Goal: Information Seeking & Learning: Learn about a topic

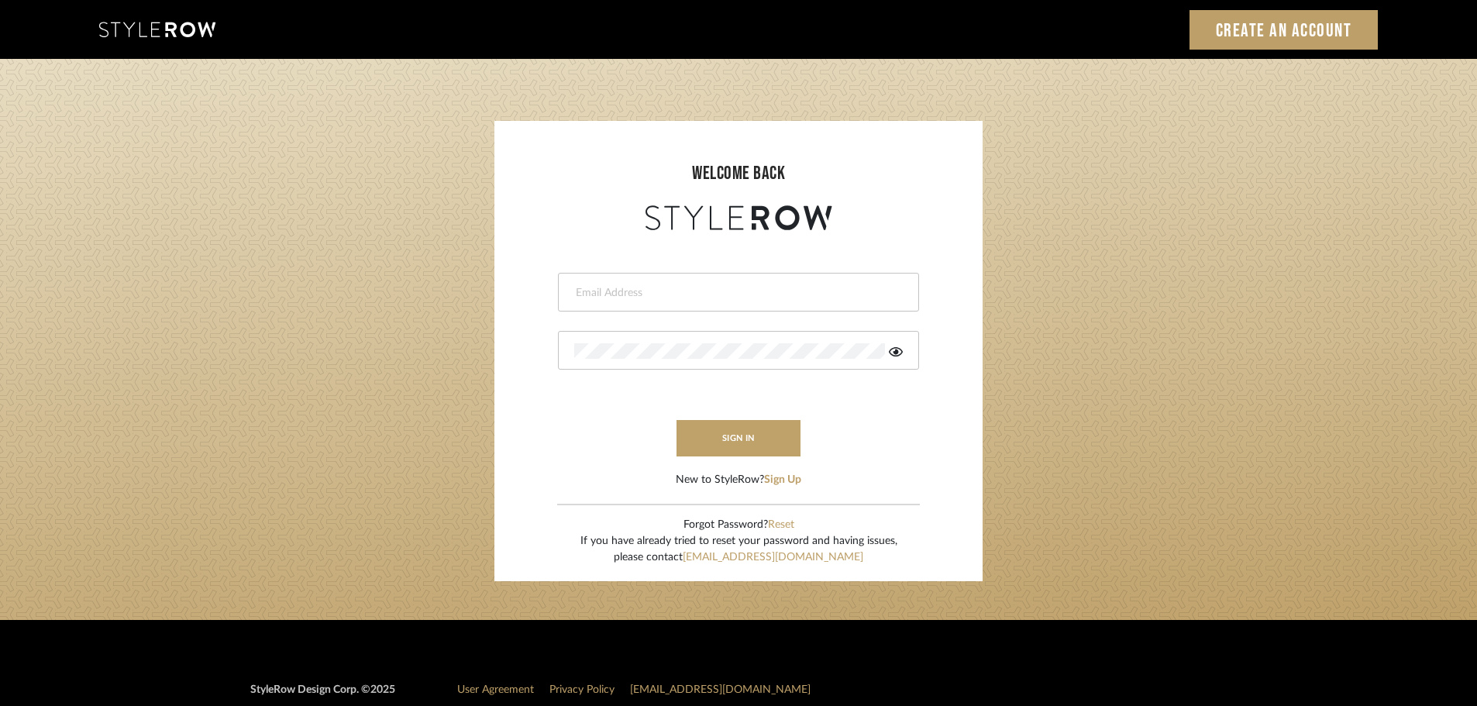
click at [577, 287] on input "email" at bounding box center [736, 292] width 325 height 15
type input "persimmon.design@outlook.com"
click at [743, 435] on button "sign in" at bounding box center [738, 438] width 124 height 36
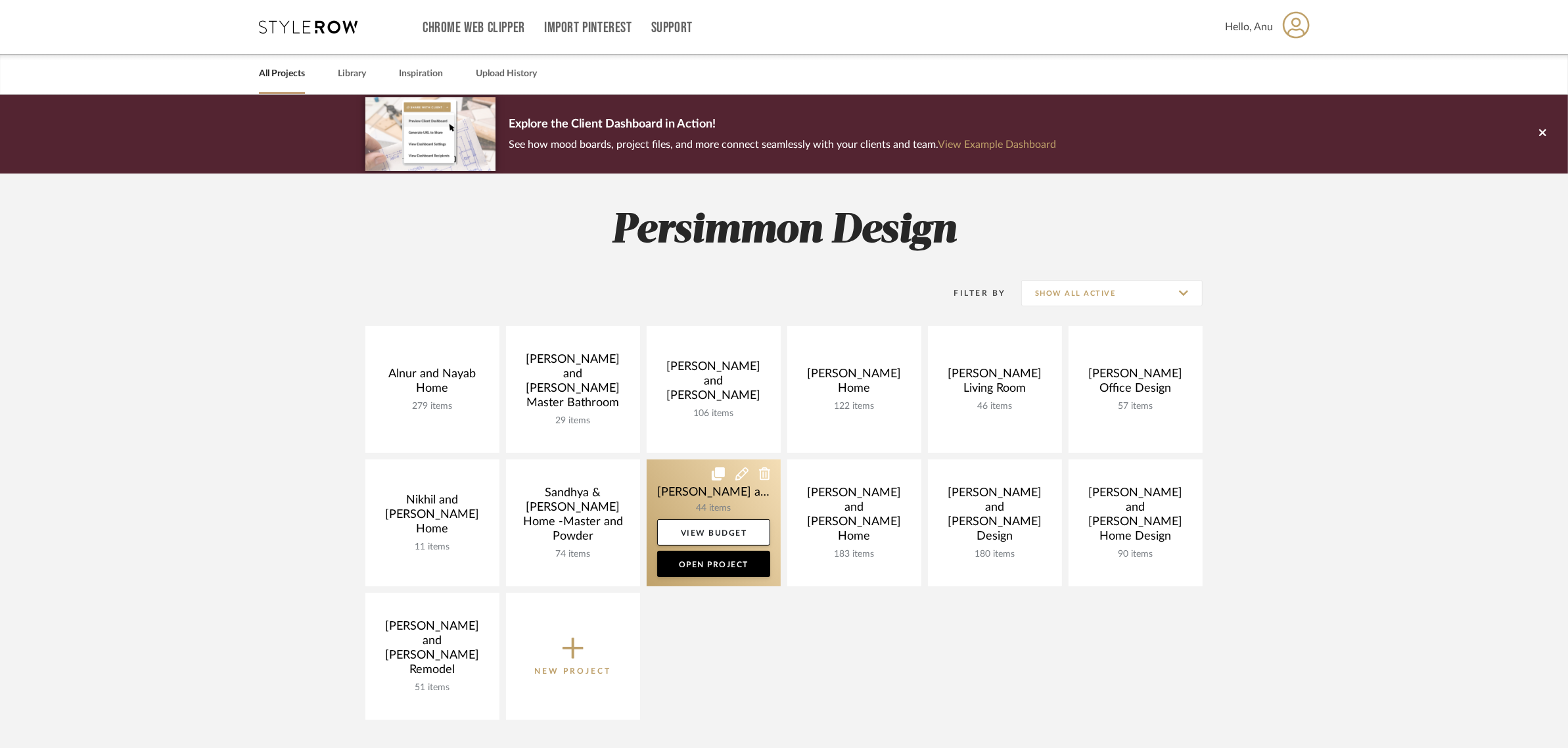
click at [734, 492] on link at bounding box center [713, 523] width 134 height 127
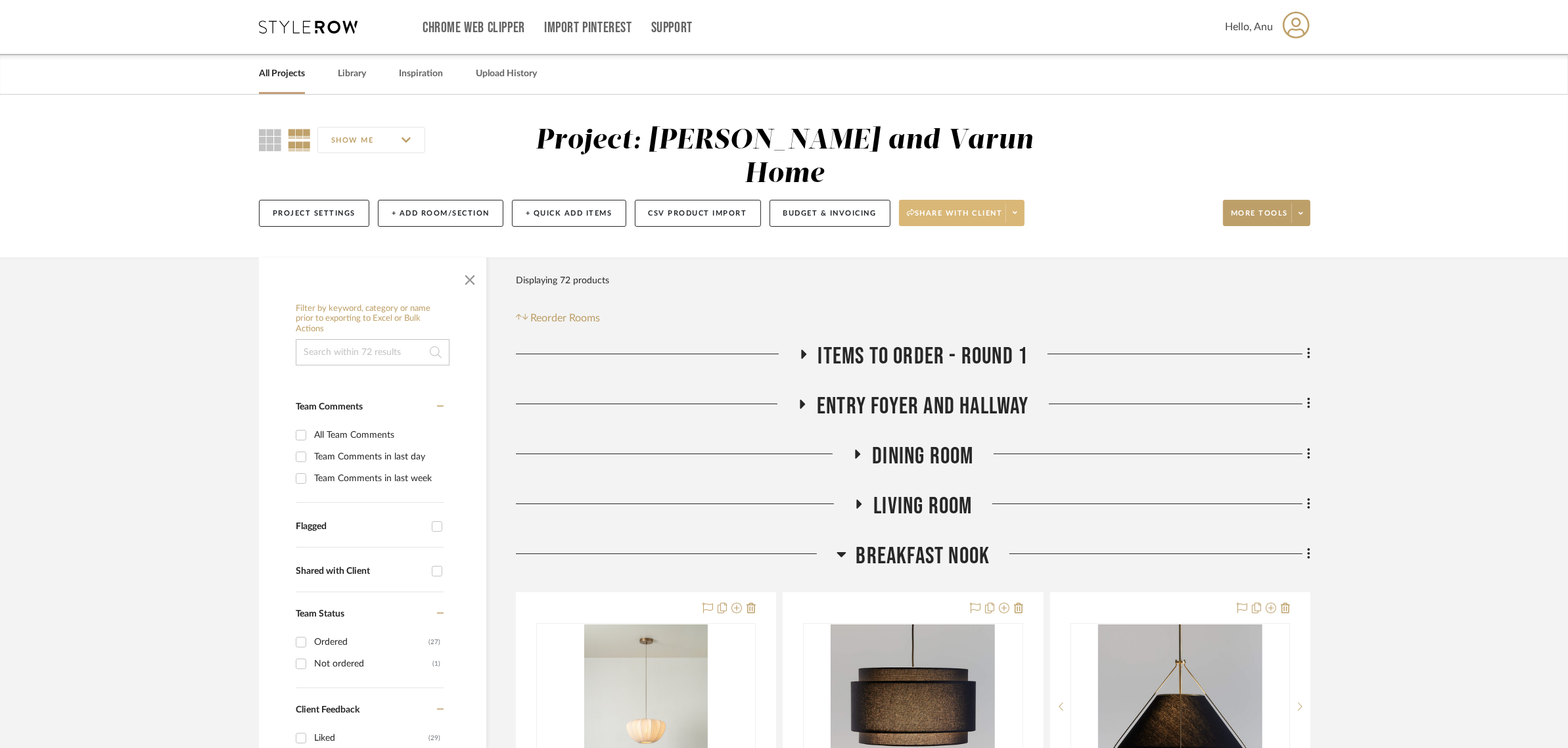
click at [964, 209] on span "Share with client" at bounding box center [954, 218] width 96 height 20
click at [957, 215] on span "Preview Client Dashboard" at bounding box center [968, 216] width 112 height 11
click at [795, 399] on icon at bounding box center [802, 404] width 16 height 10
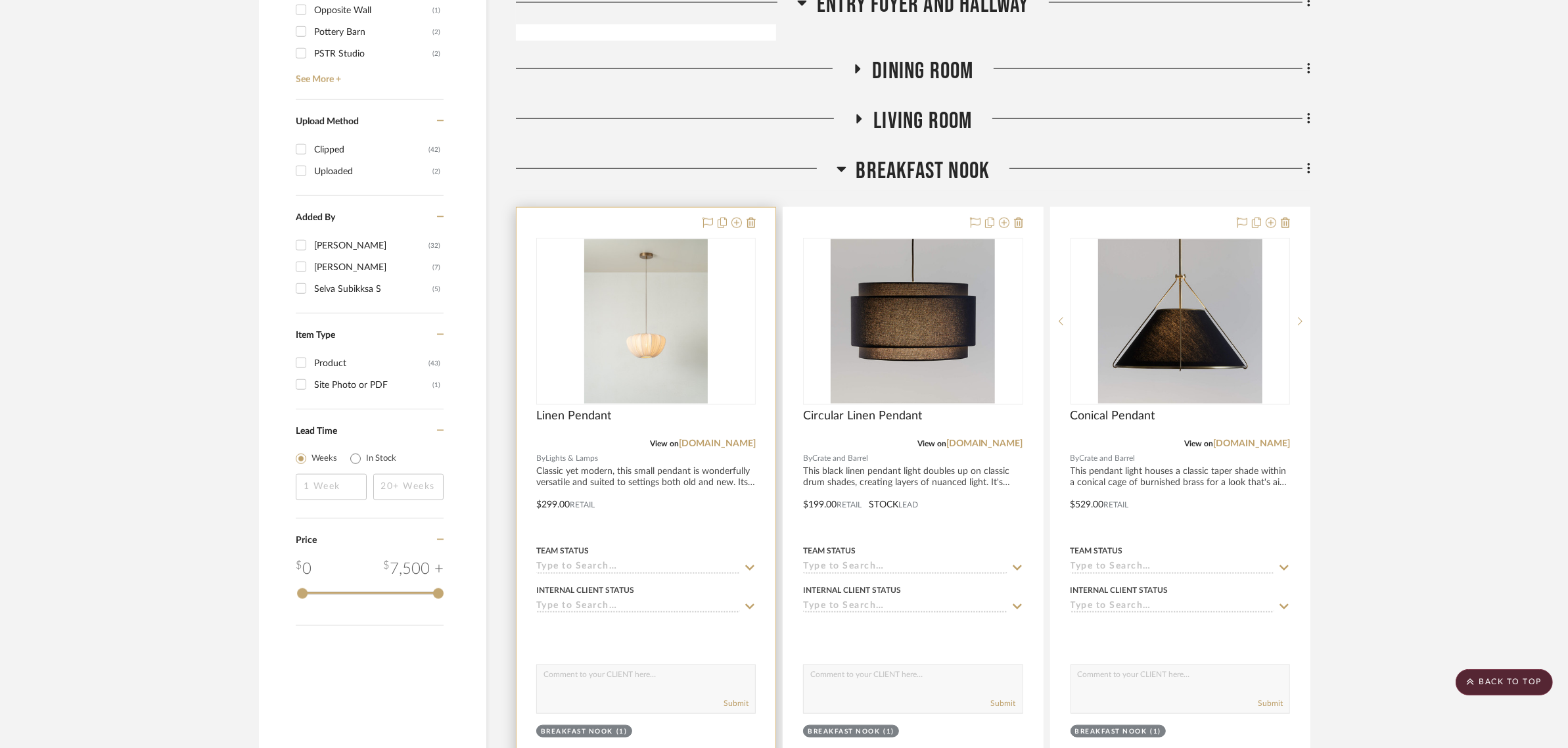
scroll to position [1232, 0]
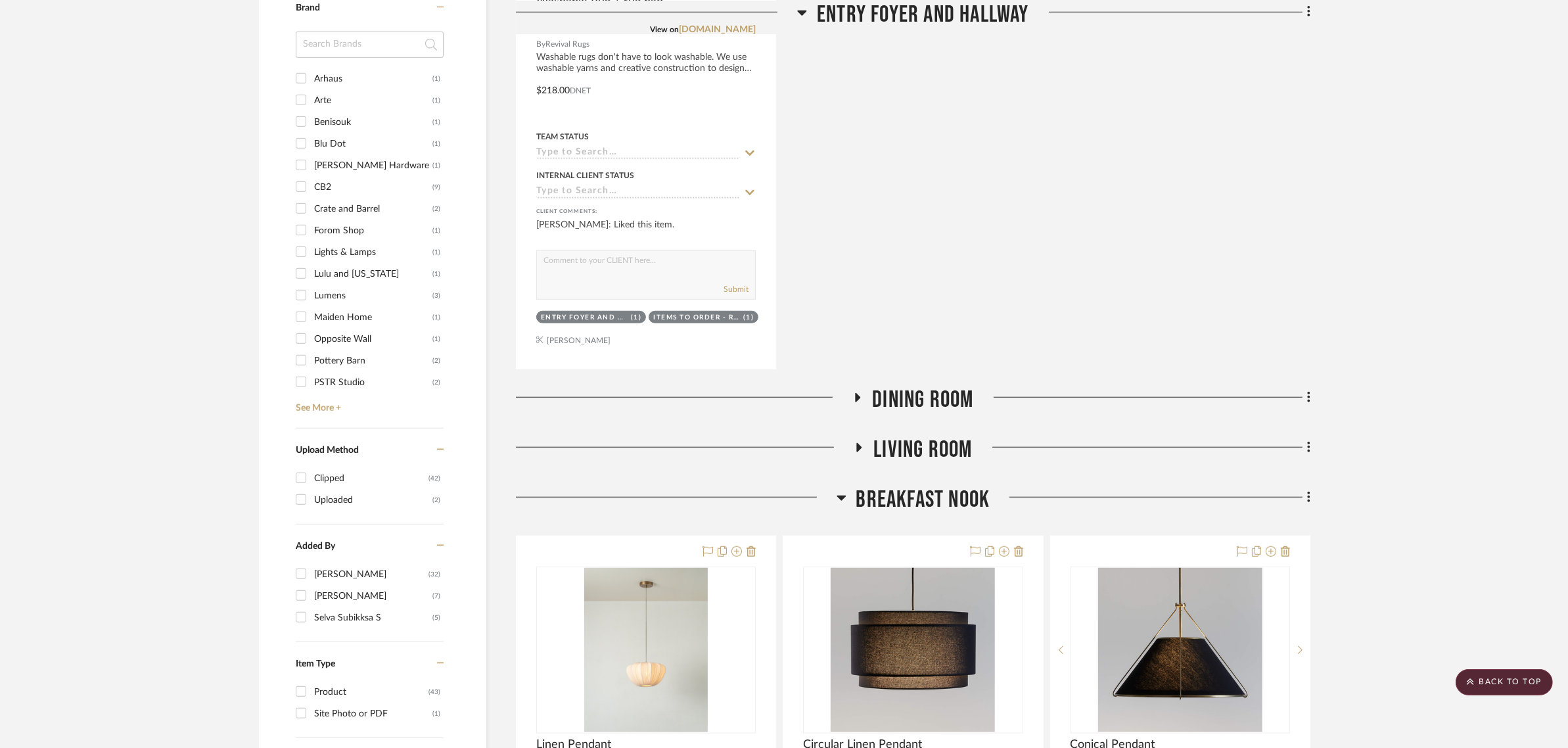
click at [857, 393] on icon at bounding box center [857, 398] width 16 height 10
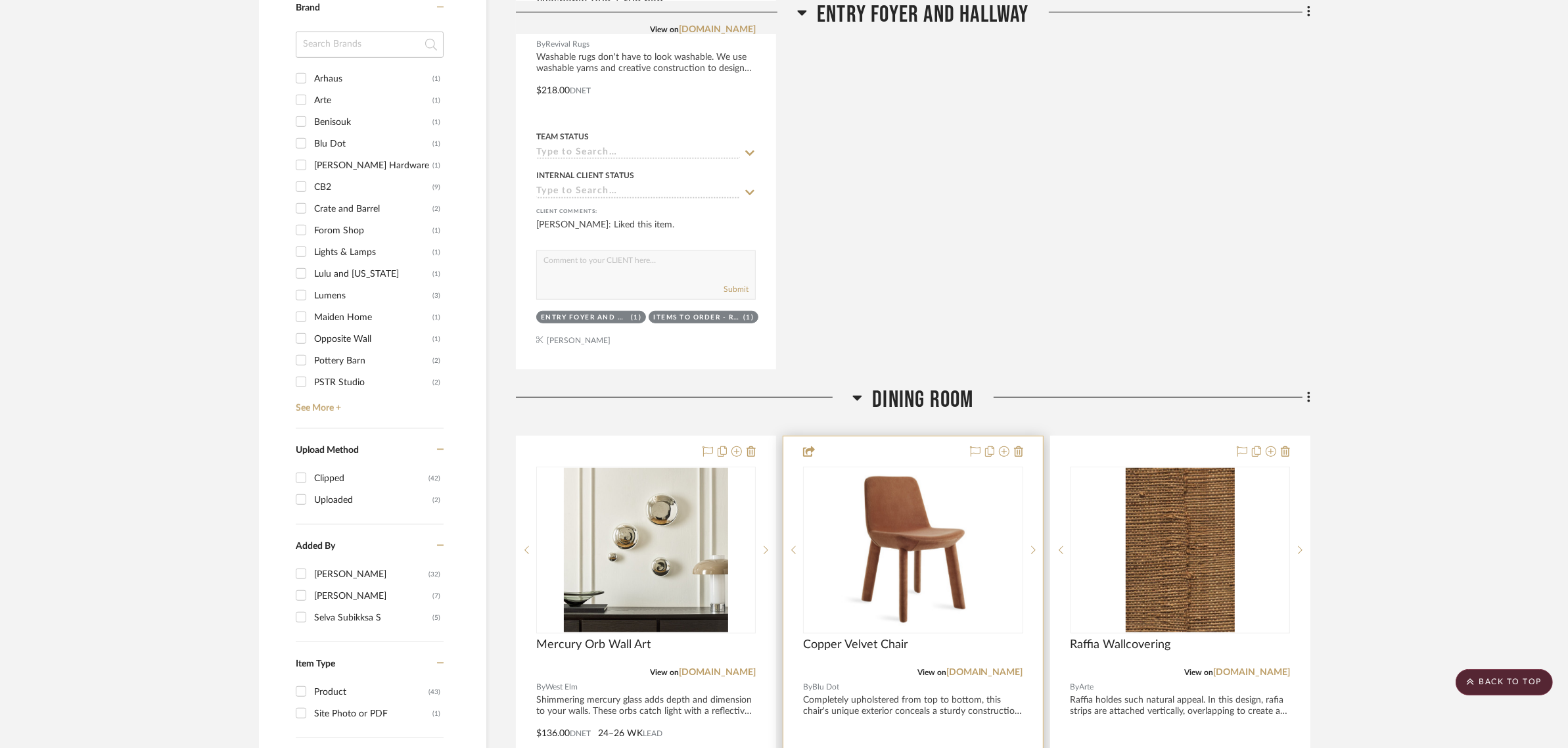
click at [0, 0] on img at bounding box center [0, 0] width 0 height 0
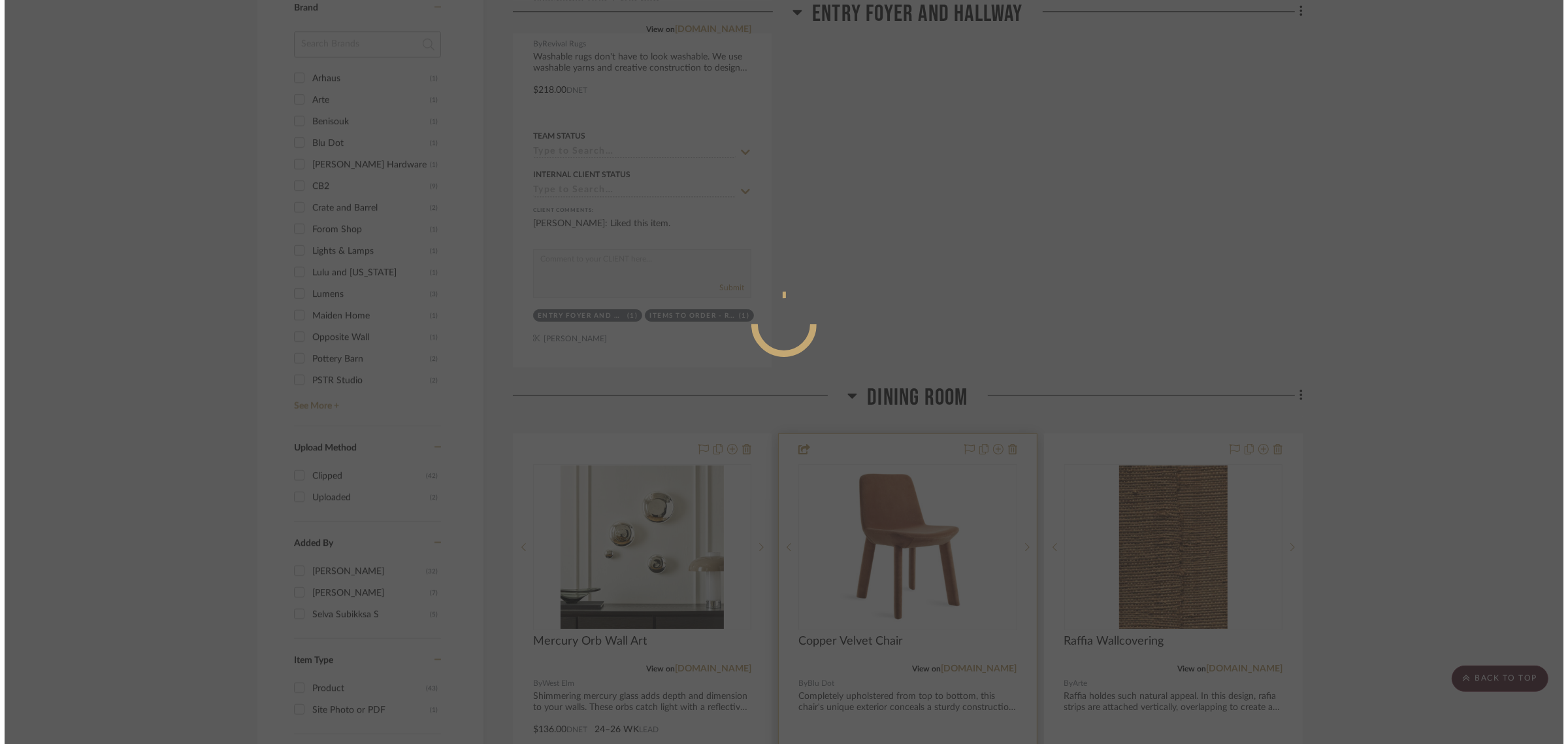
scroll to position [0, 0]
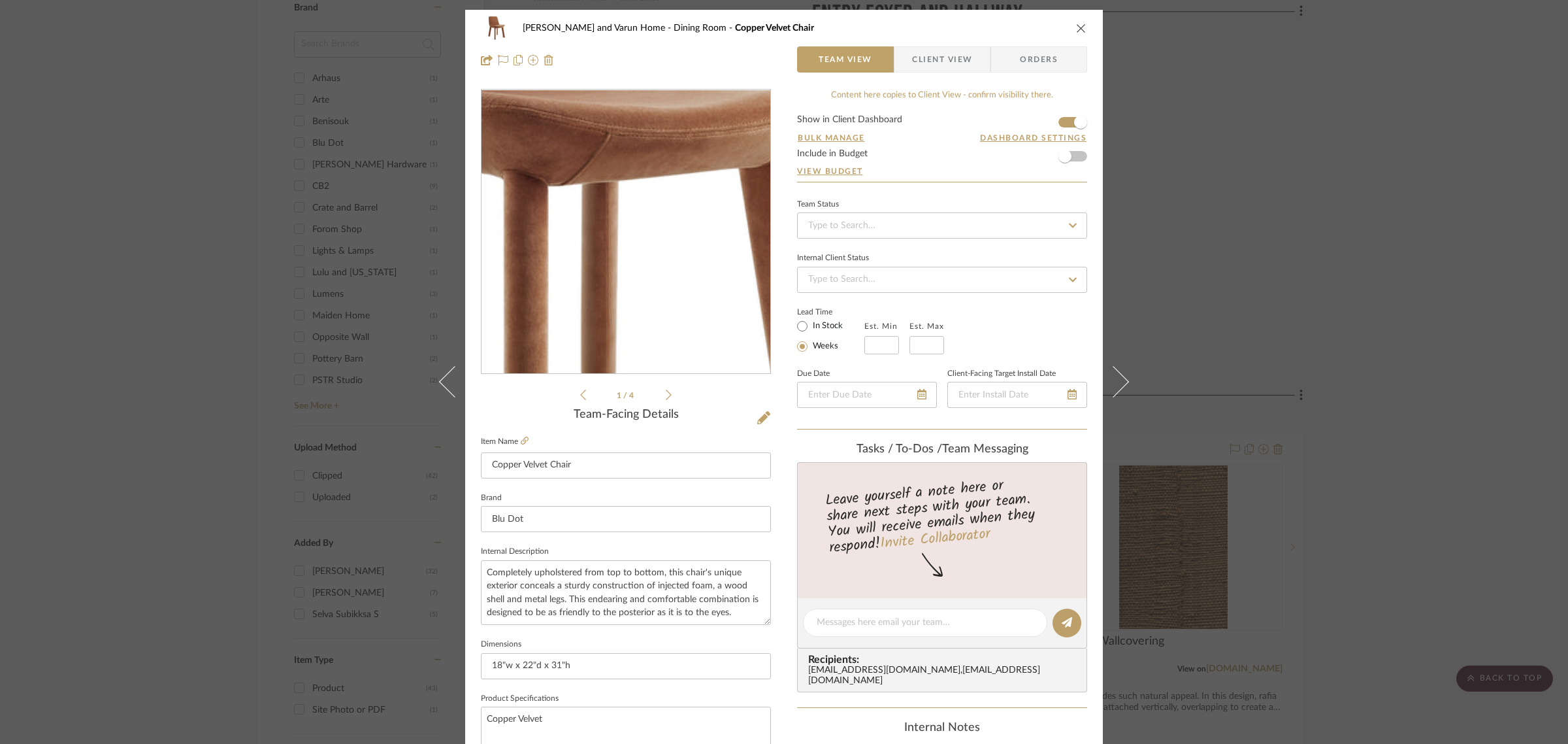
click at [637, 250] on img "0" at bounding box center [626, 232] width 283 height 283
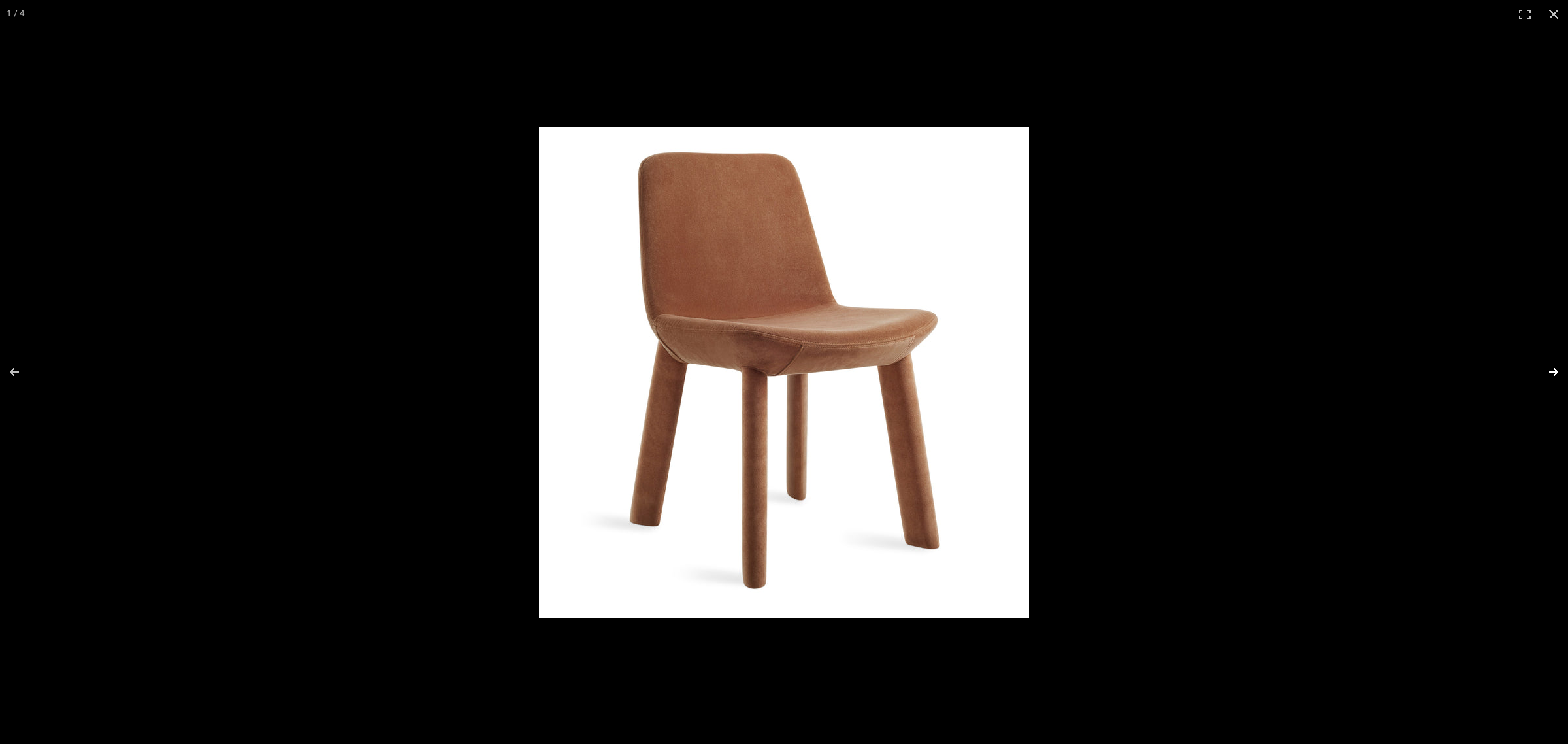
click at [1556, 370] on button at bounding box center [1544, 371] width 46 height 65
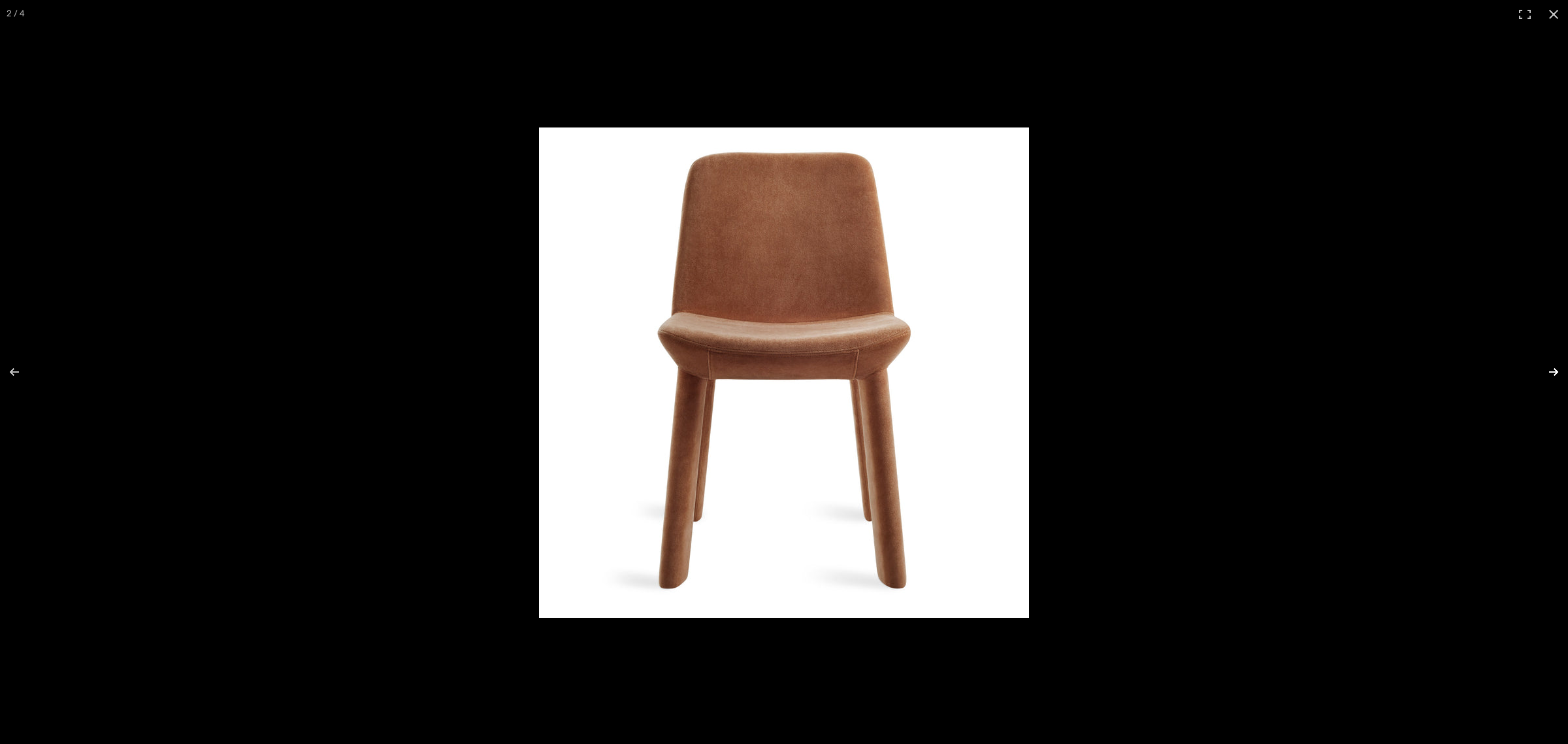
click at [1556, 370] on button at bounding box center [1544, 371] width 46 height 65
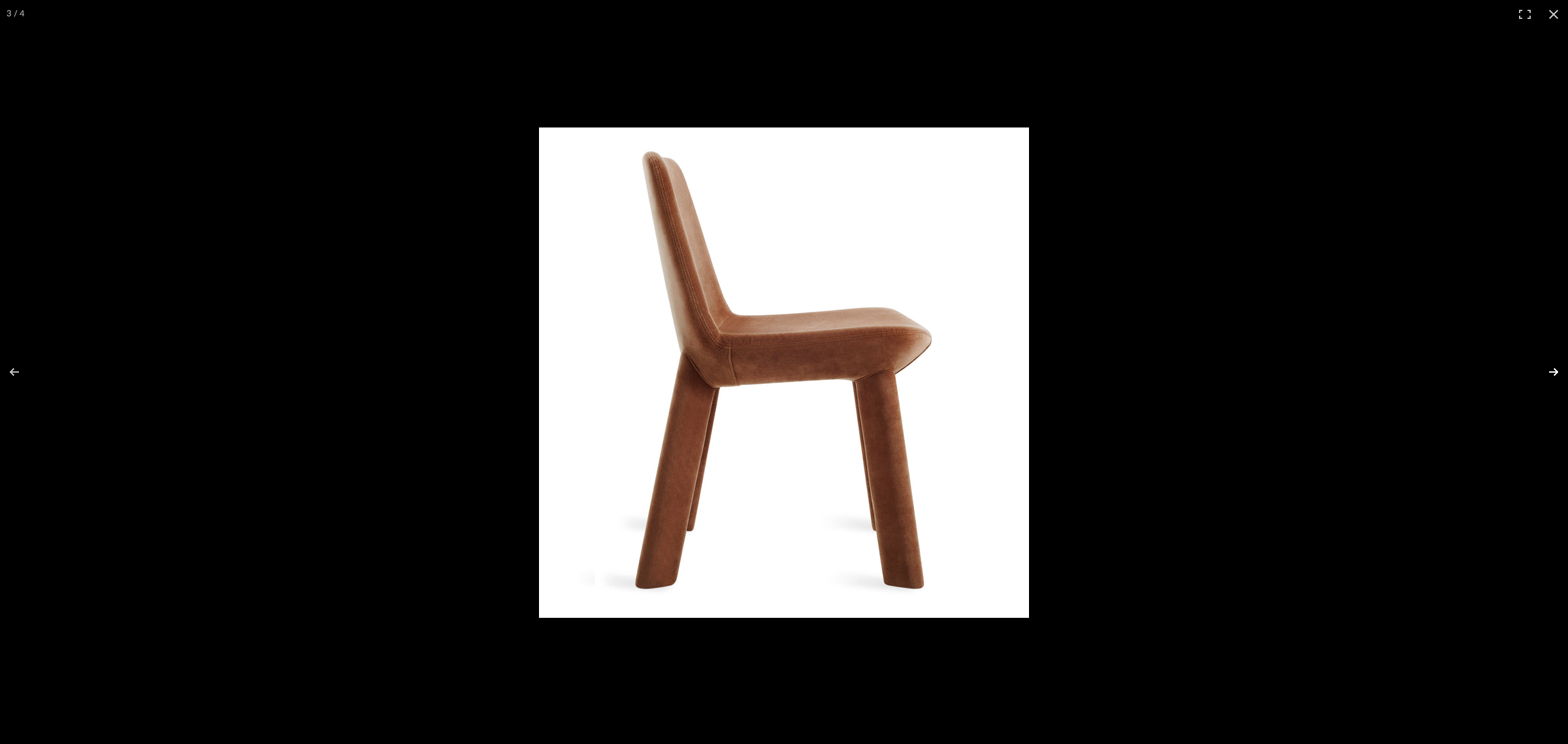
click at [1556, 370] on button at bounding box center [1544, 371] width 46 height 65
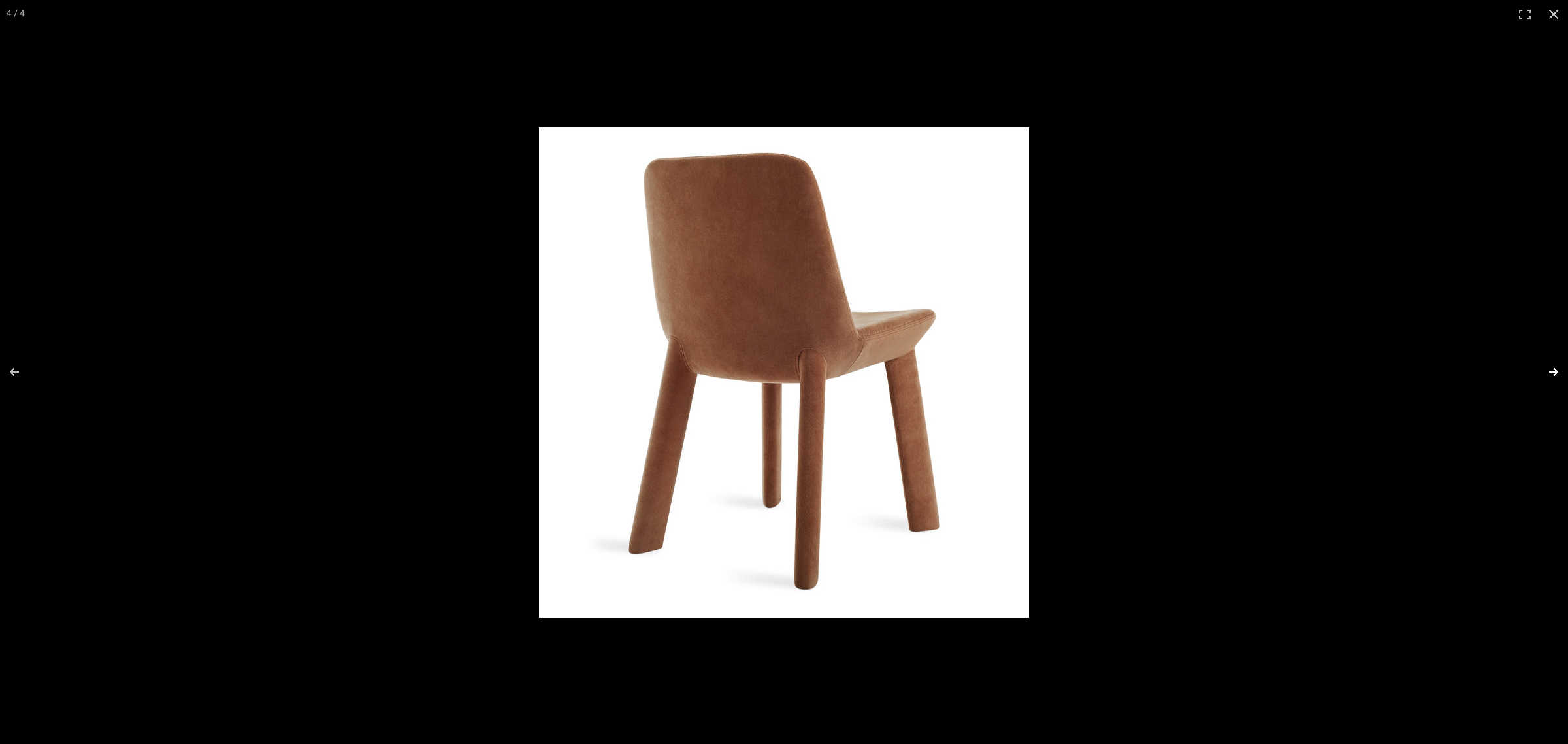
click at [1550, 373] on button at bounding box center [1544, 371] width 46 height 65
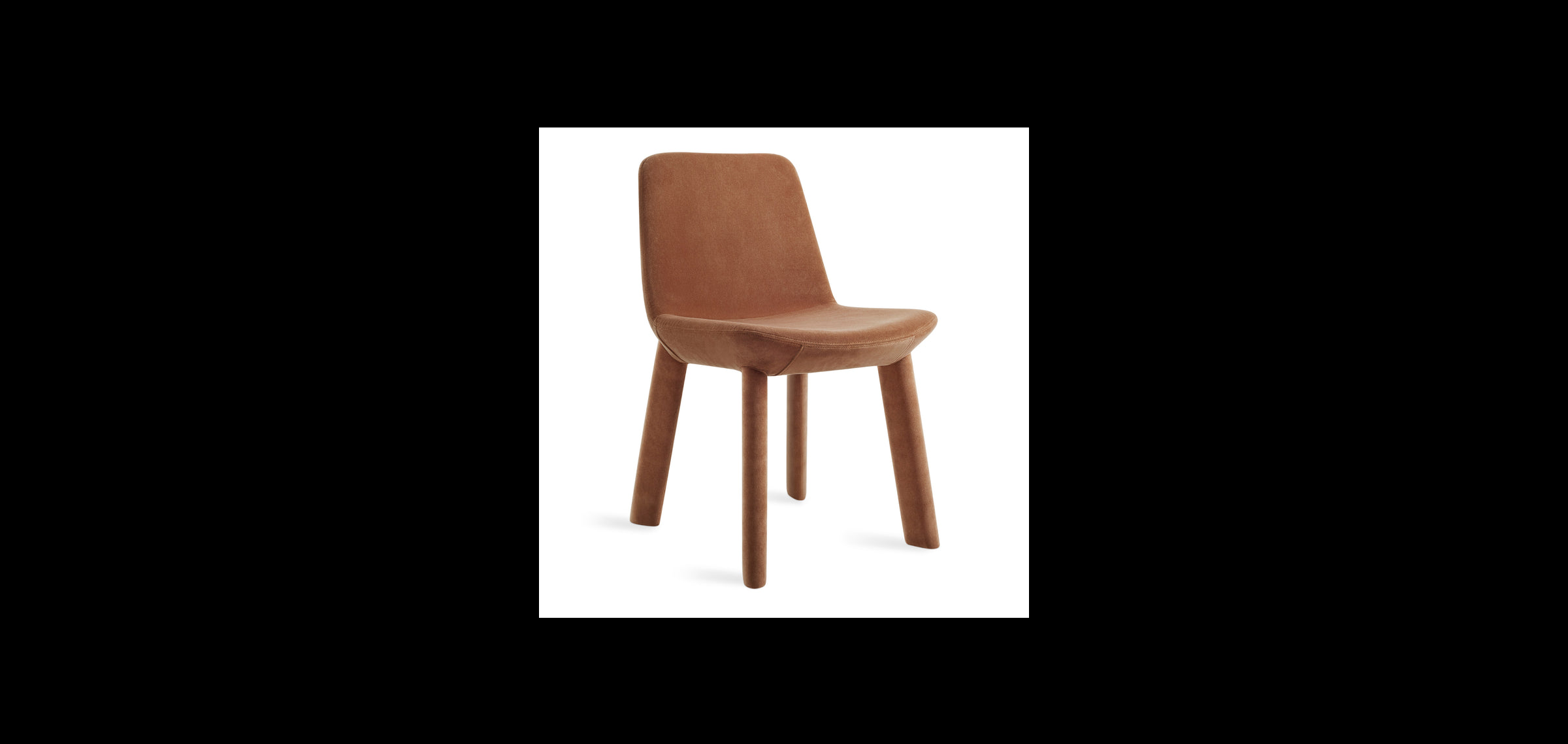
click at [1550, 373] on button at bounding box center [1544, 371] width 46 height 65
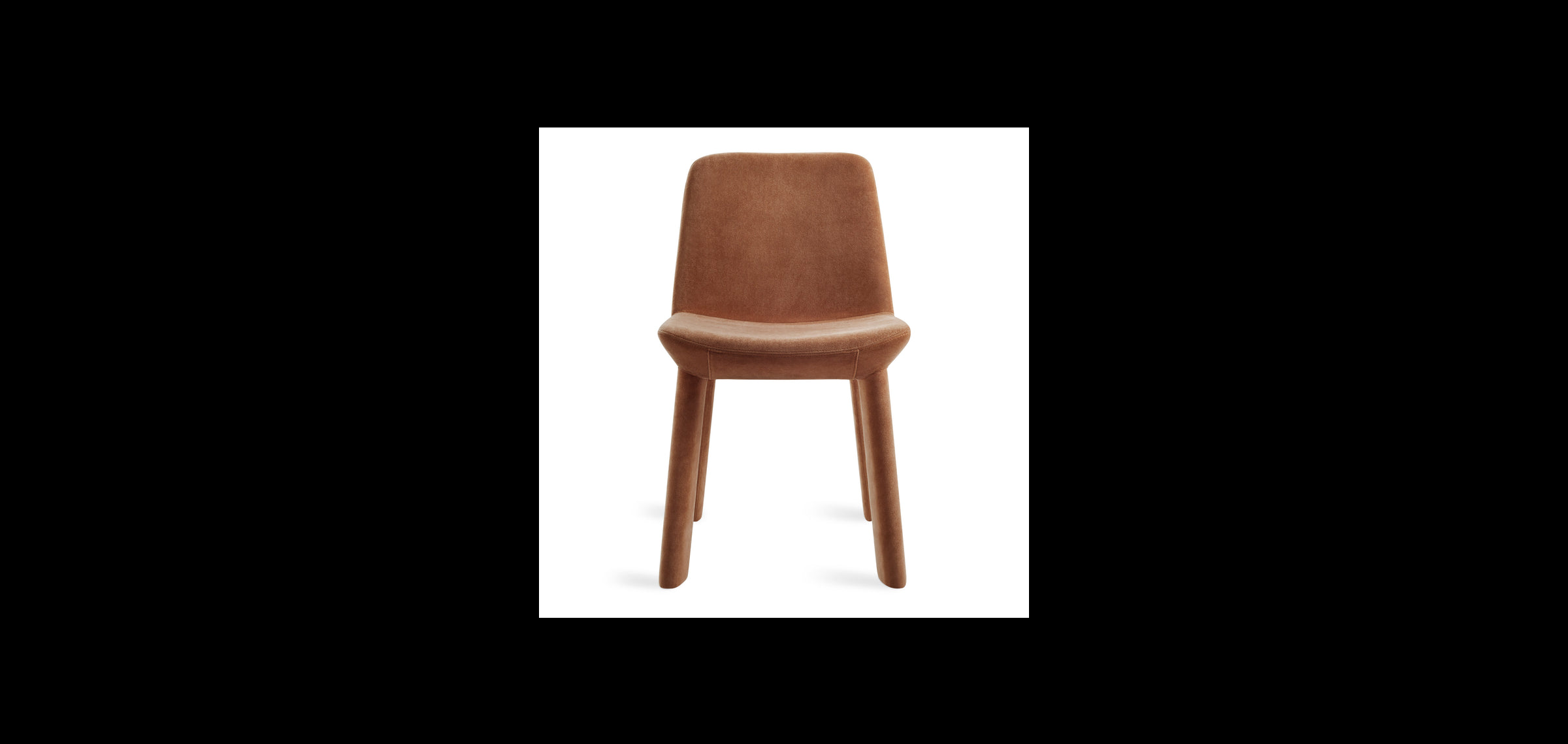
click at [1550, 373] on button at bounding box center [1544, 371] width 46 height 65
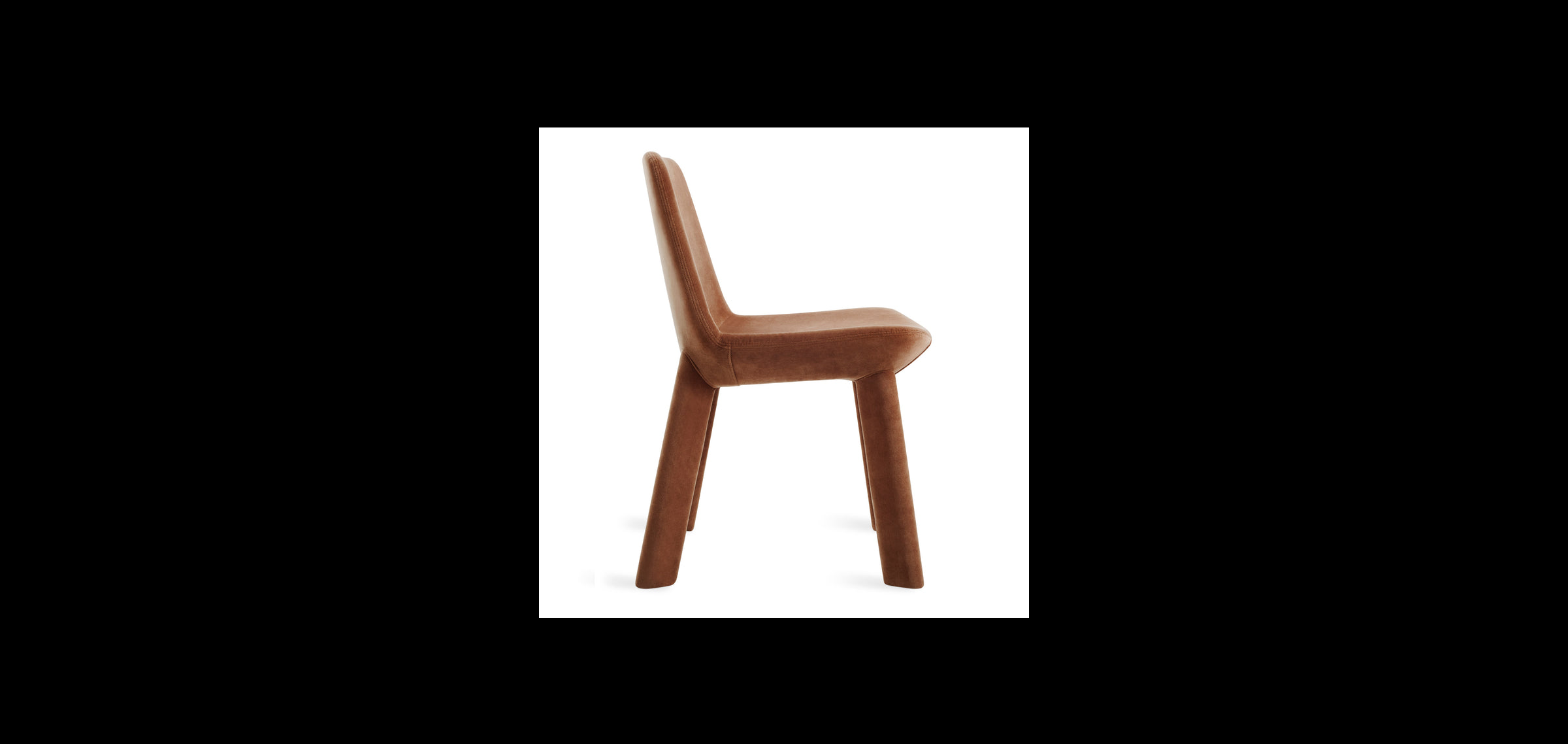
click at [1550, 373] on button at bounding box center [1544, 371] width 46 height 65
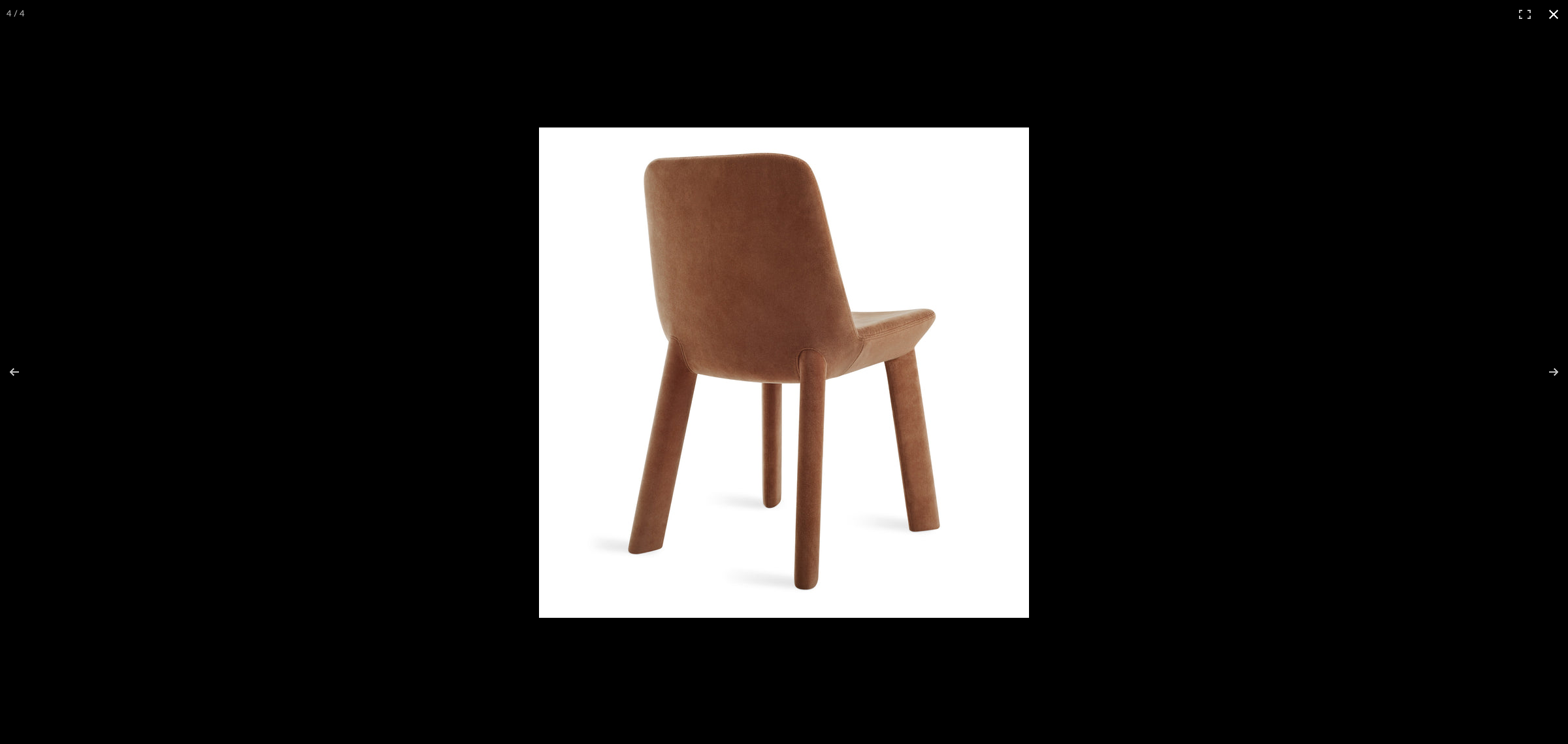
click at [1559, 10] on button at bounding box center [1553, 14] width 29 height 29
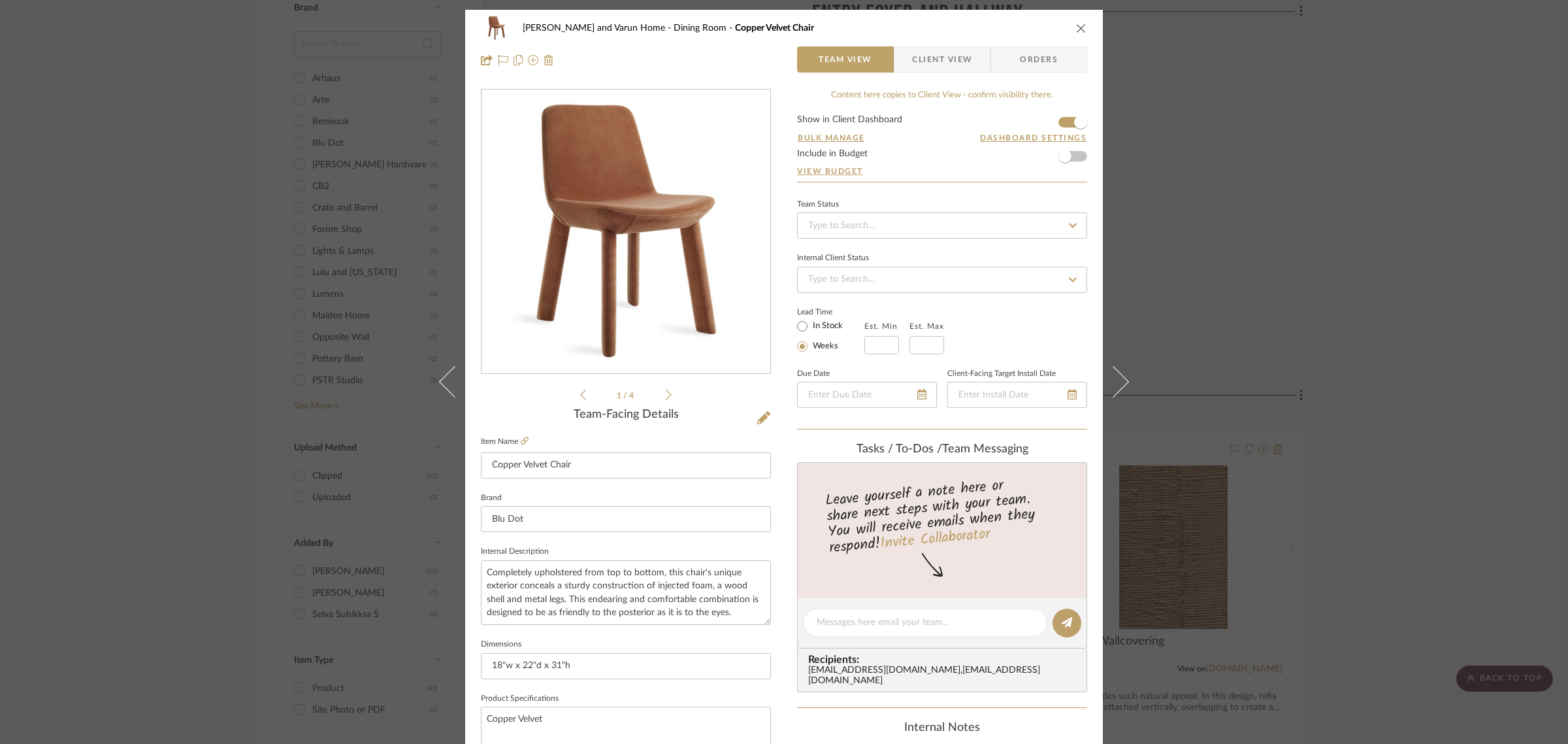
click at [1423, 540] on div "[PERSON_NAME] and Varun Home Dining Room Copper Velvet Chair Team View Client V…" at bounding box center [784, 372] width 1568 height 744
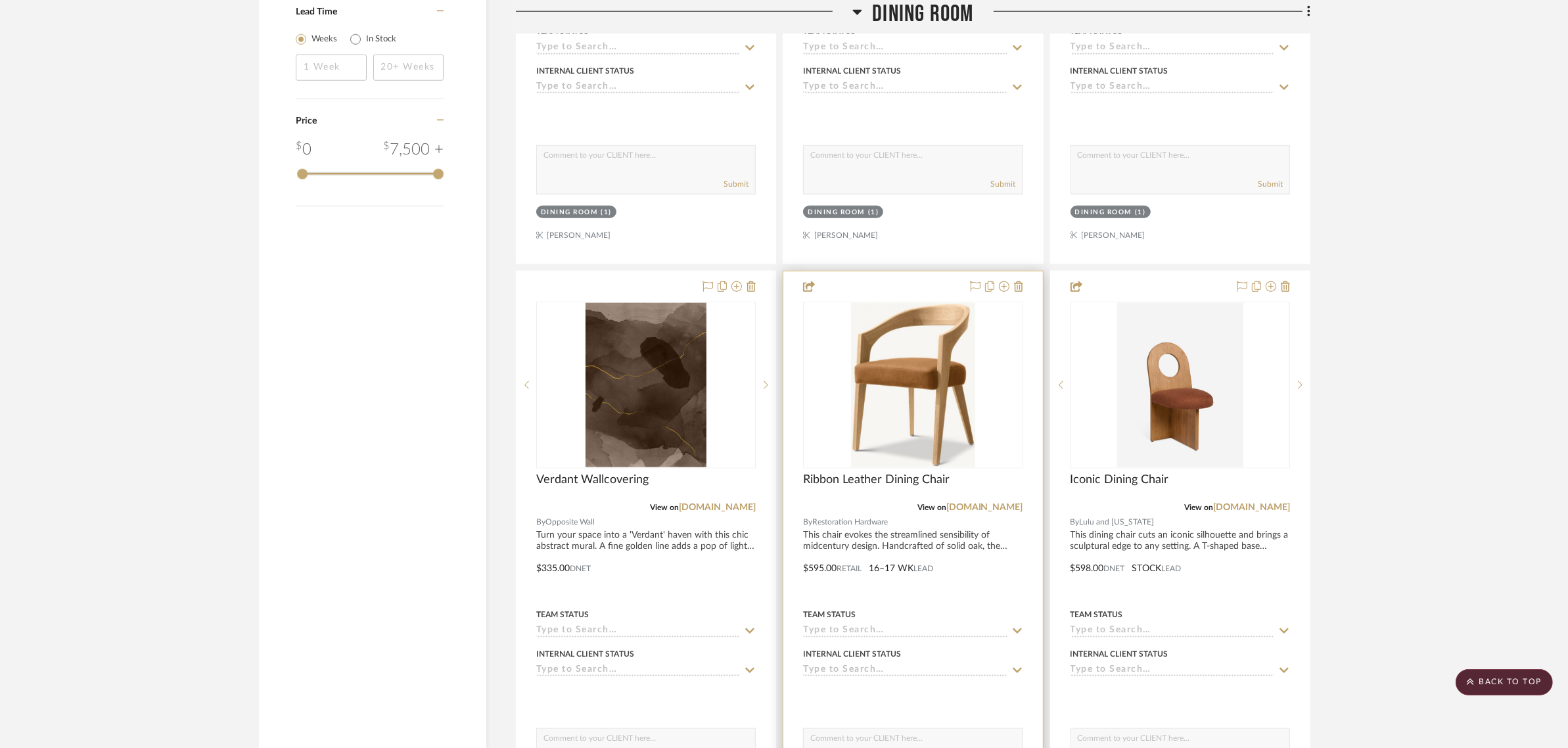
scroll to position [2053, 0]
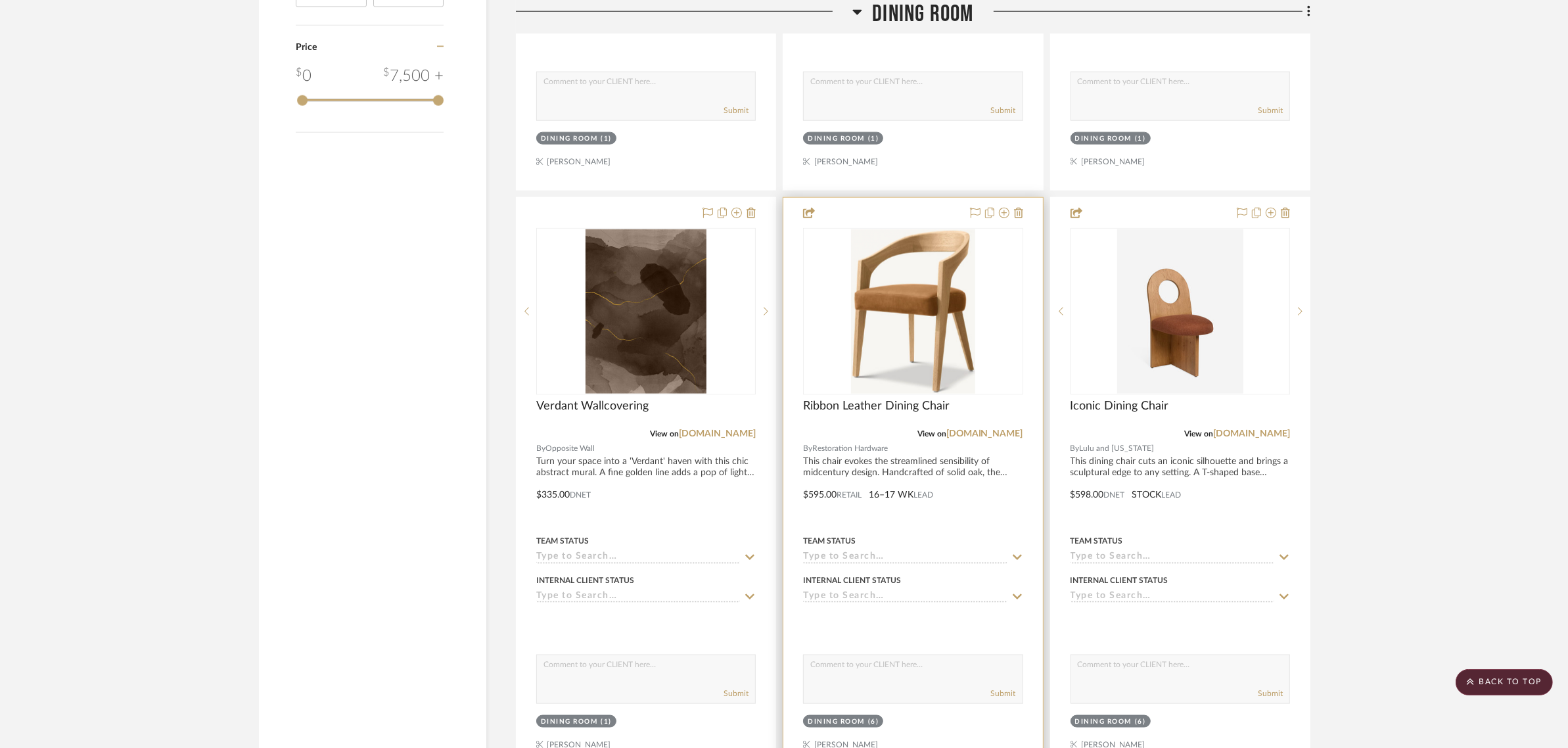
click at [884, 261] on img "0" at bounding box center [912, 311] width 124 height 165
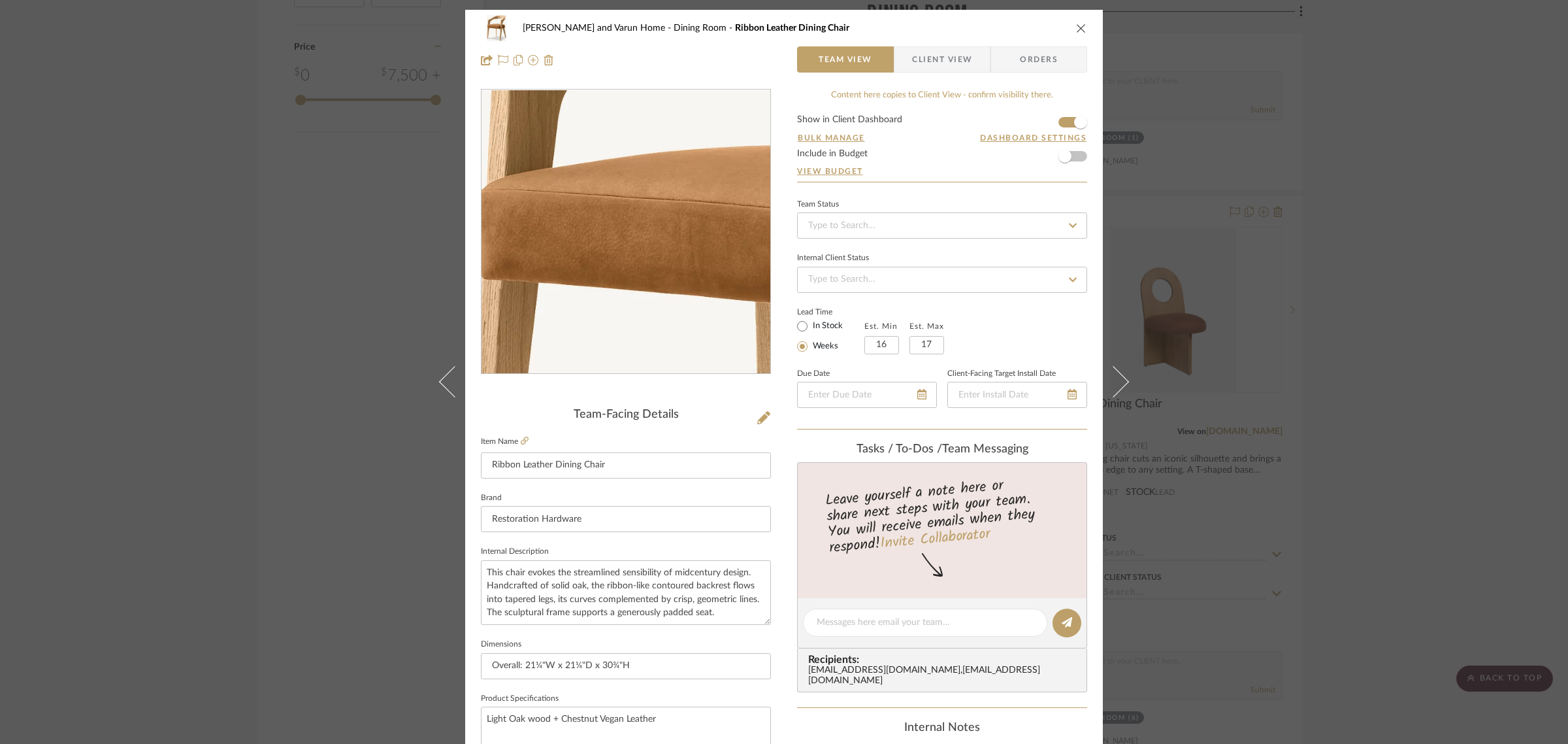
click at [570, 213] on img "0" at bounding box center [626, 232] width 213 height 283
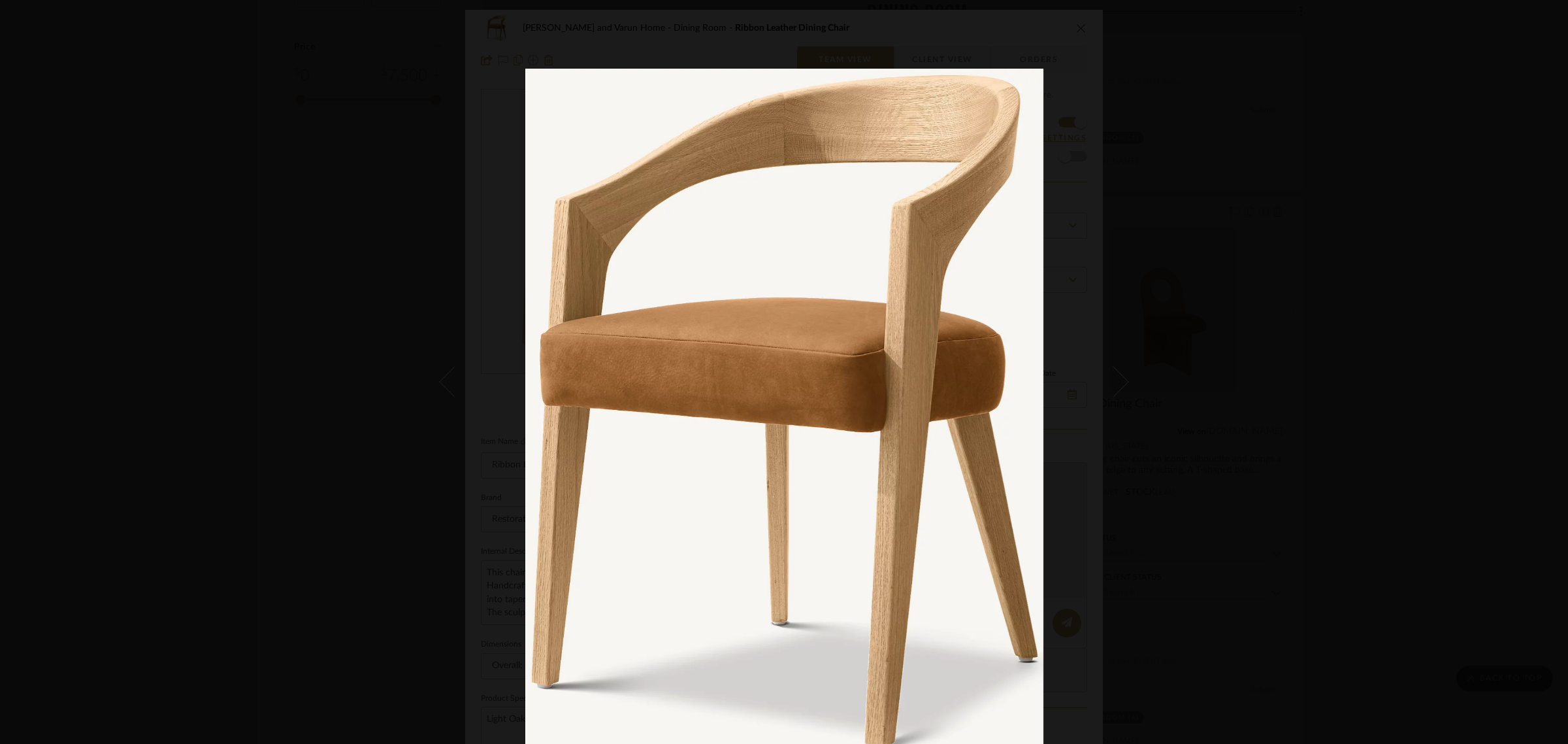
click at [1454, 149] on div at bounding box center [1309, 440] width 1568 height 744
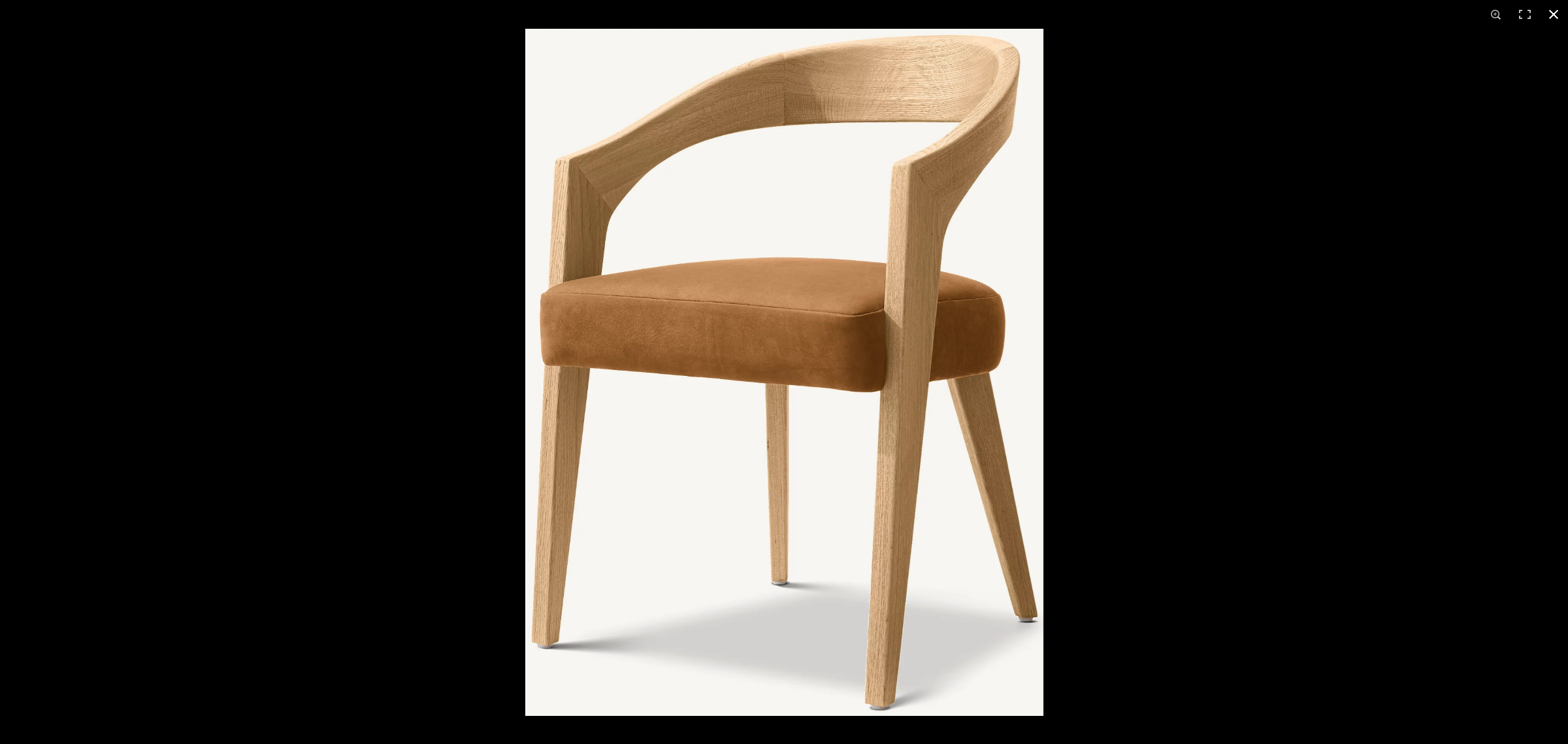
click at [1555, 12] on button at bounding box center [1553, 14] width 29 height 29
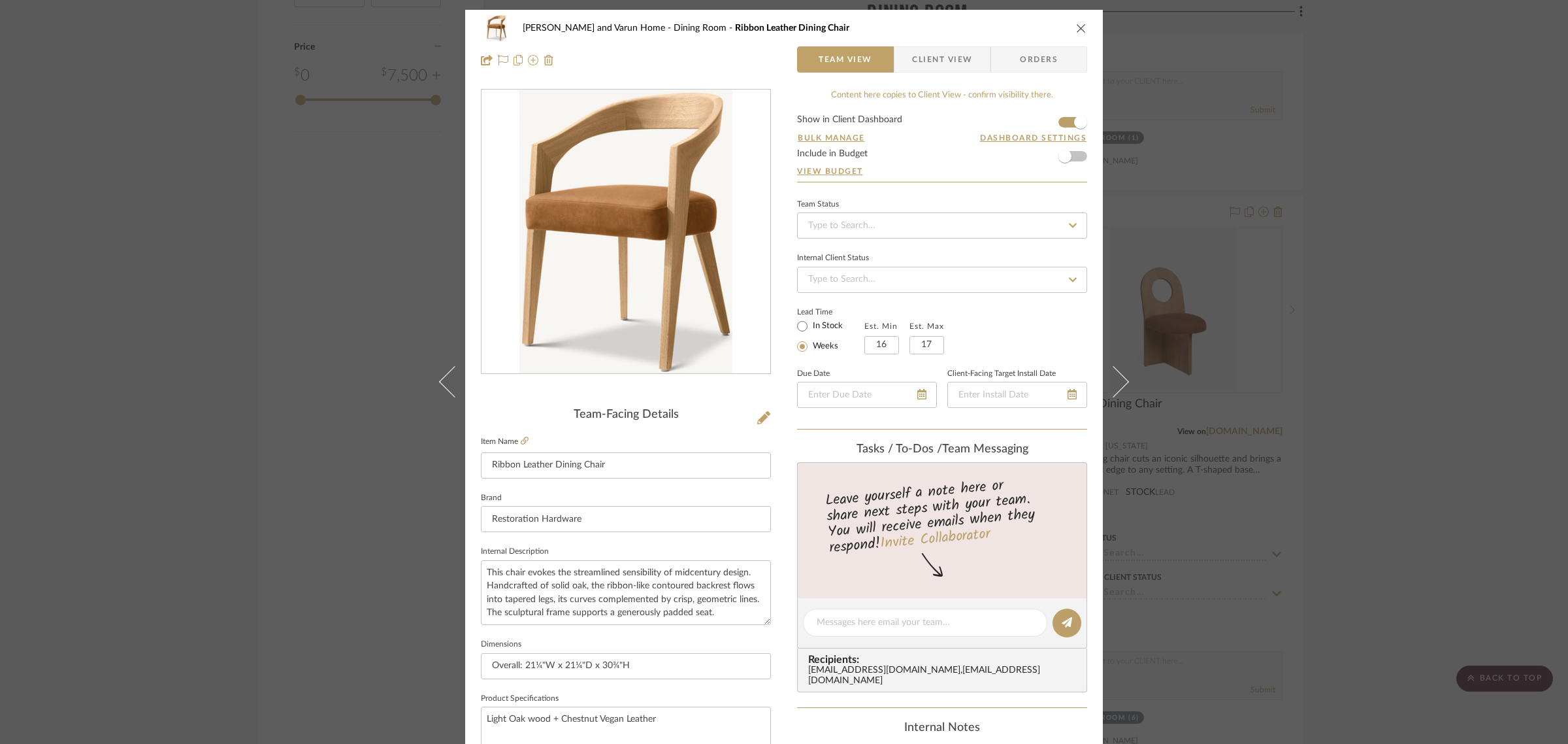
click at [1345, 442] on div "[PERSON_NAME] and Varun Home Dining Room Ribbon Leather Dining Chair Team View …" at bounding box center [784, 372] width 1568 height 744
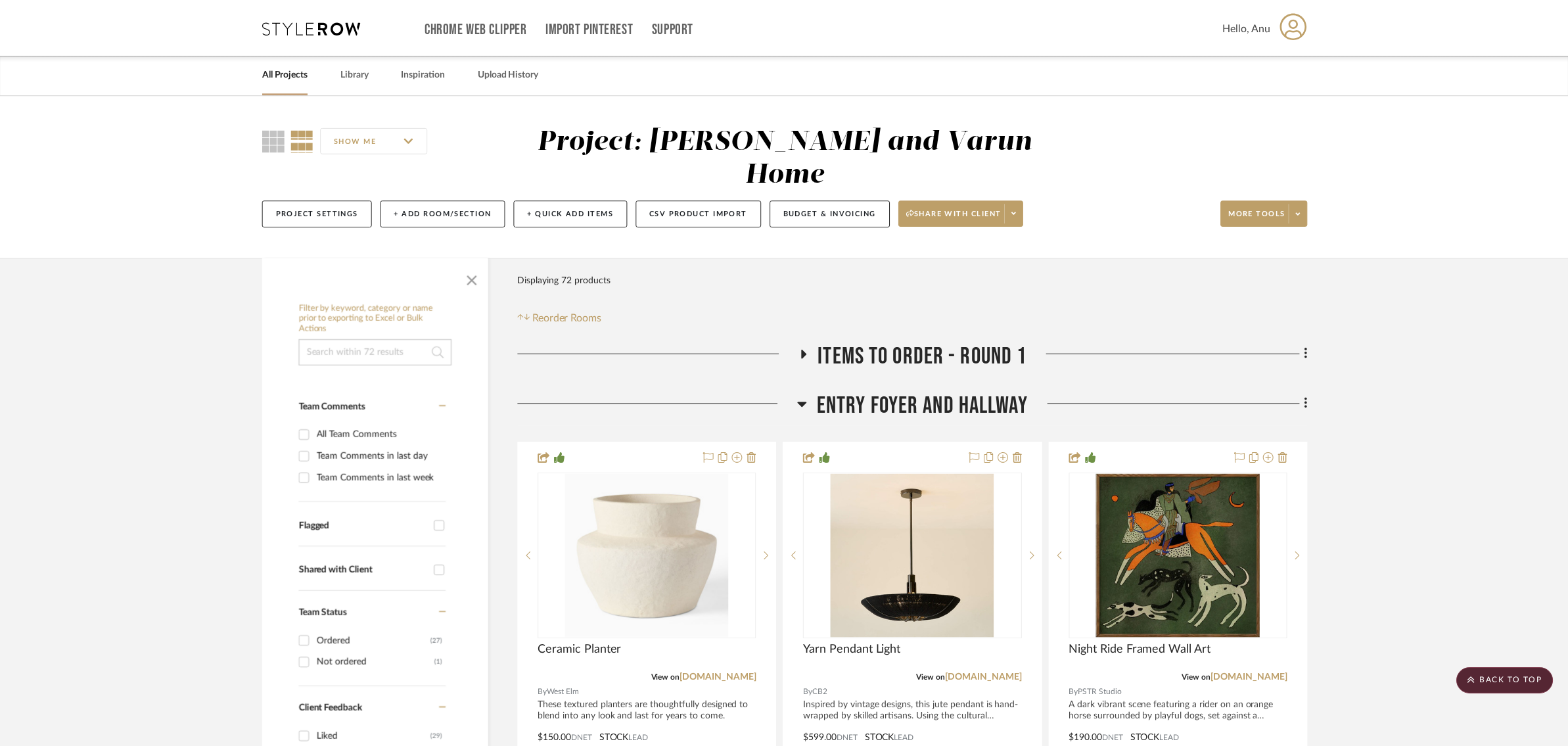
scroll to position [2053, 0]
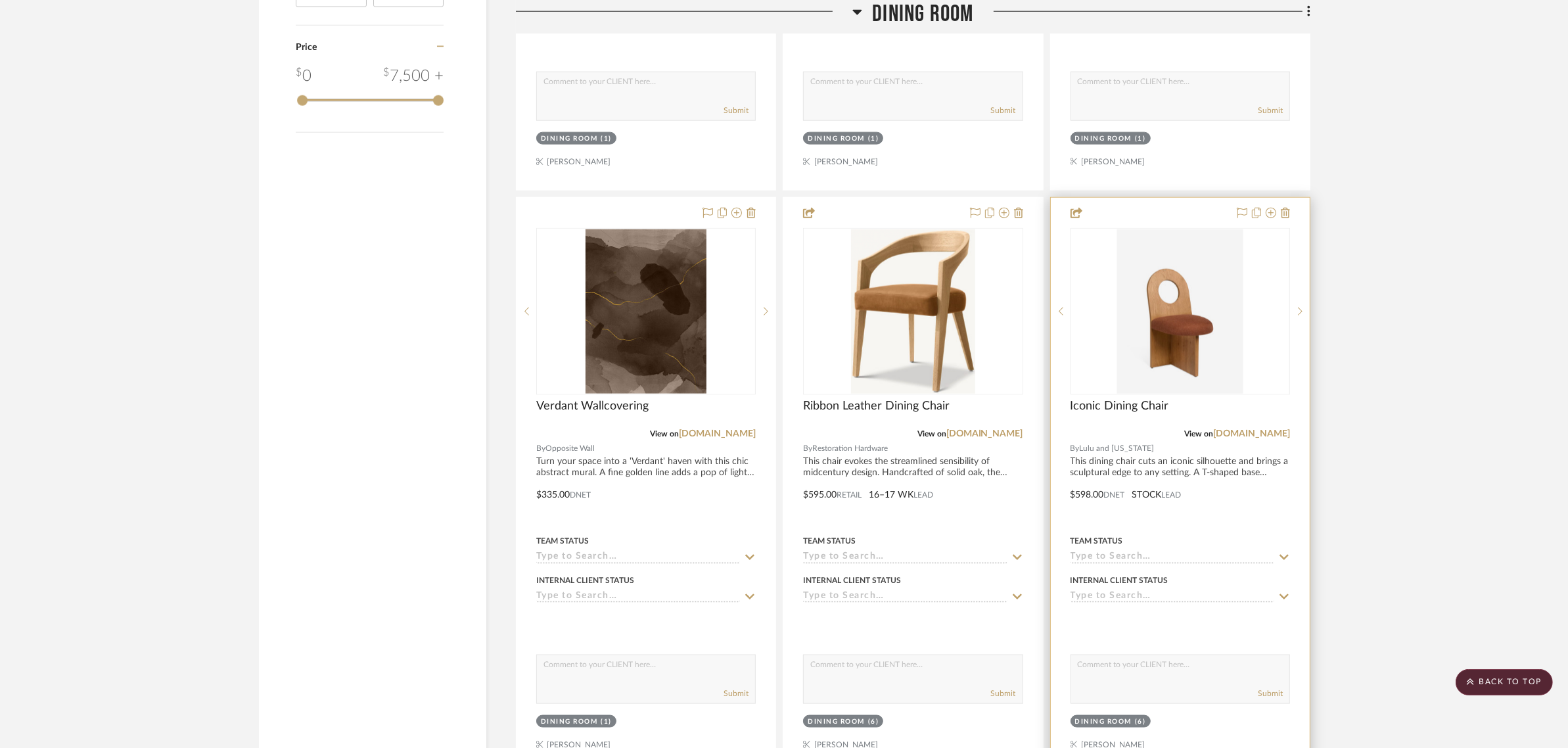
click at [1165, 296] on img "0" at bounding box center [1180, 311] width 126 height 165
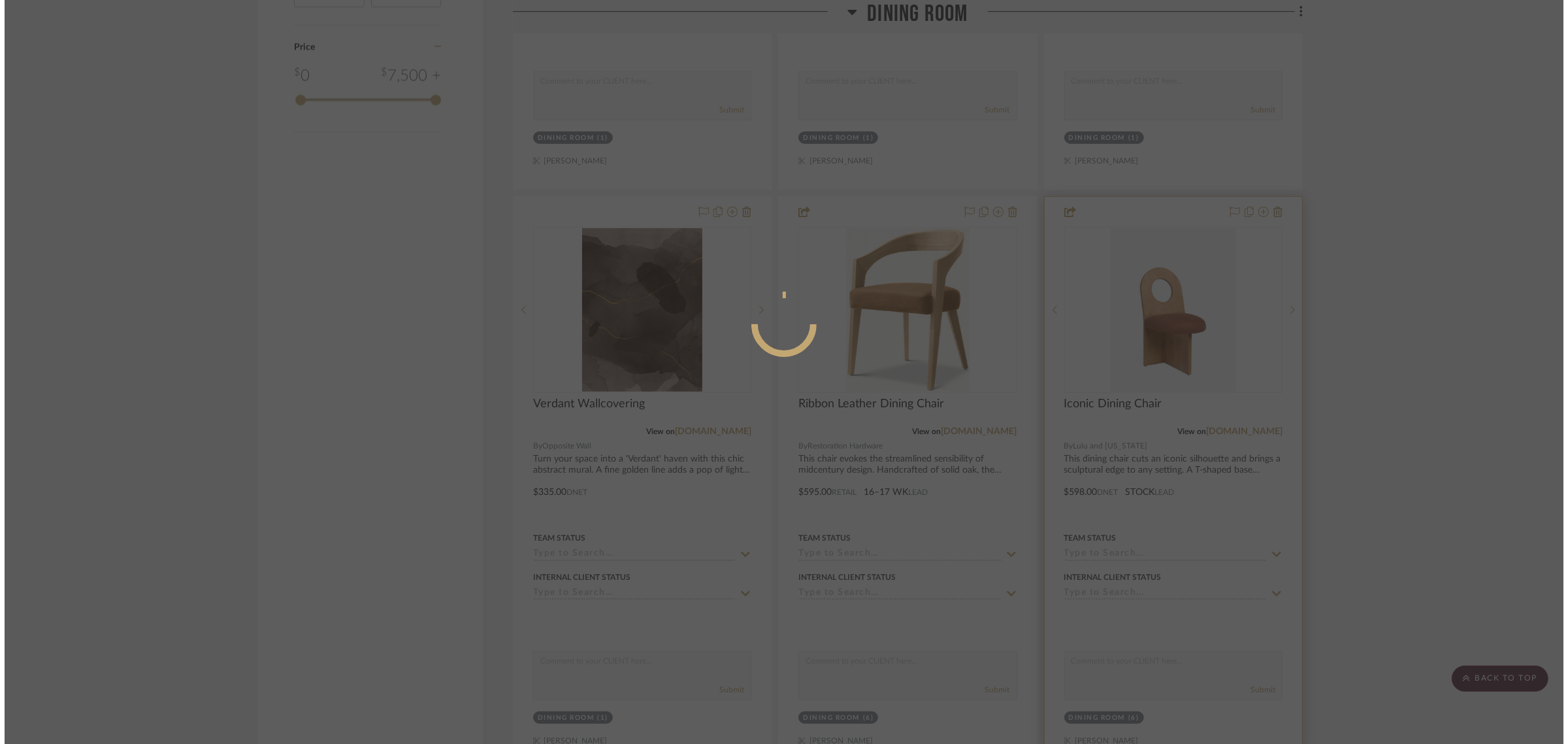
scroll to position [0, 0]
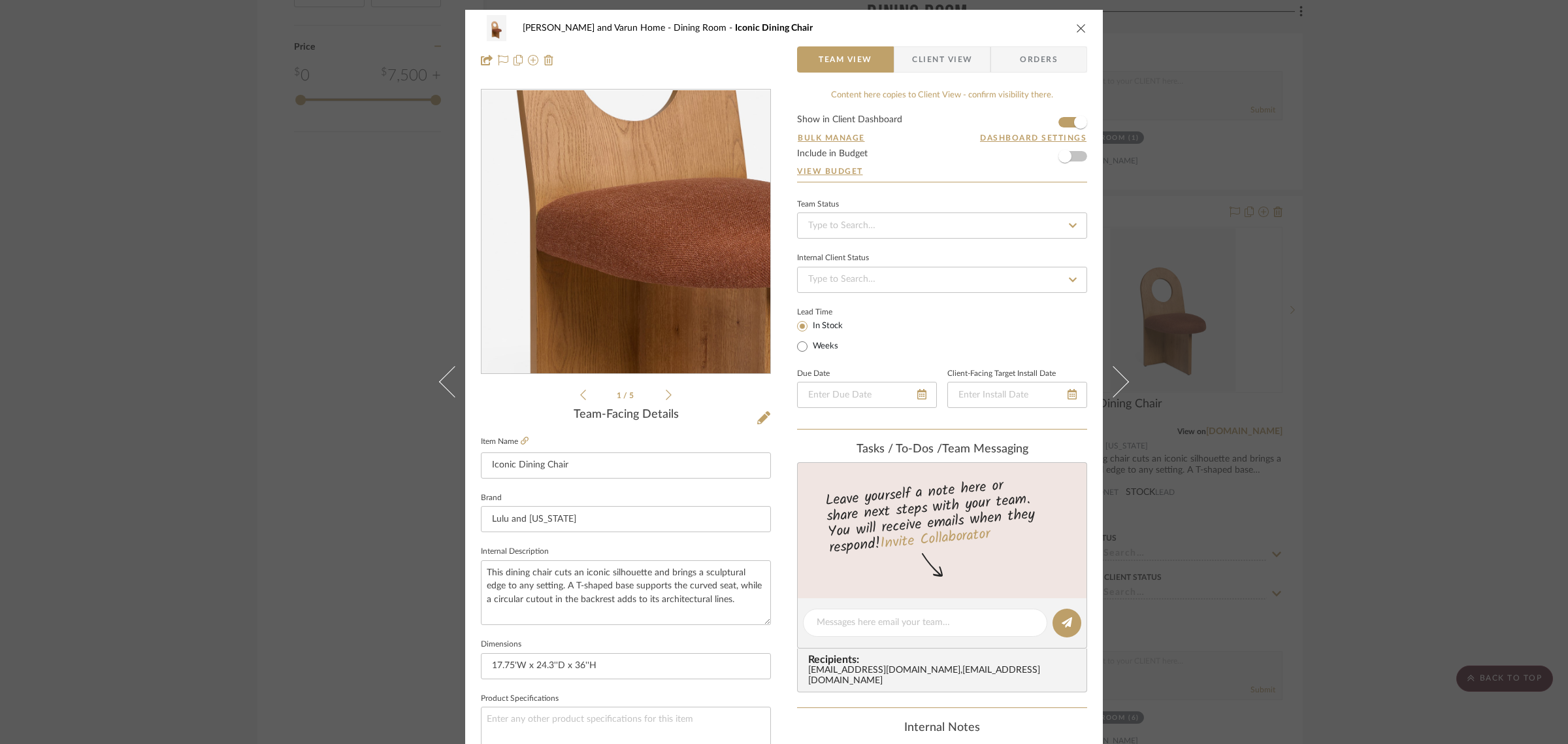
click at [602, 256] on img "0" at bounding box center [626, 232] width 218 height 283
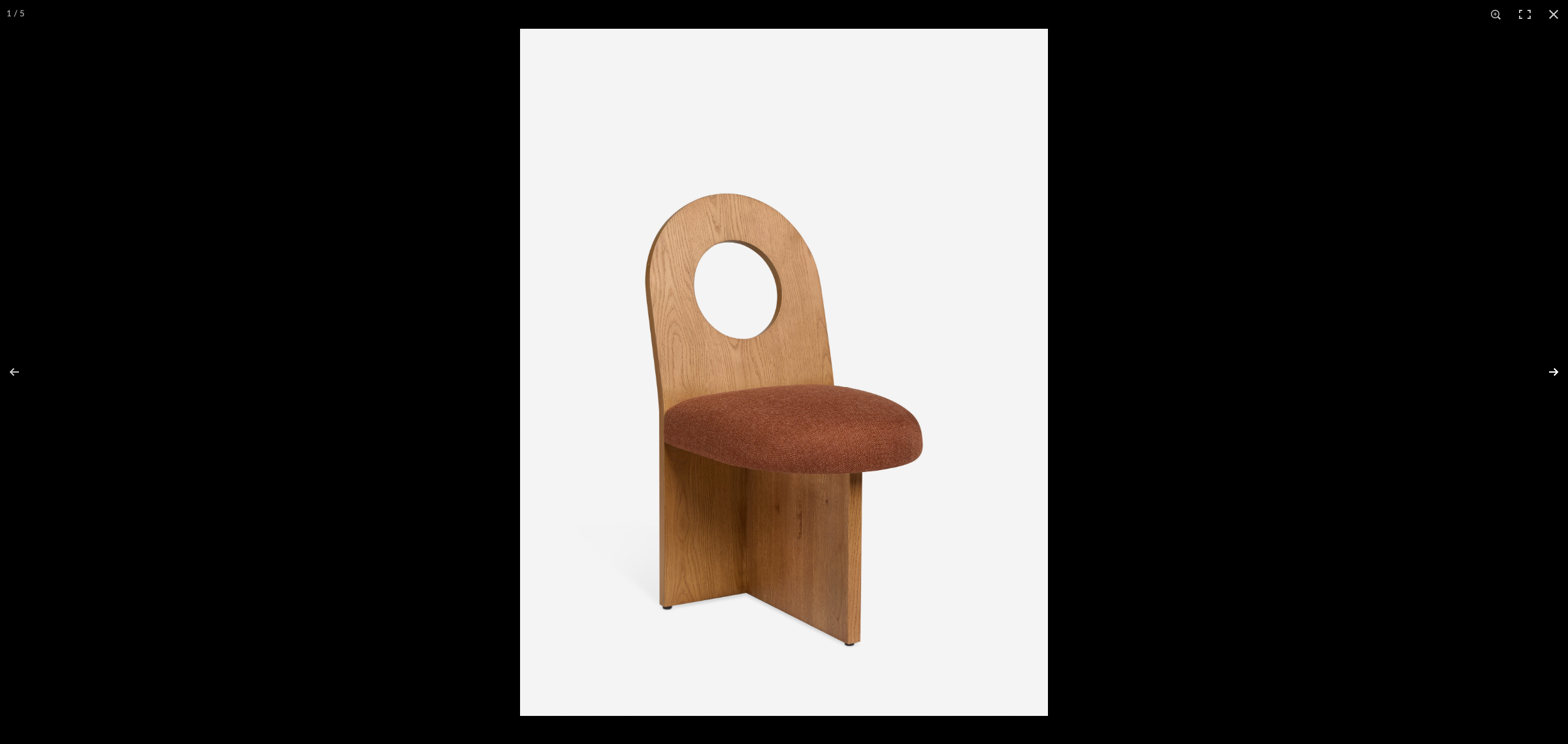
click at [1556, 373] on button at bounding box center [1544, 371] width 46 height 65
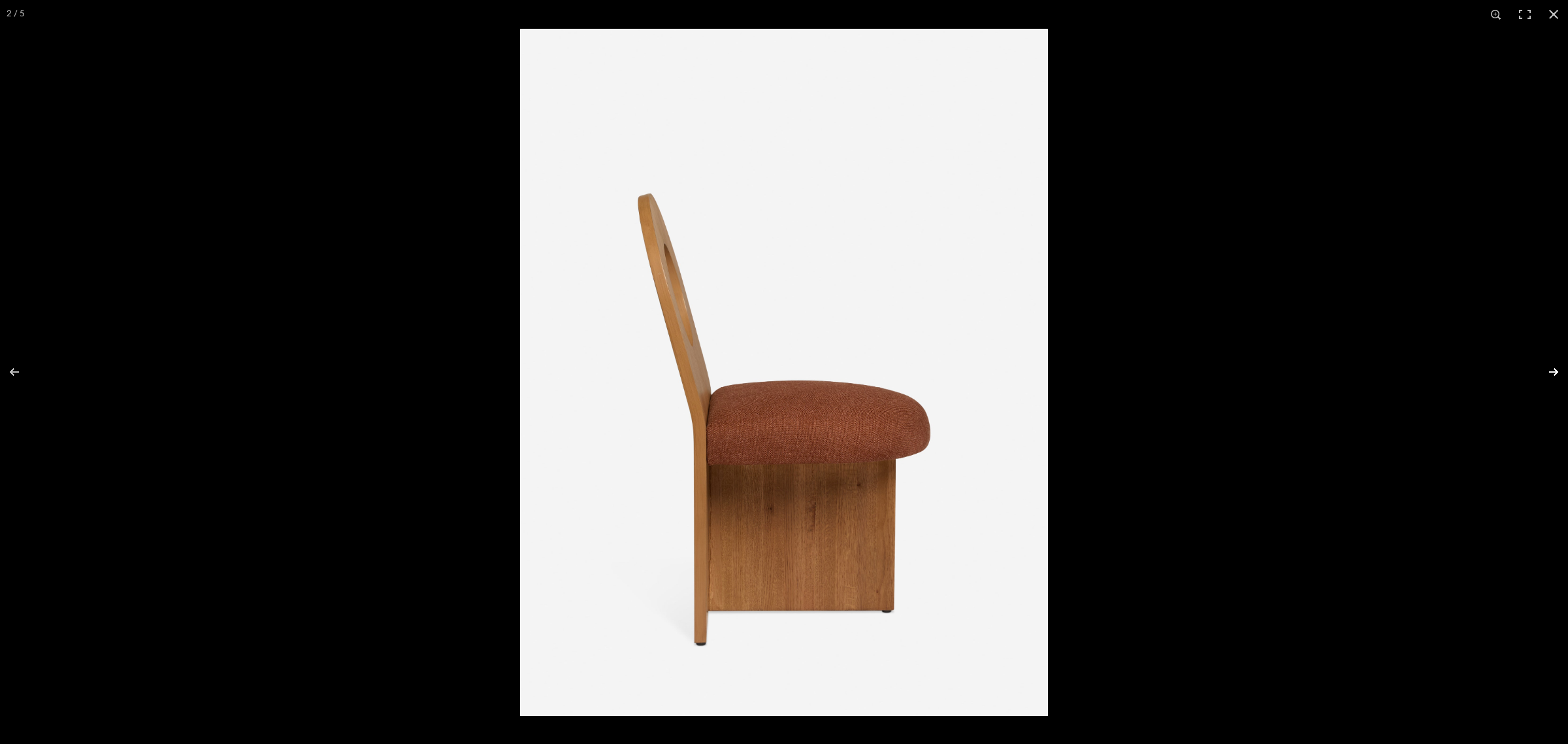
click at [1556, 373] on button at bounding box center [1544, 371] width 46 height 65
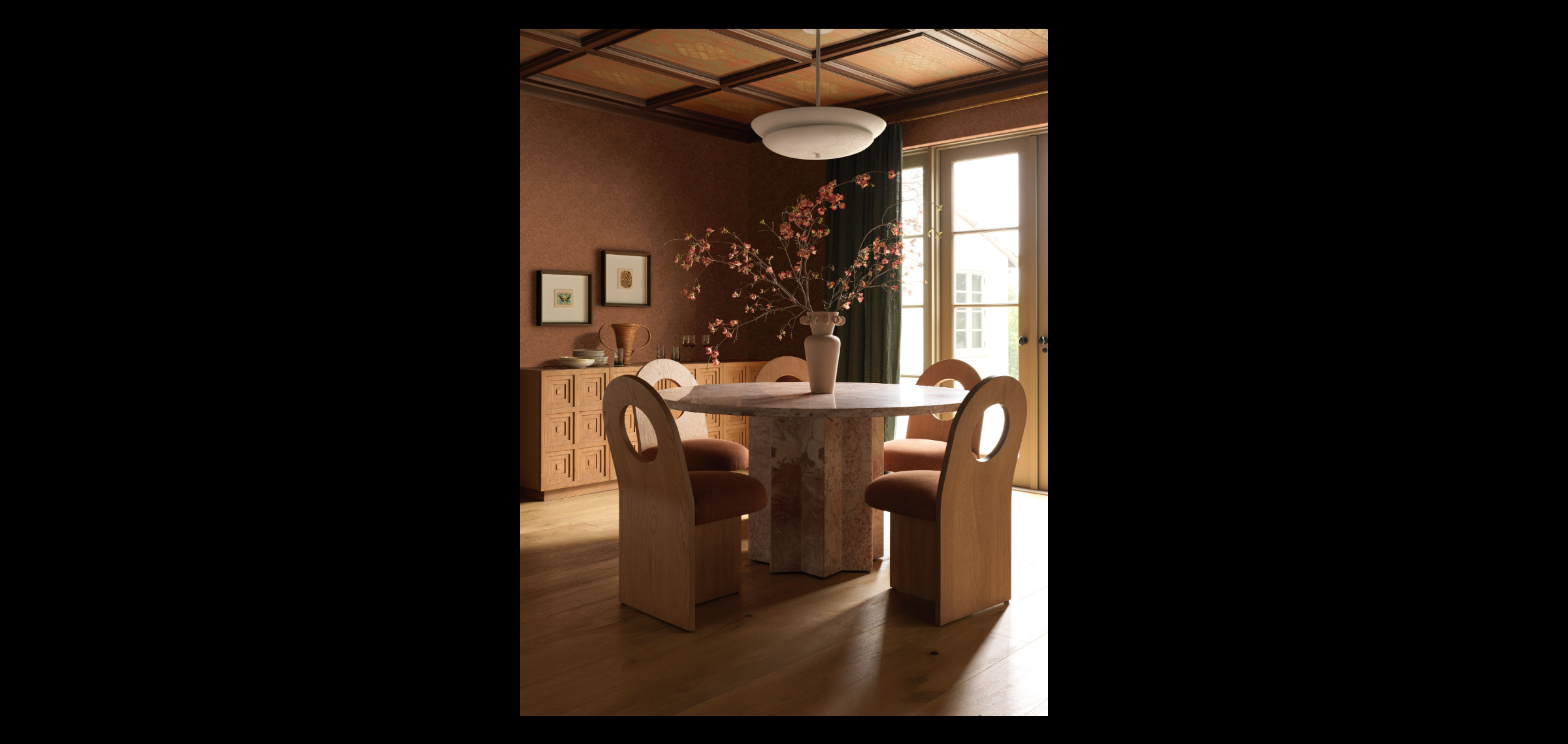
click at [1556, 373] on button at bounding box center [1544, 371] width 46 height 65
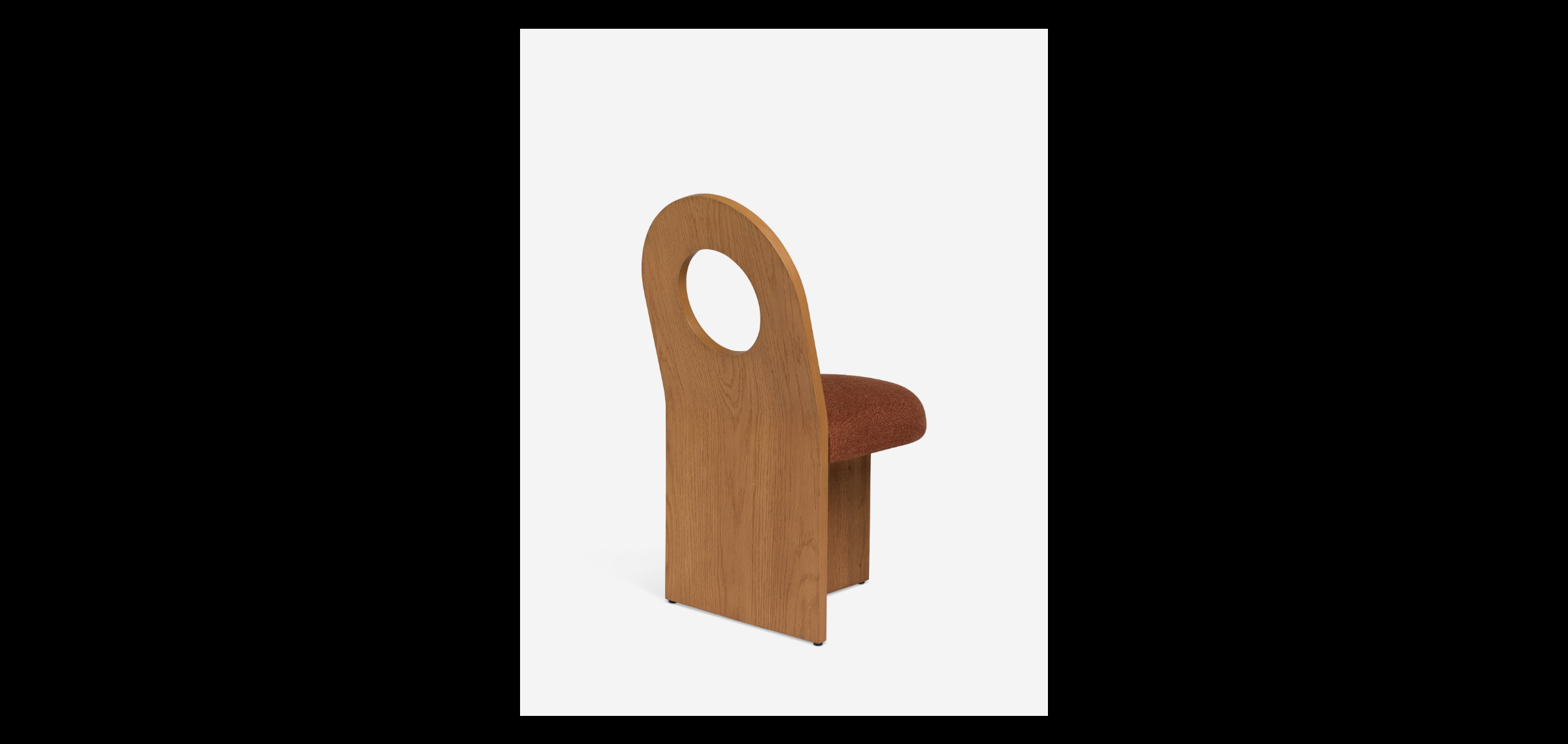
click at [1556, 373] on button at bounding box center [1544, 371] width 46 height 65
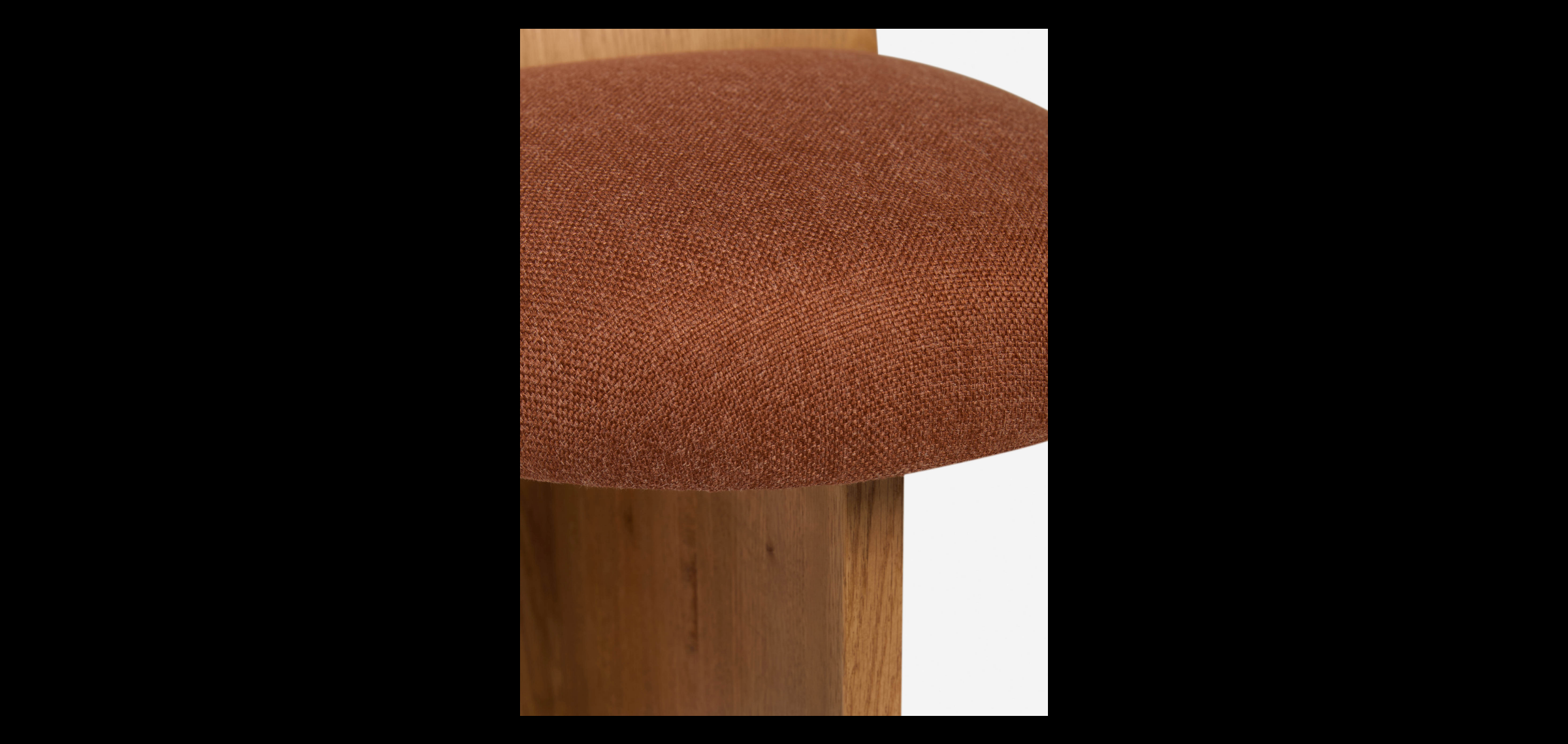
click at [1556, 373] on button at bounding box center [1544, 371] width 46 height 65
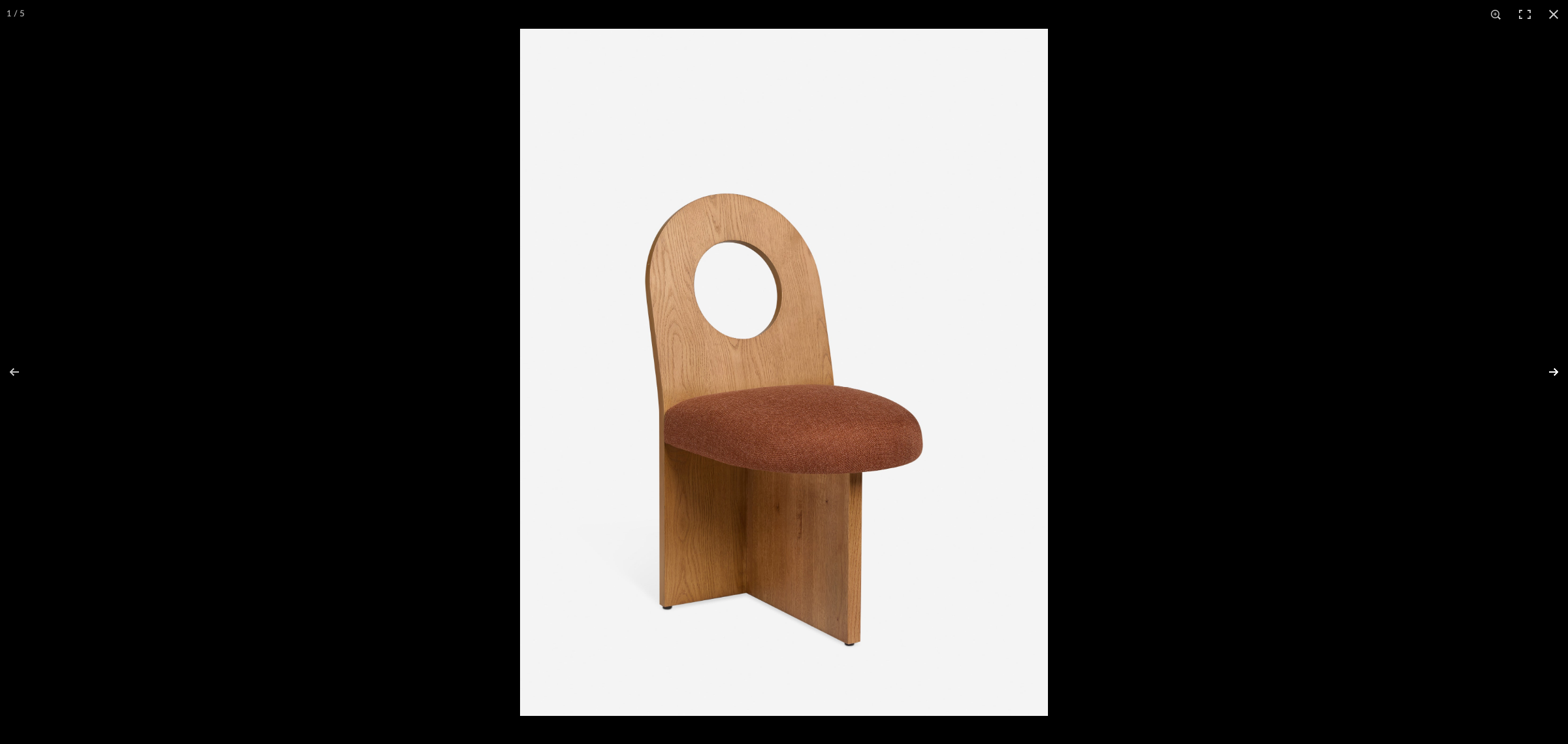
click at [1551, 373] on button at bounding box center [1544, 371] width 46 height 65
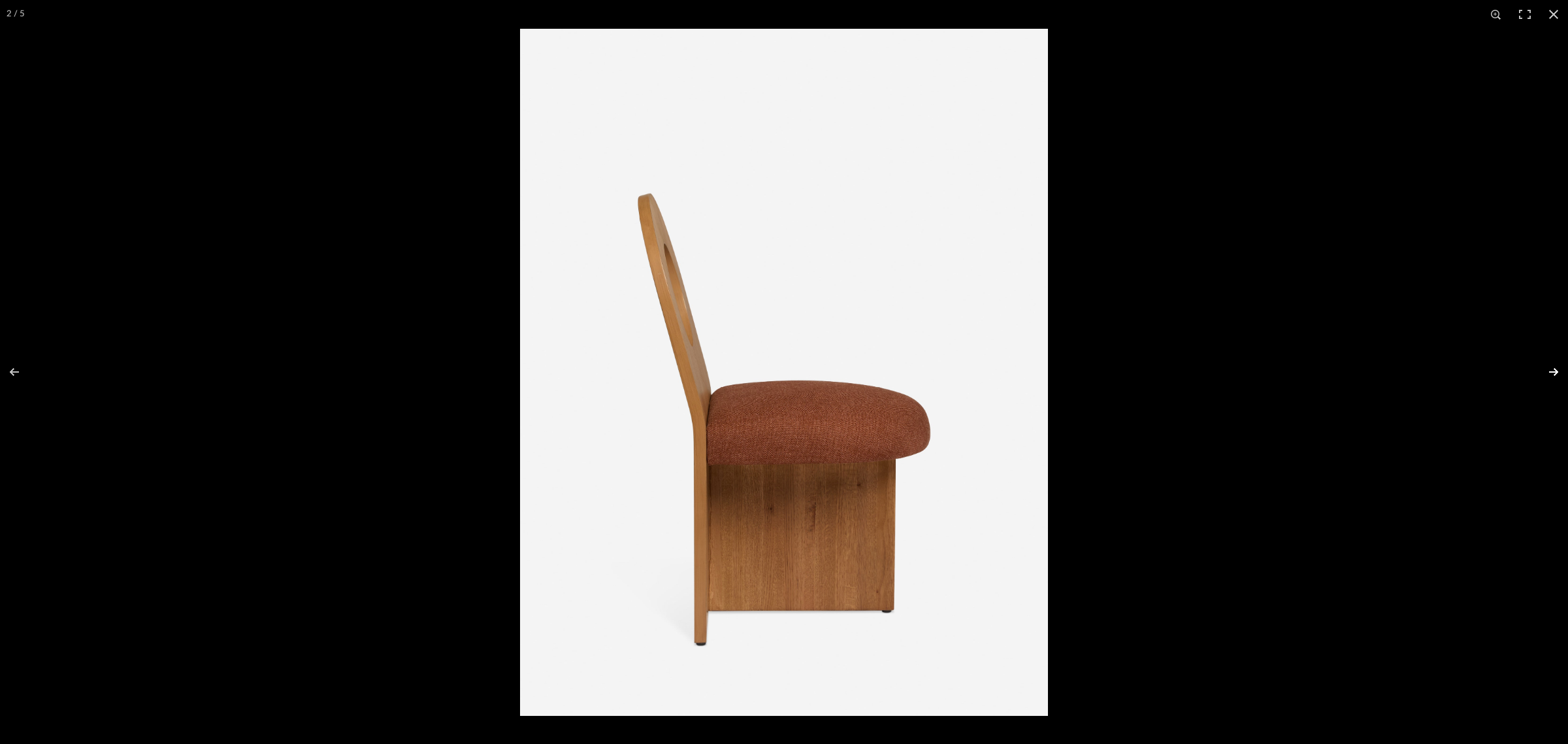
click at [1551, 373] on button at bounding box center [1544, 371] width 46 height 65
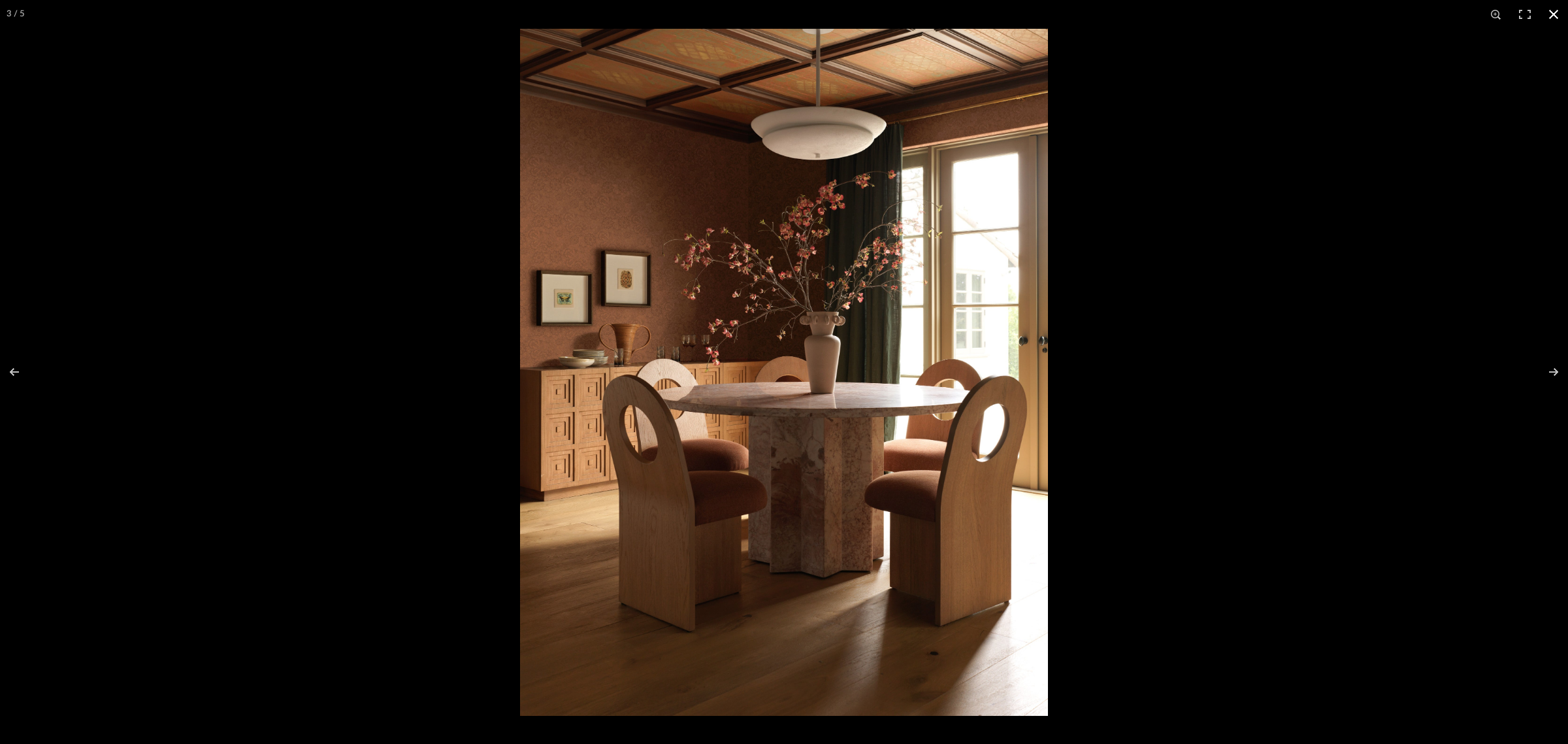
click at [1555, 10] on button at bounding box center [1553, 14] width 29 height 29
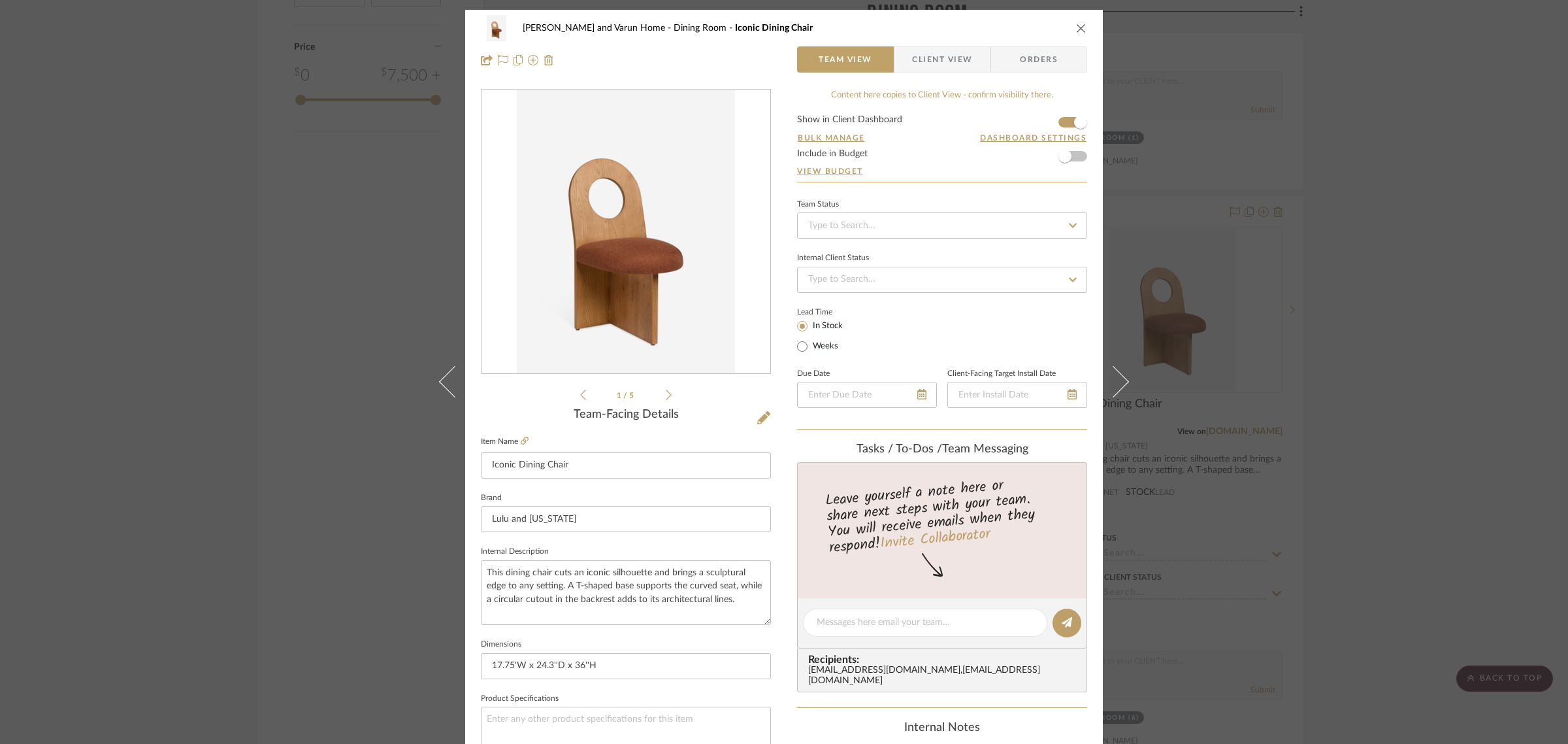
click at [1429, 402] on div "[PERSON_NAME] and Varun Home Dining Room Iconic Dining Chair Team View Client V…" at bounding box center [784, 372] width 1568 height 744
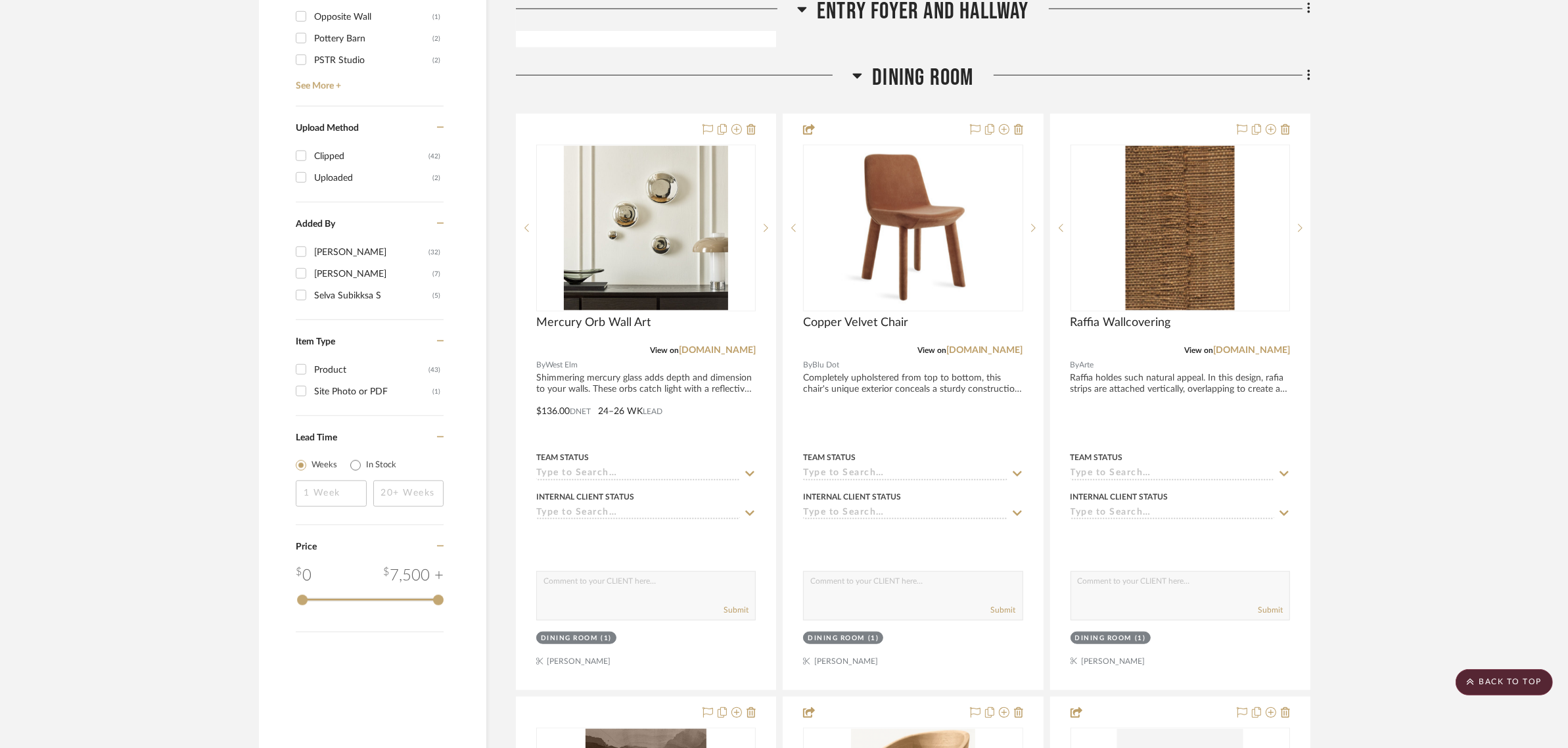
scroll to position [1560, 0]
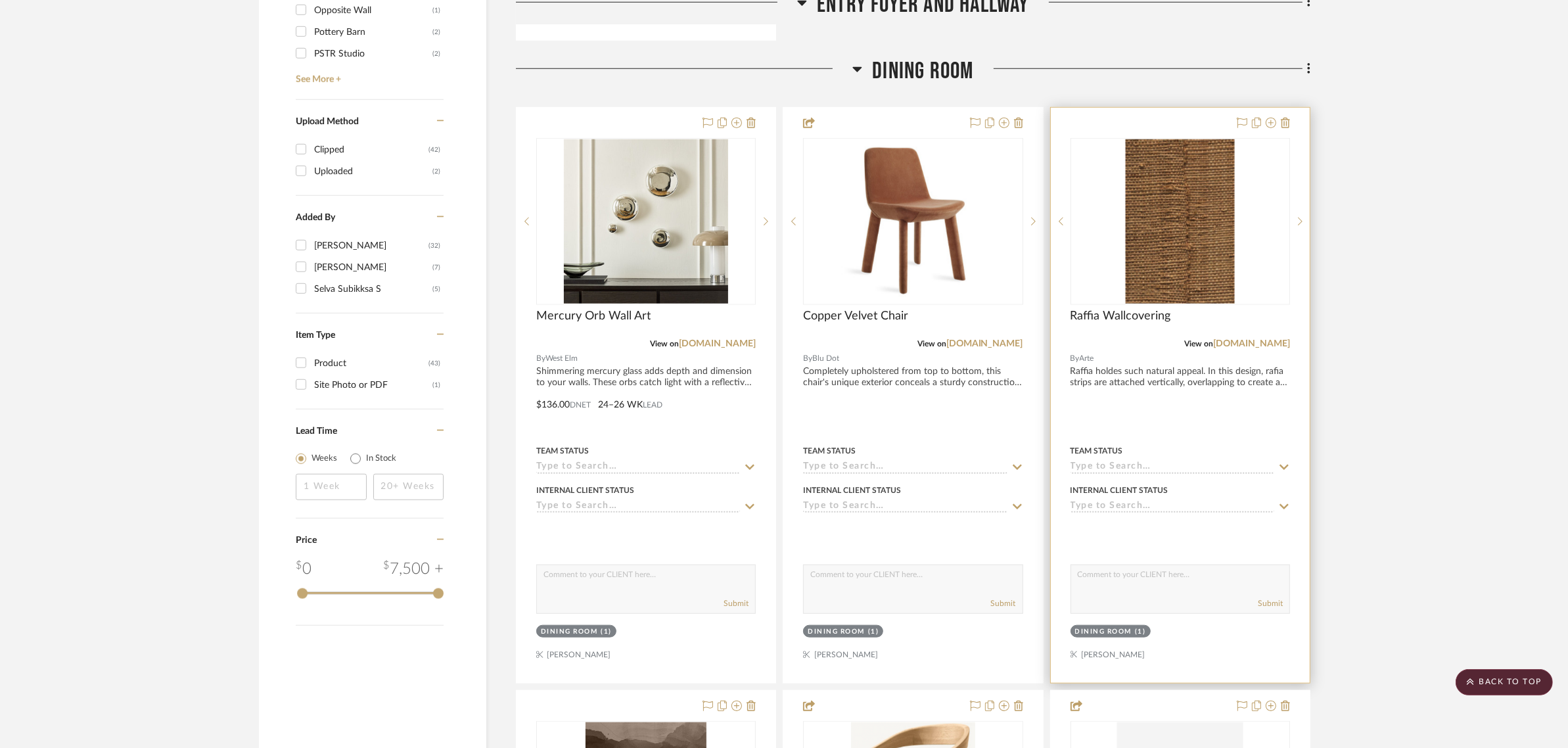
click at [1169, 194] on img "0" at bounding box center [1180, 221] width 109 height 165
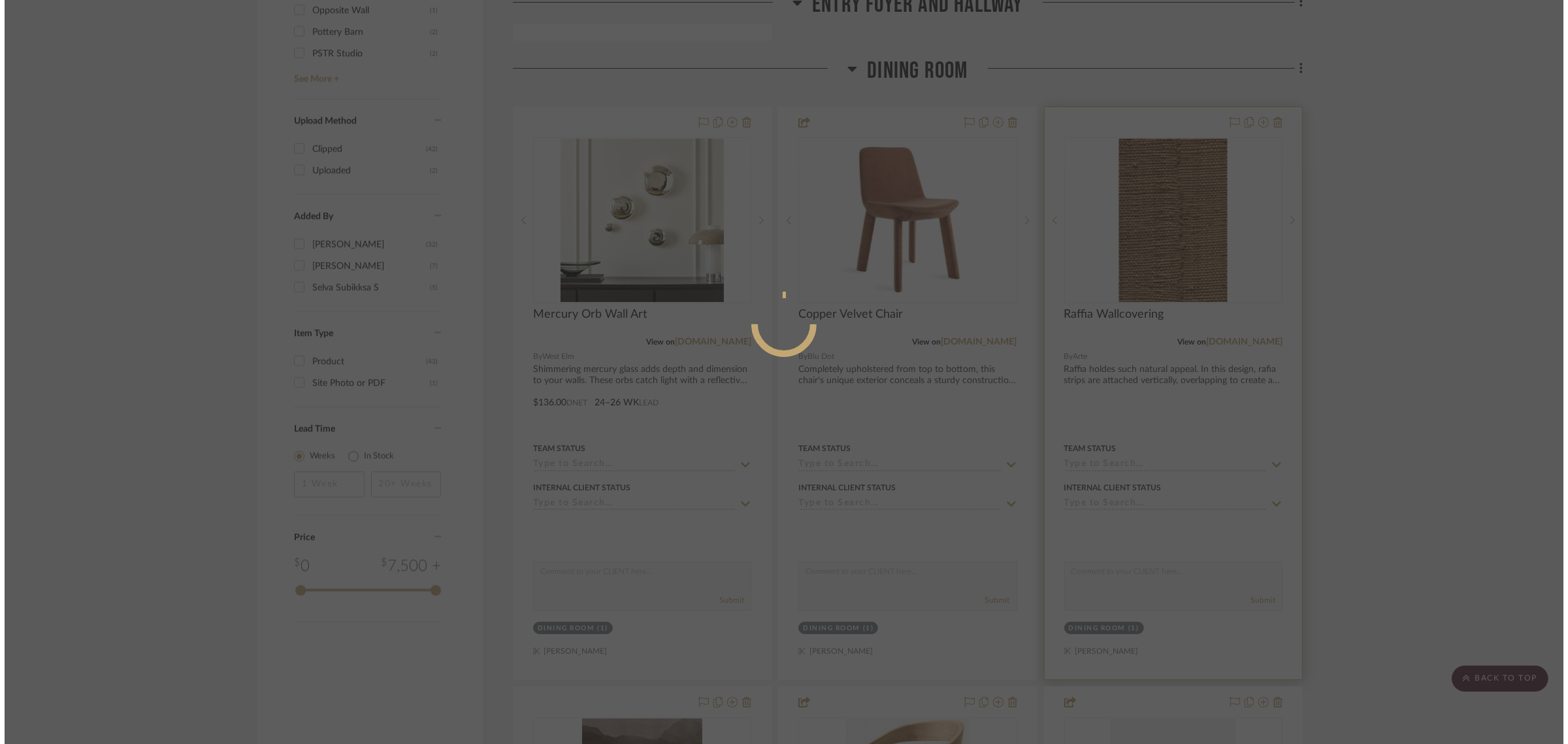
scroll to position [0, 0]
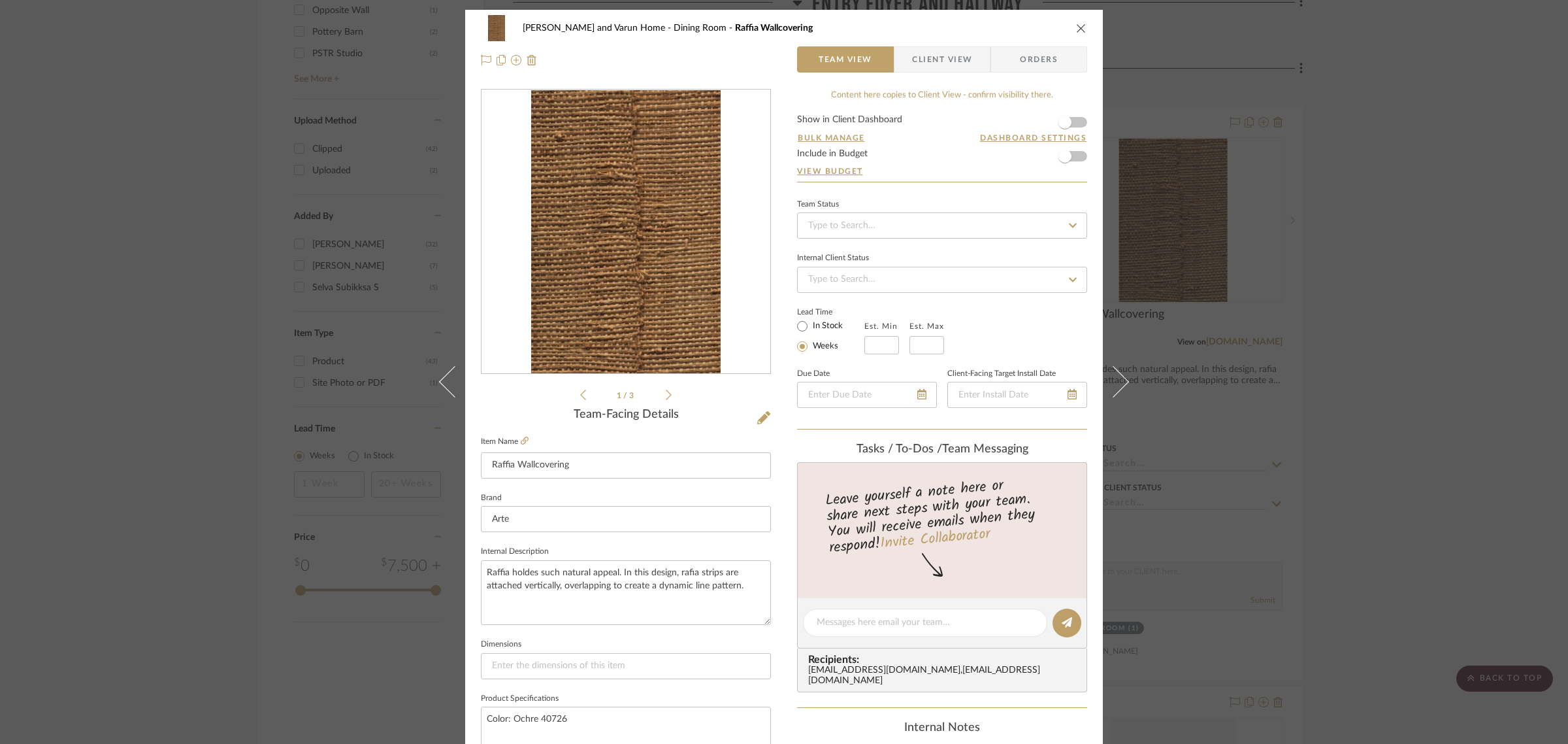
click at [570, 225] on div at bounding box center [626, 232] width 288 height 285
click at [617, 274] on img "0" at bounding box center [626, 232] width 189 height 283
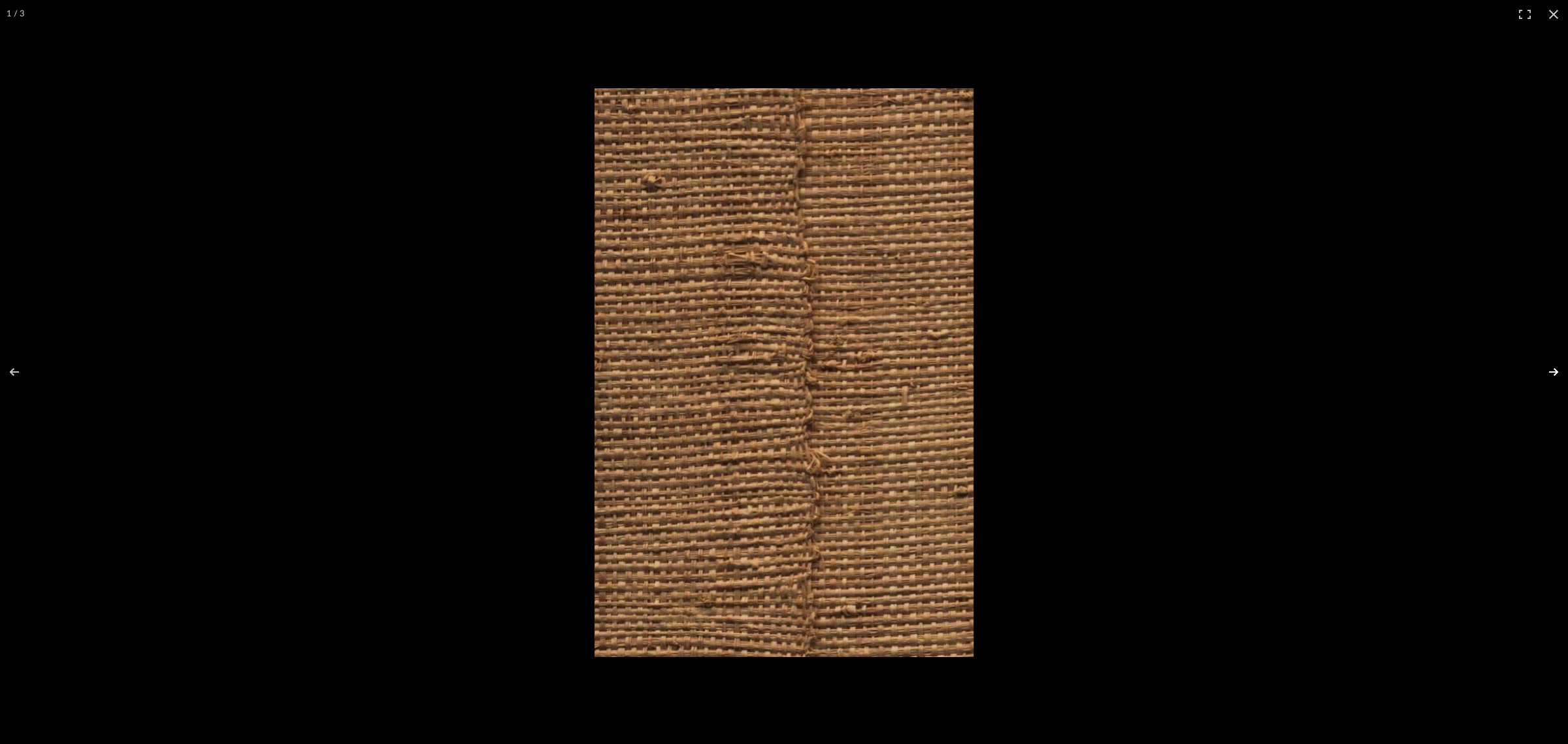
click at [1549, 370] on button at bounding box center [1544, 371] width 46 height 65
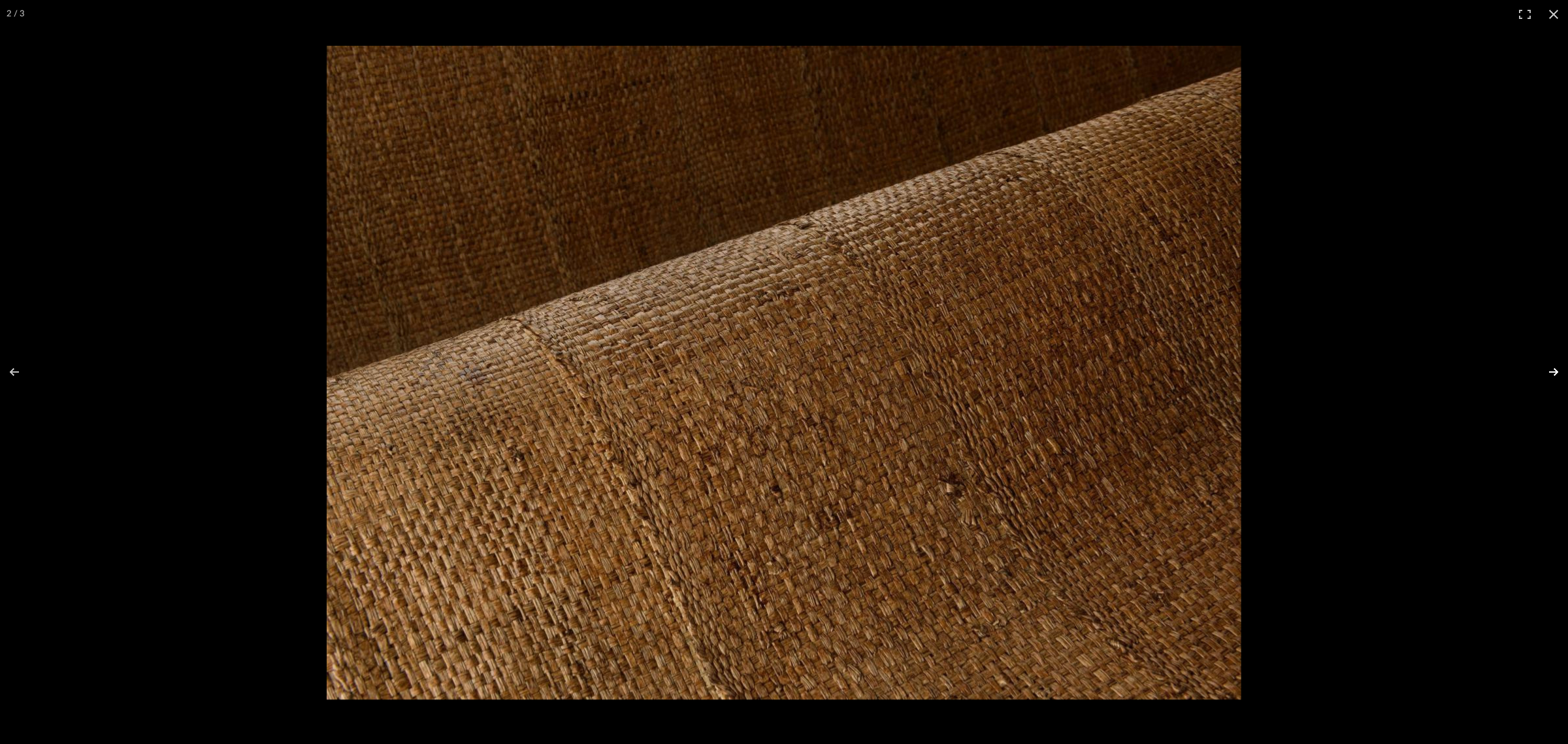
click at [1551, 370] on button at bounding box center [1544, 371] width 46 height 65
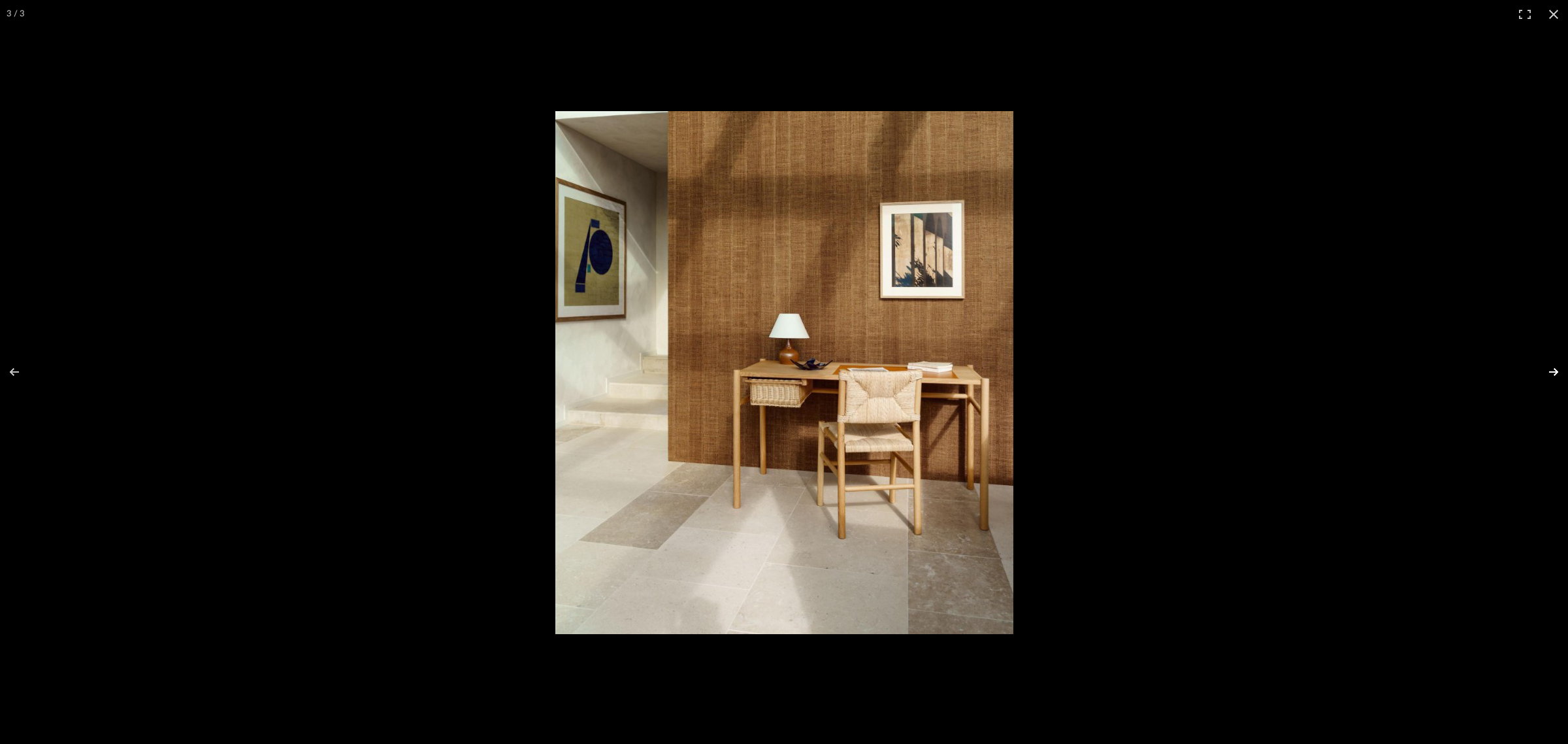
click at [1549, 371] on button at bounding box center [1544, 371] width 46 height 65
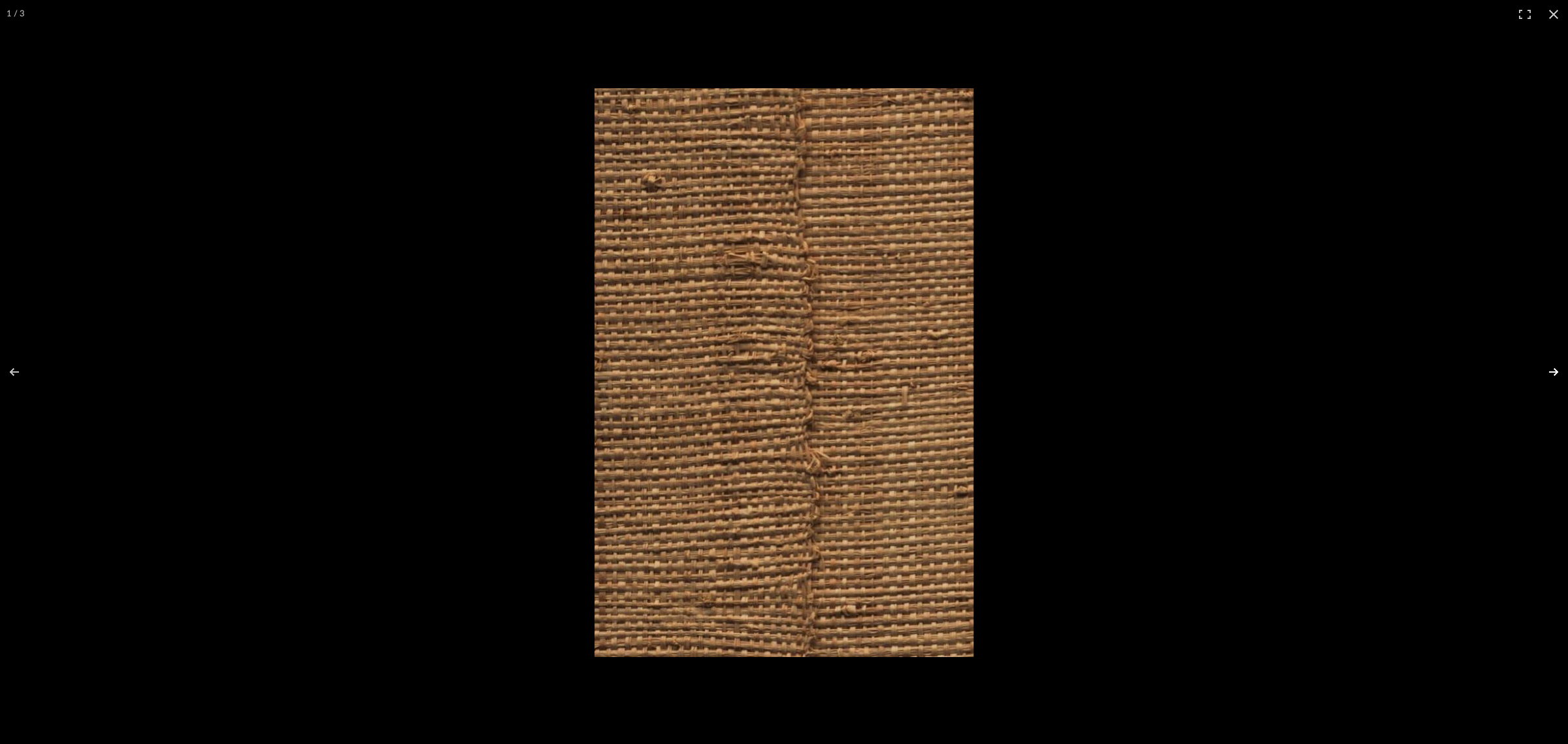
click at [1549, 371] on button at bounding box center [1544, 371] width 46 height 65
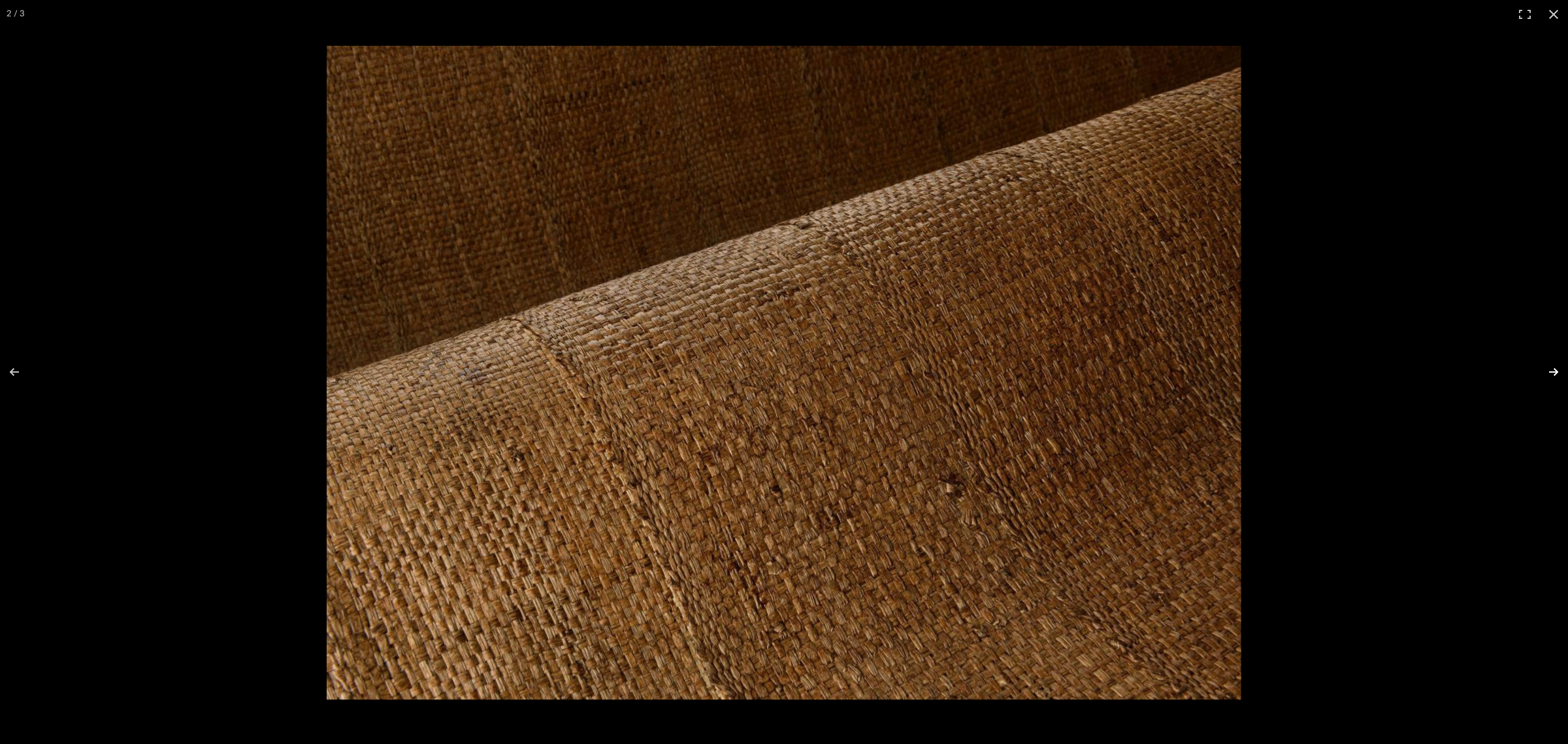
click at [1549, 371] on button at bounding box center [1544, 371] width 46 height 65
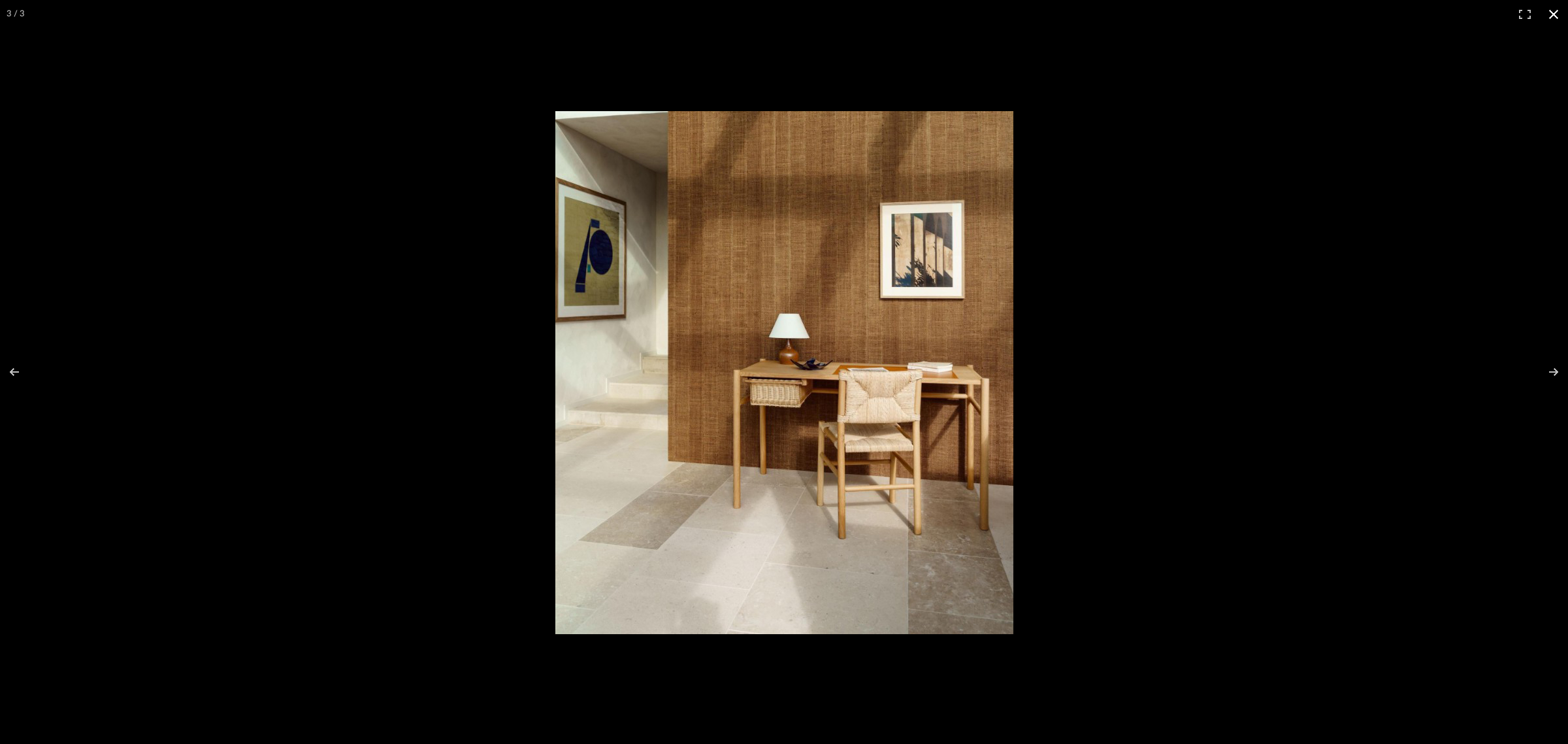
click at [1551, 14] on button at bounding box center [1553, 14] width 29 height 29
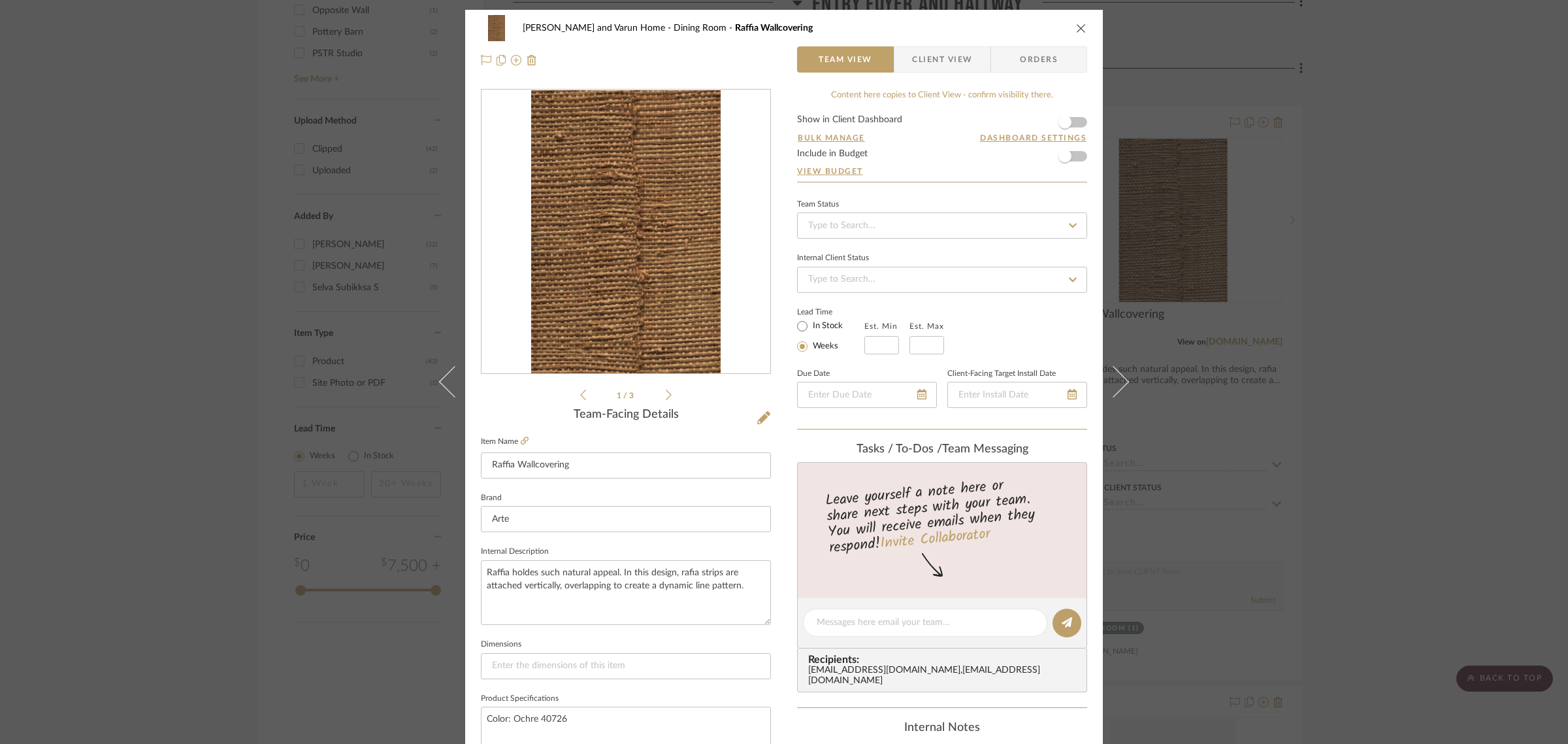
click at [1399, 526] on div "[PERSON_NAME] and Varun Home Dining Room Raffia Wallcovering Team View Client V…" at bounding box center [784, 372] width 1568 height 744
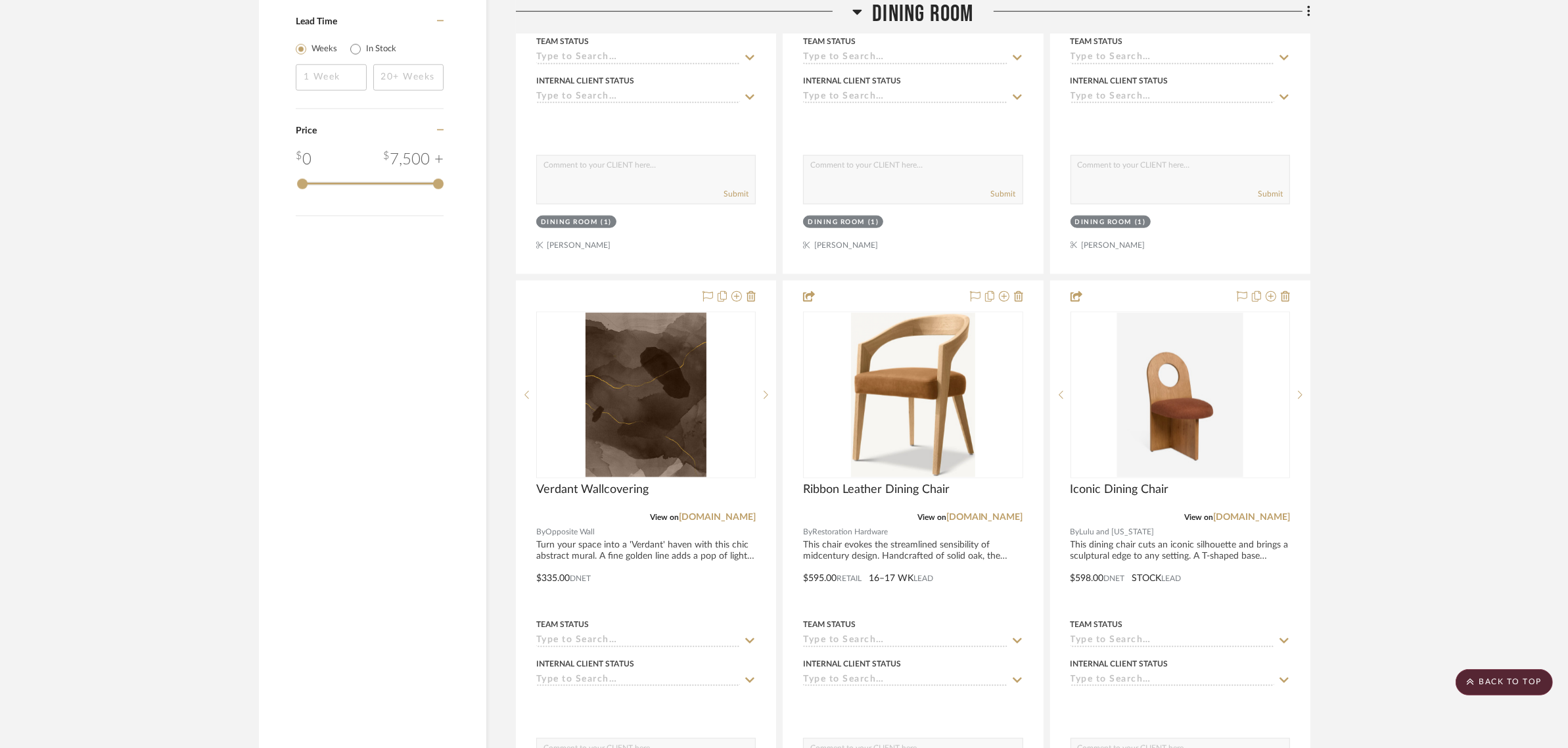
scroll to position [1971, 0]
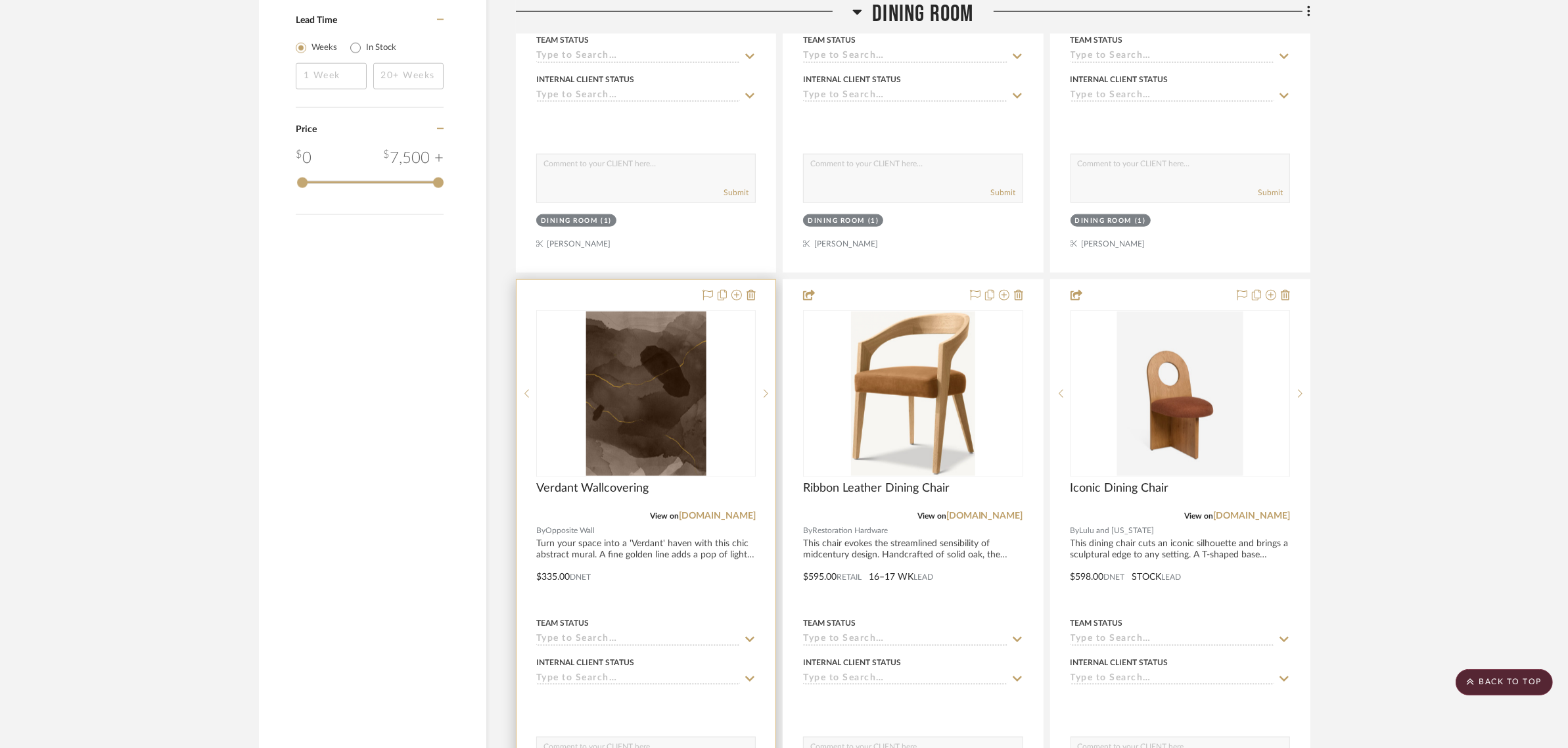
click at [661, 366] on img "0" at bounding box center [645, 394] width 121 height 165
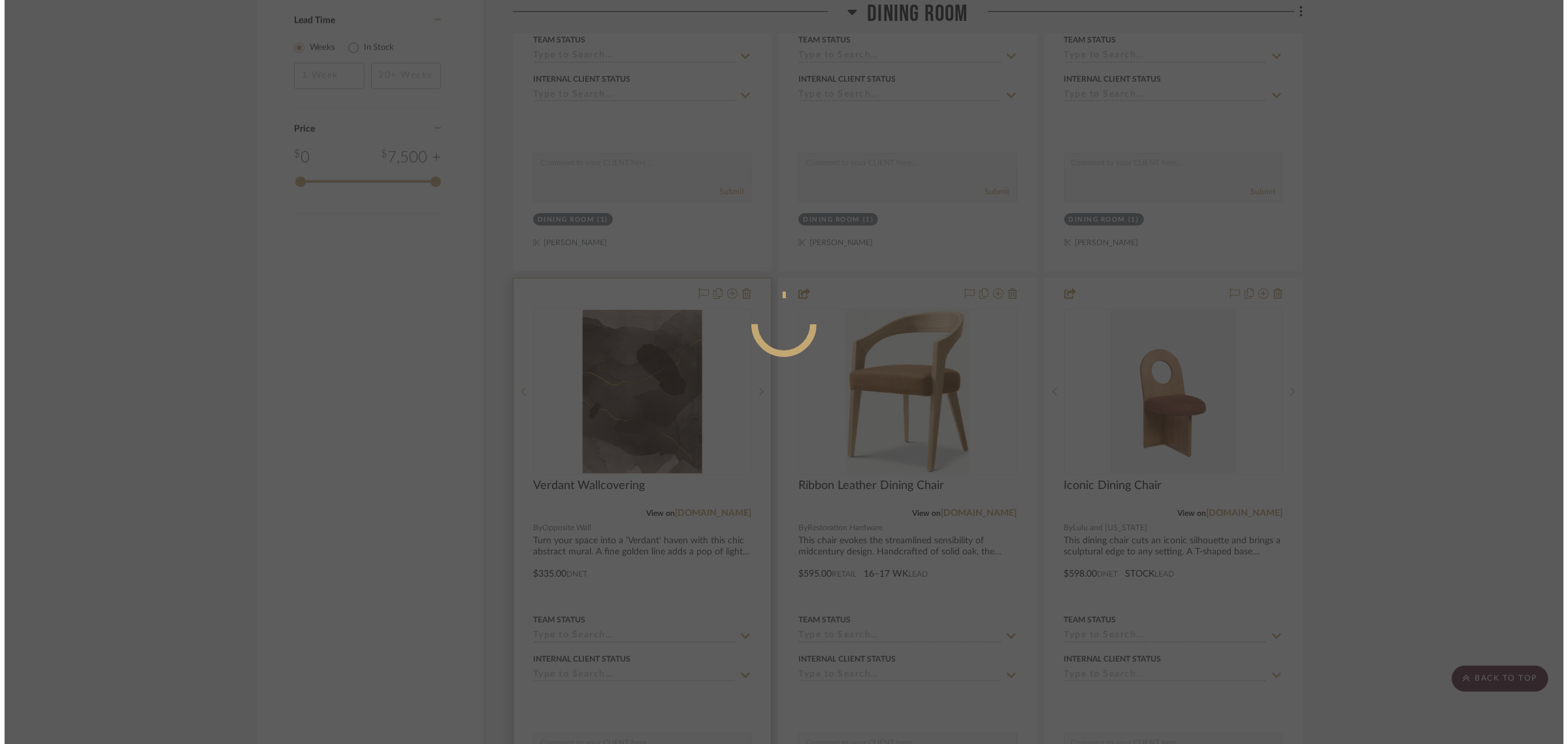
scroll to position [0, 0]
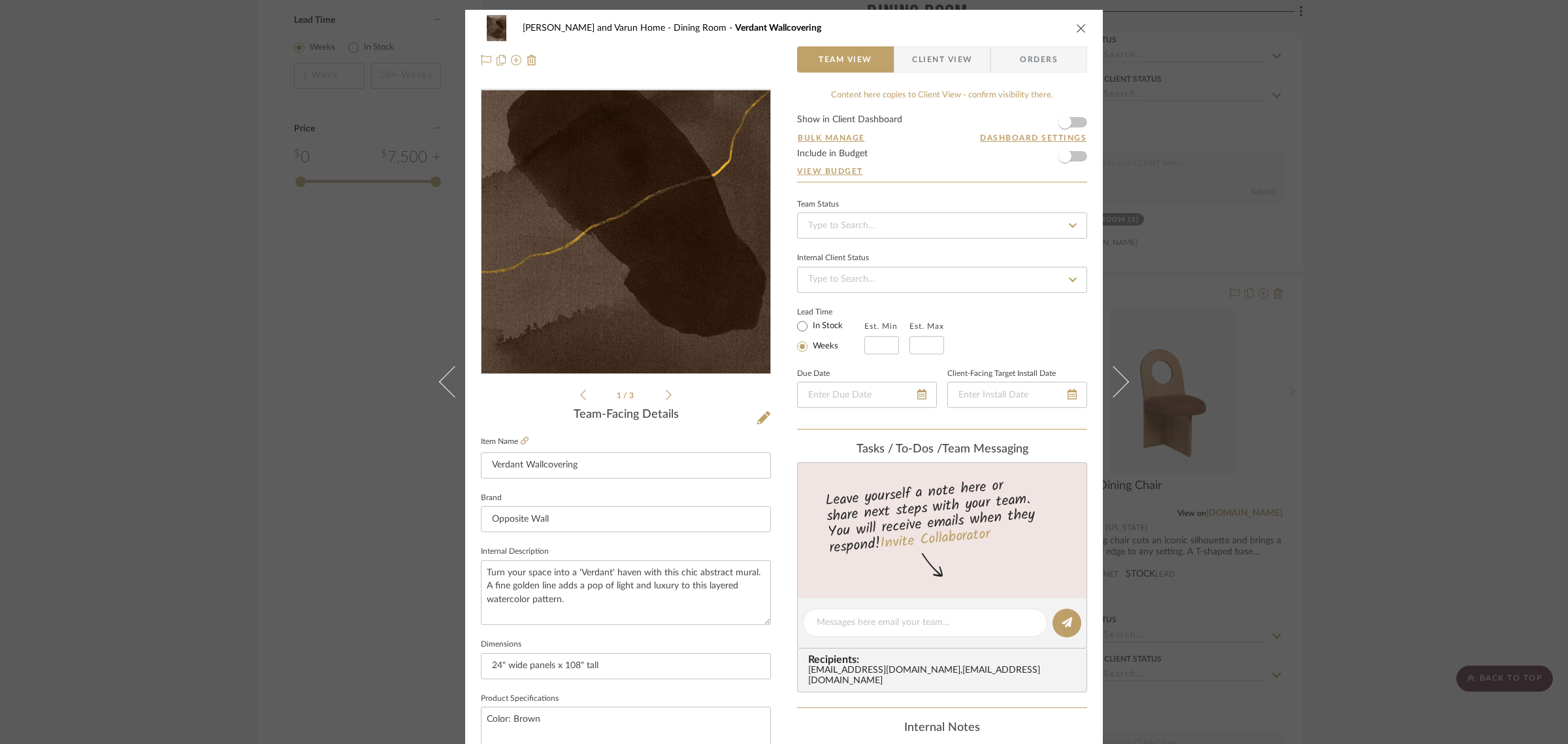
click at [651, 204] on img "0" at bounding box center [626, 232] width 207 height 283
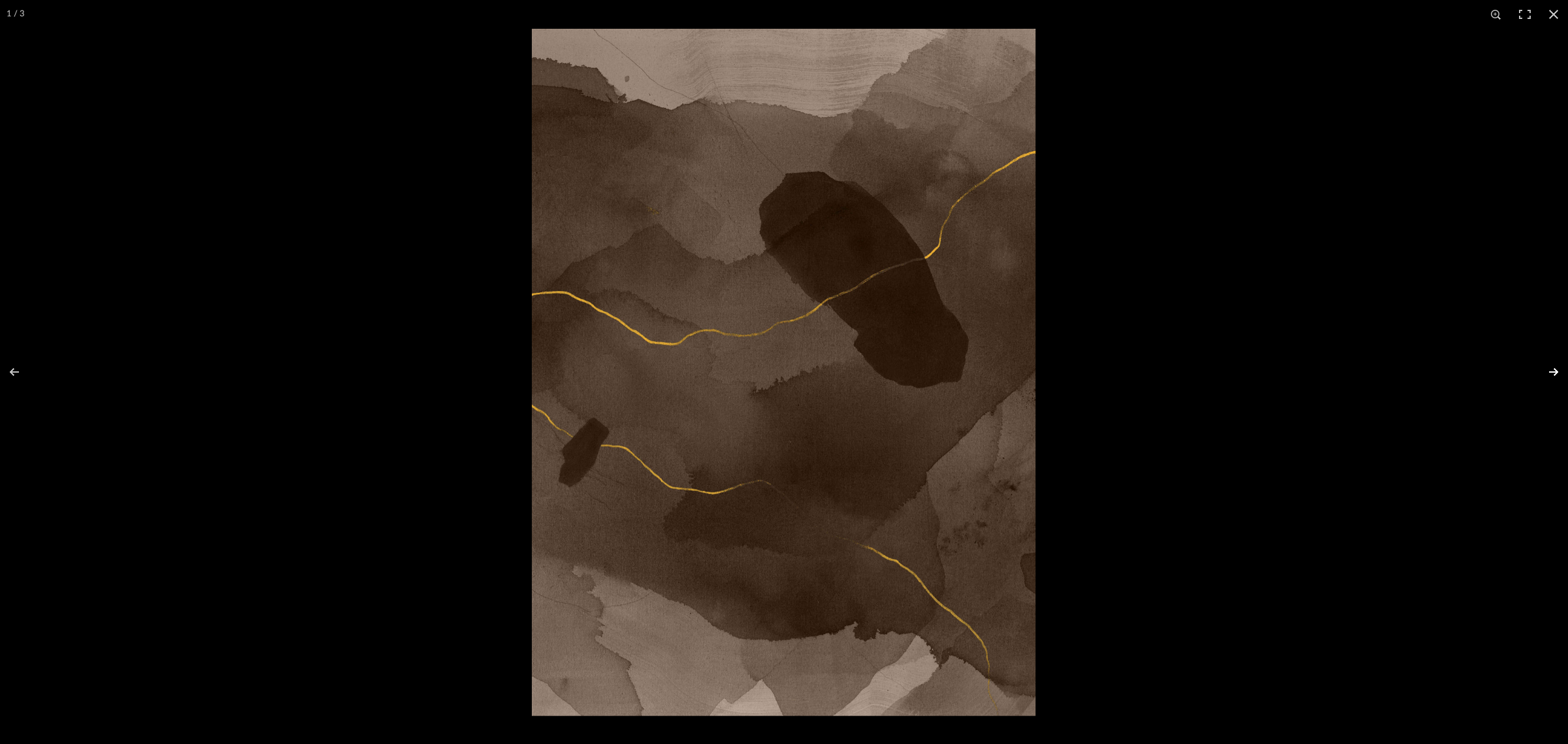
click at [1551, 373] on button at bounding box center [1544, 371] width 46 height 65
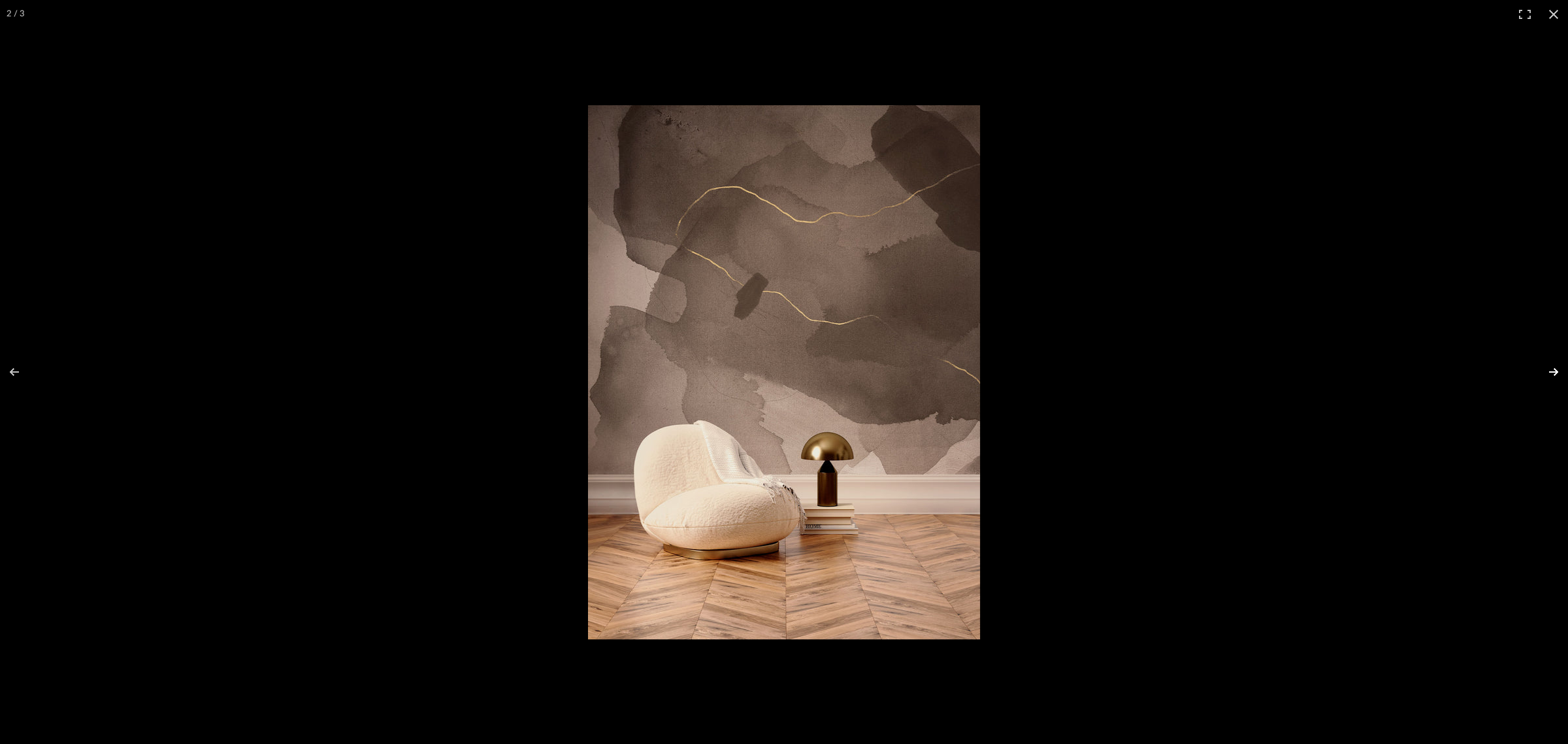
click at [1550, 367] on button at bounding box center [1544, 371] width 46 height 65
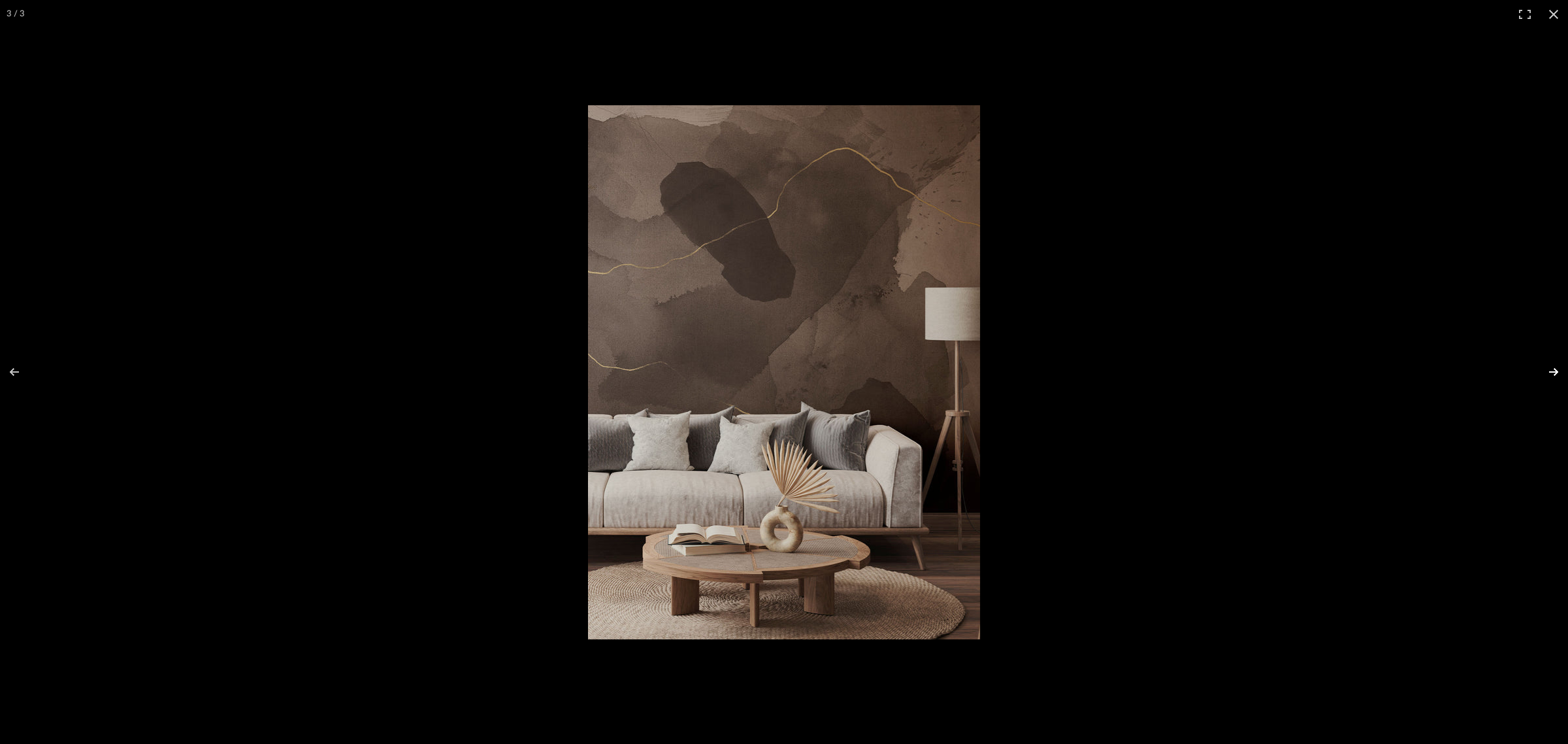
click at [1556, 367] on button at bounding box center [1544, 371] width 46 height 65
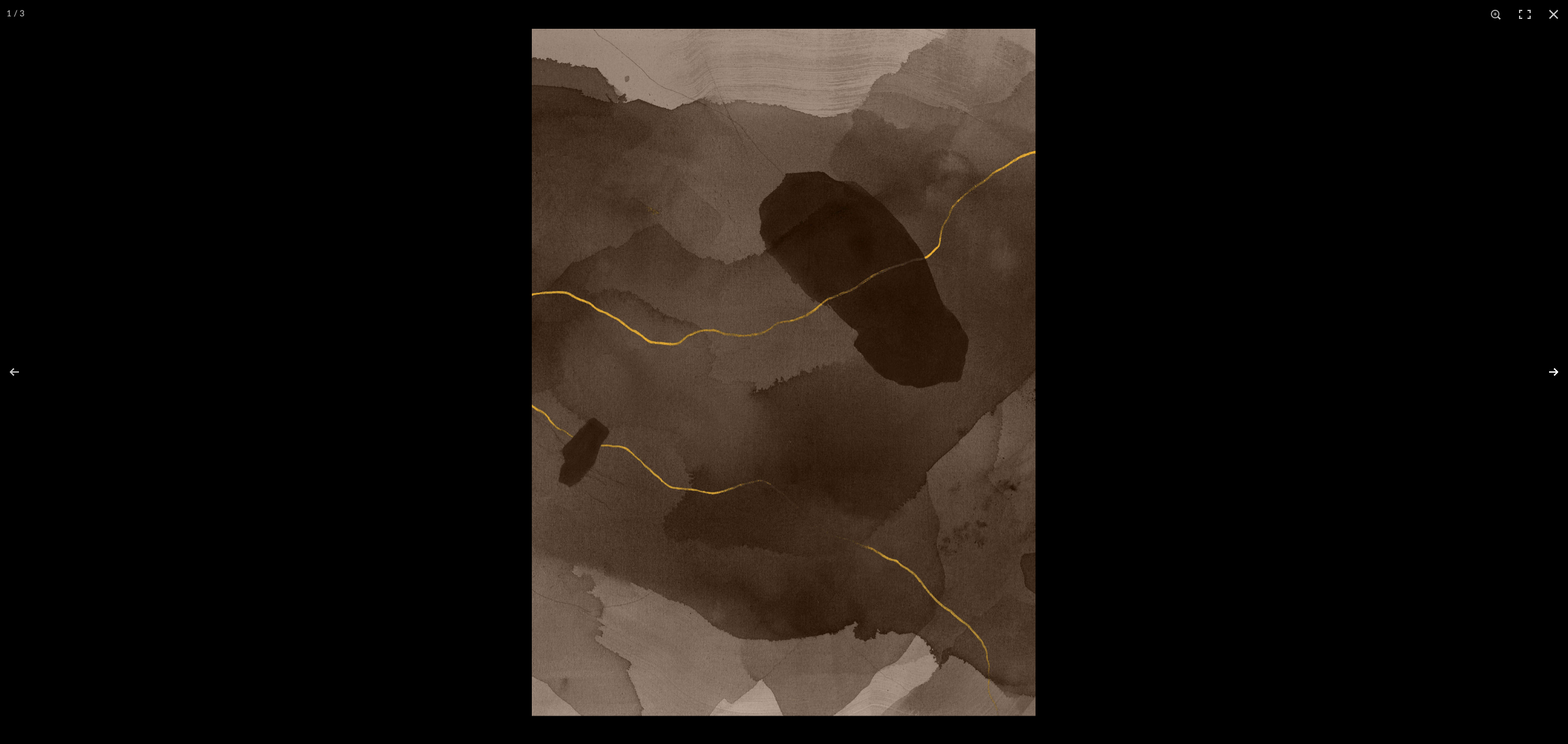
click at [1556, 367] on button at bounding box center [1544, 371] width 46 height 65
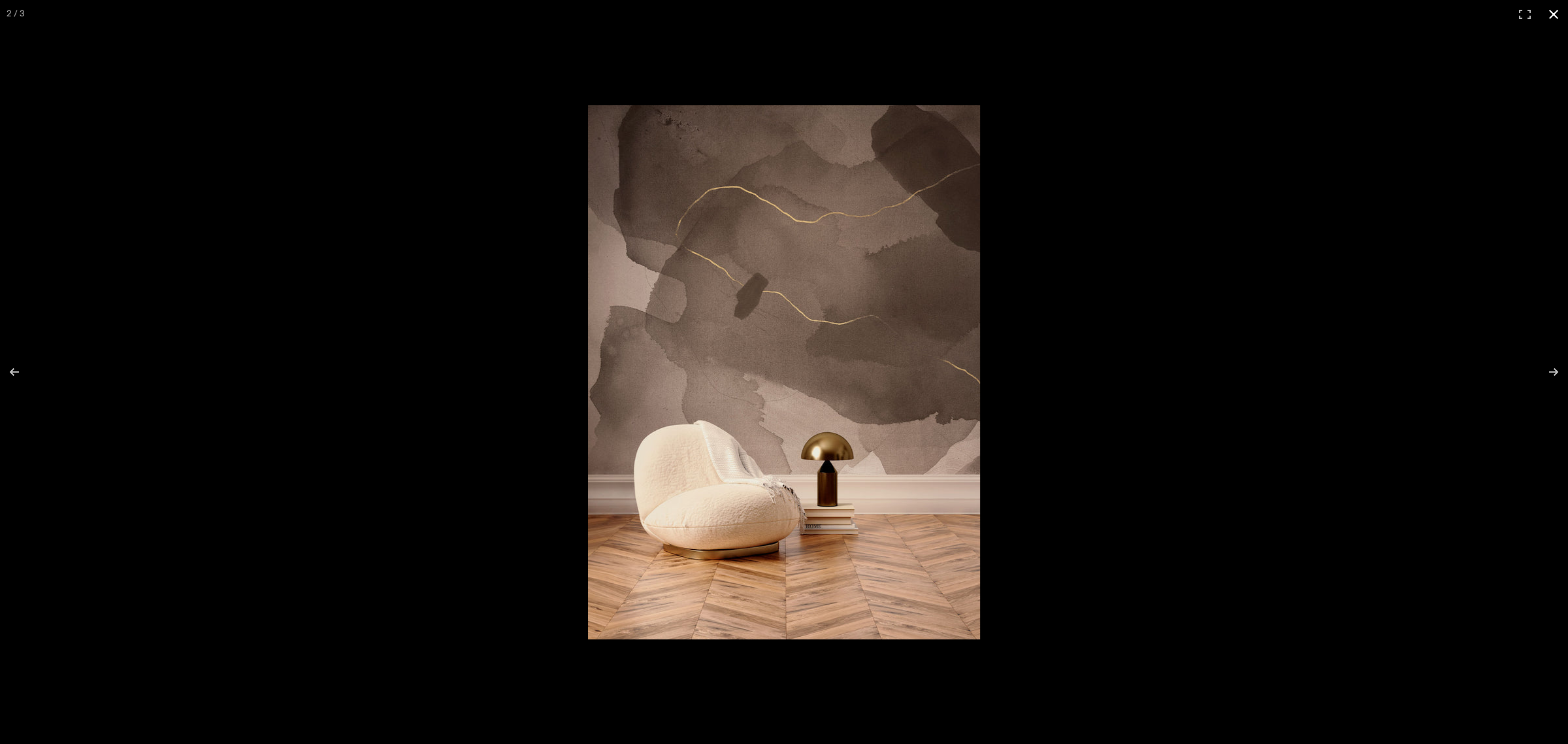
click at [1553, 14] on button at bounding box center [1553, 14] width 29 height 29
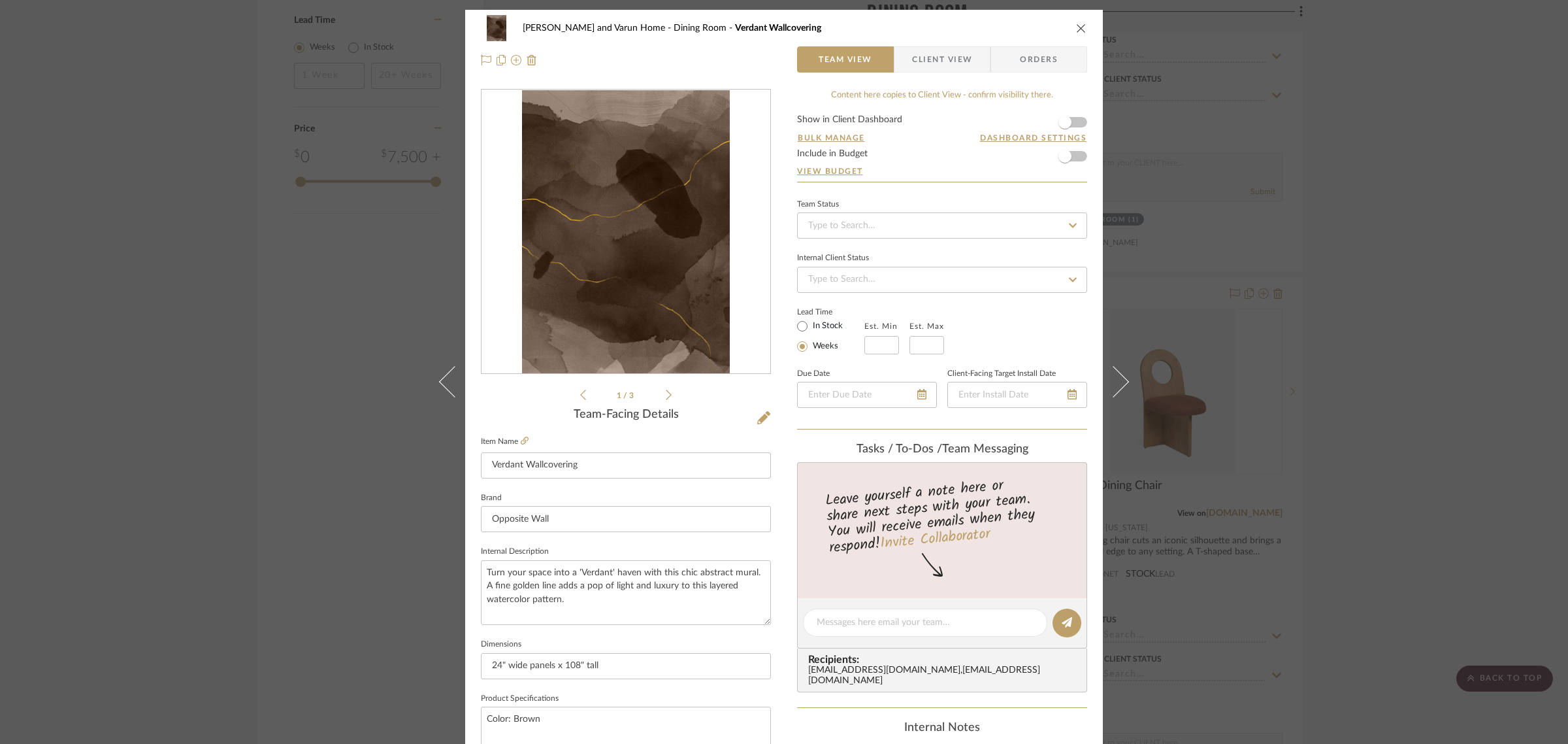
click at [1371, 390] on div "[PERSON_NAME] and Varun Home Dining Room Verdant Wallcovering Team View Client …" at bounding box center [784, 372] width 1568 height 744
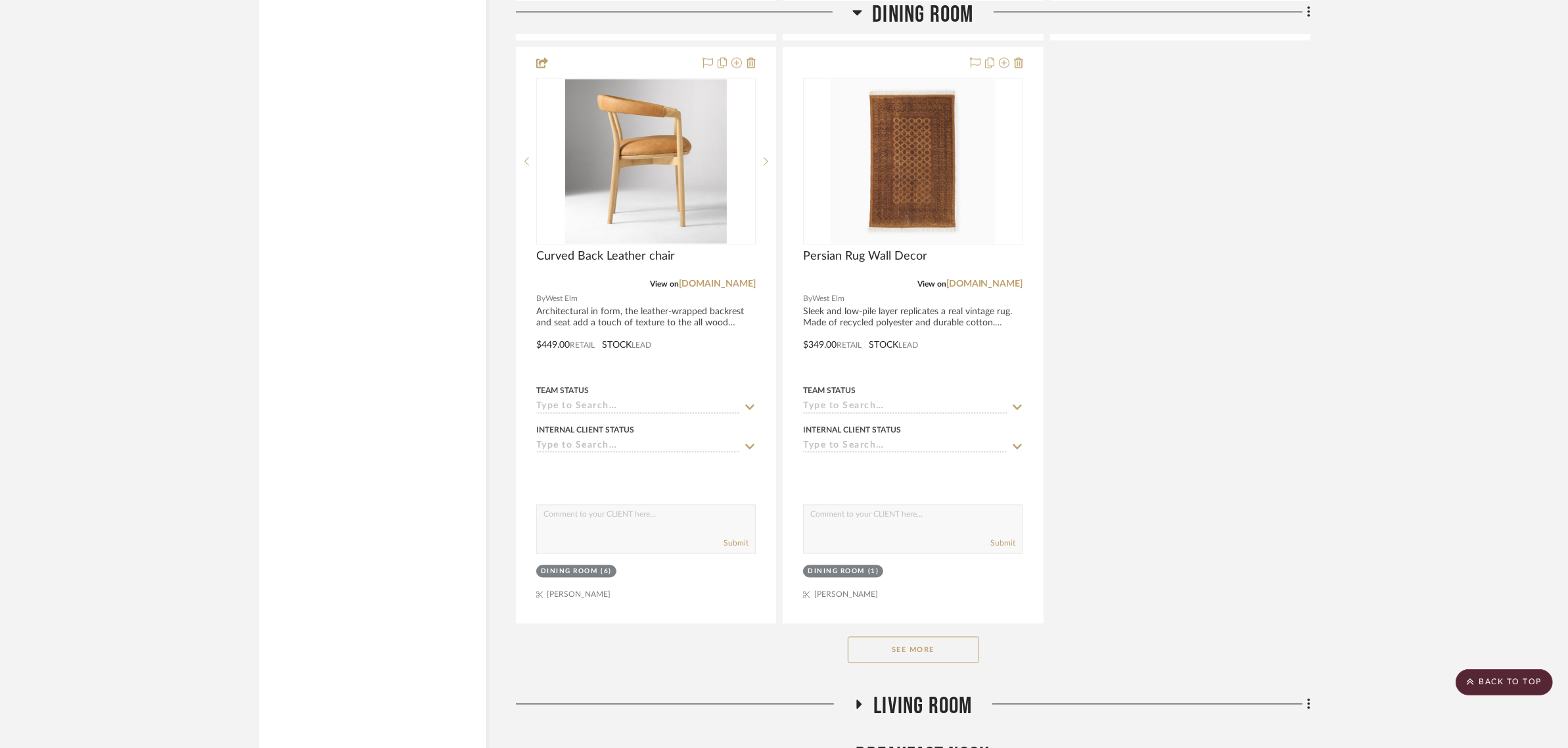
scroll to position [2793, 0]
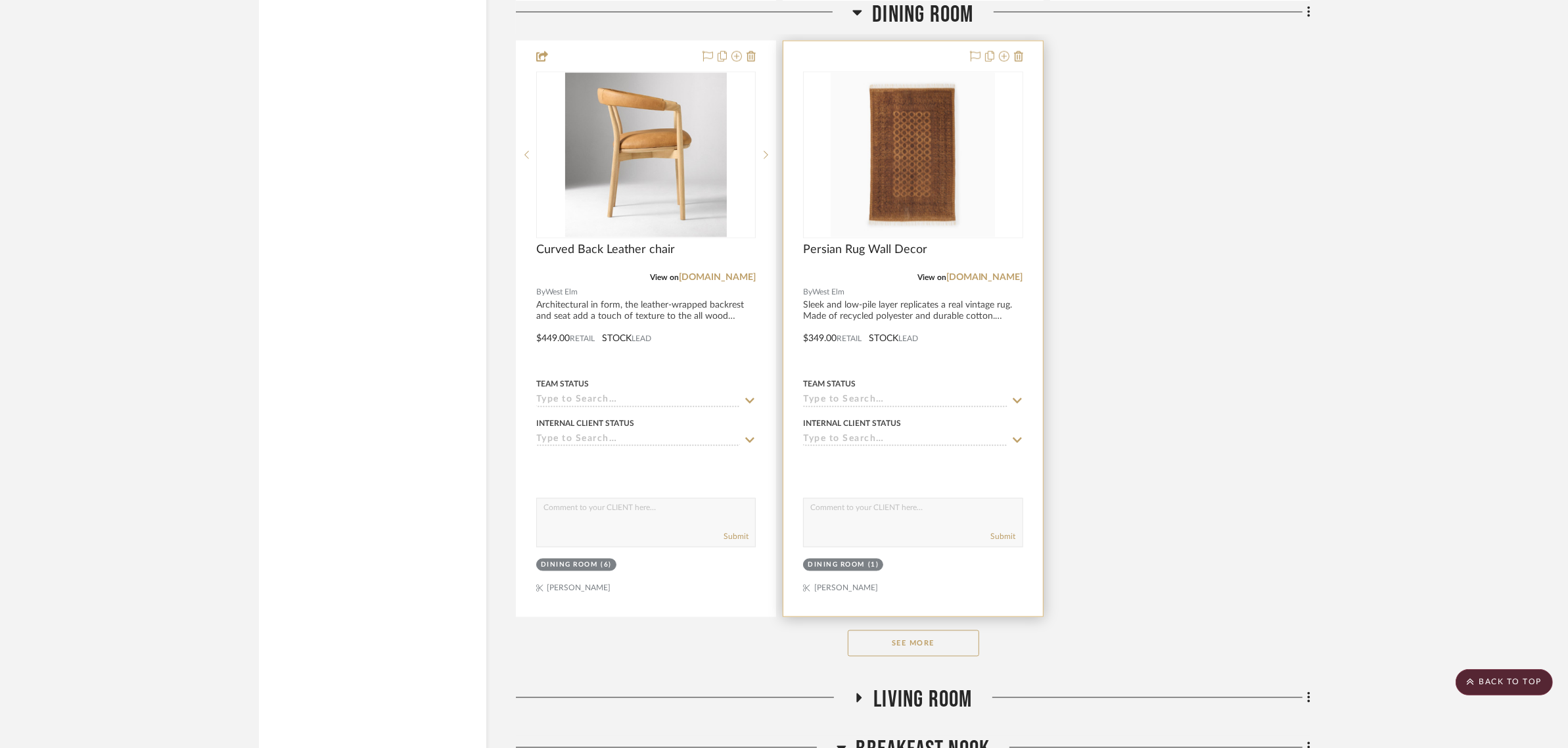
click at [954, 142] on img "0" at bounding box center [912, 155] width 165 height 165
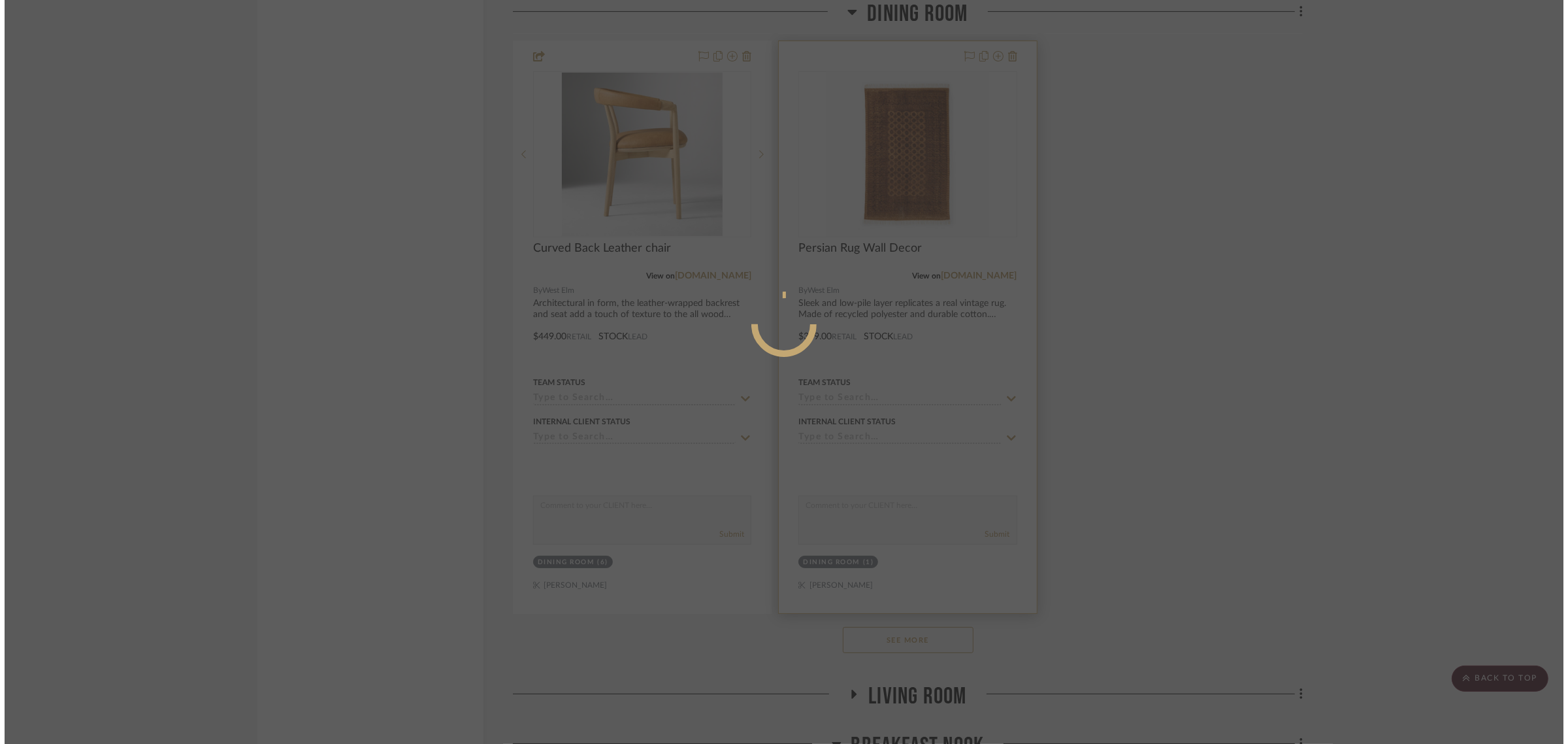
scroll to position [0, 0]
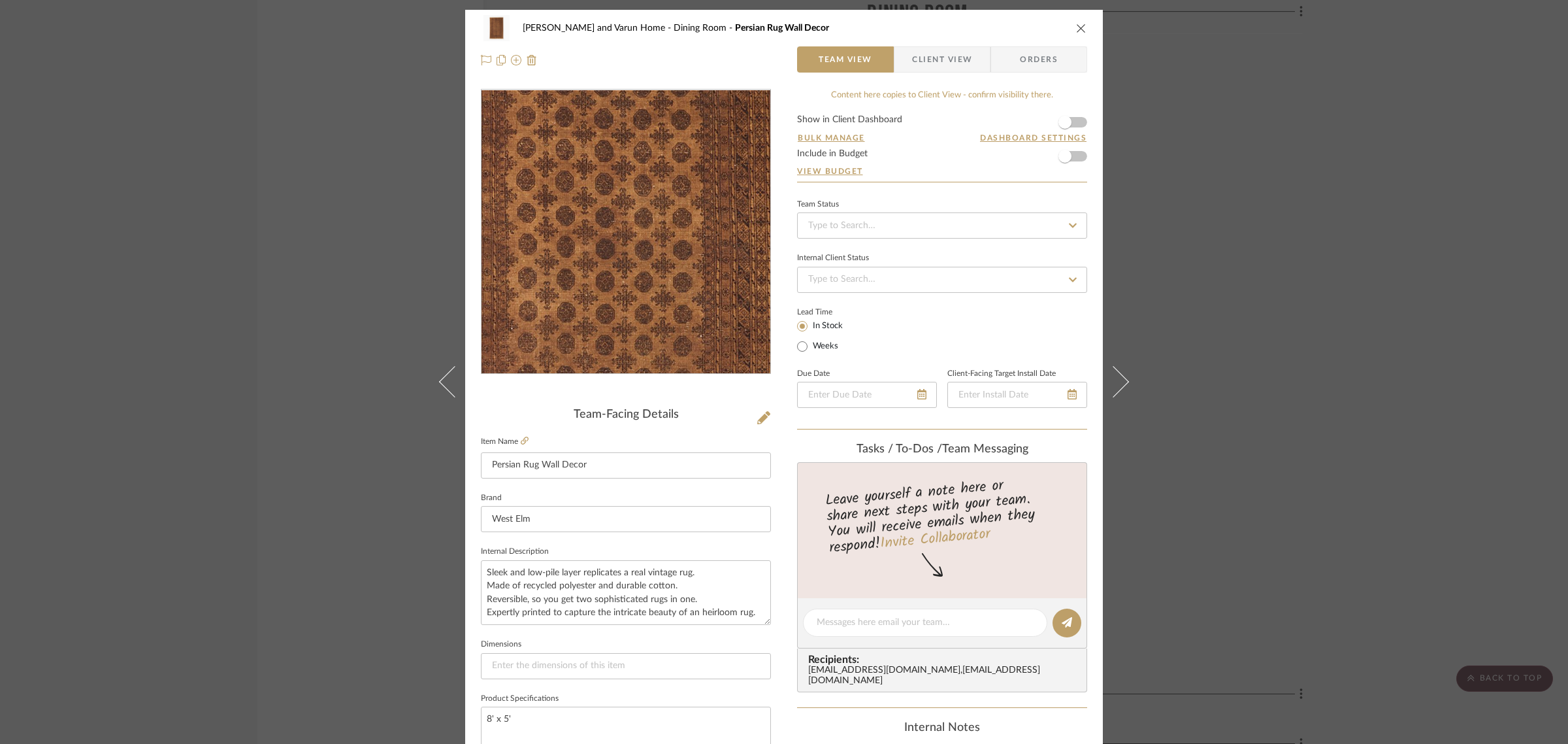
click at [627, 211] on img "0" at bounding box center [626, 232] width 283 height 283
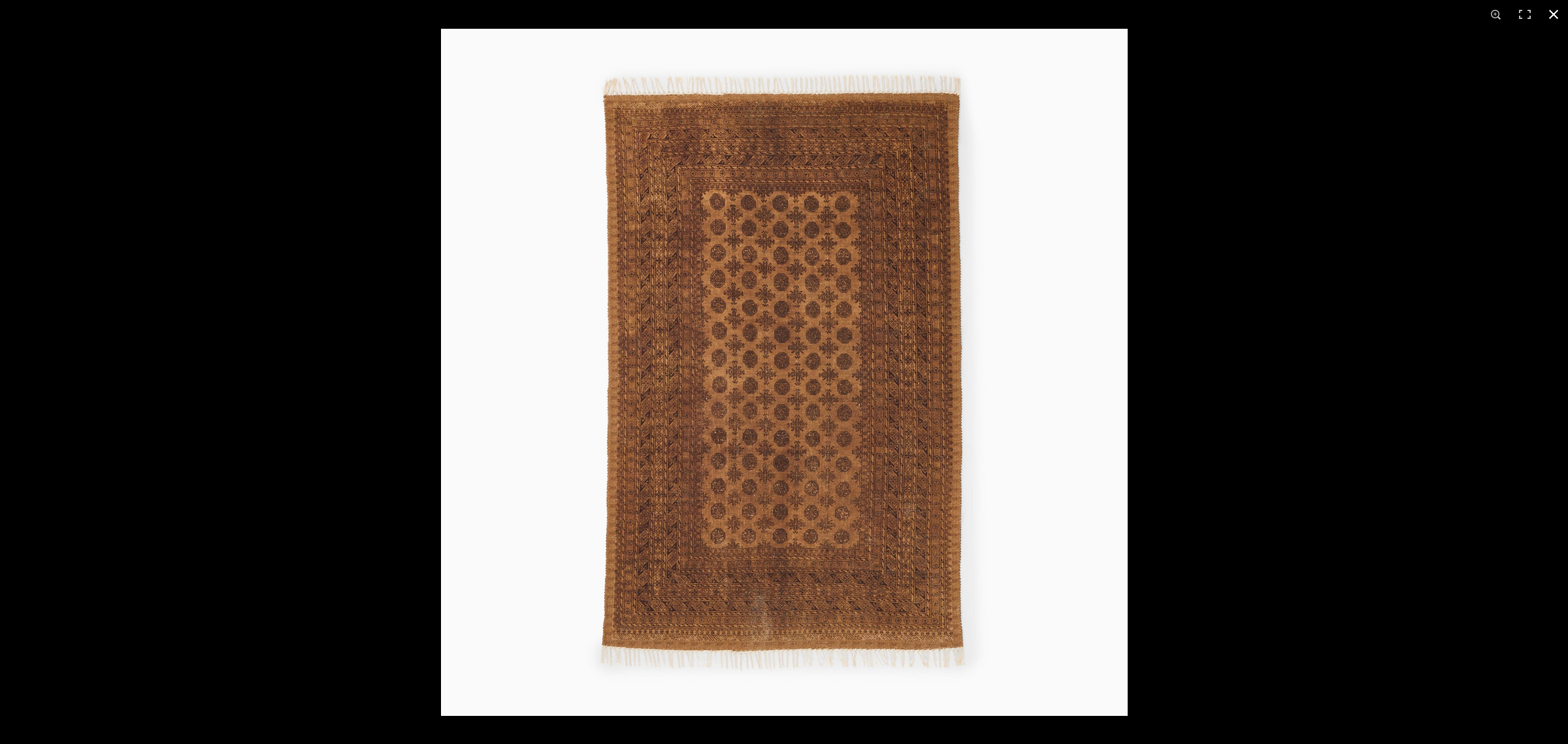
click at [1553, 16] on button at bounding box center [1553, 14] width 29 height 29
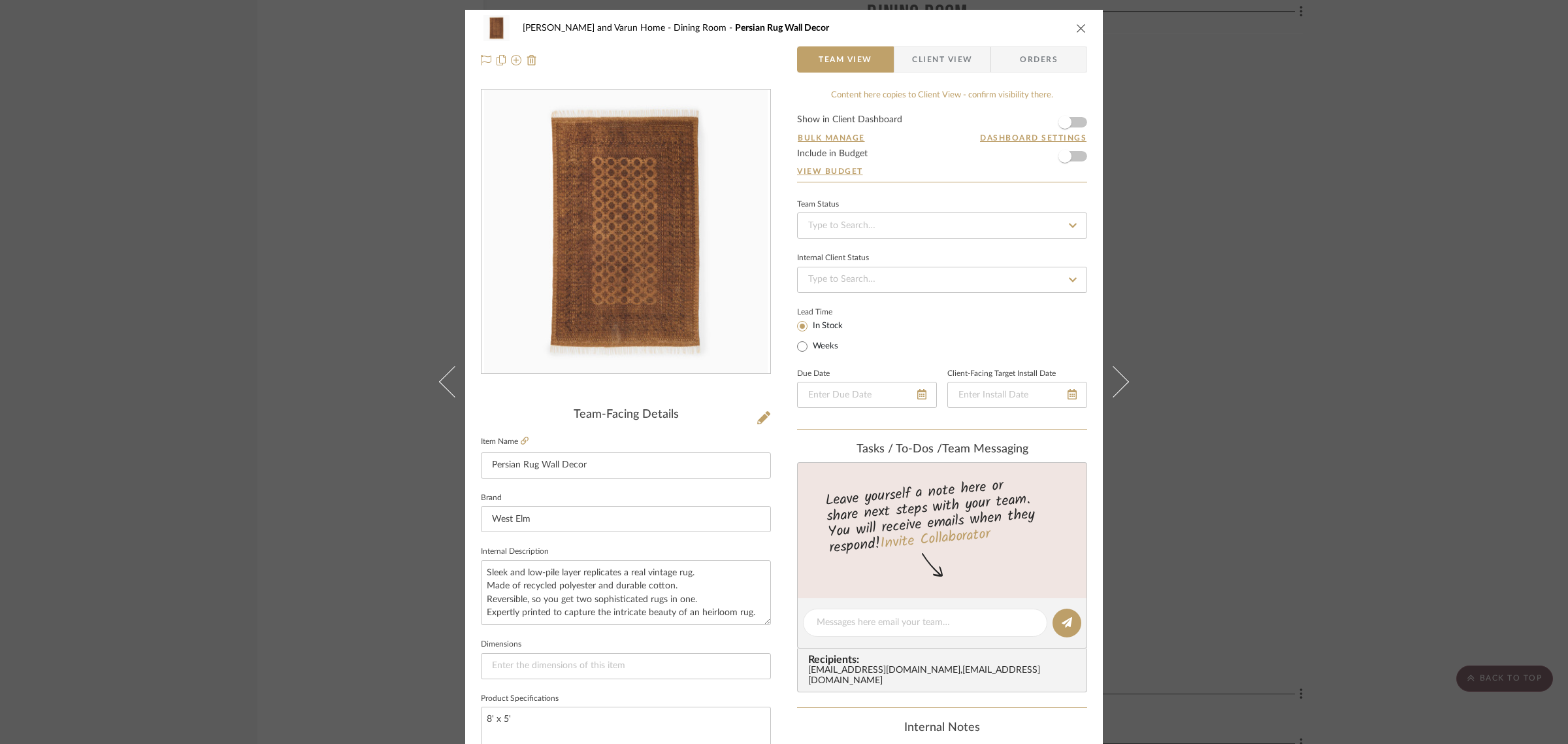
click at [1383, 419] on div "[PERSON_NAME] and Varun Home Dining Room Persian Rug Wall Decor Team View Clien…" at bounding box center [784, 372] width 1568 height 744
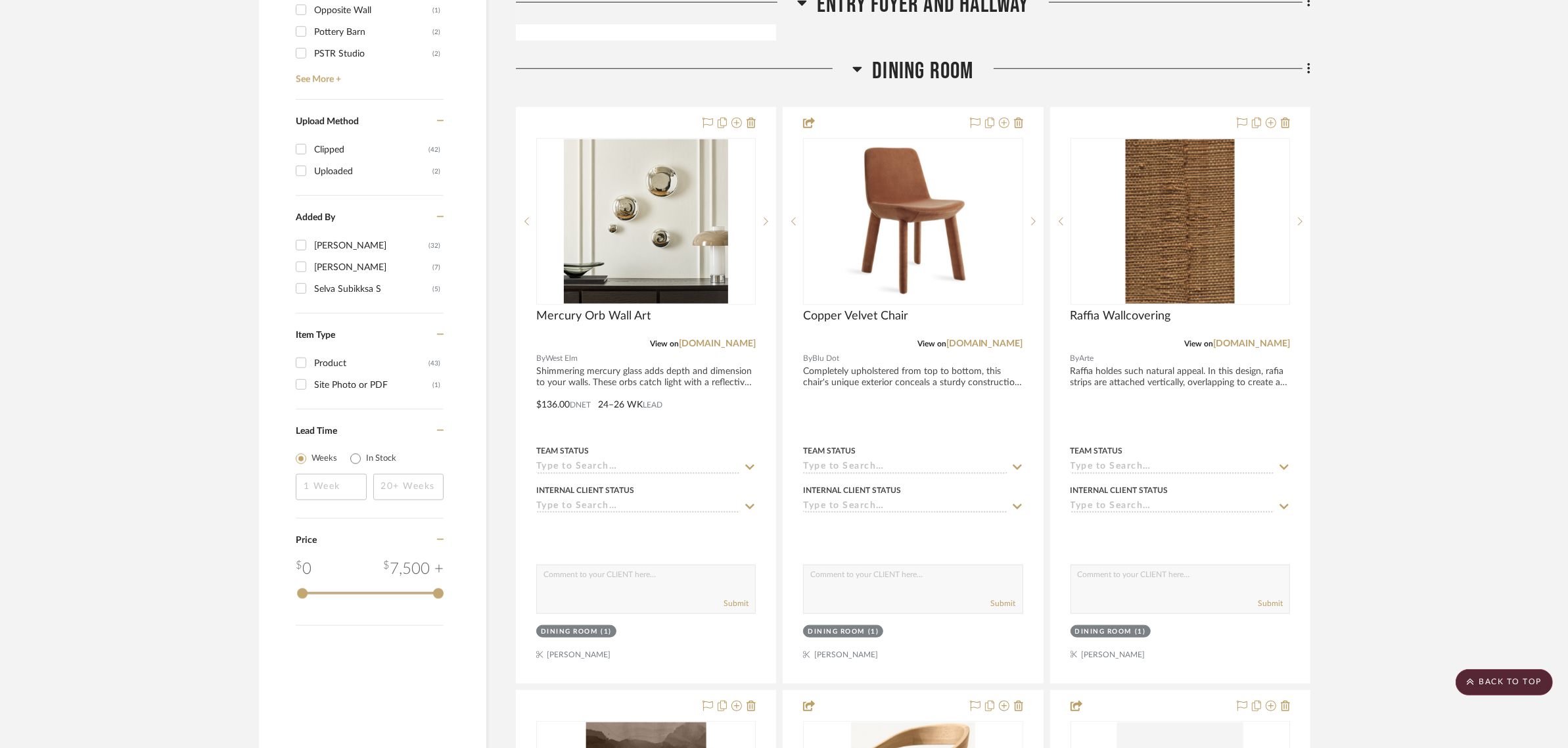
scroll to position [1232, 0]
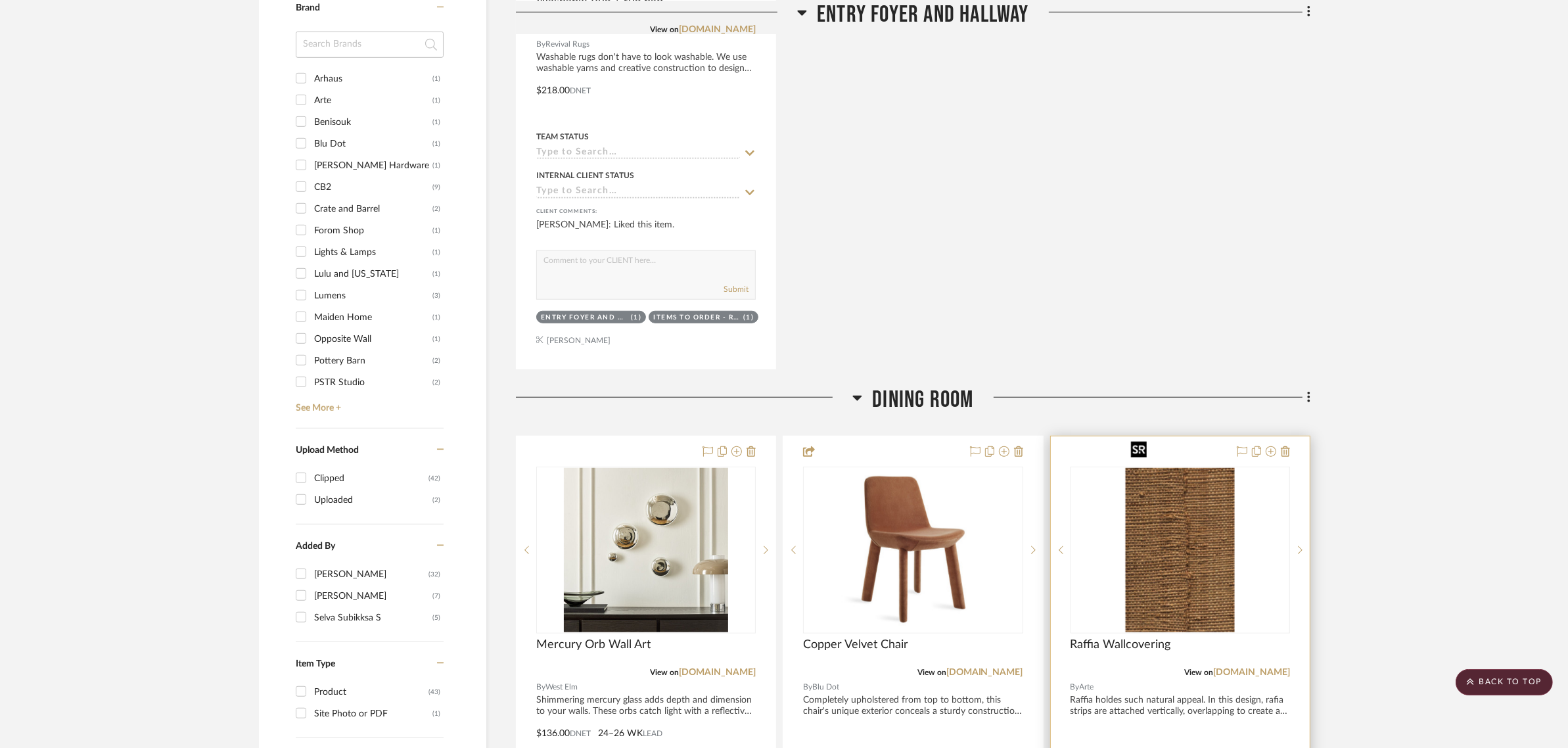
click at [1194, 529] on img "0" at bounding box center [1180, 550] width 109 height 165
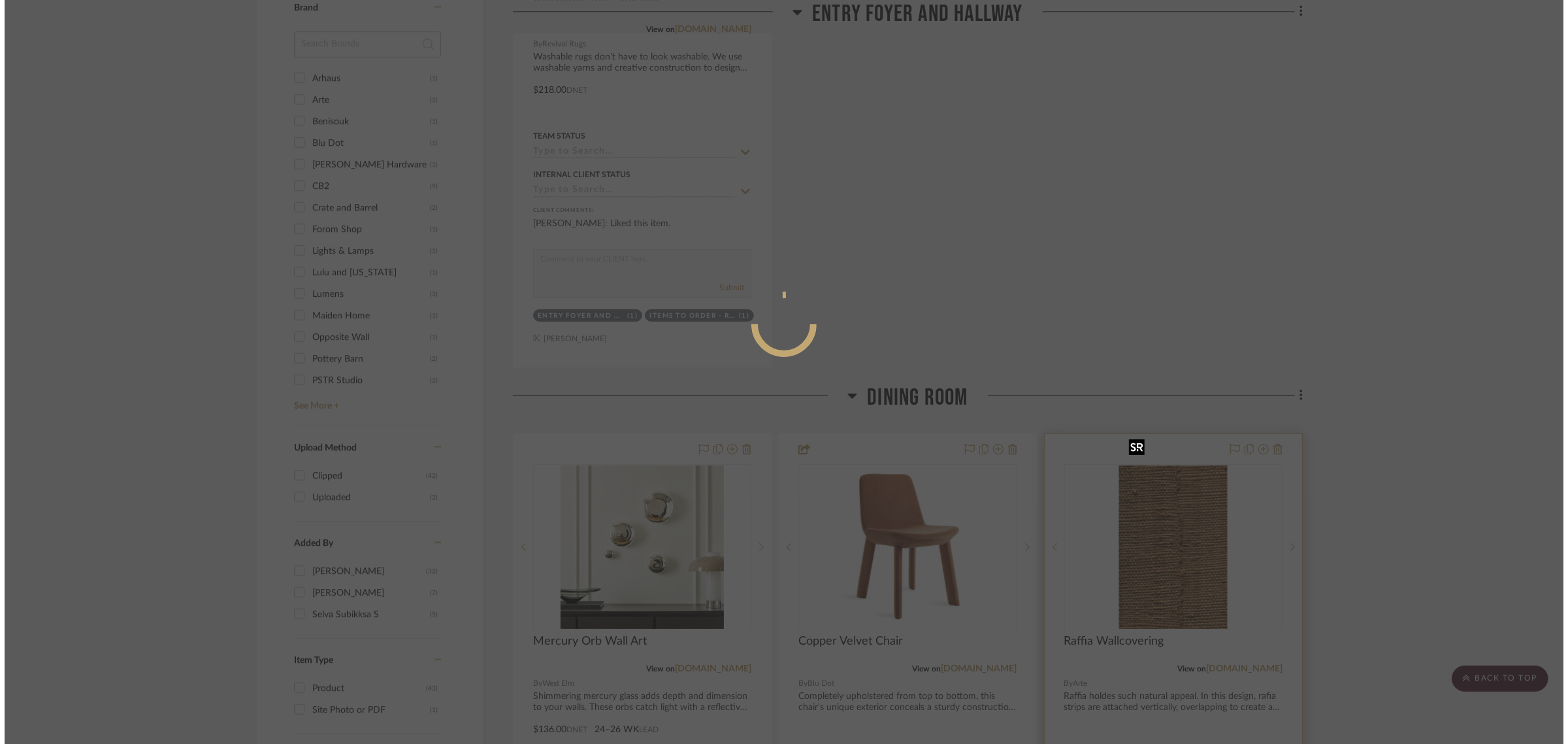
scroll to position [0, 0]
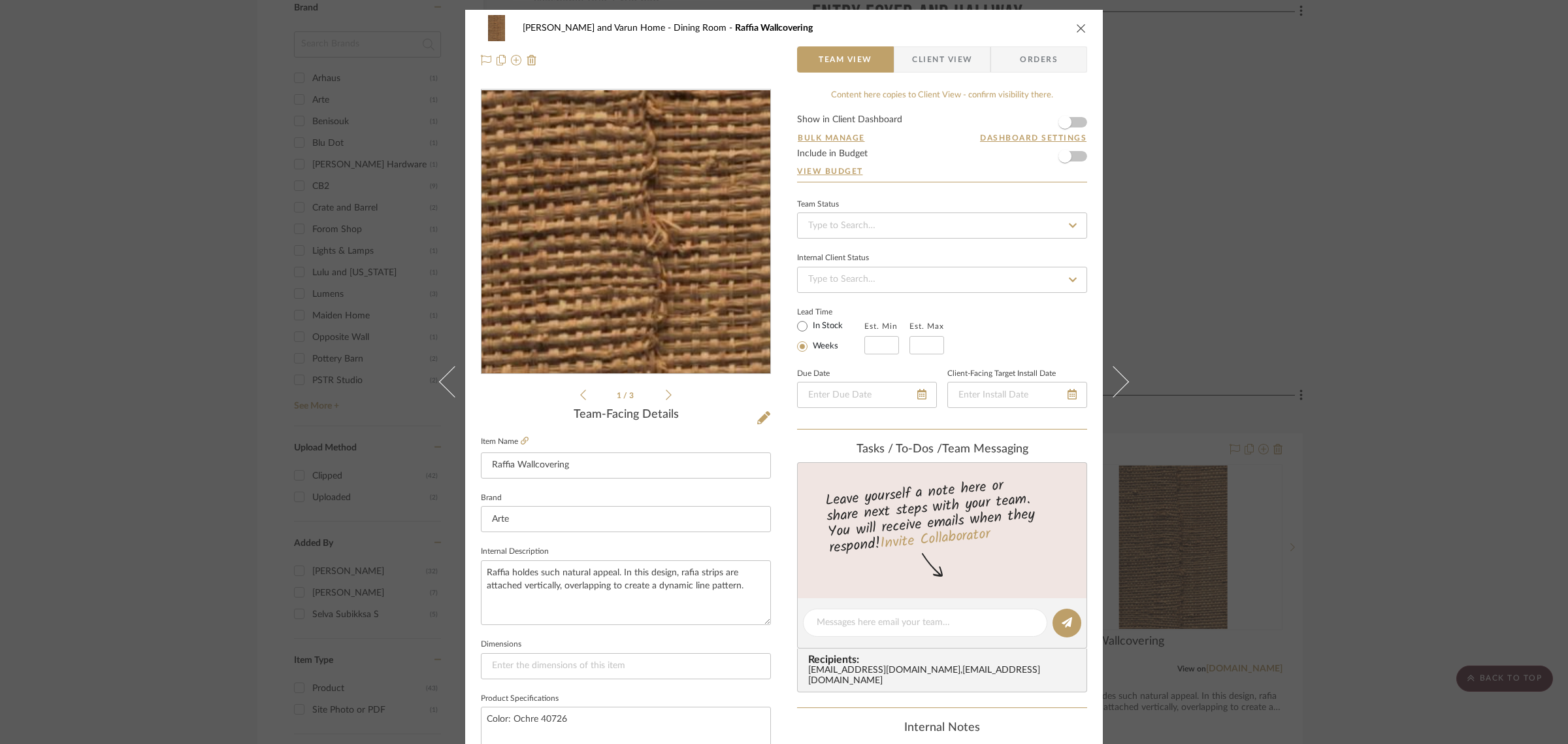
click at [625, 276] on img "0" at bounding box center [626, 232] width 189 height 283
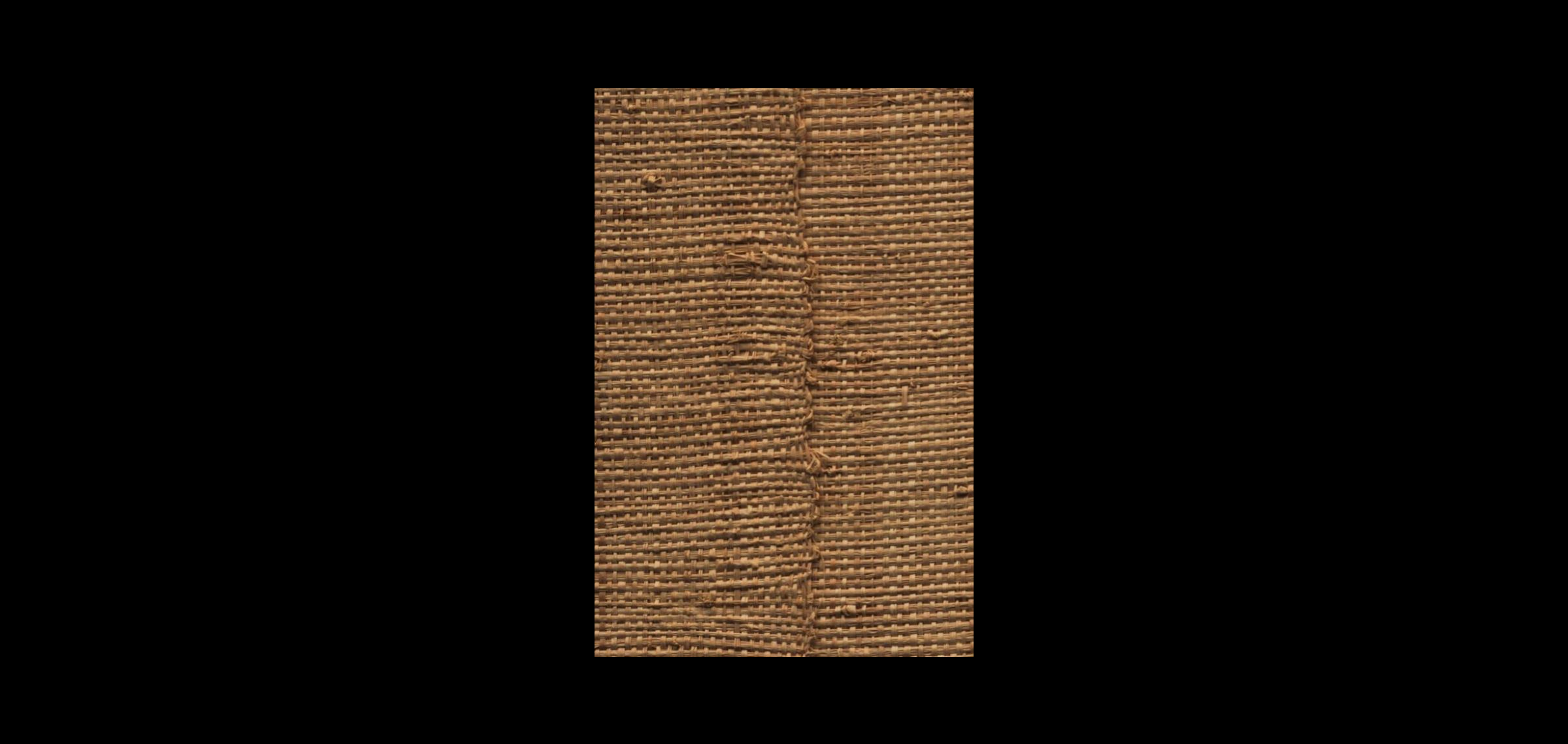
click at [1553, 371] on button at bounding box center [1544, 371] width 46 height 65
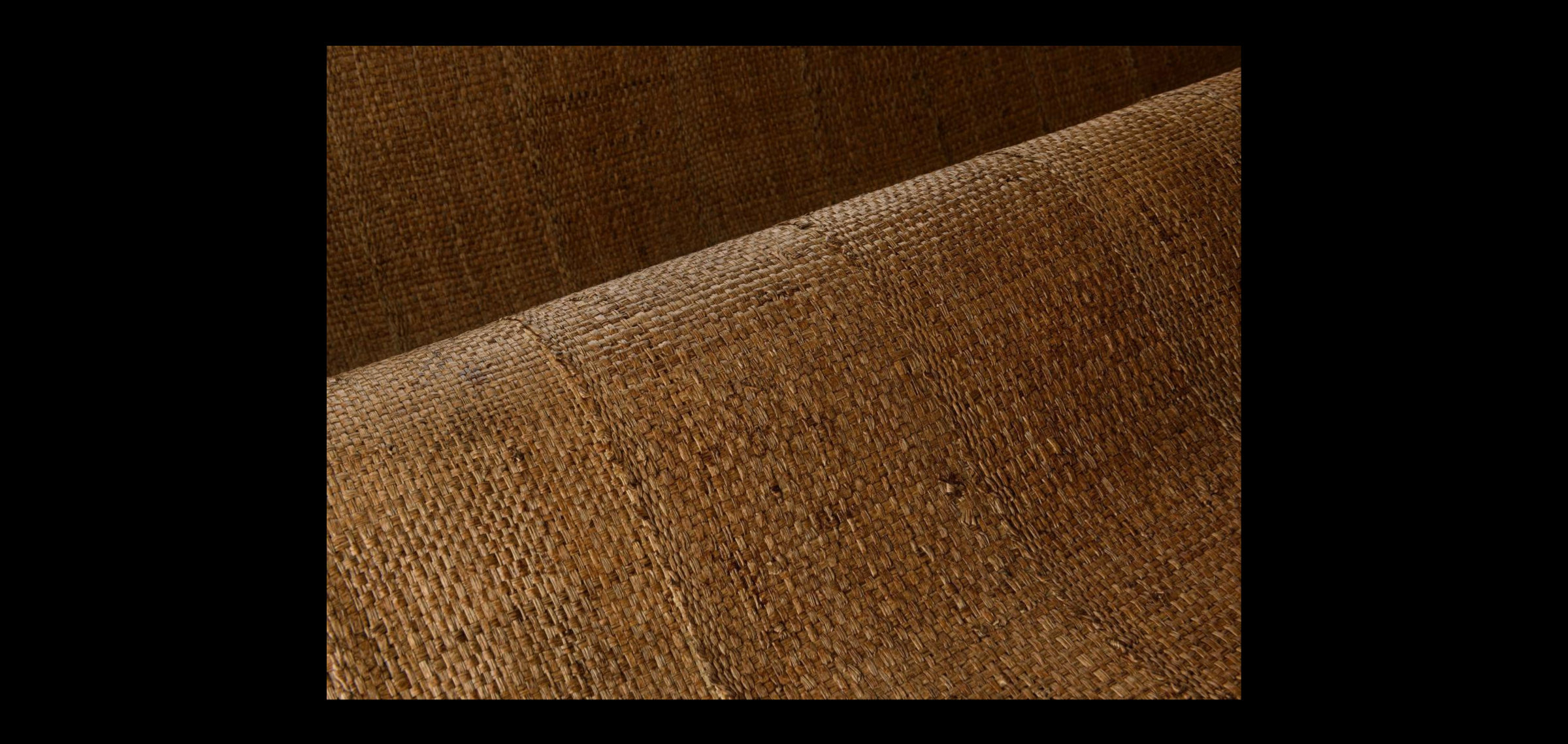
click at [1553, 371] on button at bounding box center [1544, 371] width 46 height 65
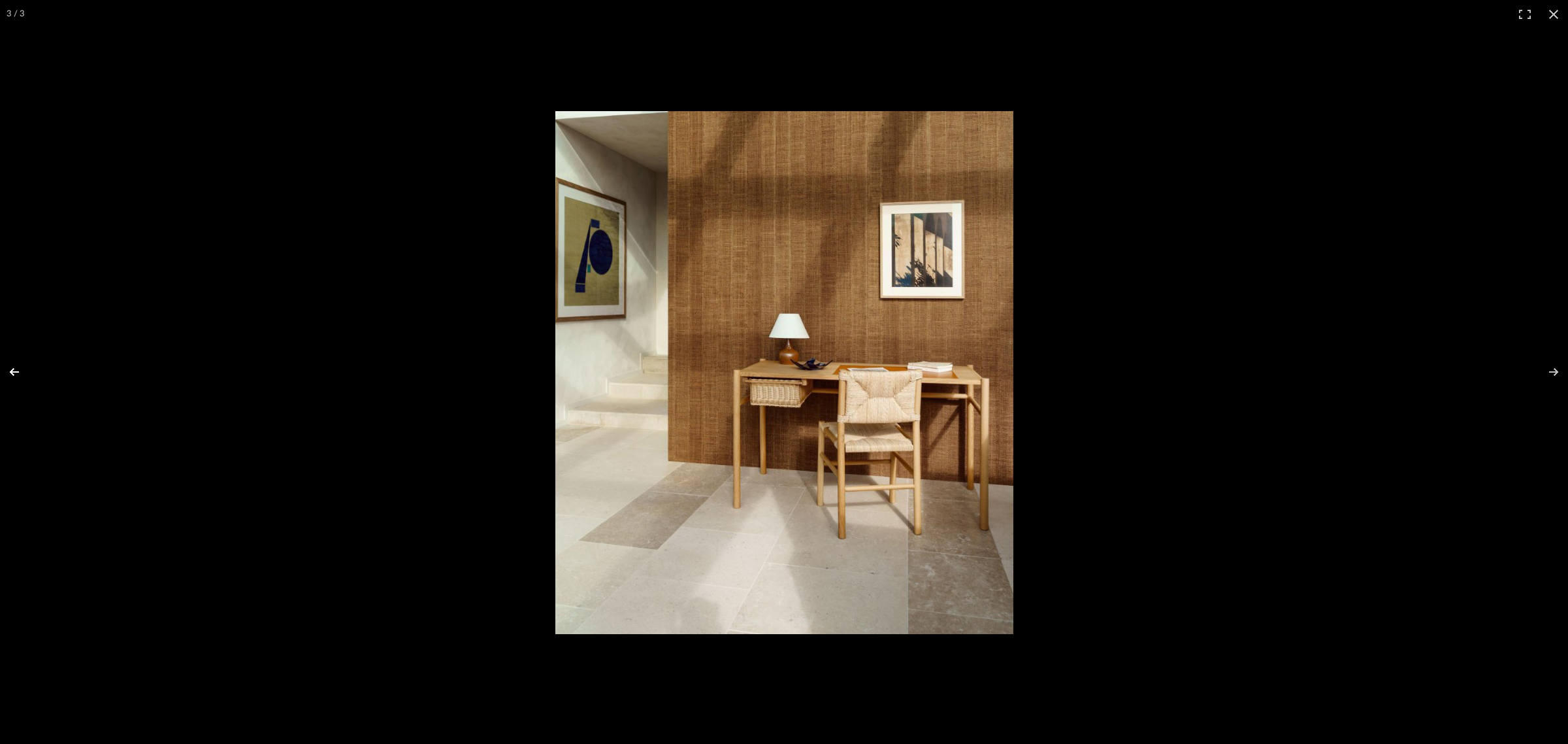
click at [14, 373] on button at bounding box center [23, 371] width 46 height 65
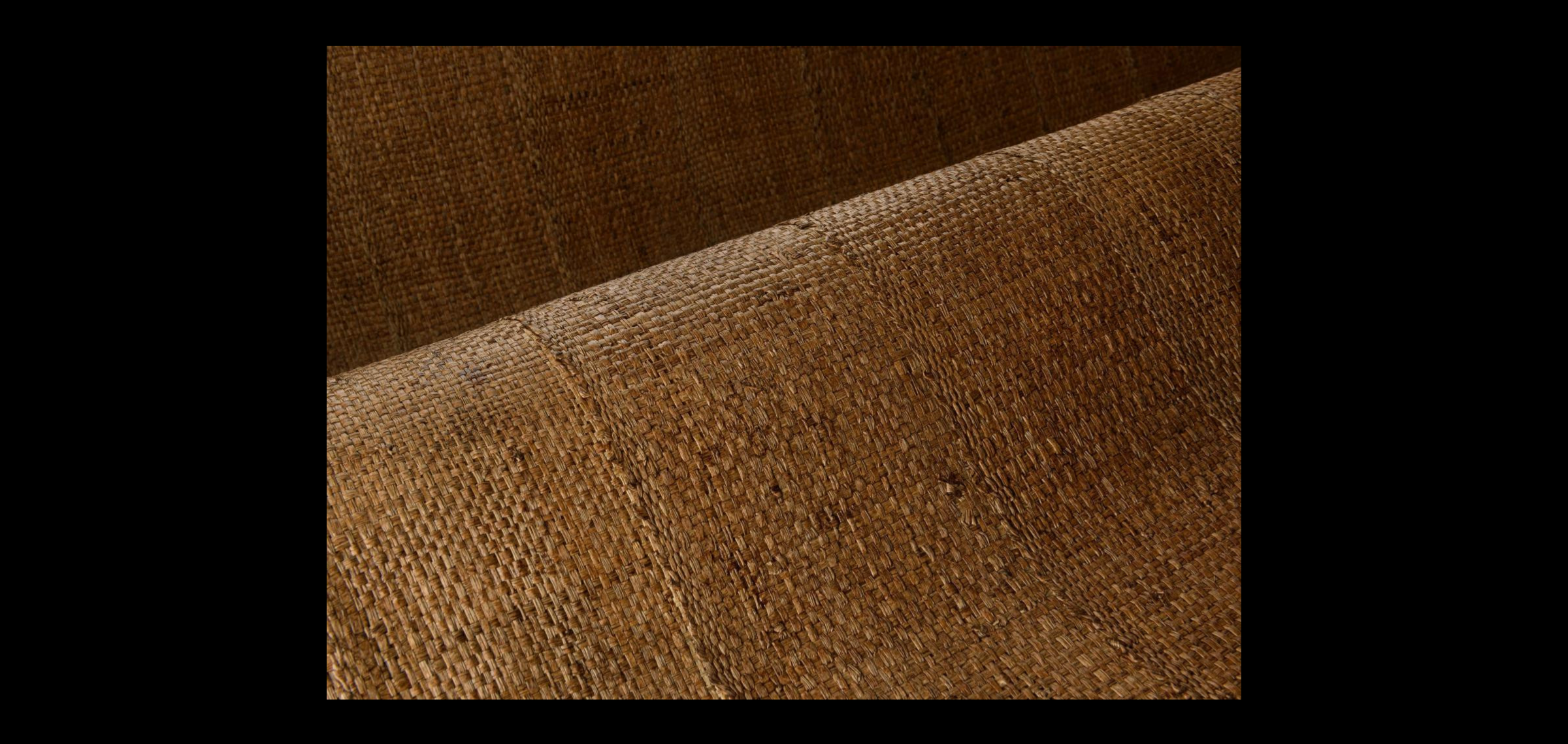
click at [14, 373] on button at bounding box center [23, 371] width 46 height 65
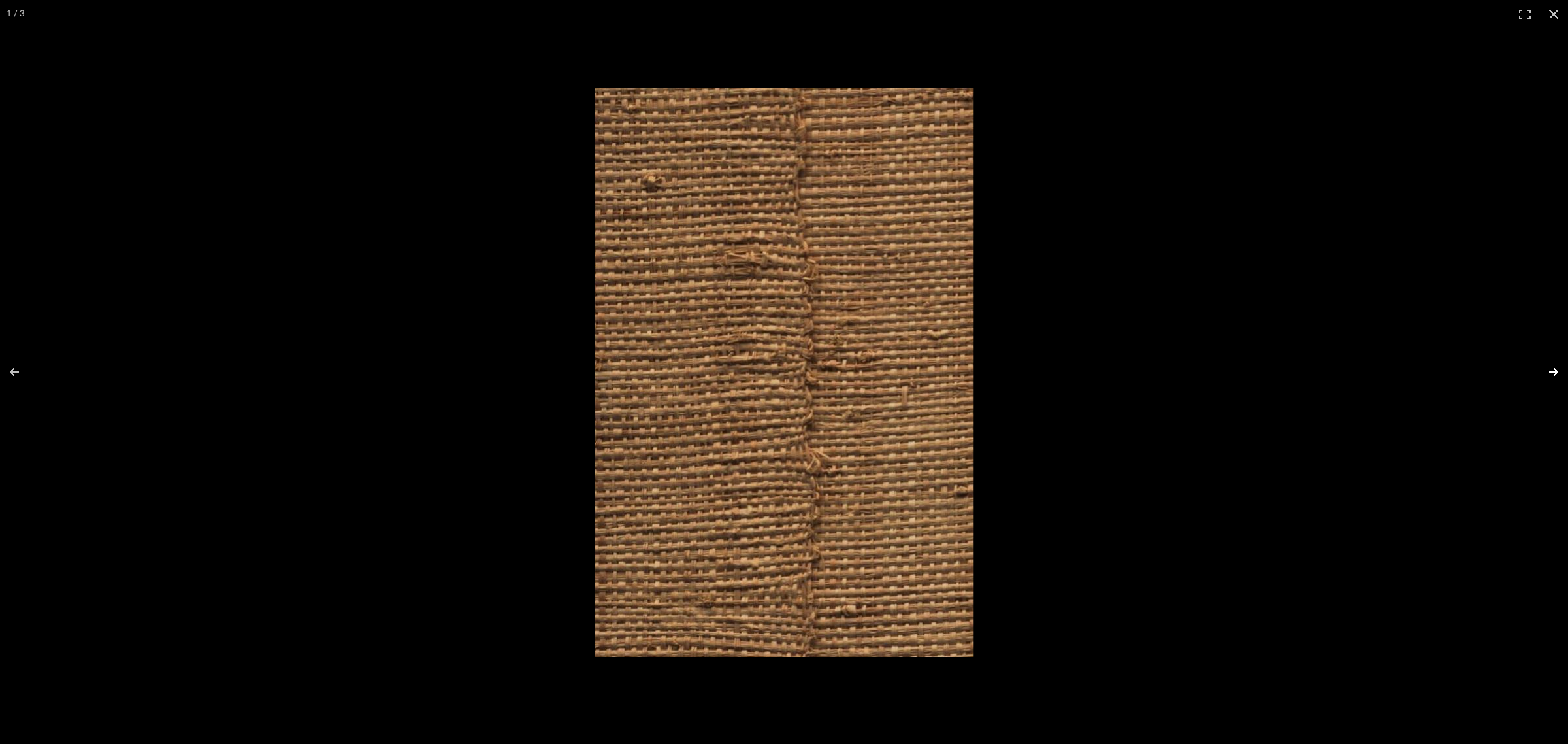
click at [1556, 367] on button at bounding box center [1544, 371] width 46 height 65
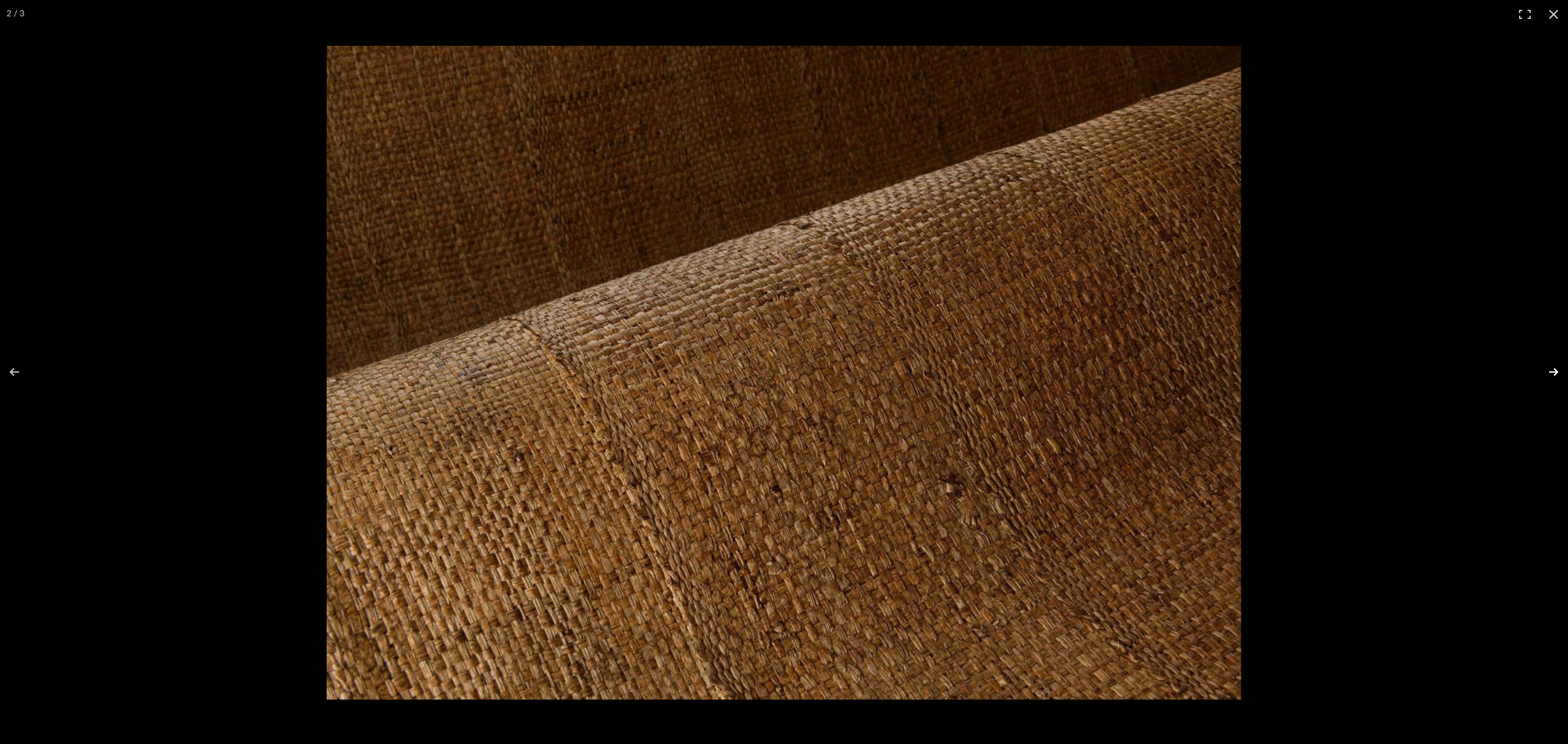
click at [1556, 367] on button at bounding box center [1544, 371] width 46 height 65
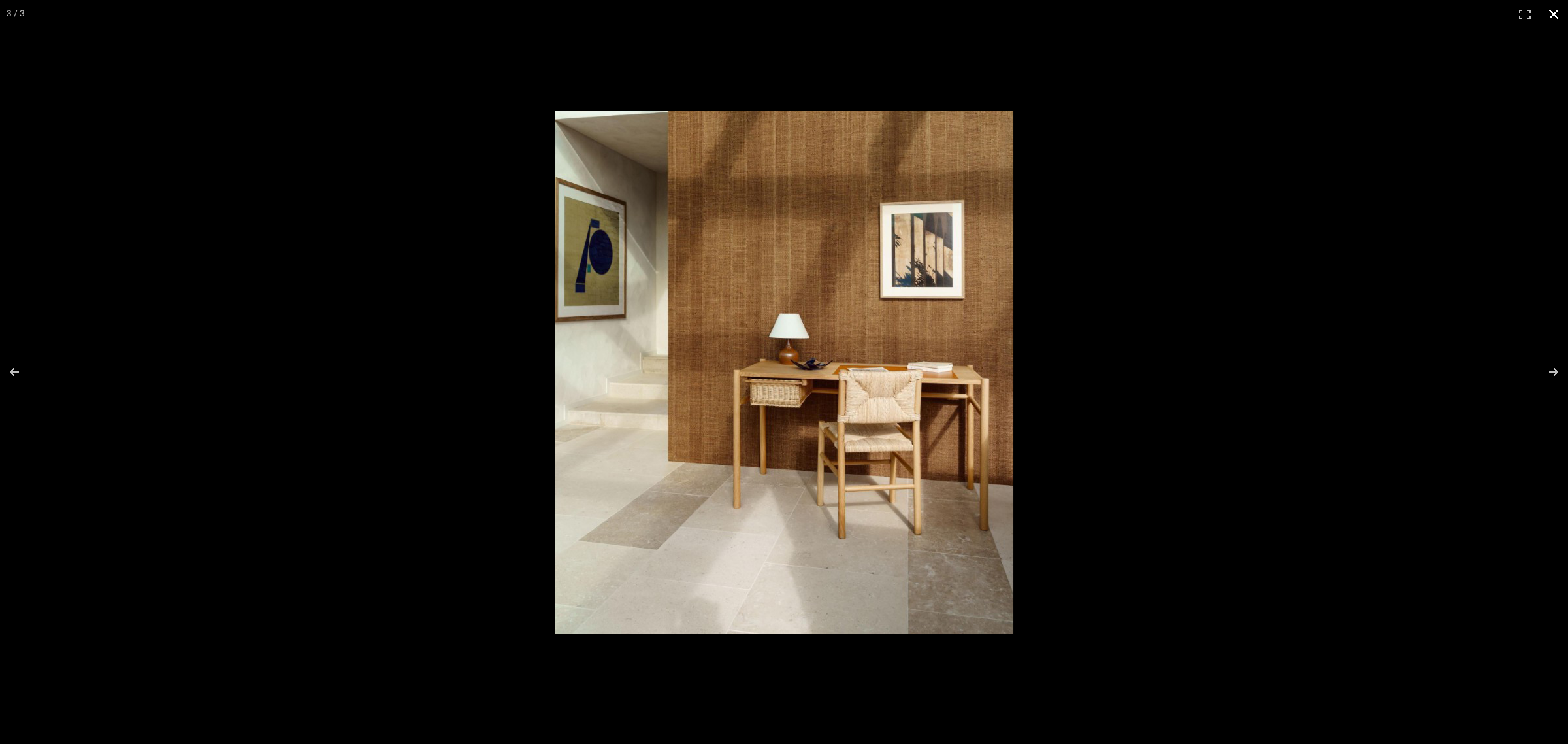
click at [1553, 11] on button at bounding box center [1553, 14] width 29 height 29
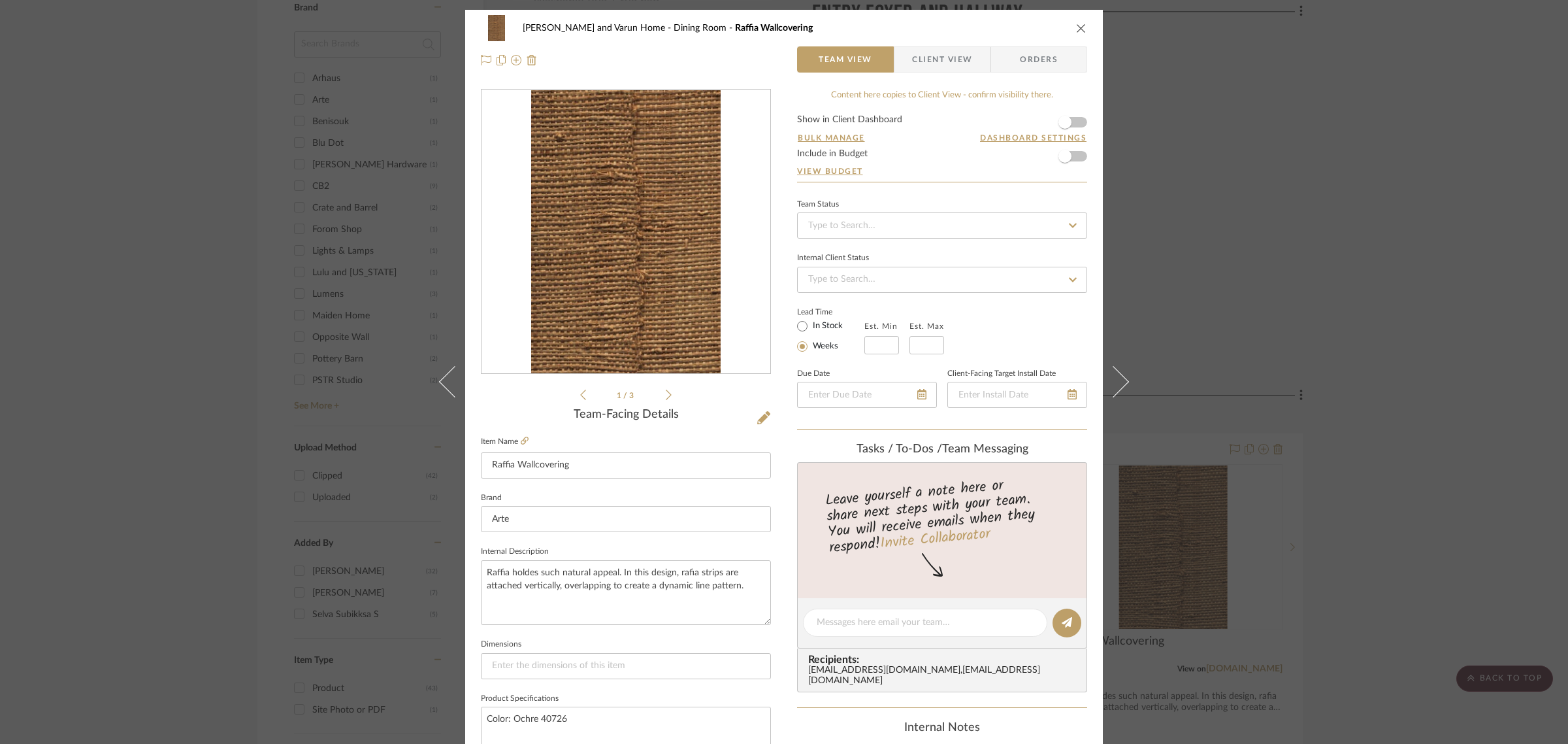
click at [1458, 520] on div "[PERSON_NAME] and Varun Home Dining Room Raffia Wallcovering Team View Client V…" at bounding box center [784, 372] width 1568 height 744
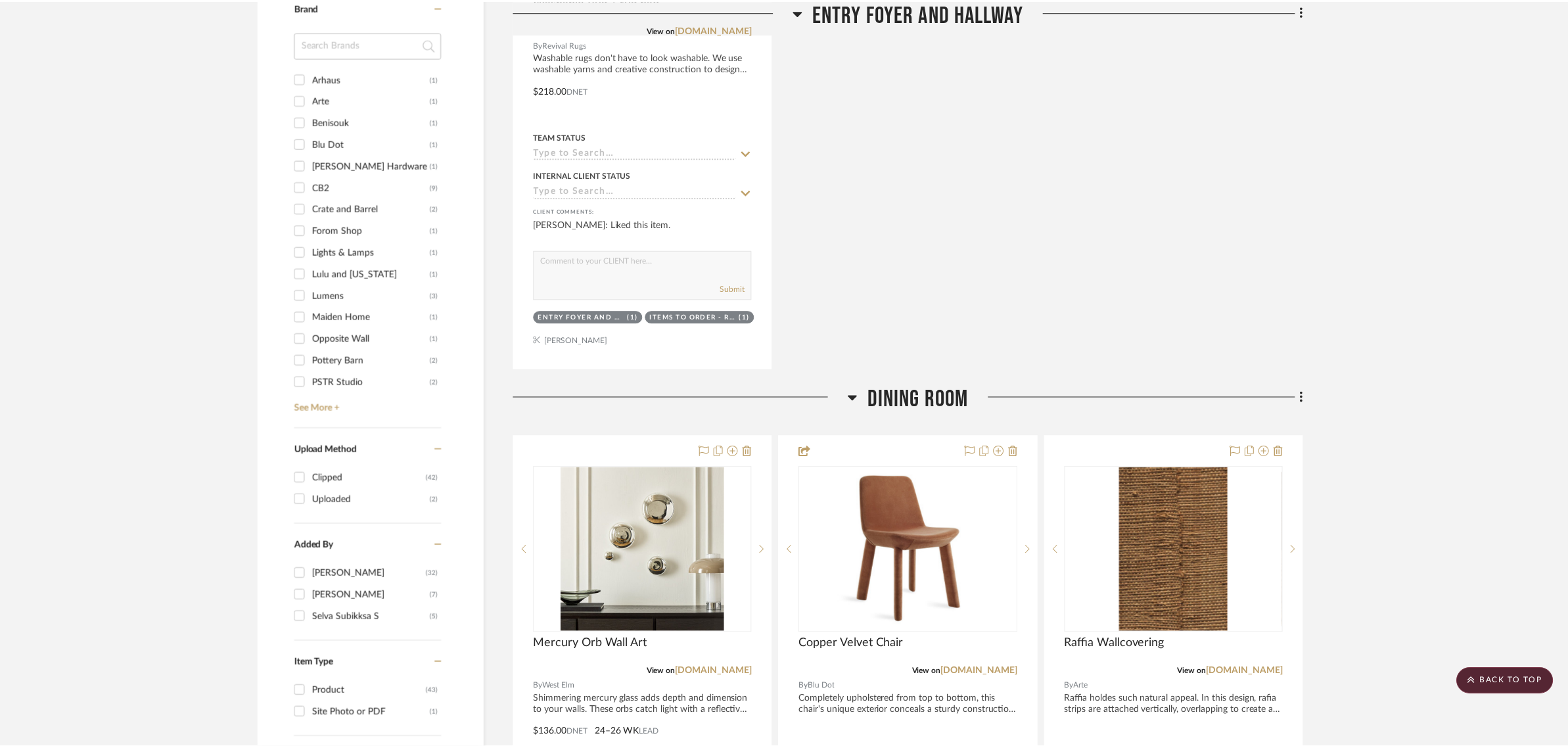
scroll to position [1232, 0]
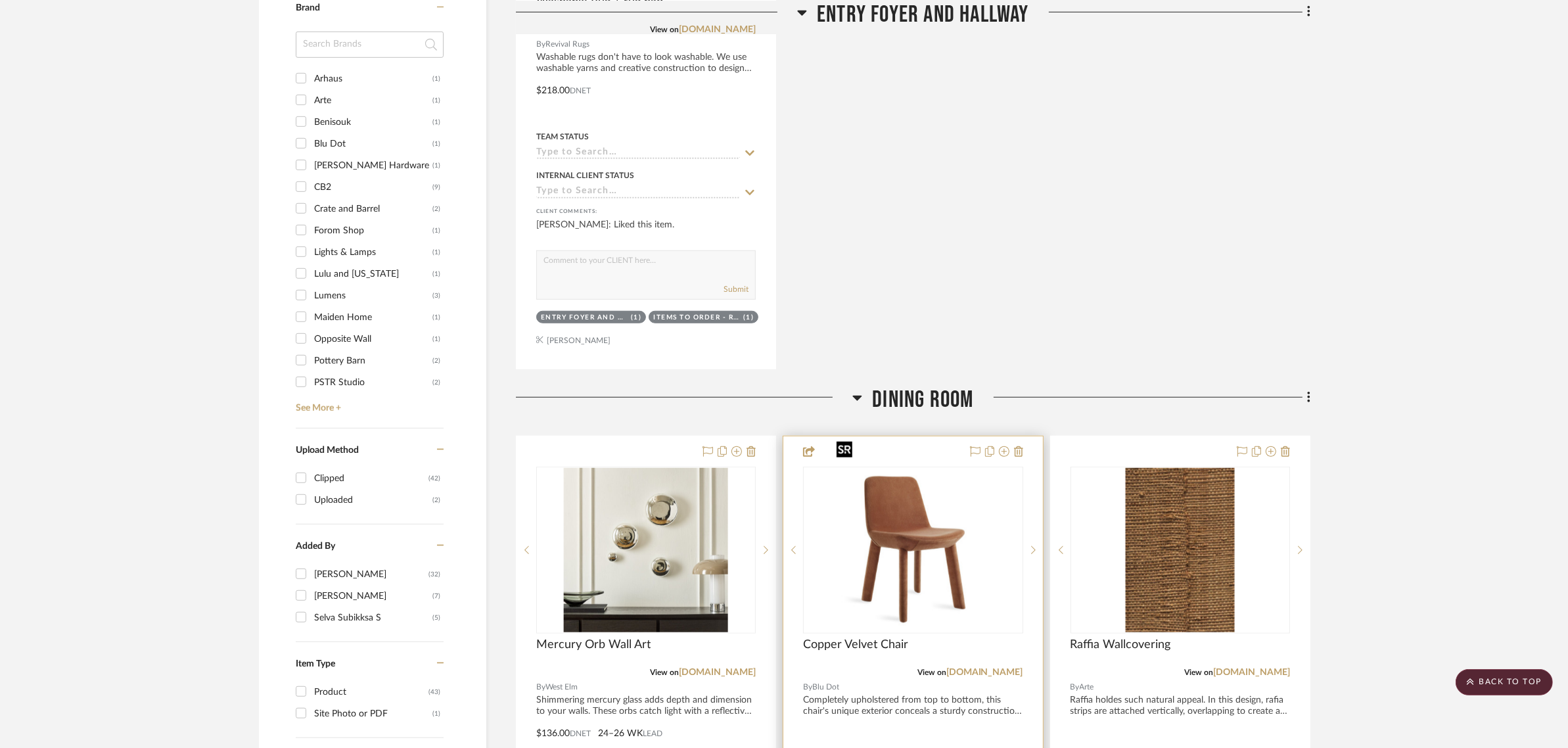
click at [879, 517] on img "0" at bounding box center [912, 550] width 165 height 165
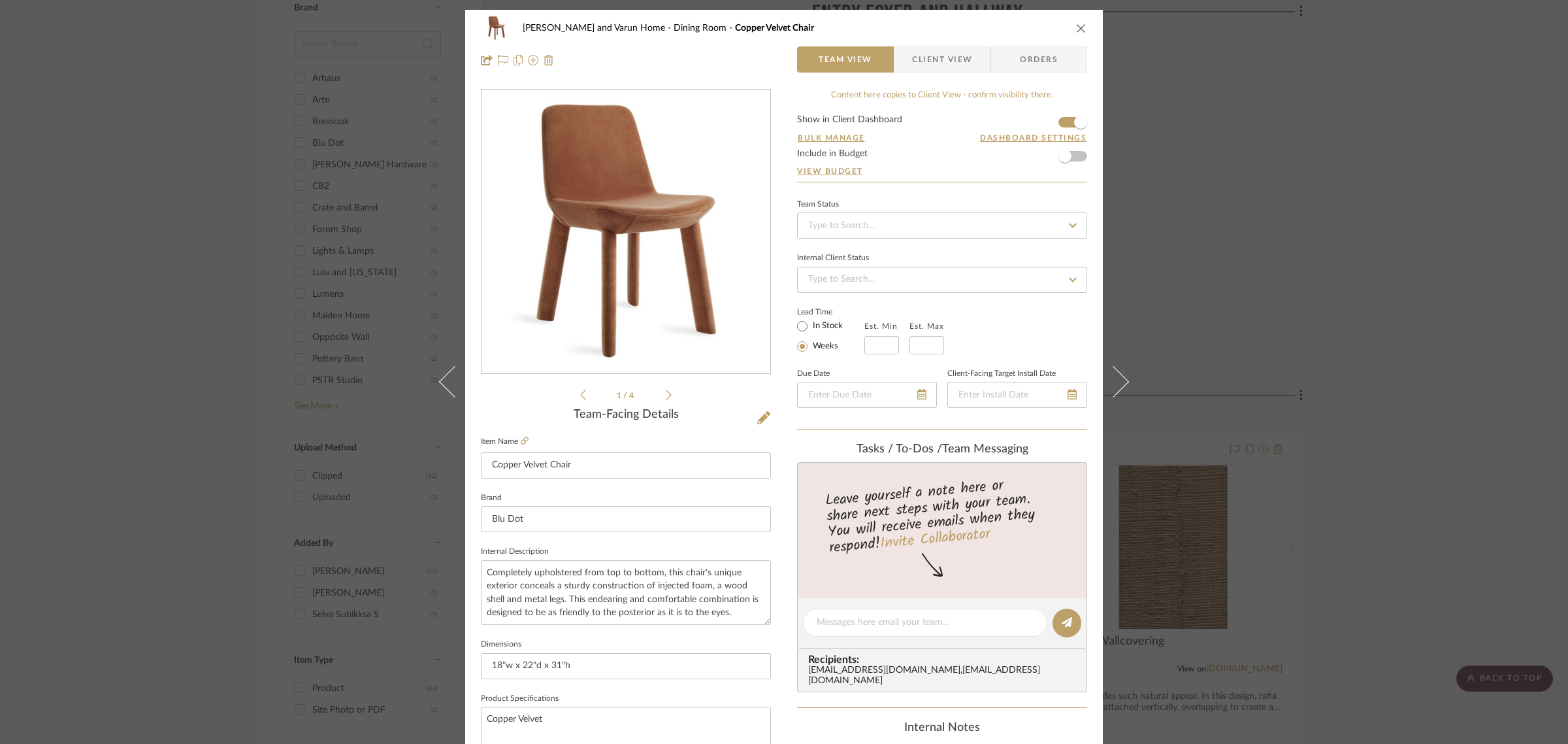
click at [666, 397] on icon at bounding box center [669, 395] width 6 height 10
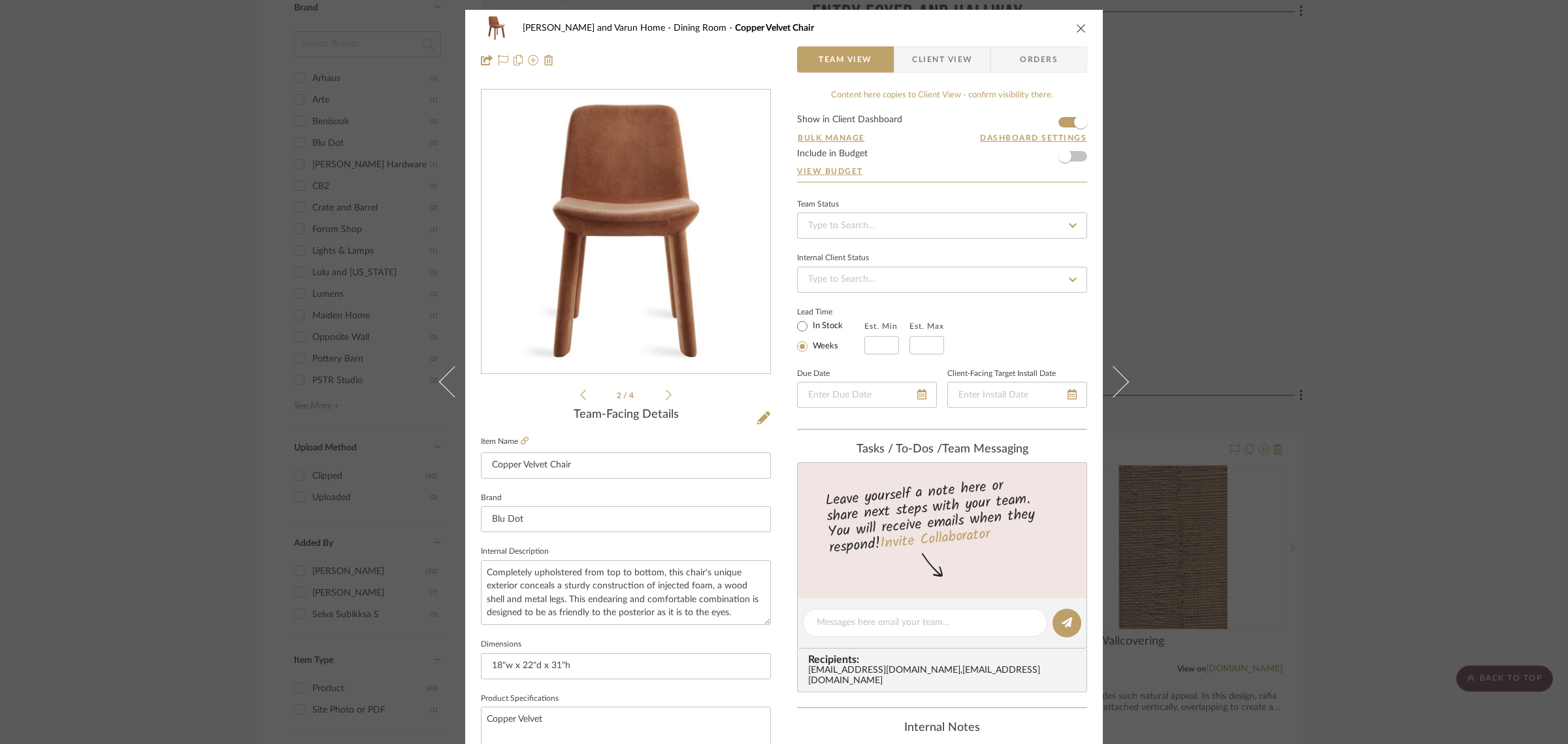
click at [666, 397] on icon at bounding box center [669, 395] width 6 height 10
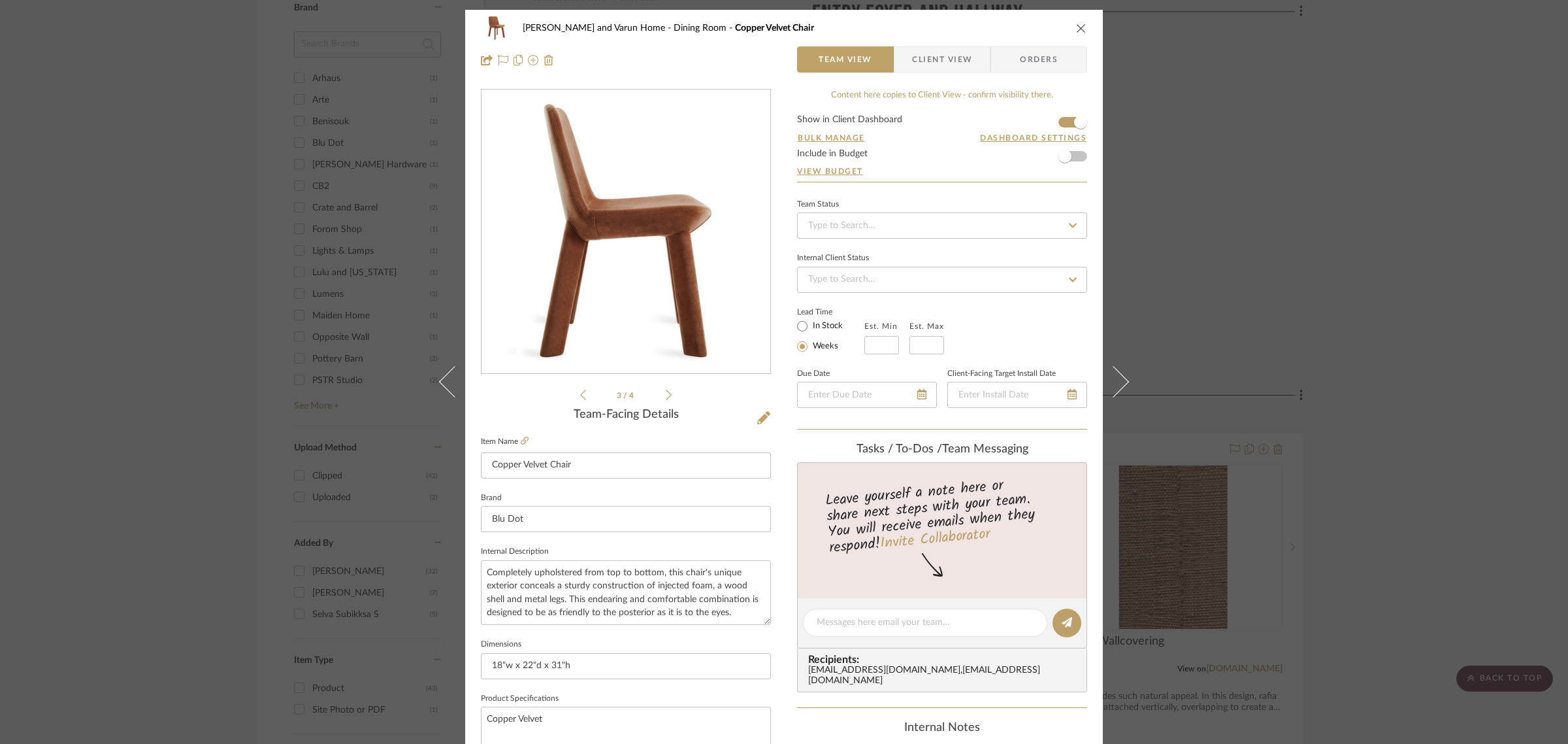
click at [666, 397] on icon at bounding box center [669, 395] width 6 height 10
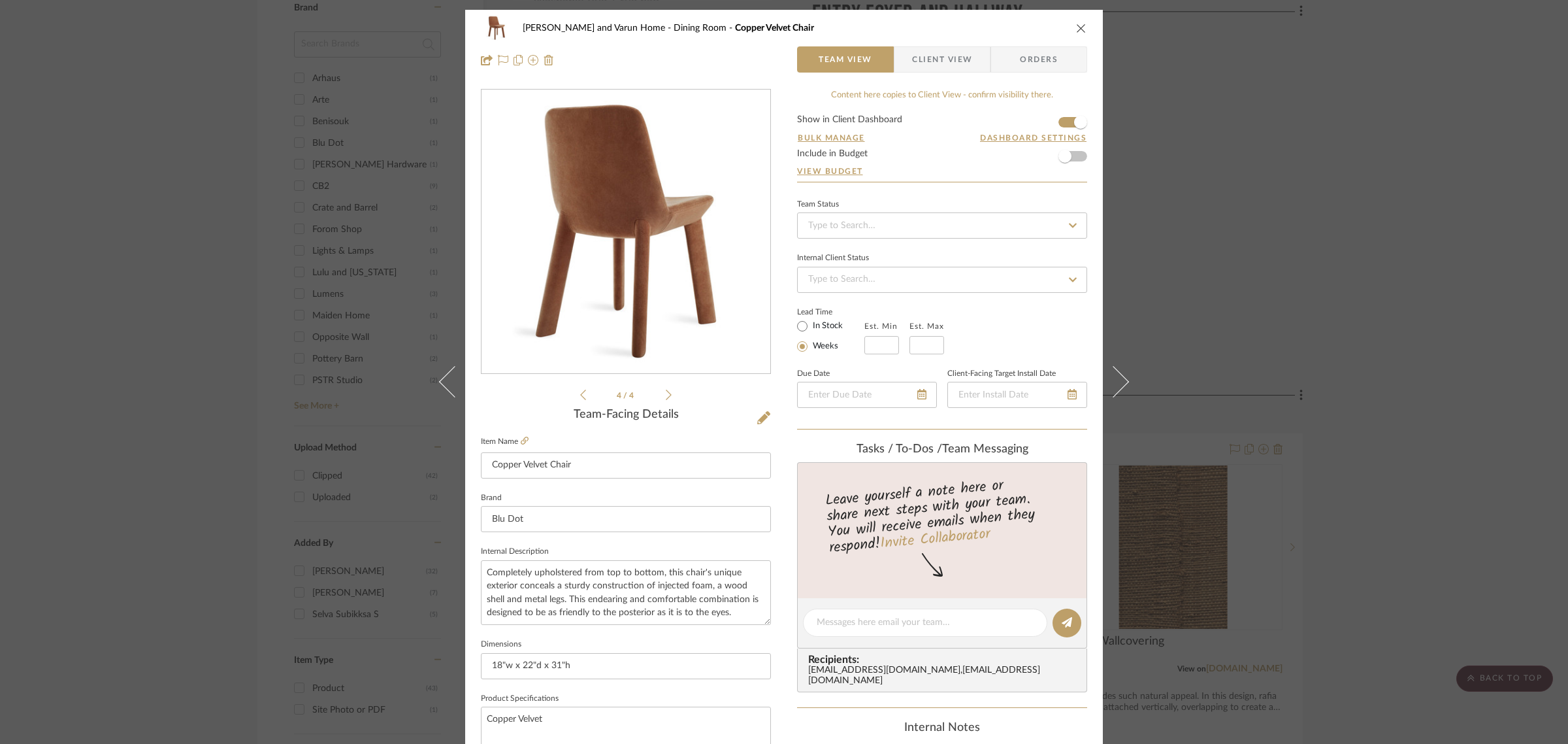
click at [666, 397] on icon at bounding box center [669, 395] width 6 height 10
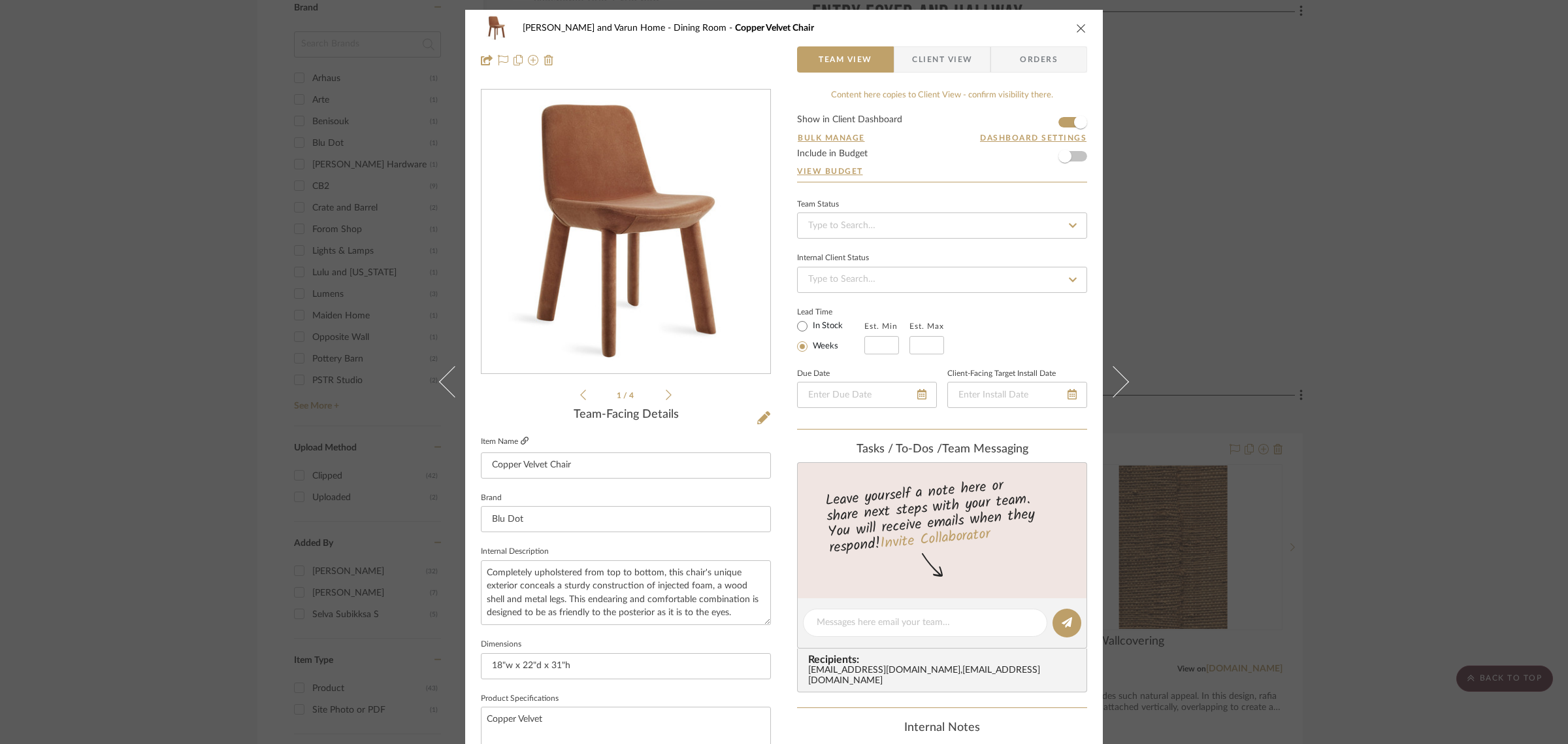
click at [521, 439] on icon at bounding box center [524, 440] width 8 height 8
click at [1363, 477] on div "[PERSON_NAME] and Varun Home Dining Room Copper Velvet Chair Team View Client V…" at bounding box center [784, 372] width 1568 height 744
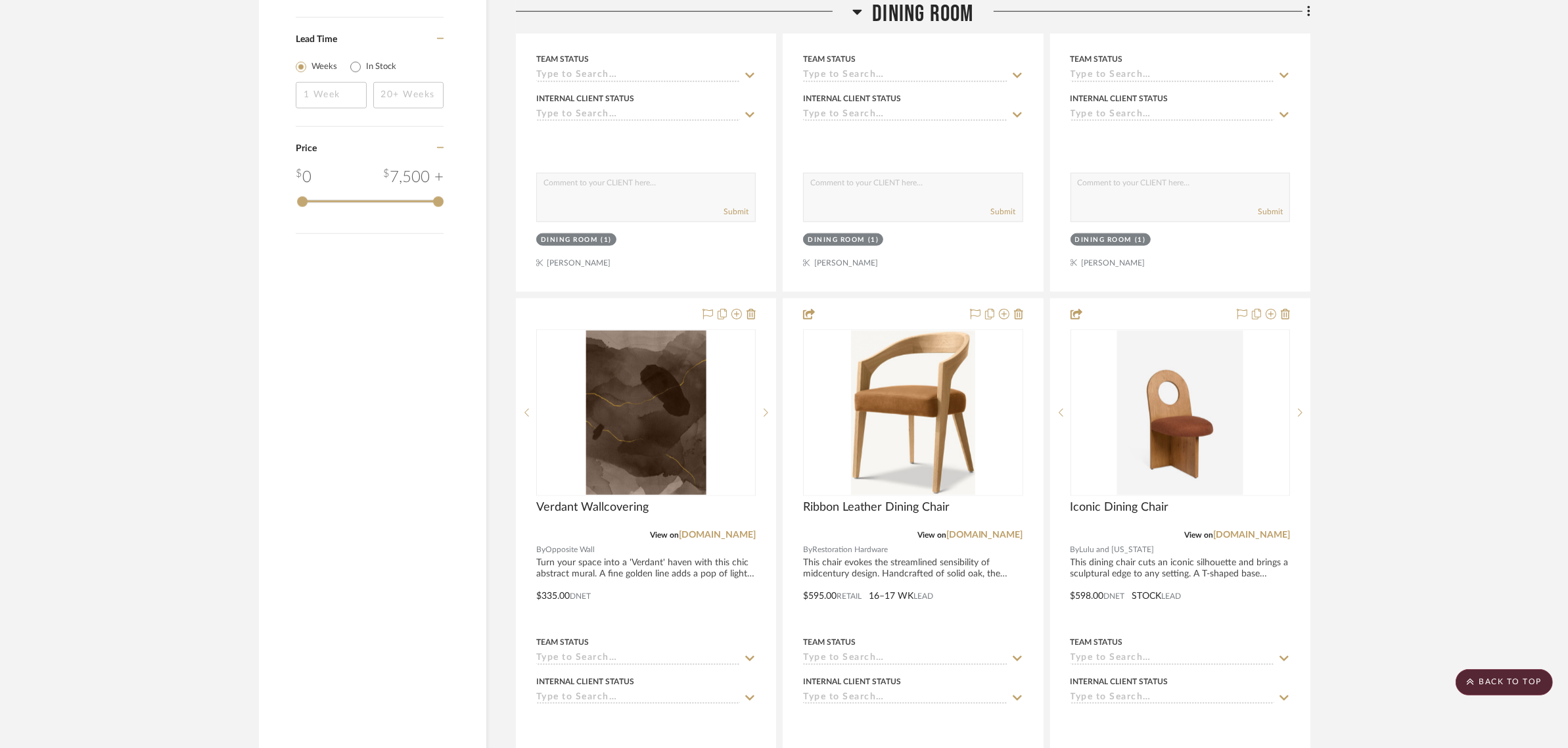
scroll to position [1971, 0]
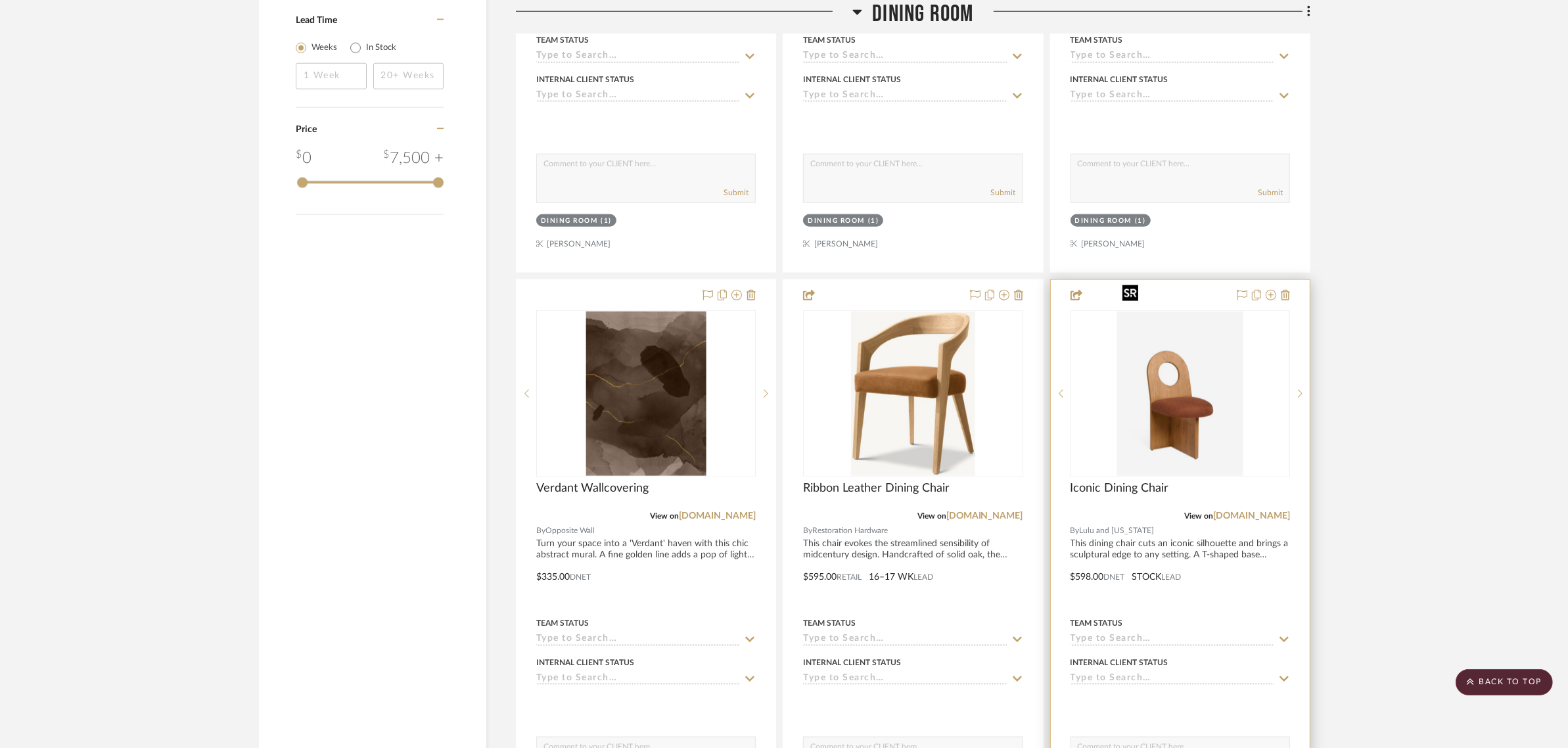
click at [1175, 376] on img "0" at bounding box center [1180, 394] width 126 height 165
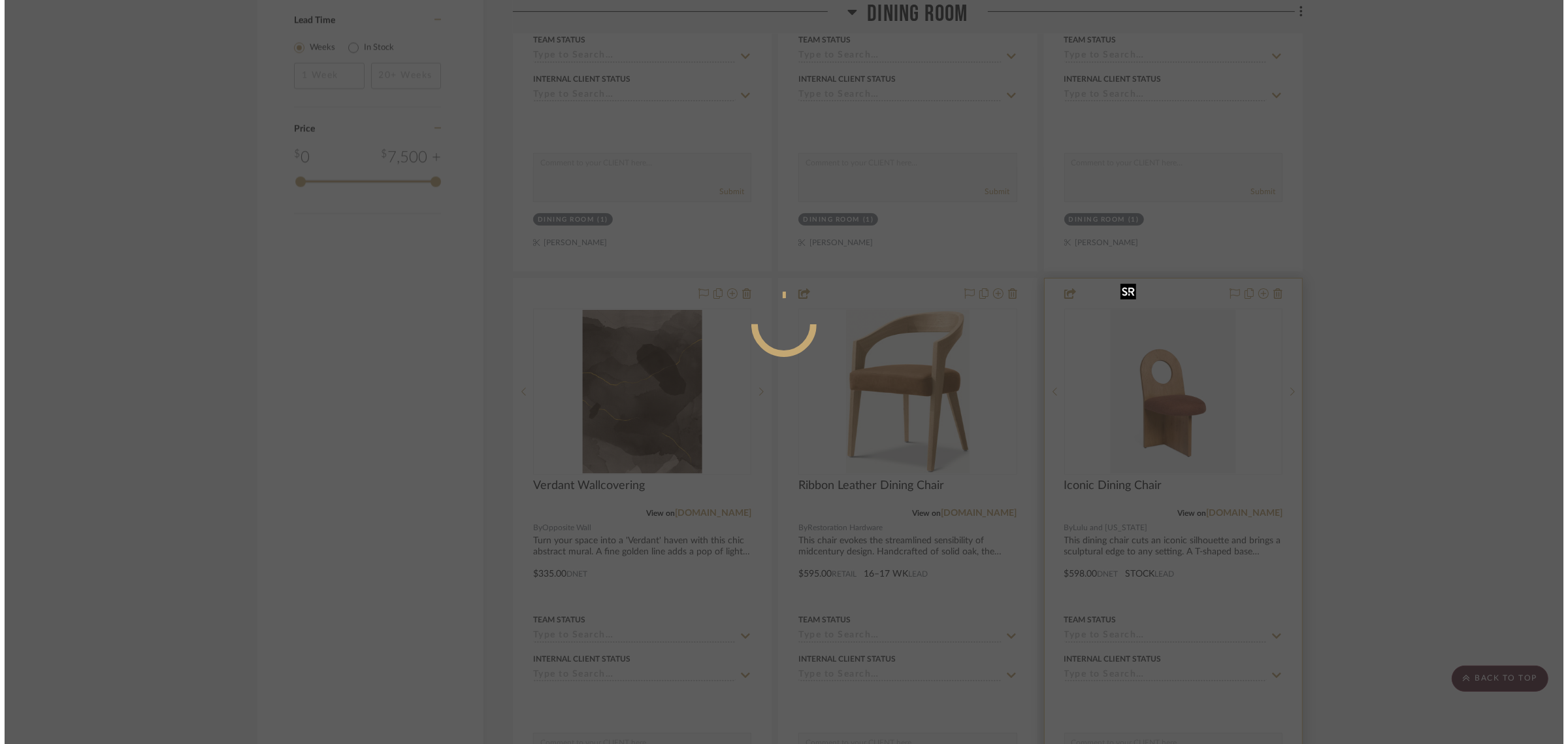
scroll to position [0, 0]
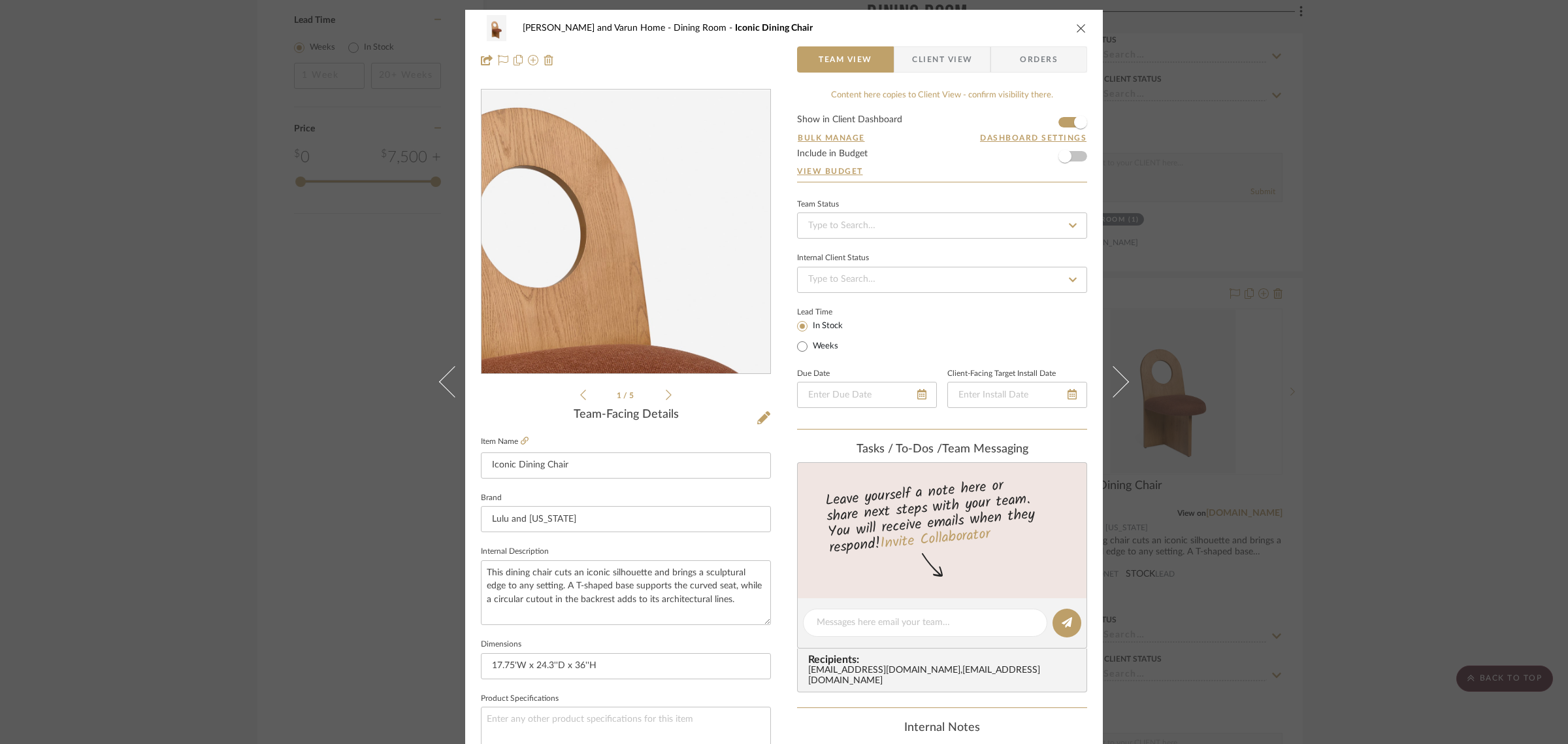
click at [634, 200] on img "0" at bounding box center [626, 232] width 218 height 283
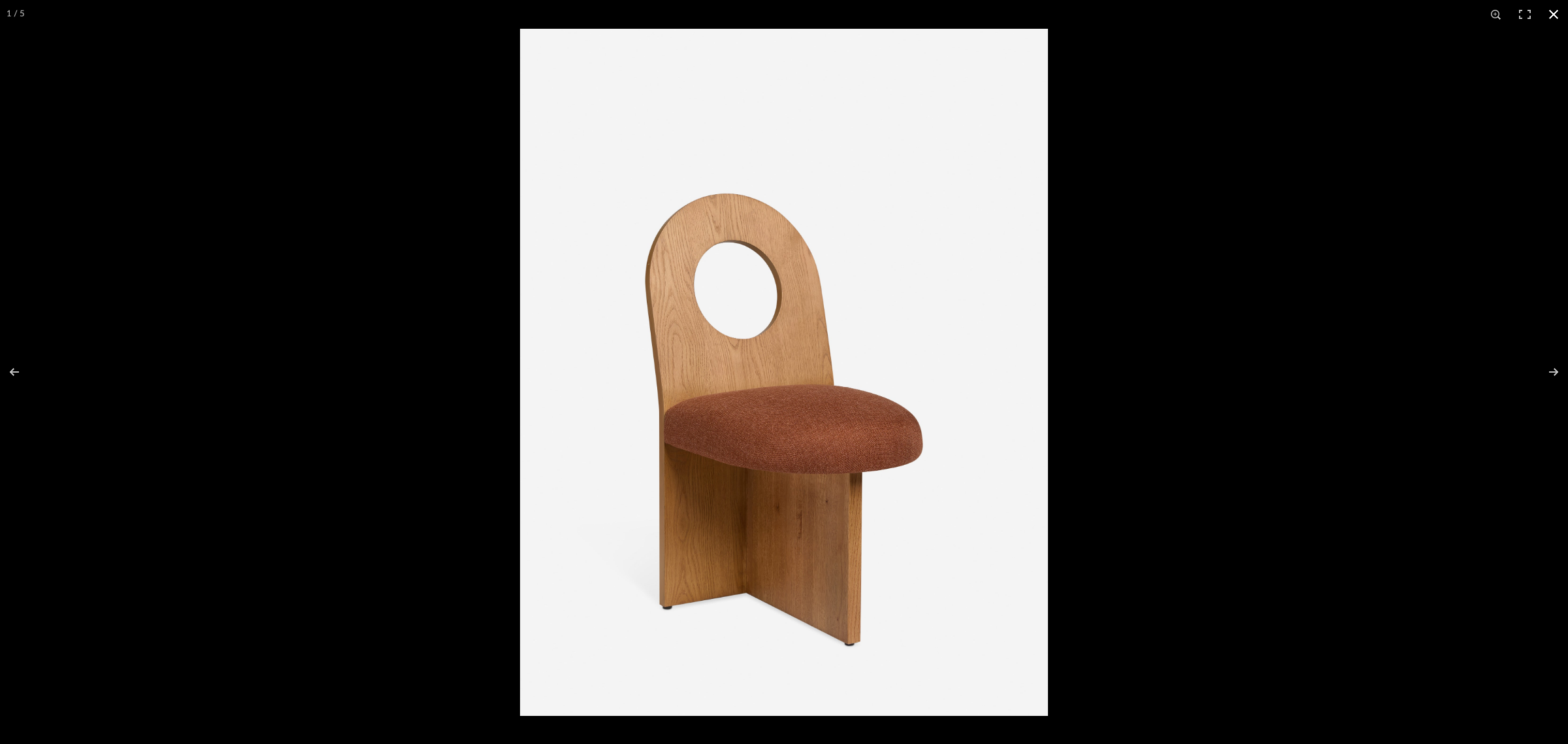
click at [1559, 14] on button at bounding box center [1553, 14] width 29 height 29
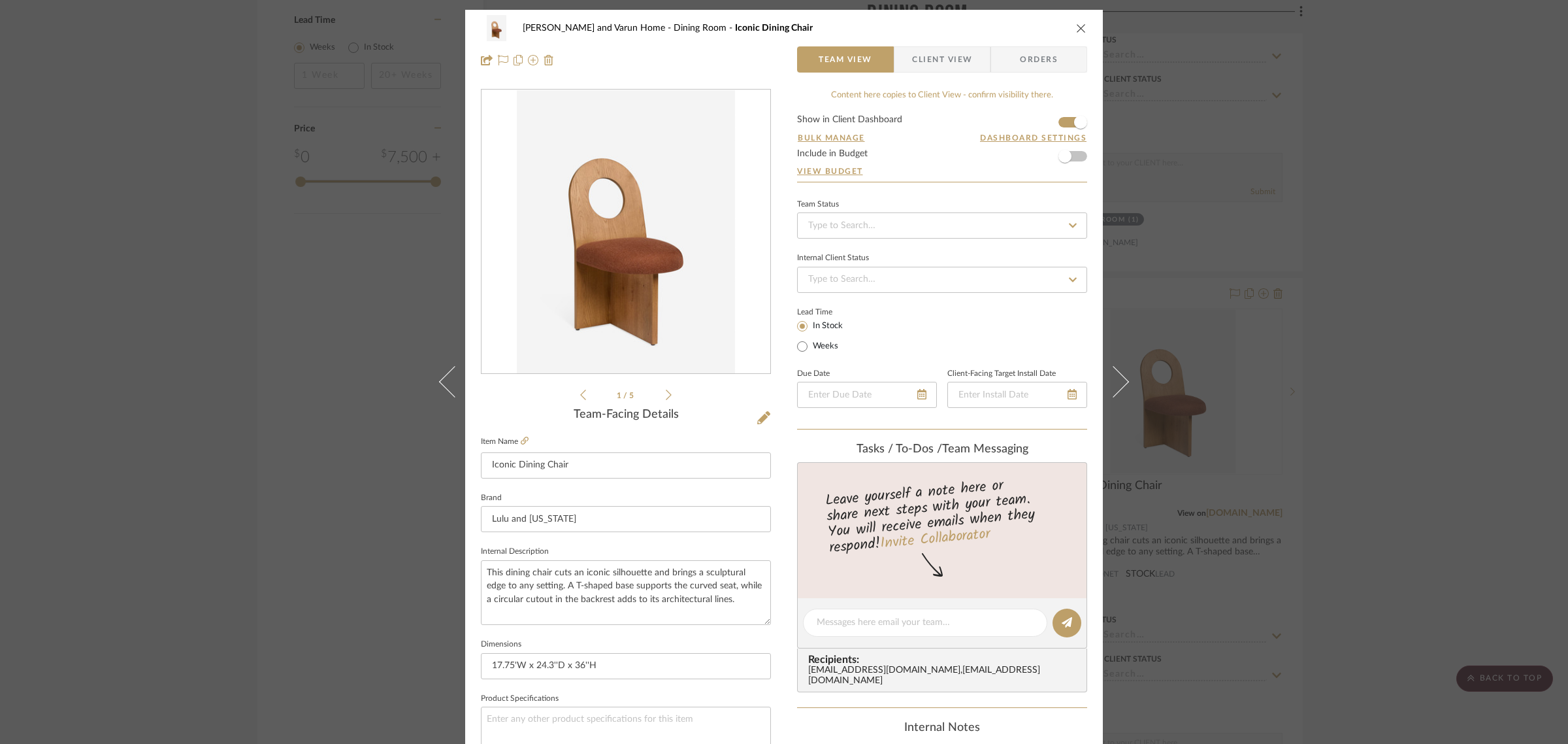
click at [1461, 490] on div "[PERSON_NAME] and Varun Home Dining Room Iconic Dining Chair Team View Client V…" at bounding box center [784, 372] width 1568 height 744
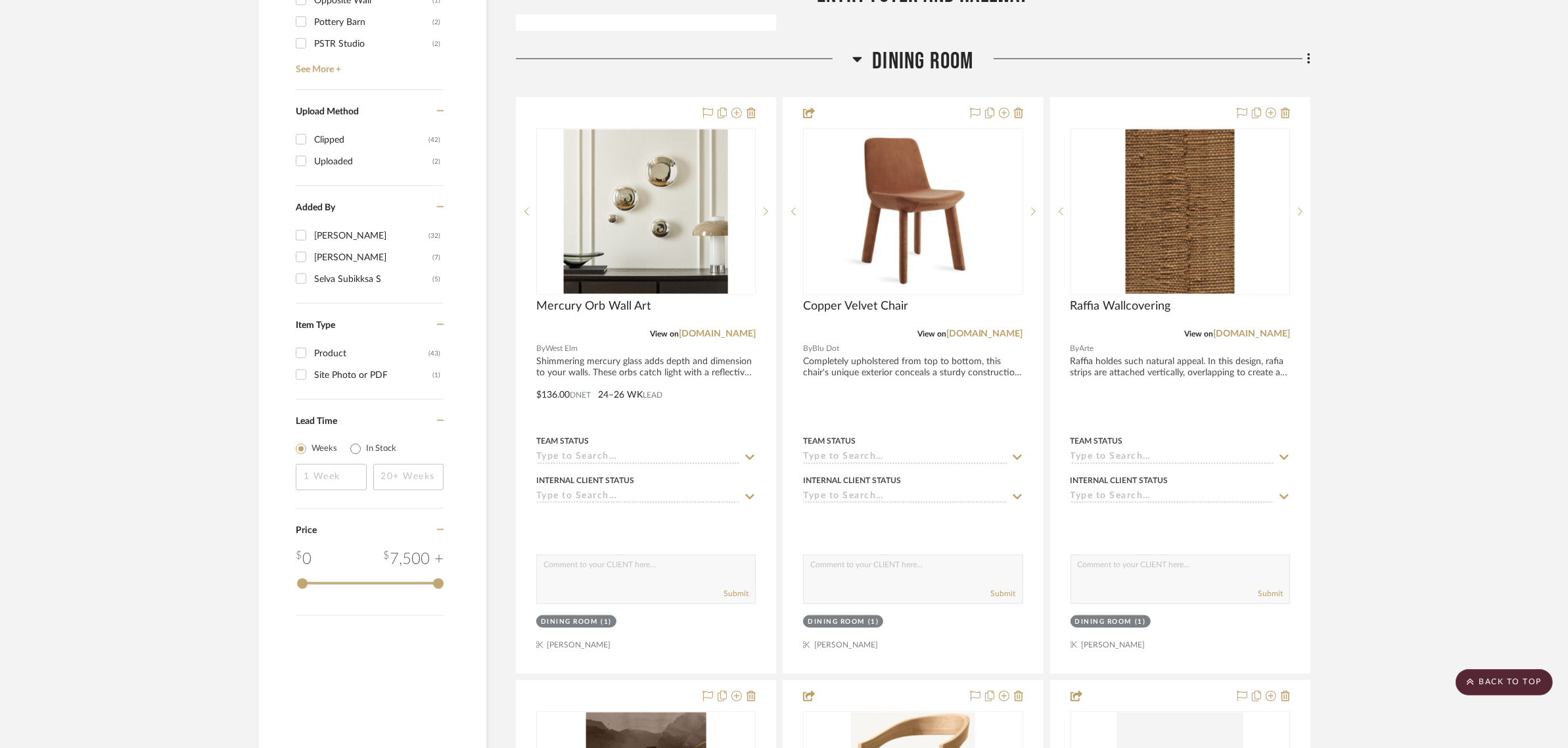
scroll to position [1560, 0]
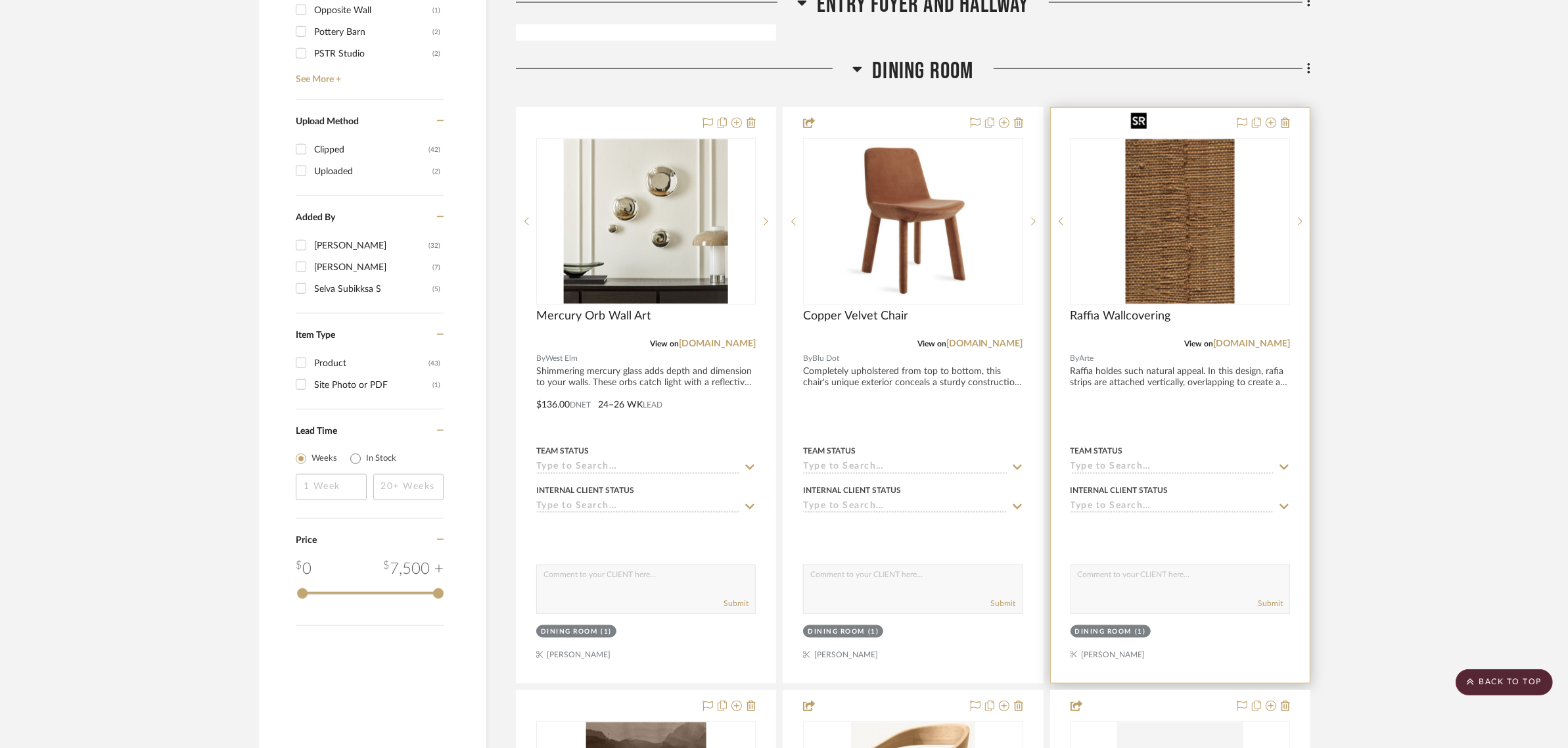
click at [1183, 189] on img "0" at bounding box center [1180, 221] width 109 height 165
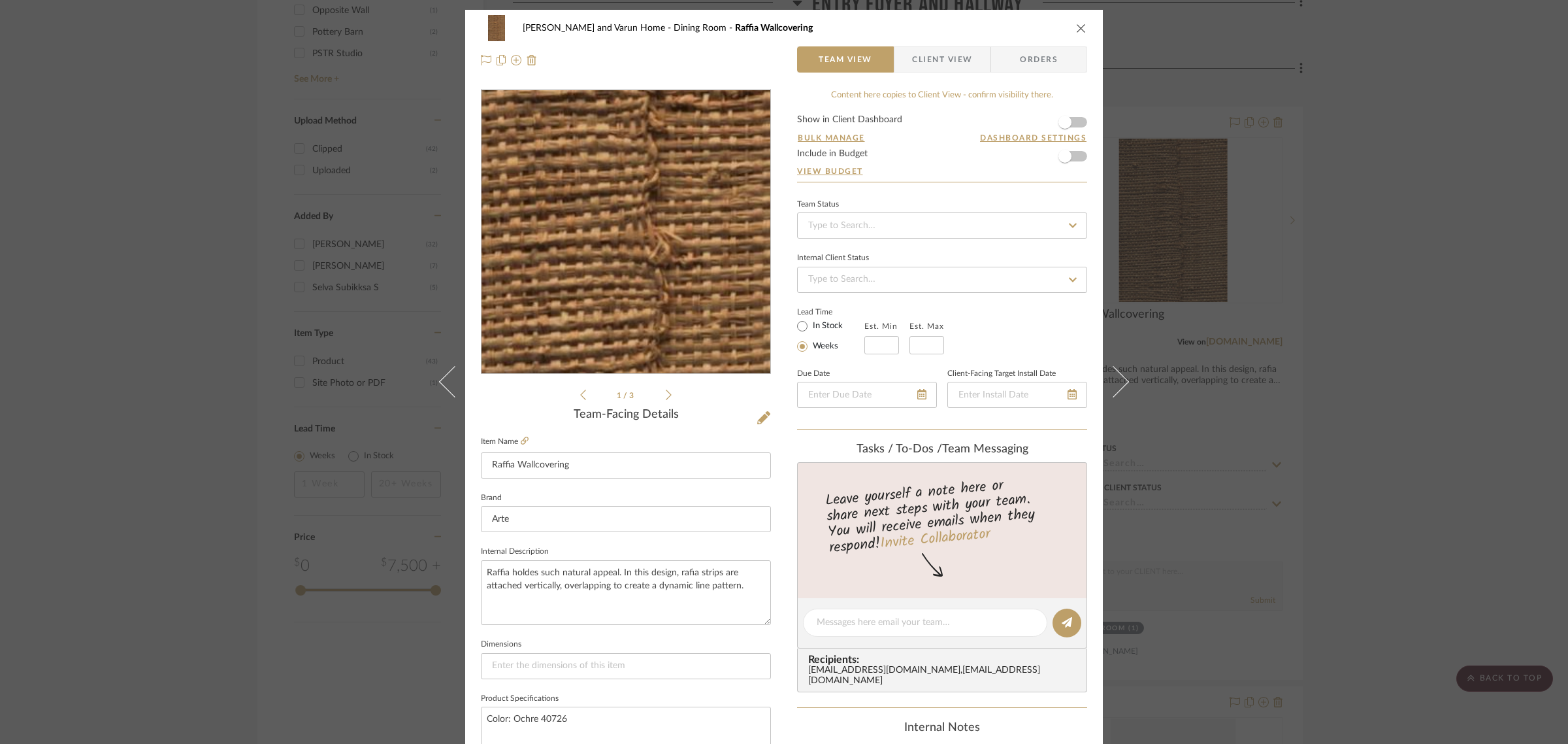
click at [625, 272] on img "0" at bounding box center [626, 232] width 189 height 283
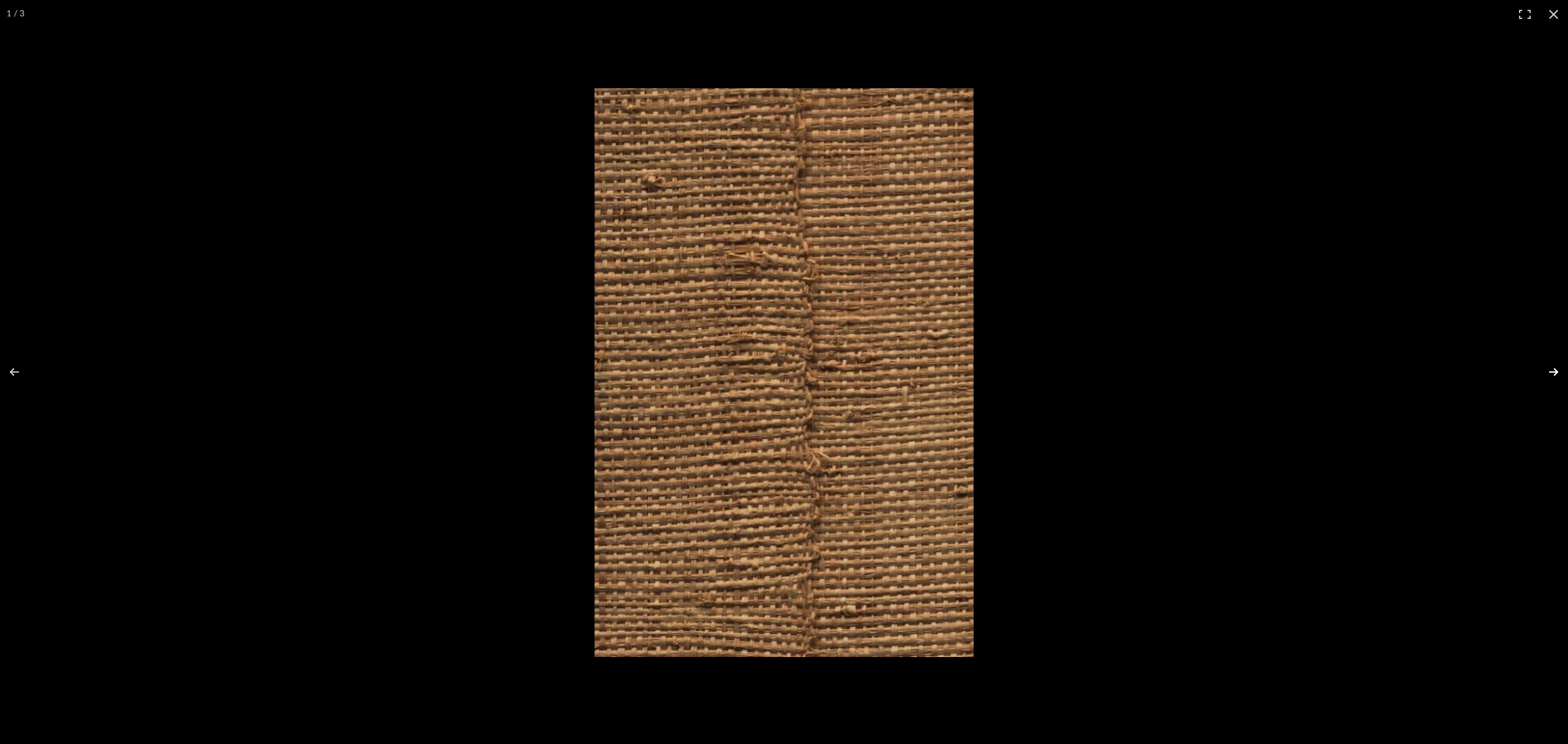
click at [1558, 367] on button at bounding box center [1544, 371] width 46 height 65
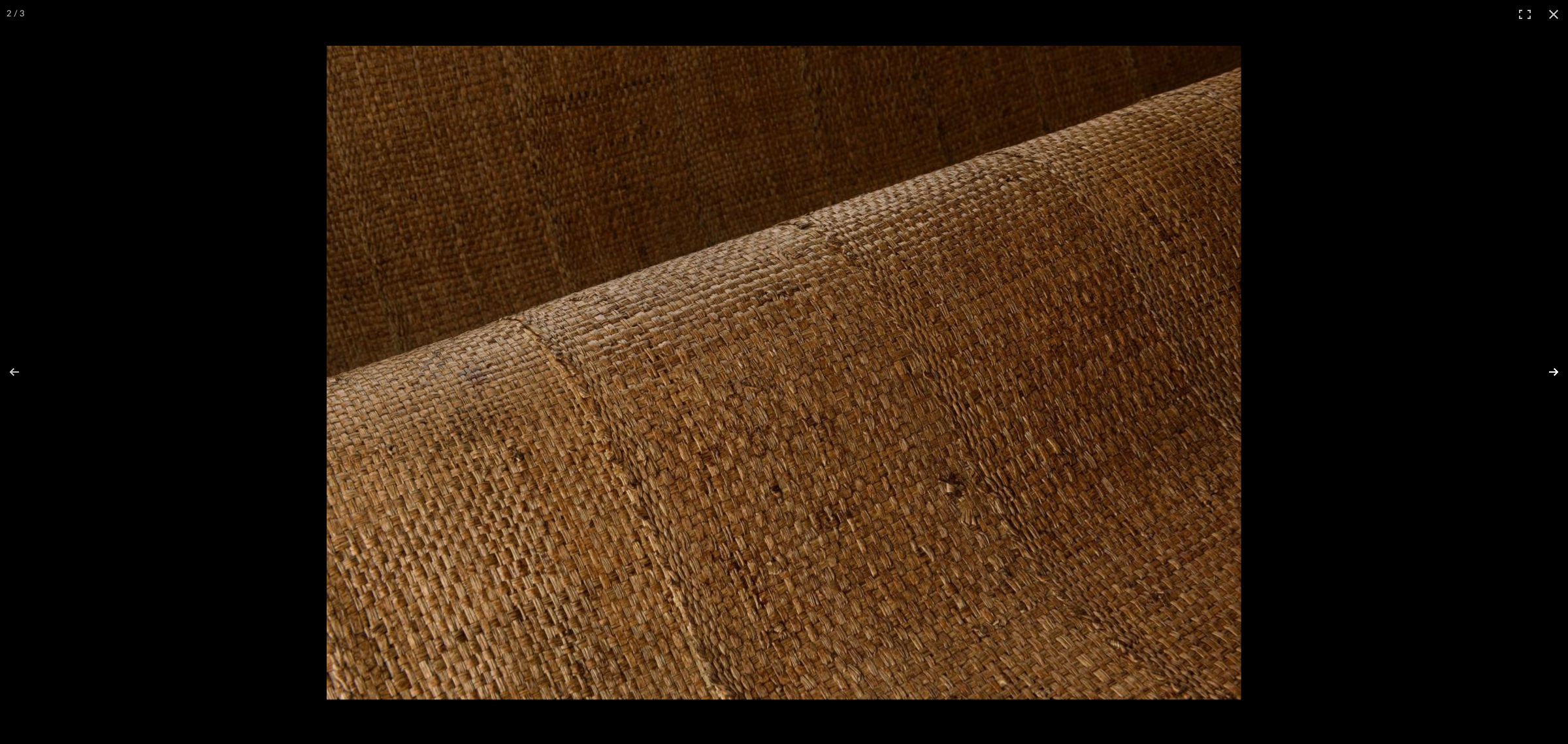
click at [1558, 367] on button at bounding box center [1544, 371] width 46 height 65
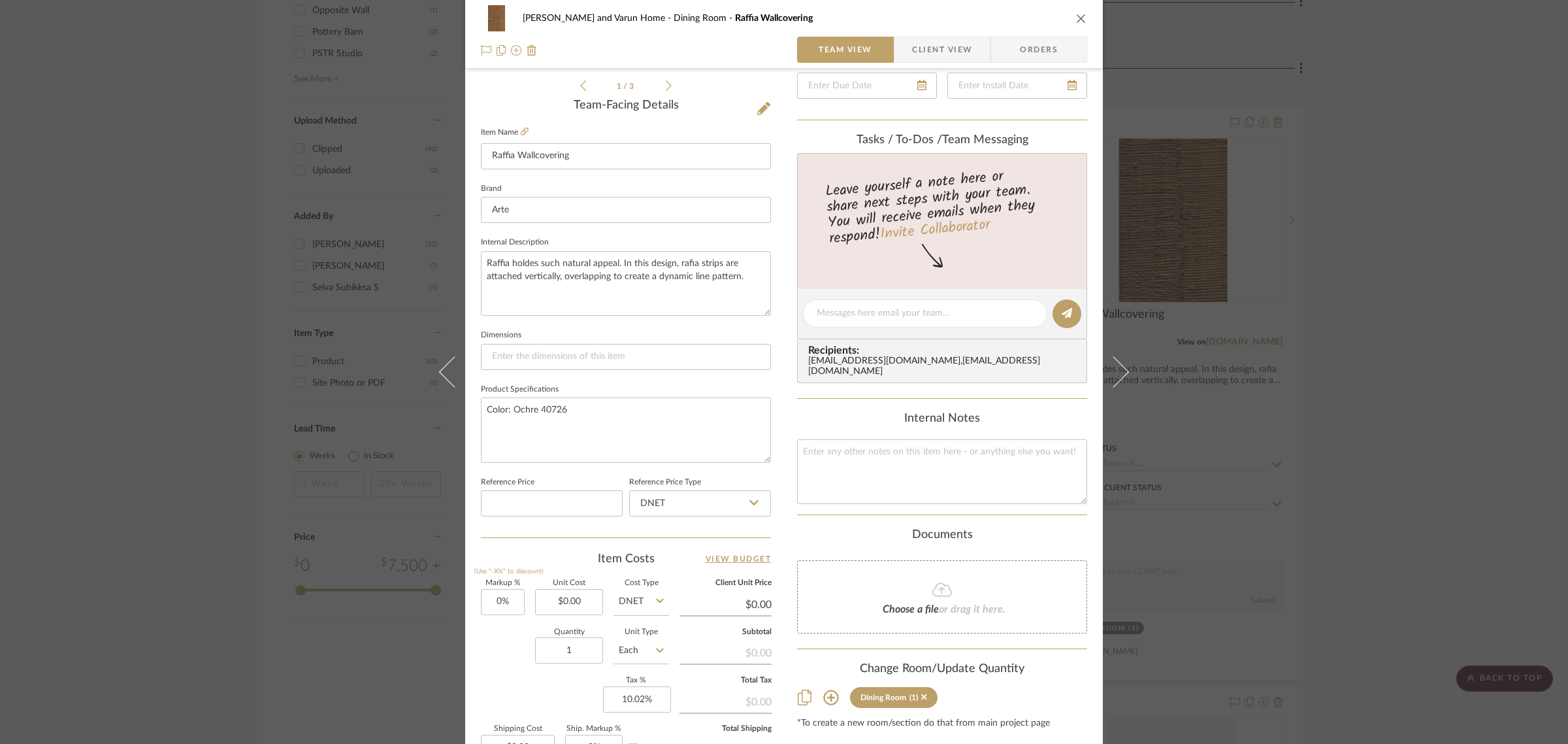
scroll to position [326, 0]
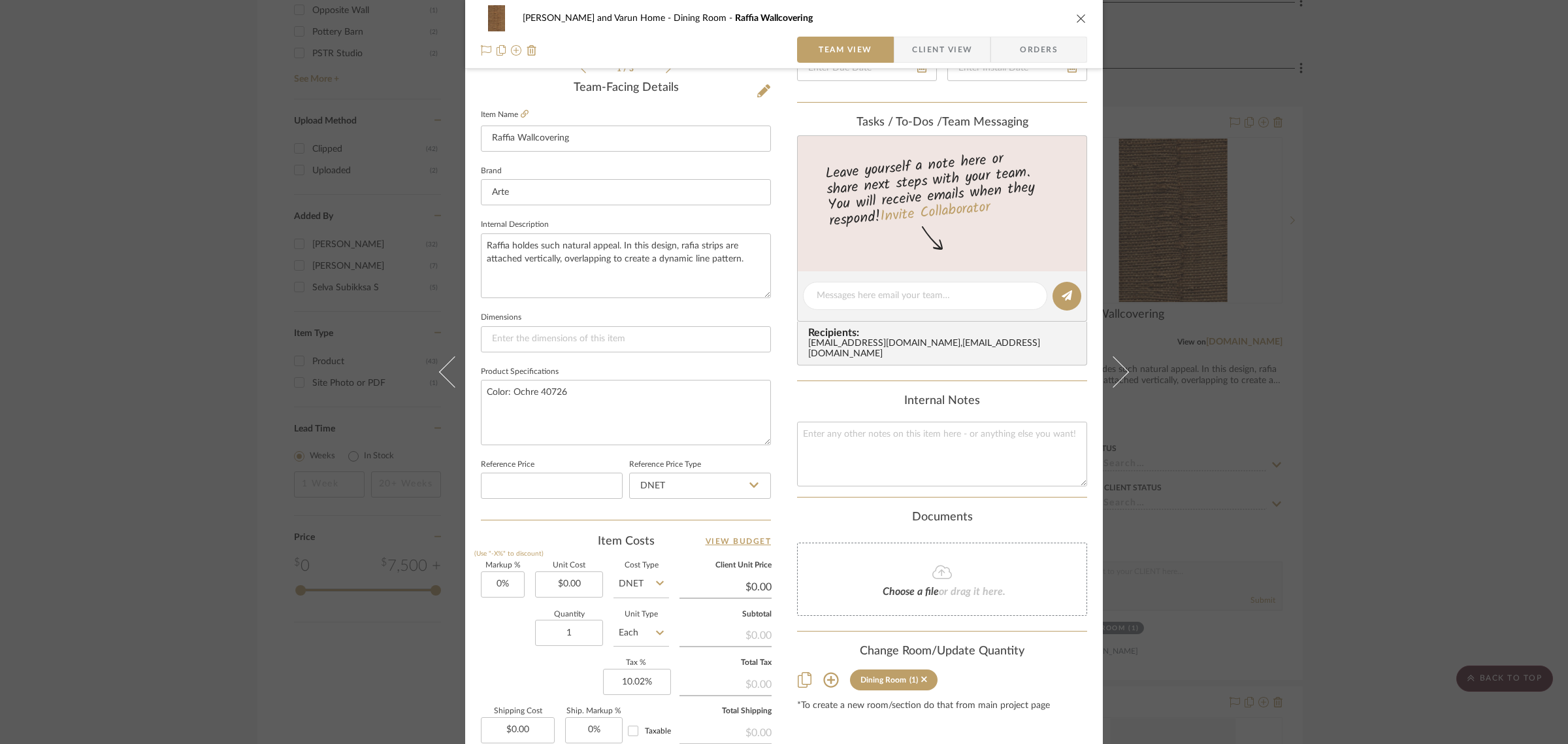
click at [1498, 425] on div "[PERSON_NAME] and Varun Home Dining Room Raffia Wallcovering Team View Client V…" at bounding box center [784, 372] width 1568 height 744
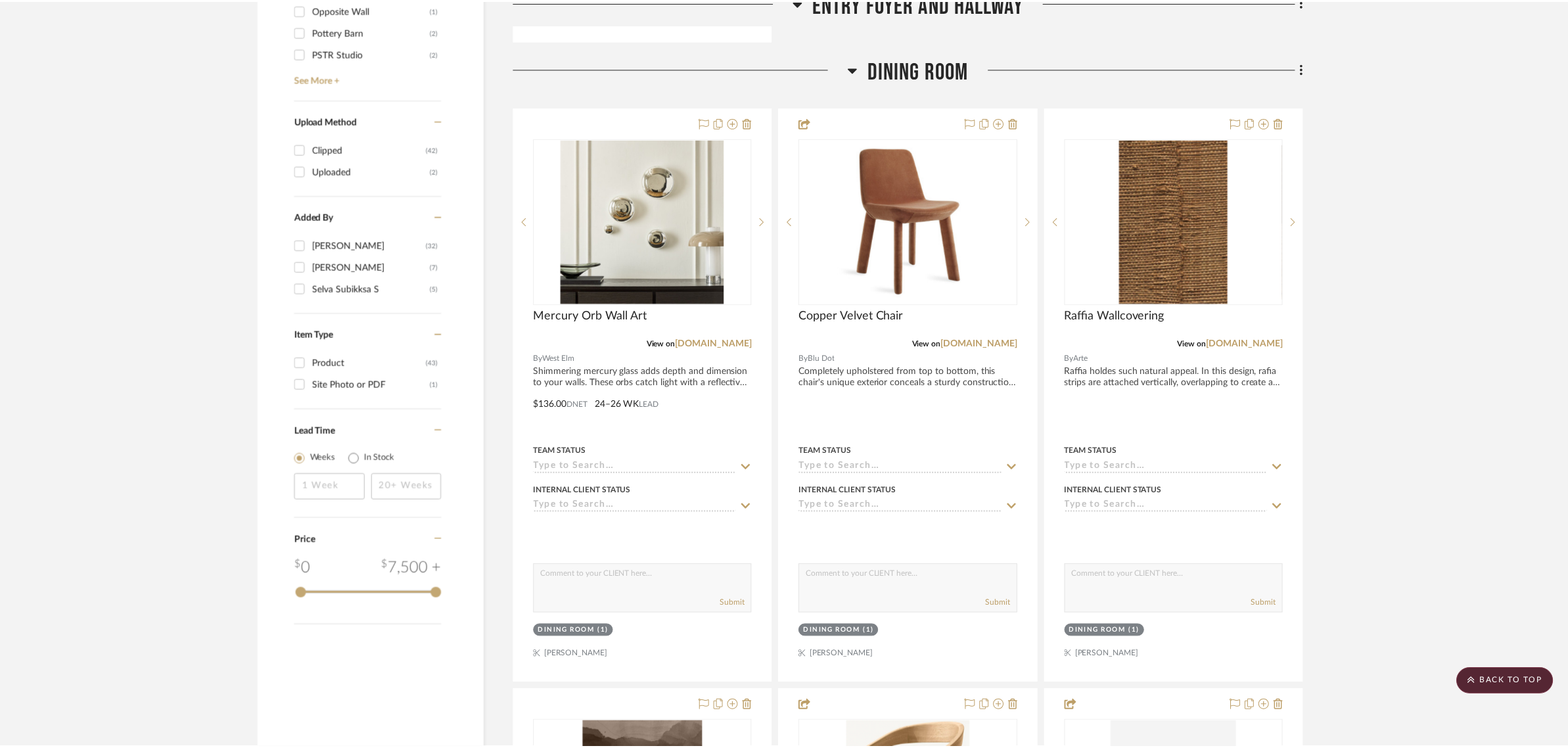
scroll to position [1560, 0]
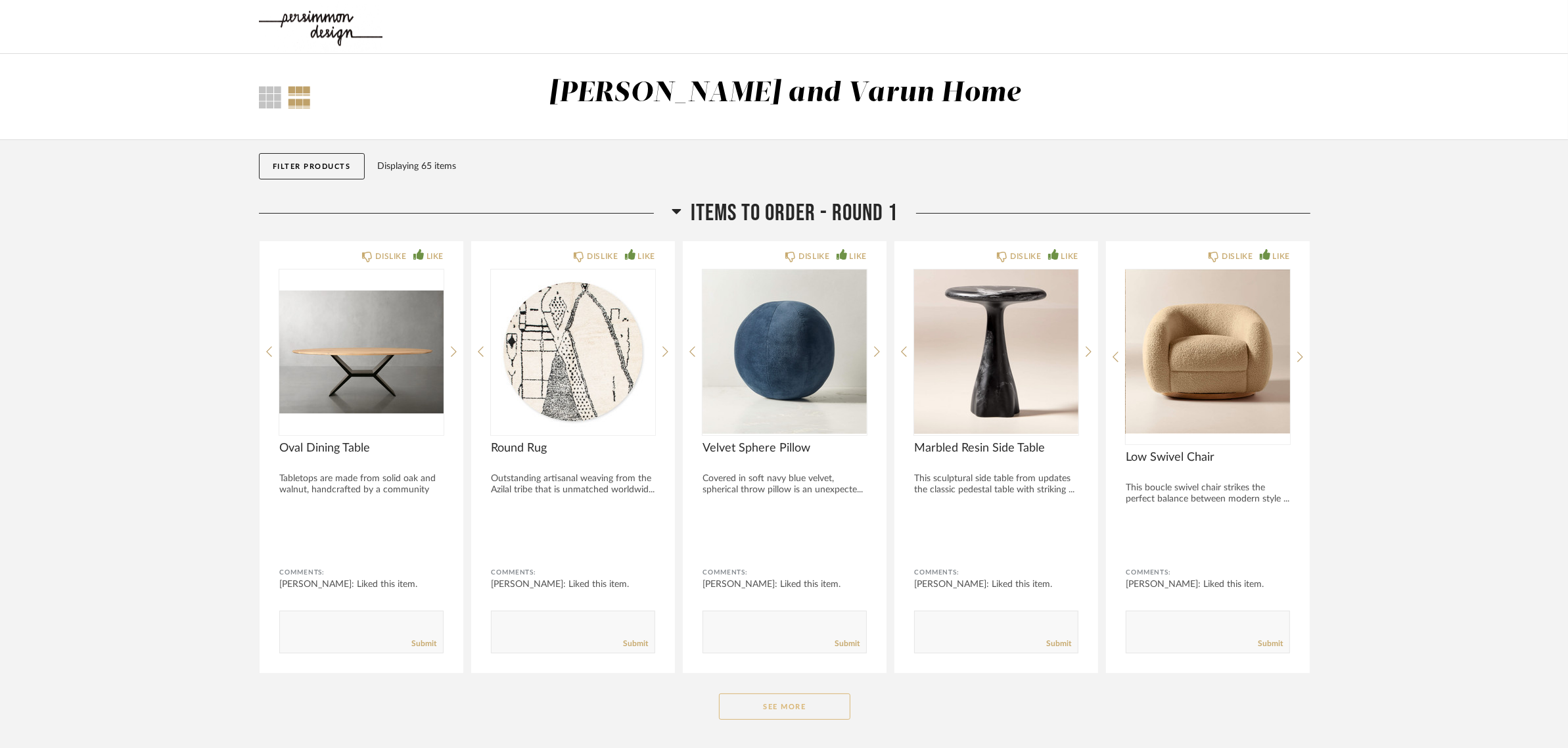
click at [801, 703] on button "See More" at bounding box center [784, 706] width 131 height 26
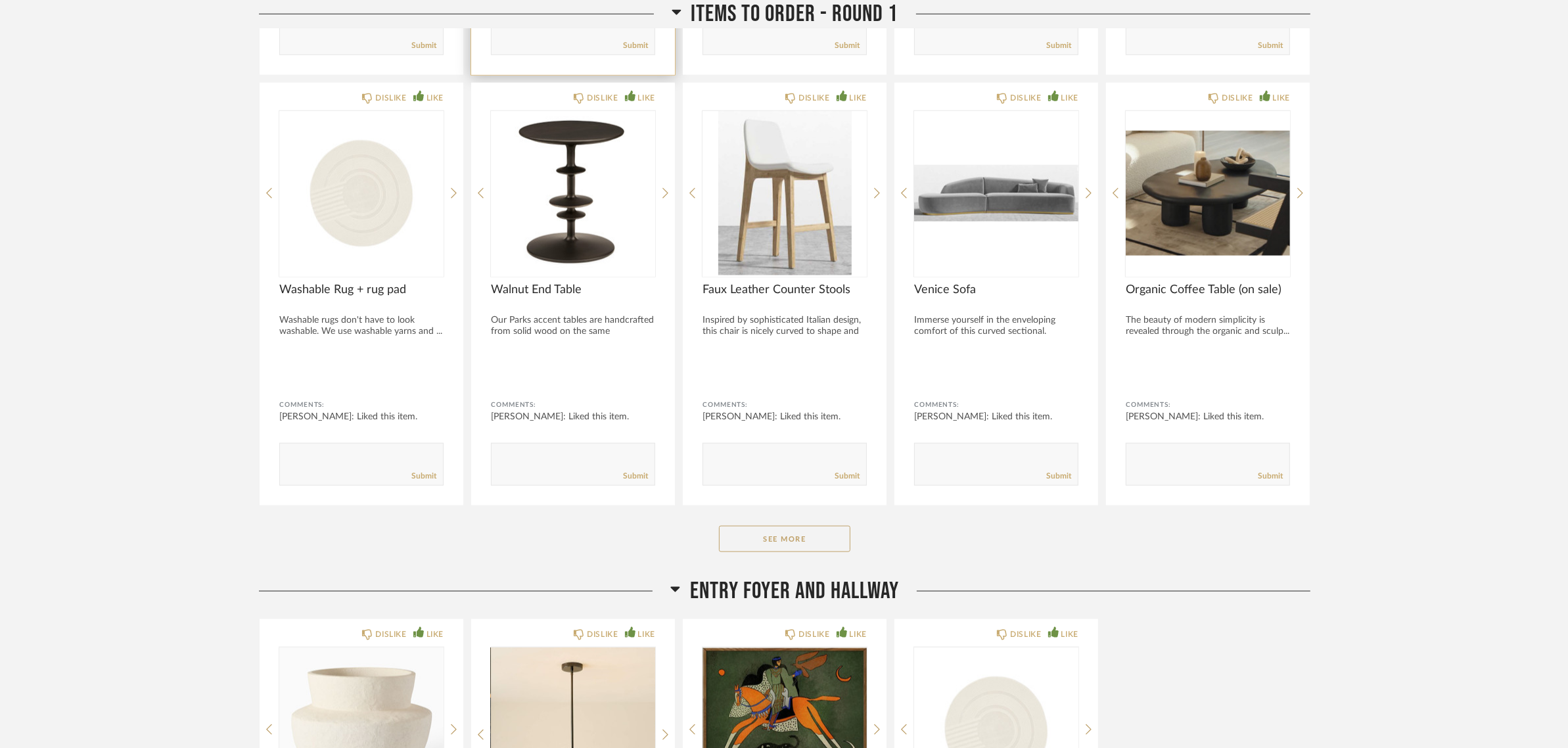
scroll to position [2135, 0]
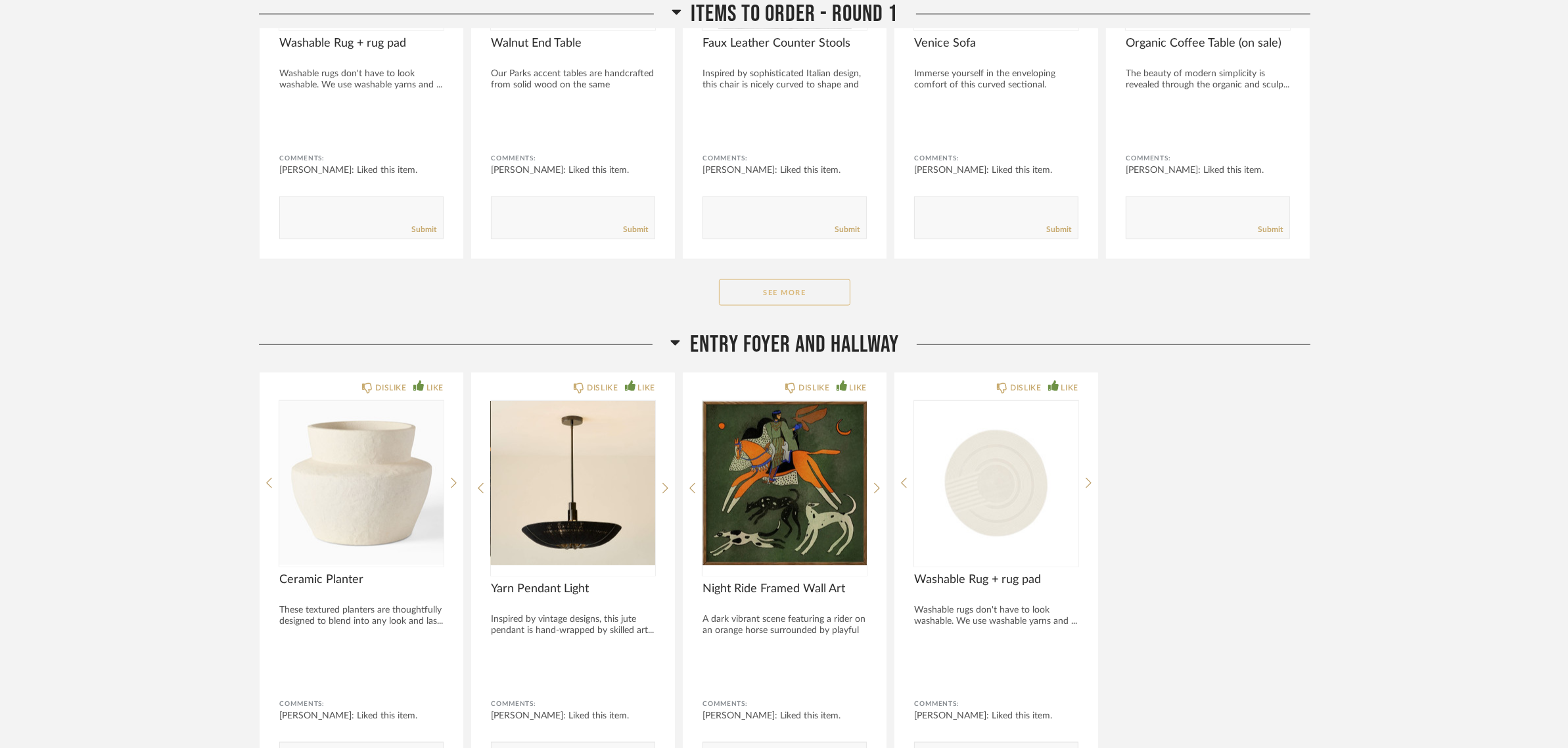
click at [823, 287] on button "See More" at bounding box center [784, 292] width 131 height 26
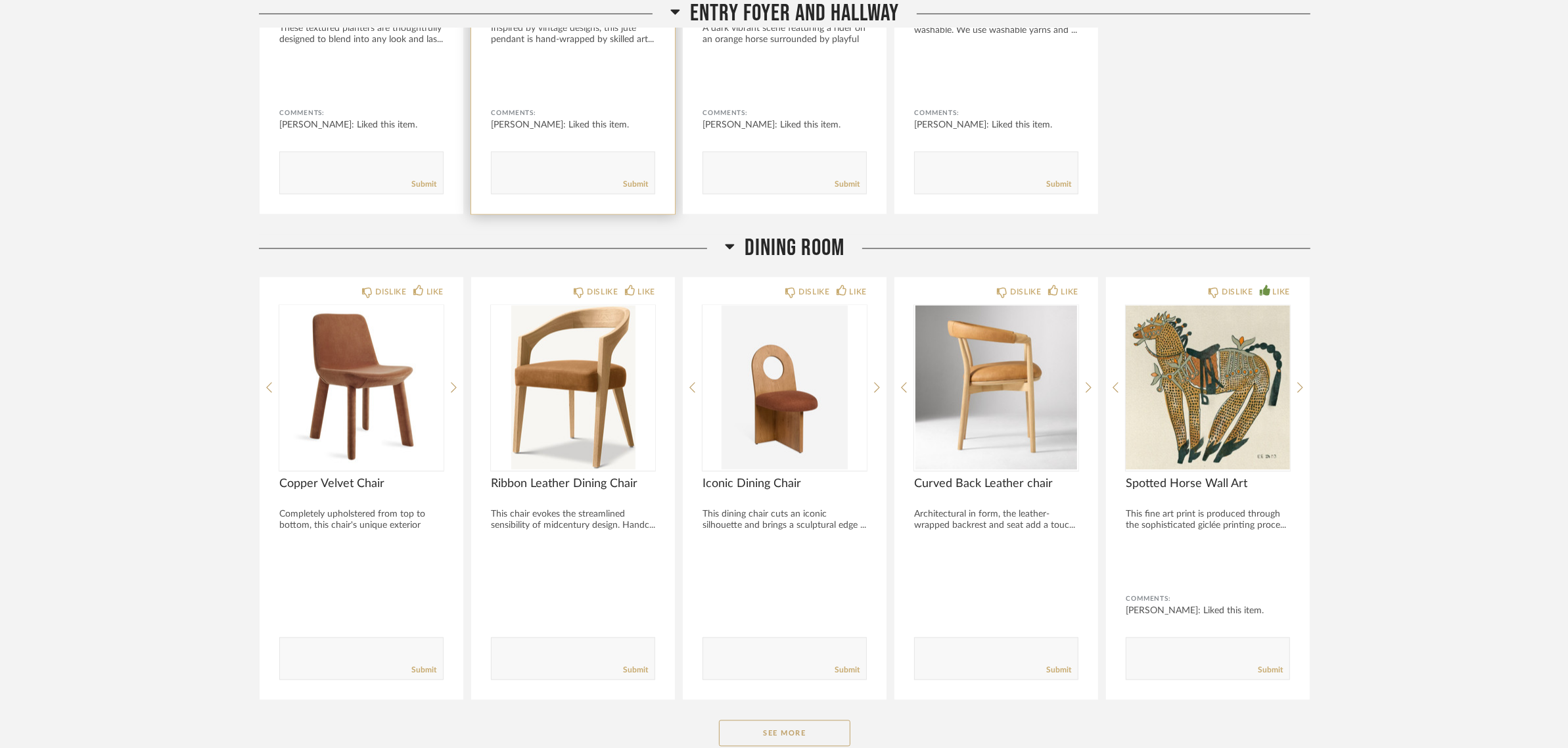
scroll to position [3203, 0]
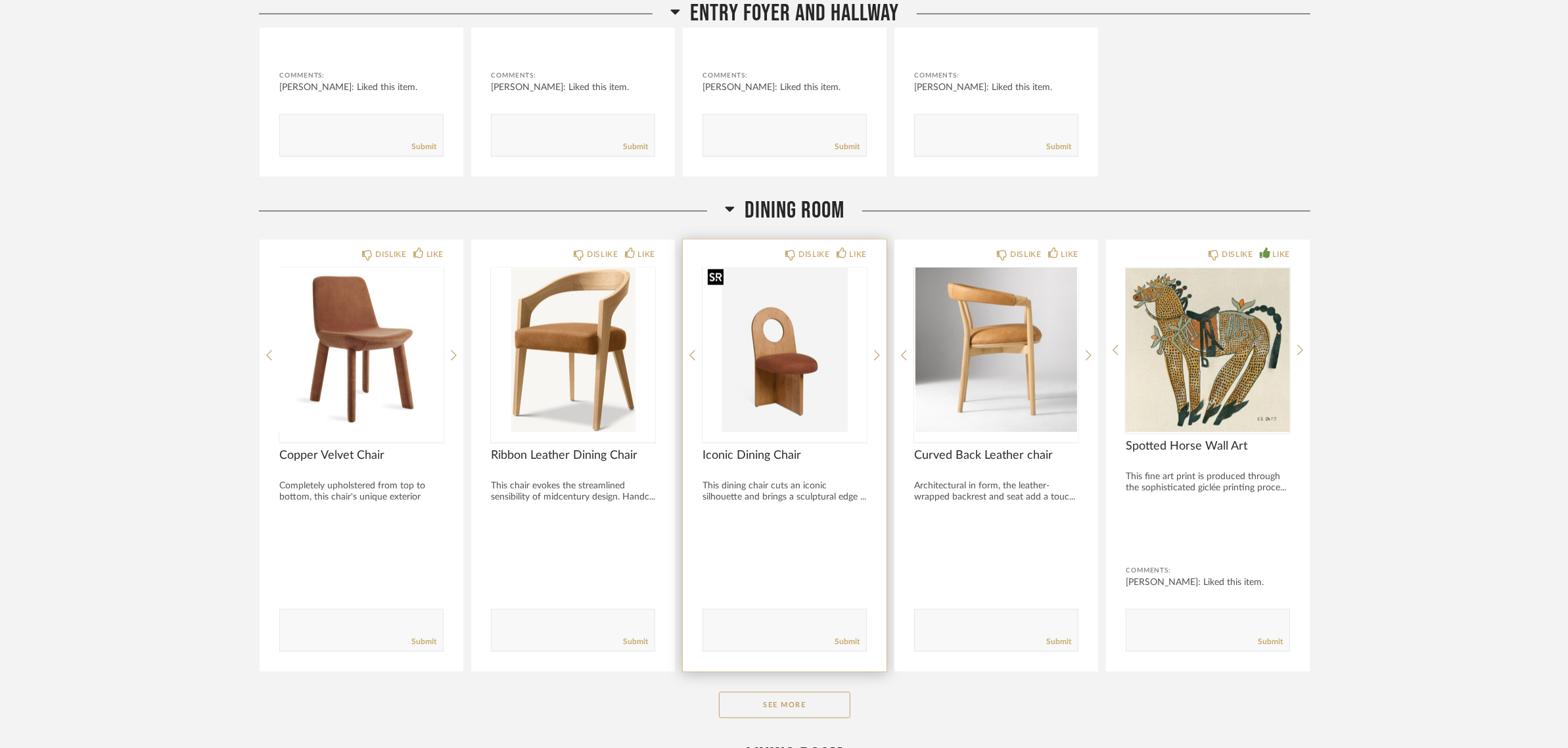
click at [766, 352] on img "0" at bounding box center [784, 349] width 165 height 165
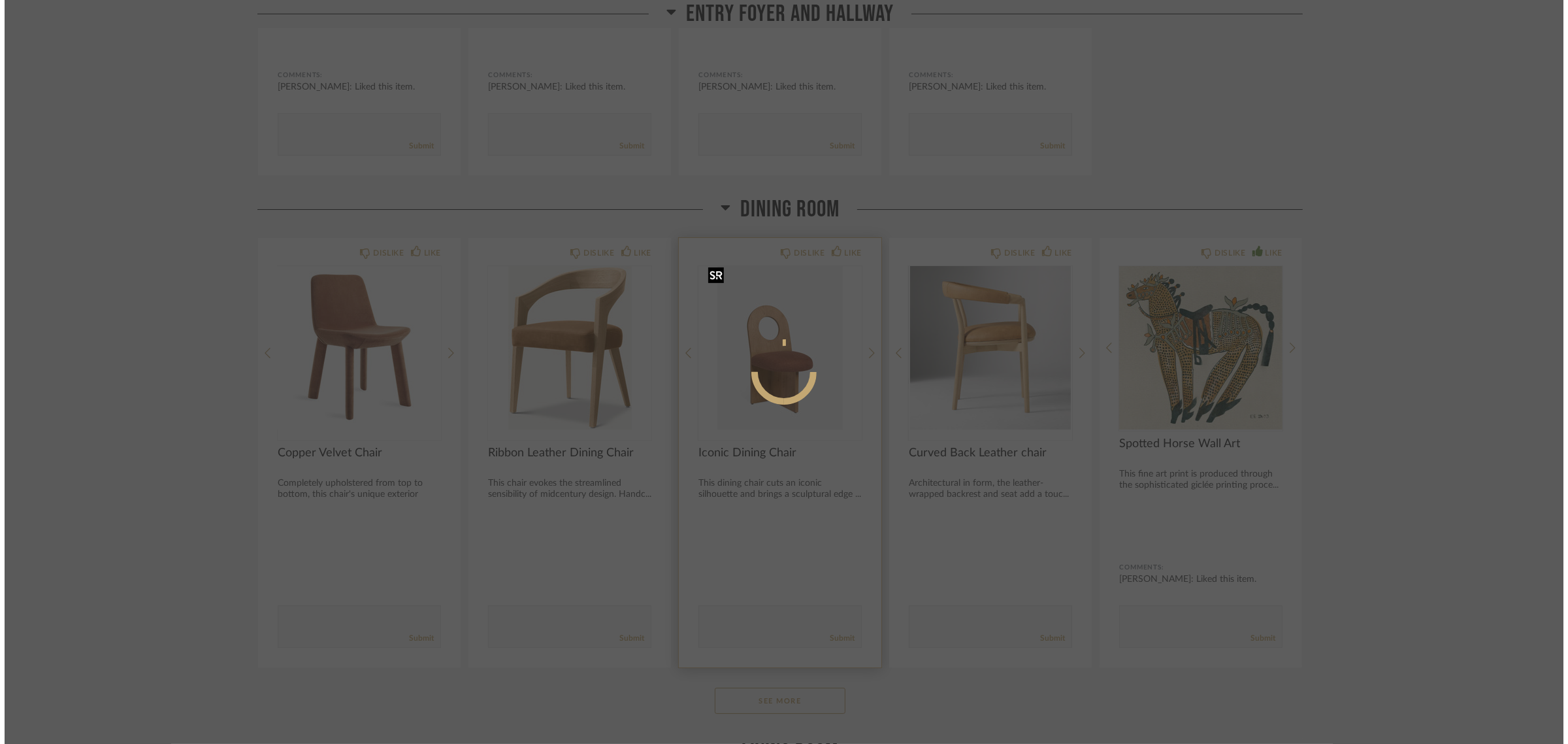
scroll to position [0, 0]
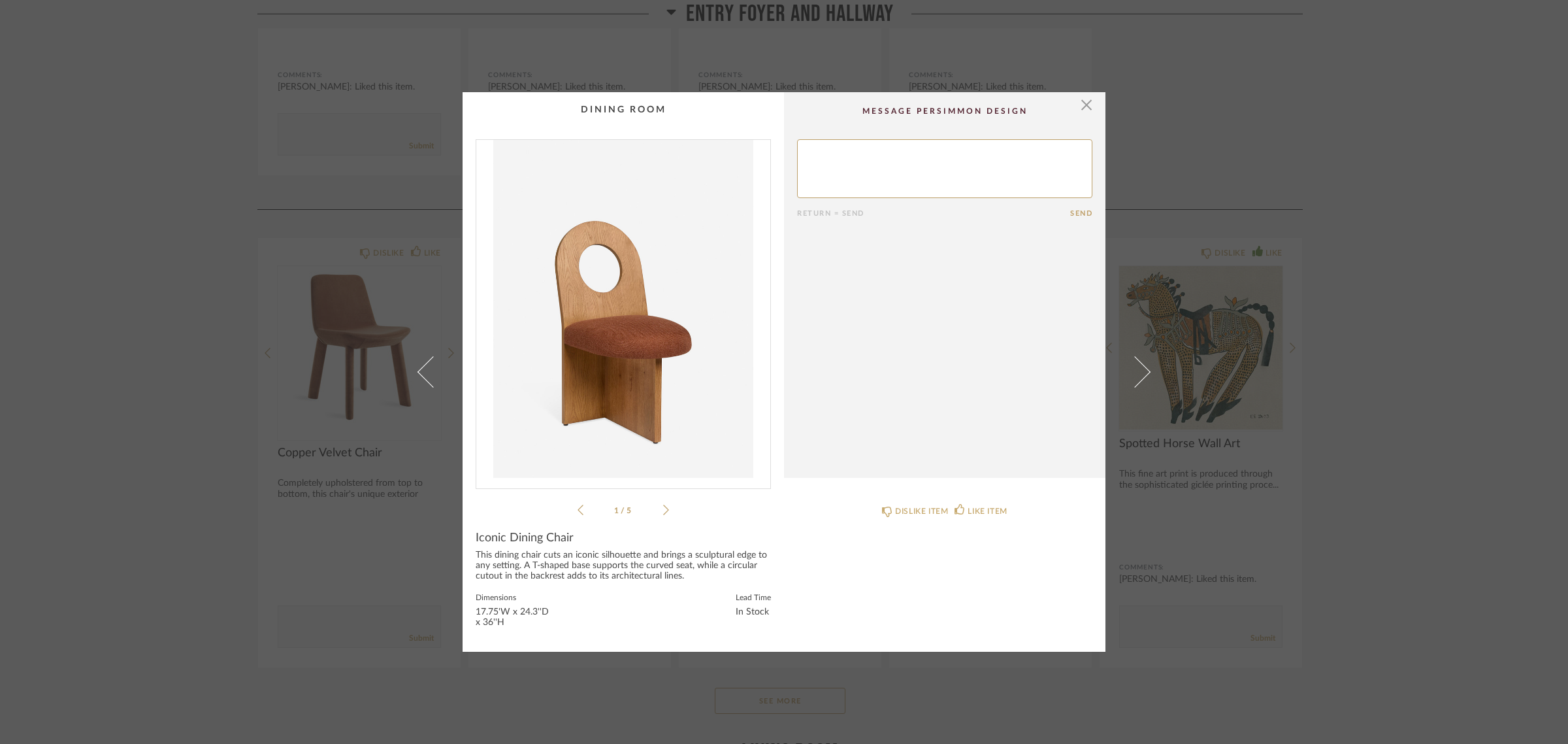
click at [608, 276] on img "0" at bounding box center [623, 309] width 294 height 338
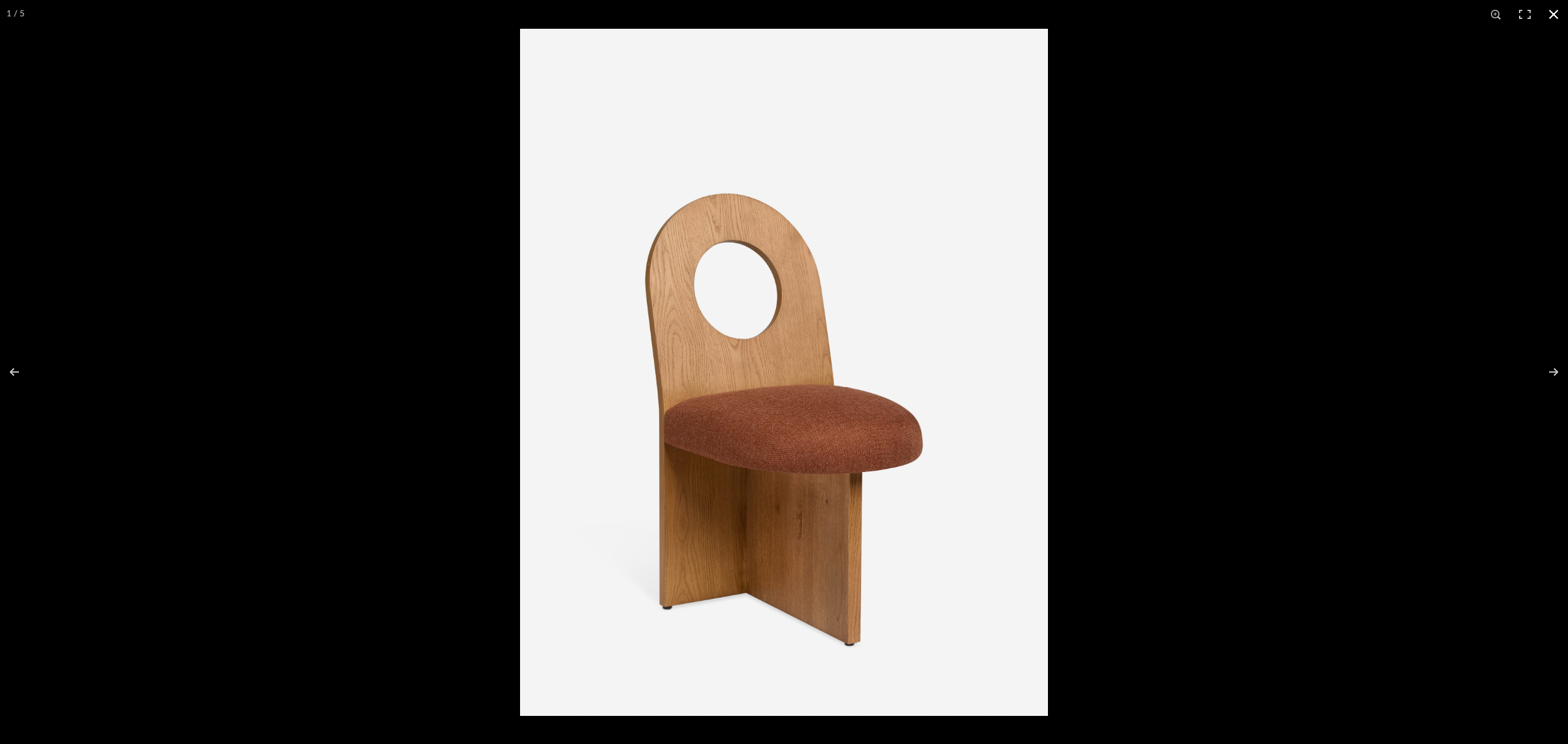
click at [1551, 17] on button at bounding box center [1553, 14] width 29 height 29
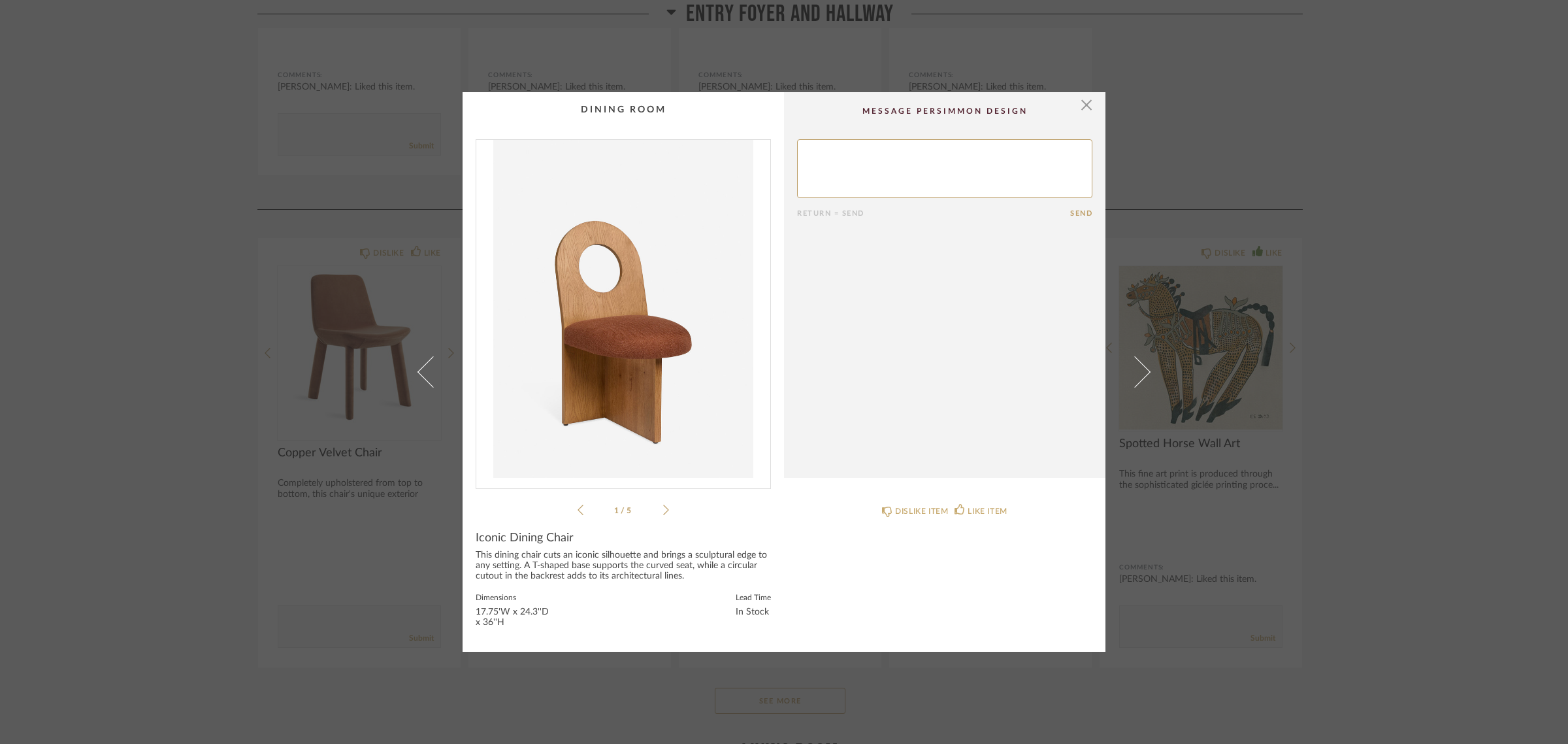
click at [1326, 466] on div "× 1 / 5 Return = Send Send Iconic Dining Chair This dining chair cuts an iconic…" at bounding box center [784, 372] width 1568 height 744
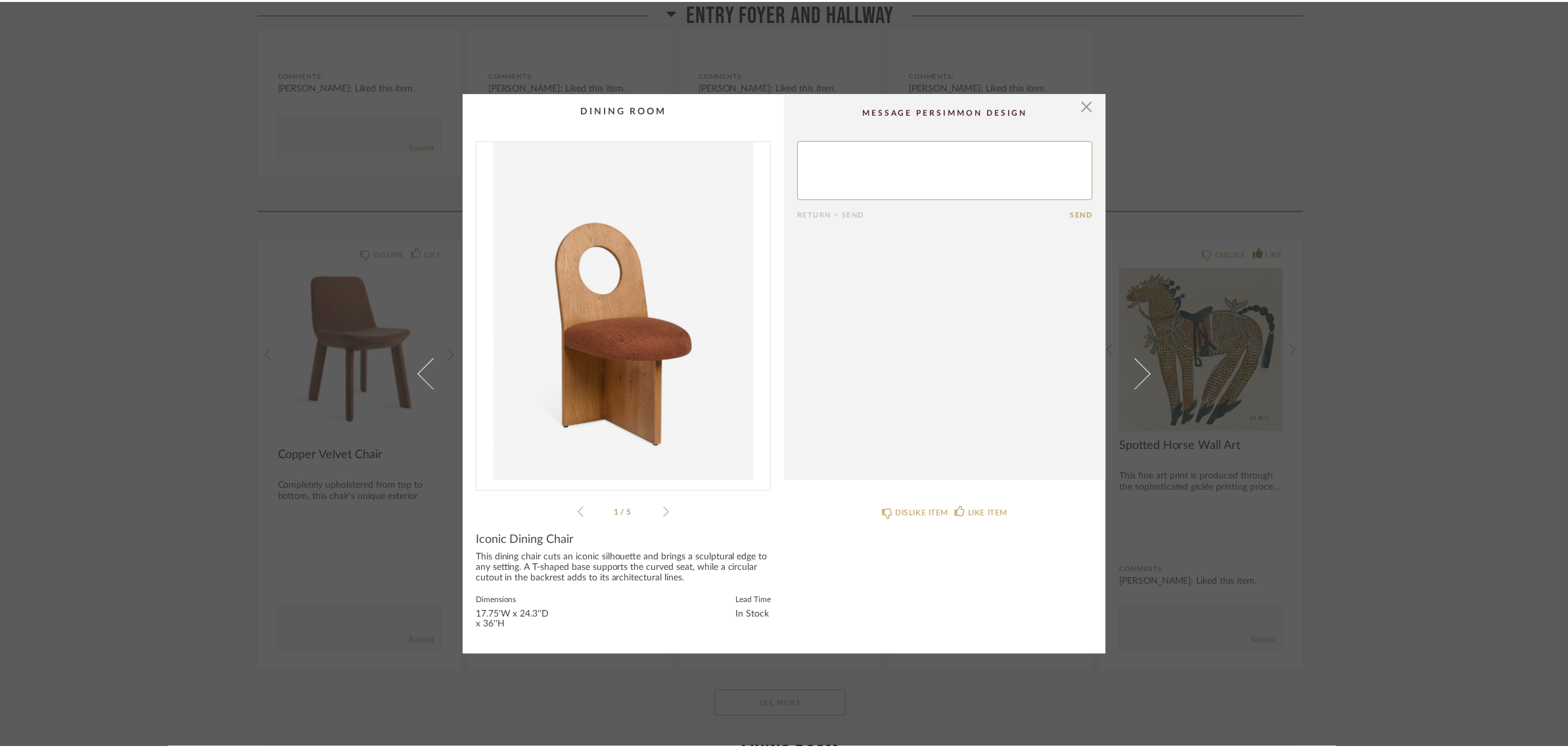
scroll to position [3203, 0]
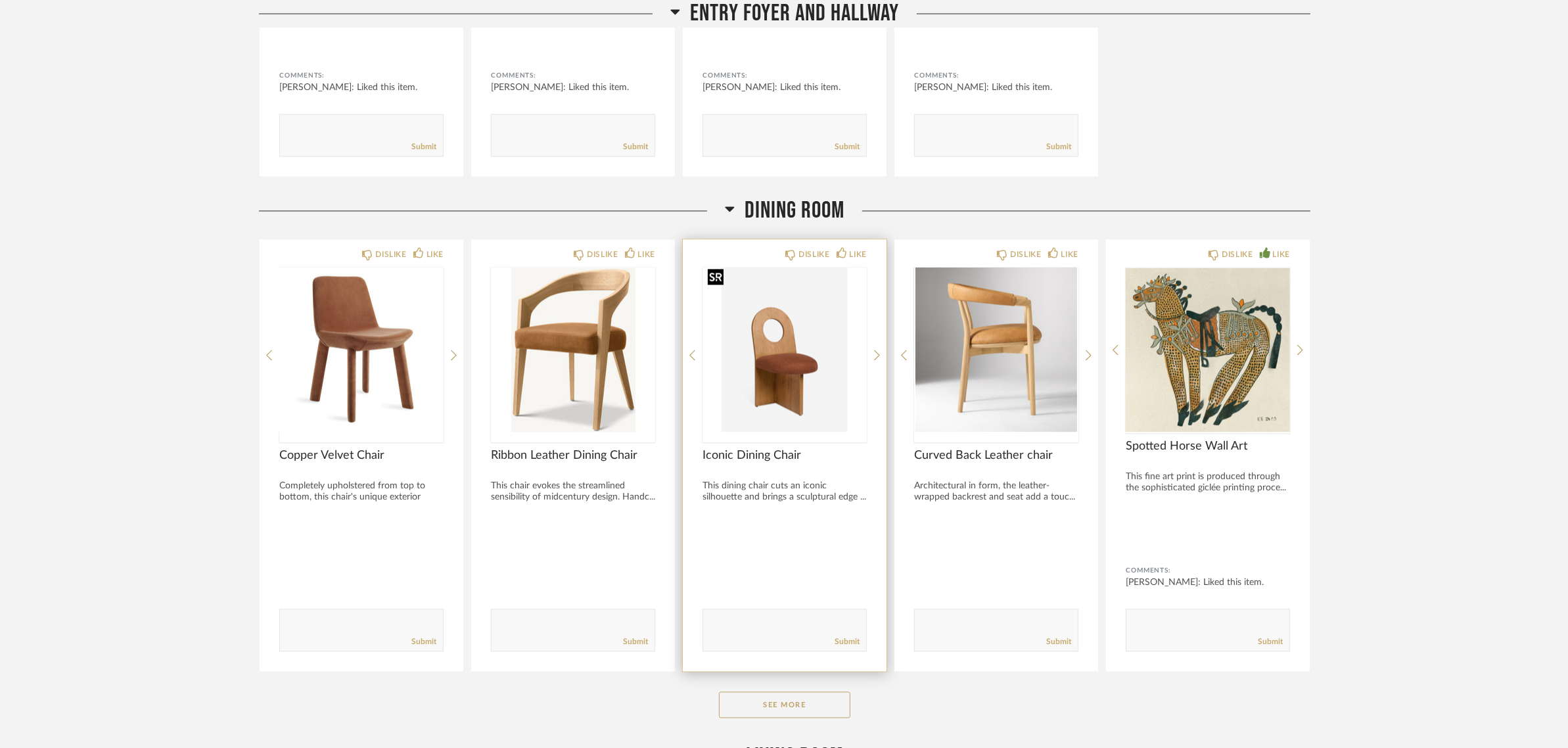
click at [775, 337] on img "0" at bounding box center [784, 349] width 165 height 165
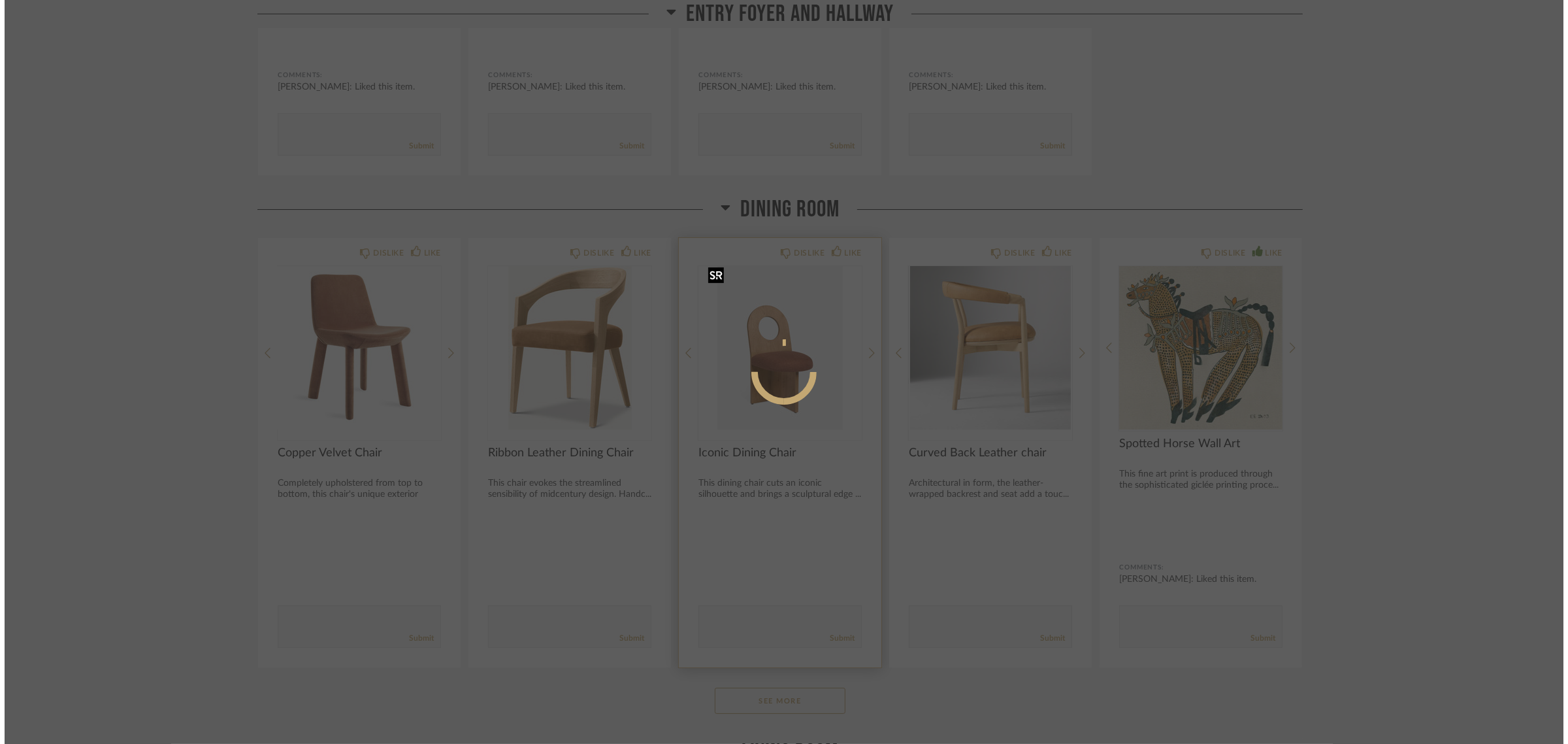
scroll to position [0, 0]
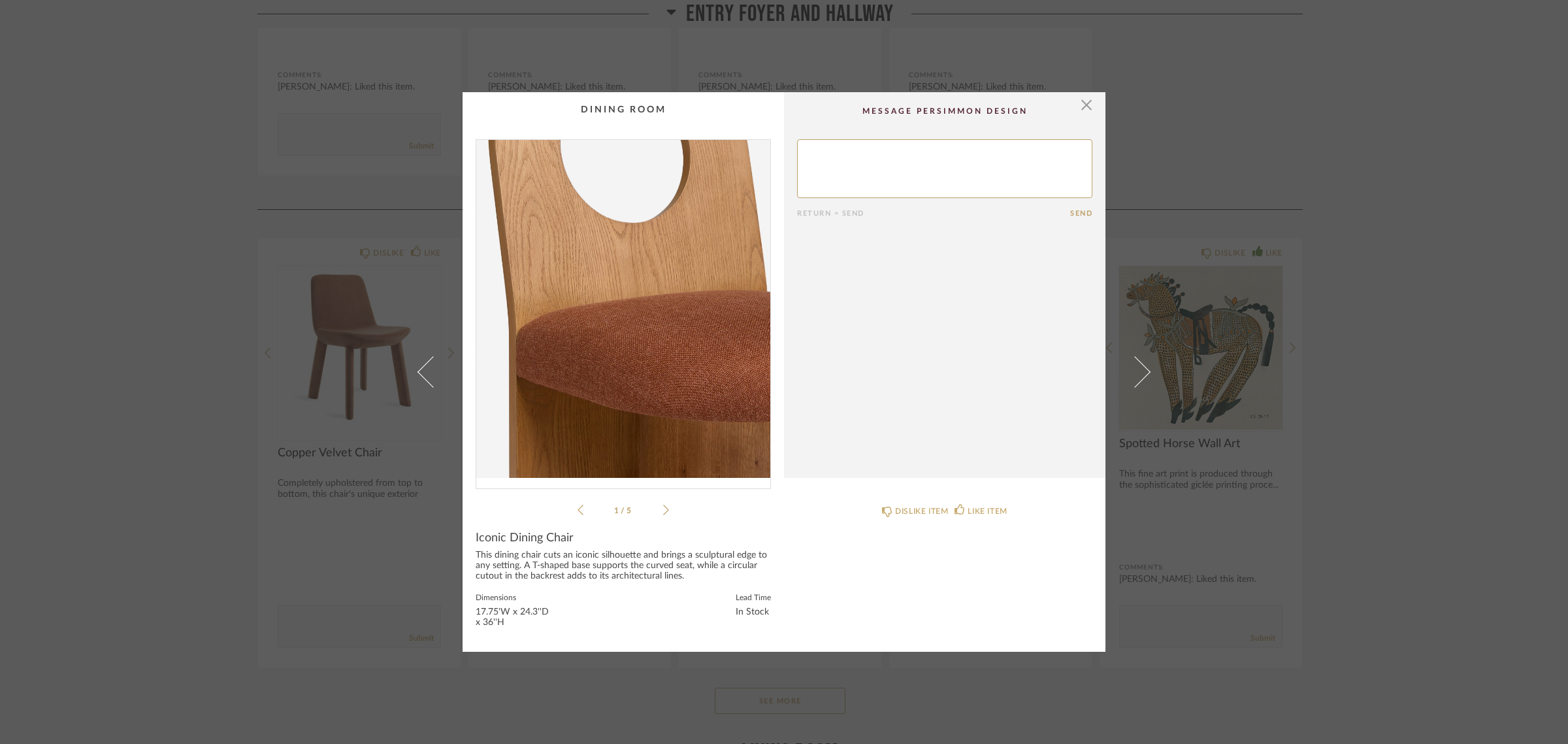
click at [595, 321] on img "0" at bounding box center [623, 309] width 294 height 338
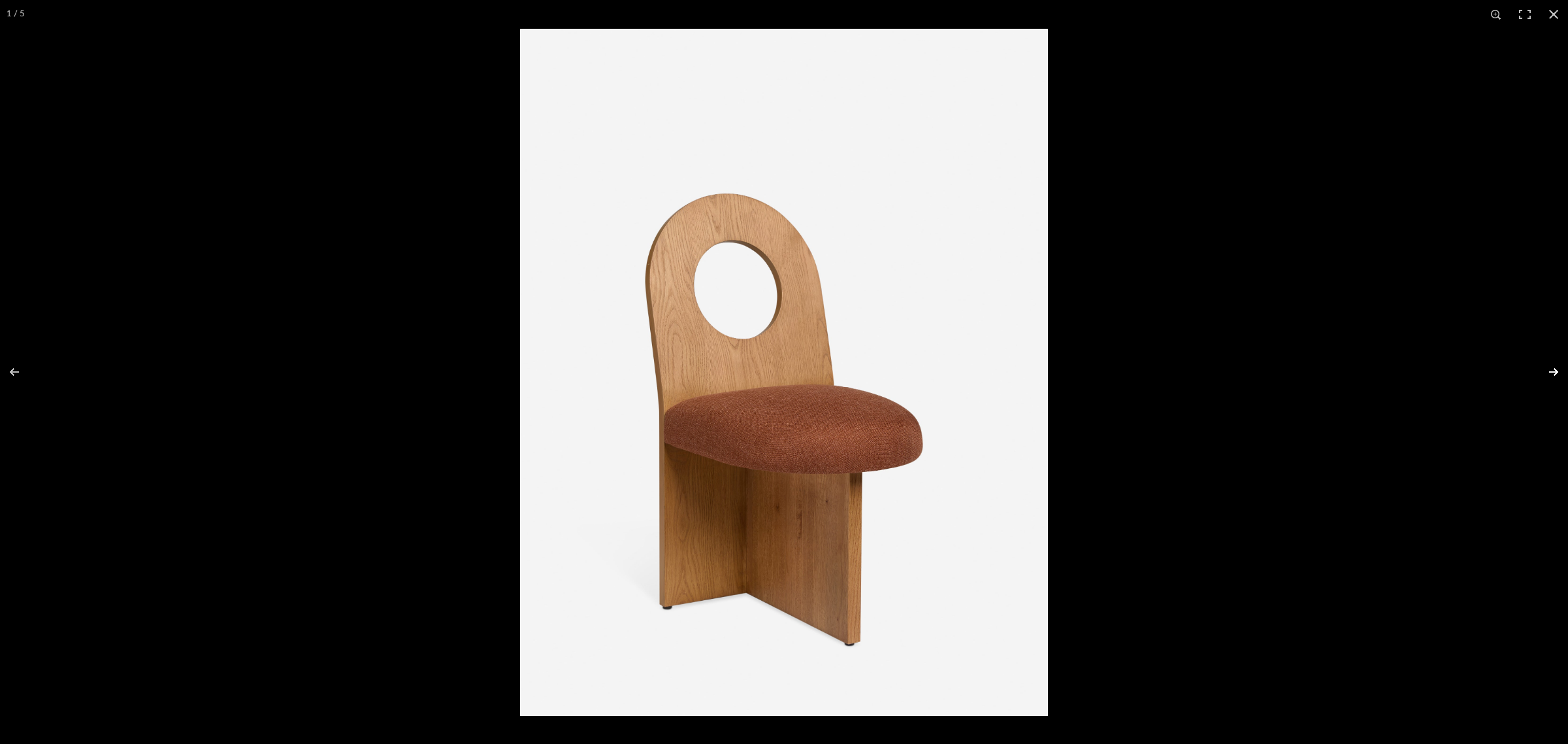
click at [1553, 368] on button at bounding box center [1544, 371] width 46 height 65
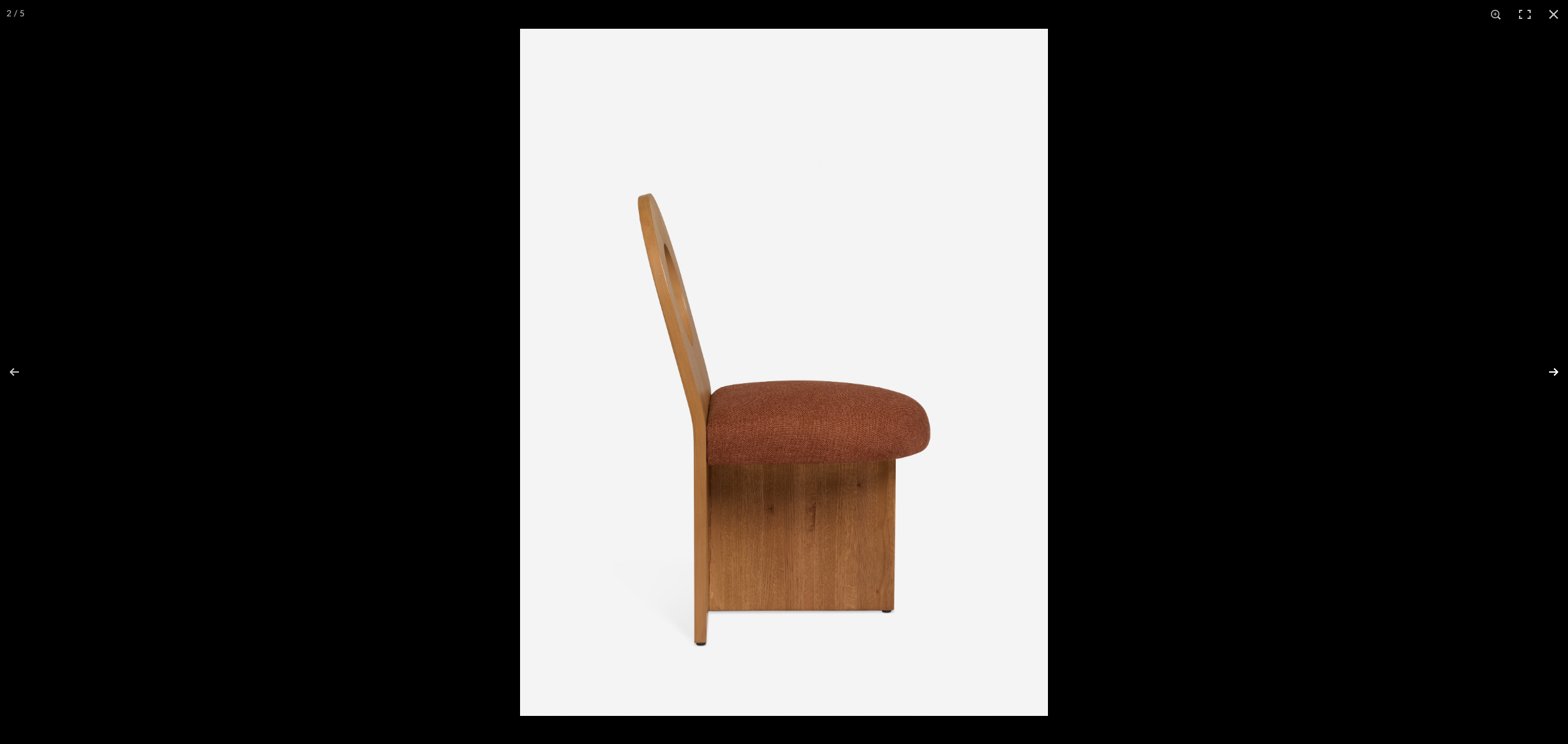
click at [1553, 368] on button at bounding box center [1544, 371] width 46 height 65
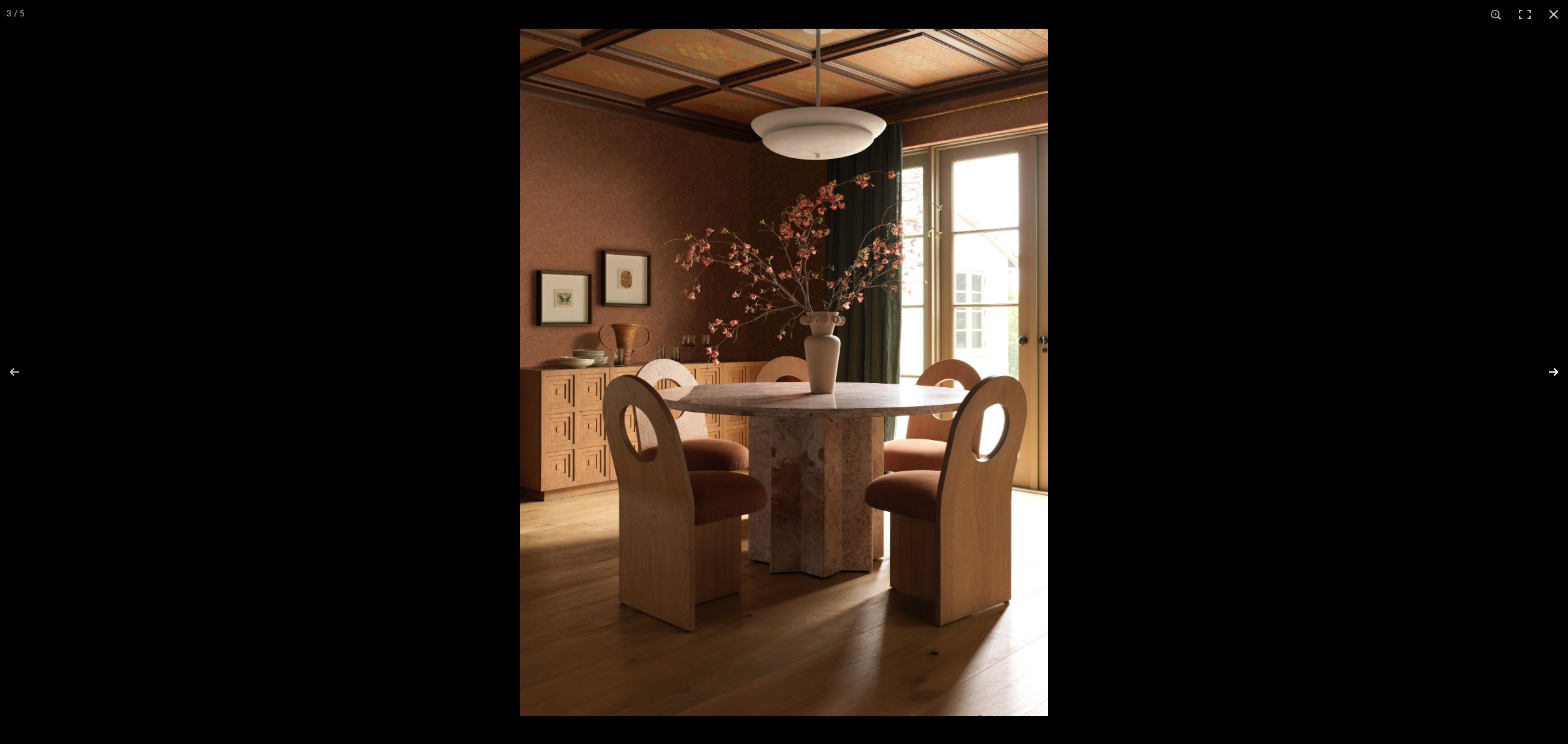
click at [1553, 368] on button at bounding box center [1544, 371] width 46 height 65
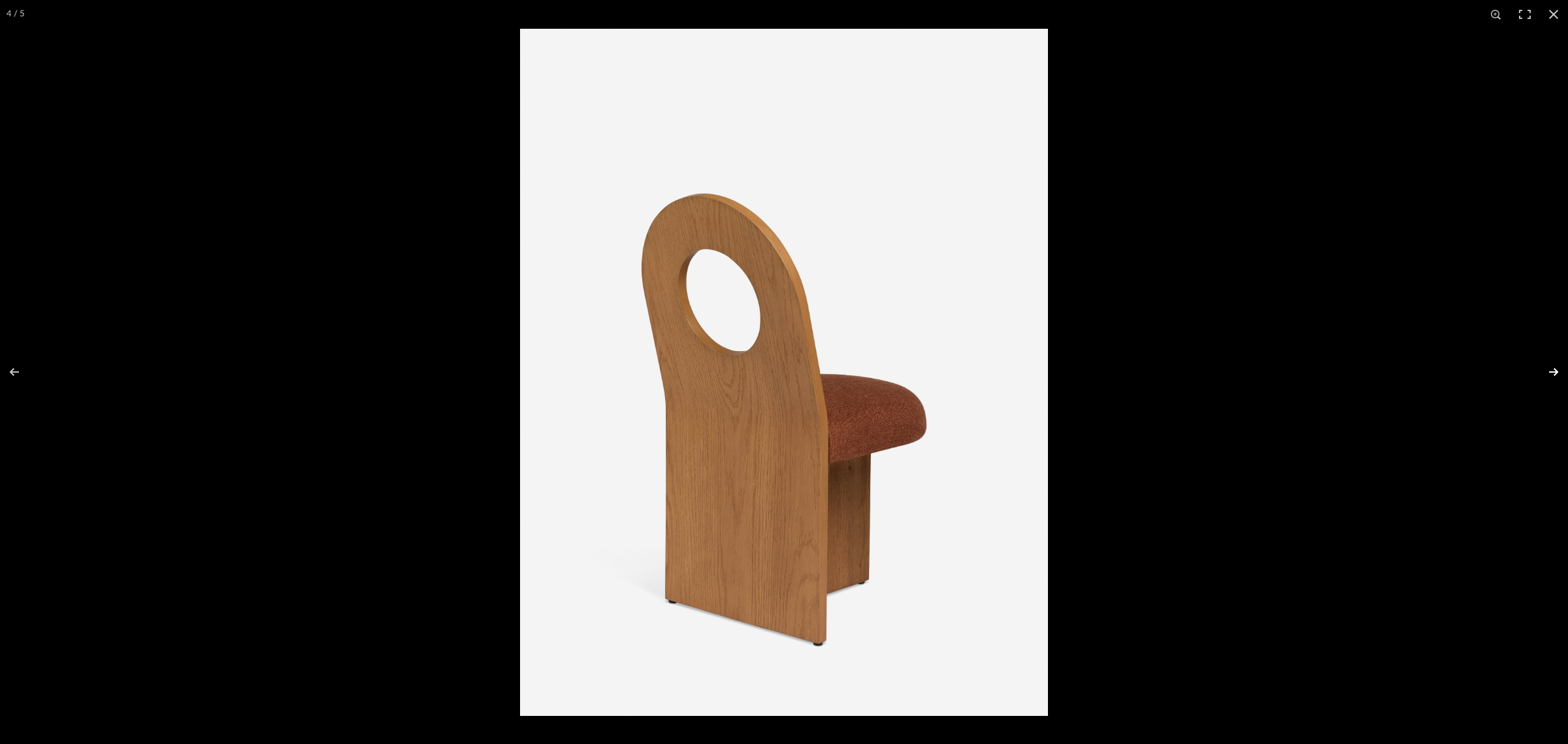
click at [1553, 368] on button at bounding box center [1544, 371] width 46 height 65
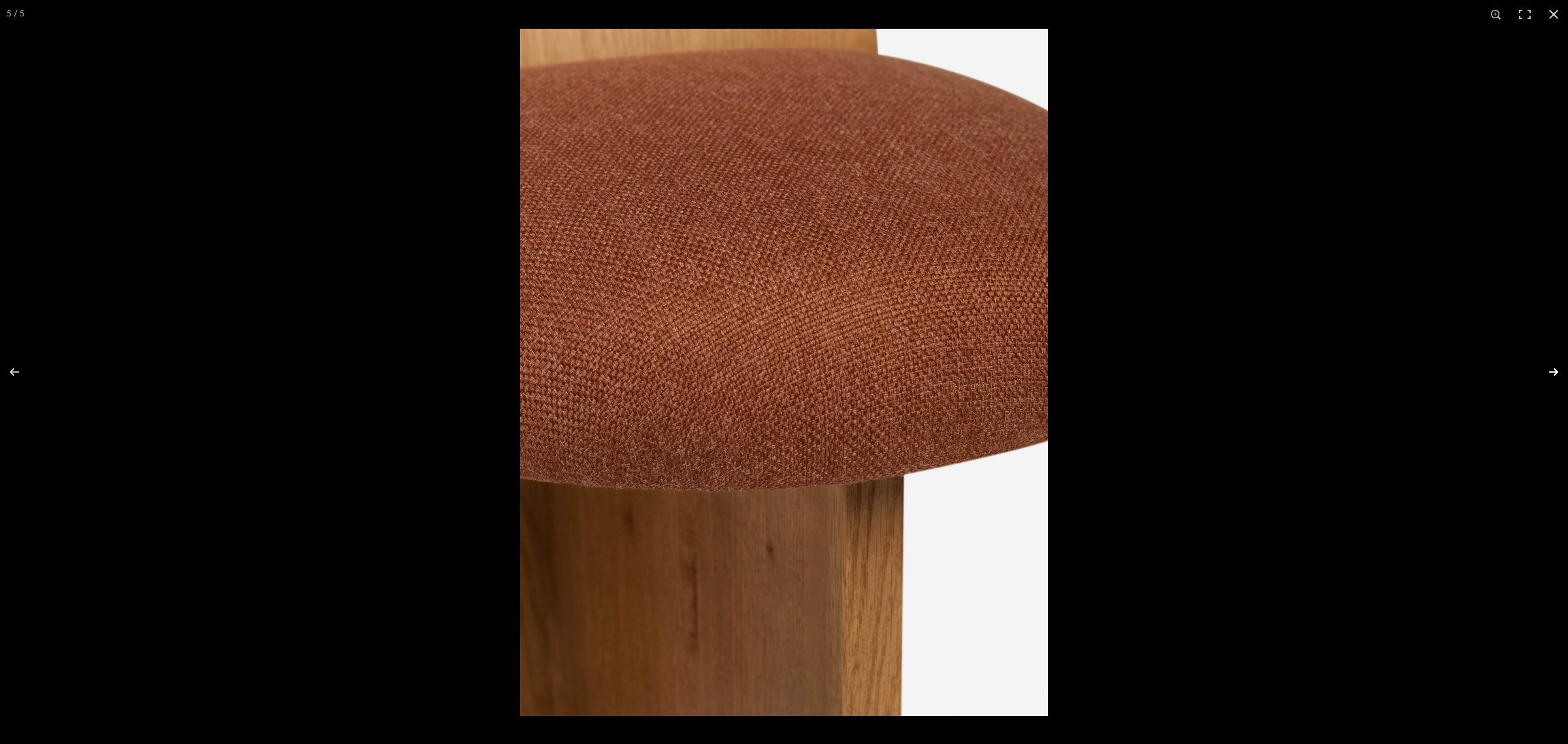
click at [1553, 368] on button at bounding box center [1544, 371] width 46 height 65
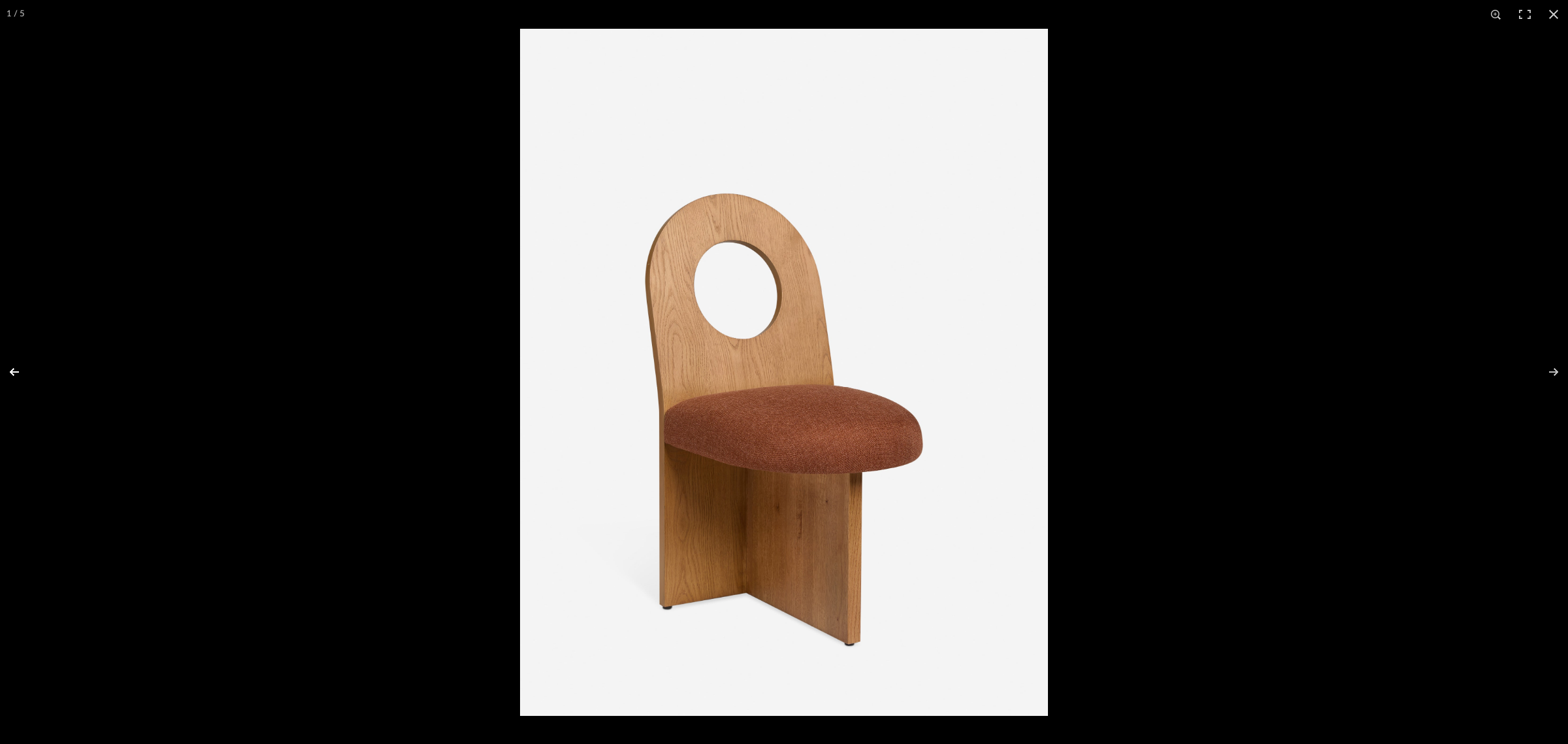
click at [13, 373] on button at bounding box center [23, 371] width 46 height 65
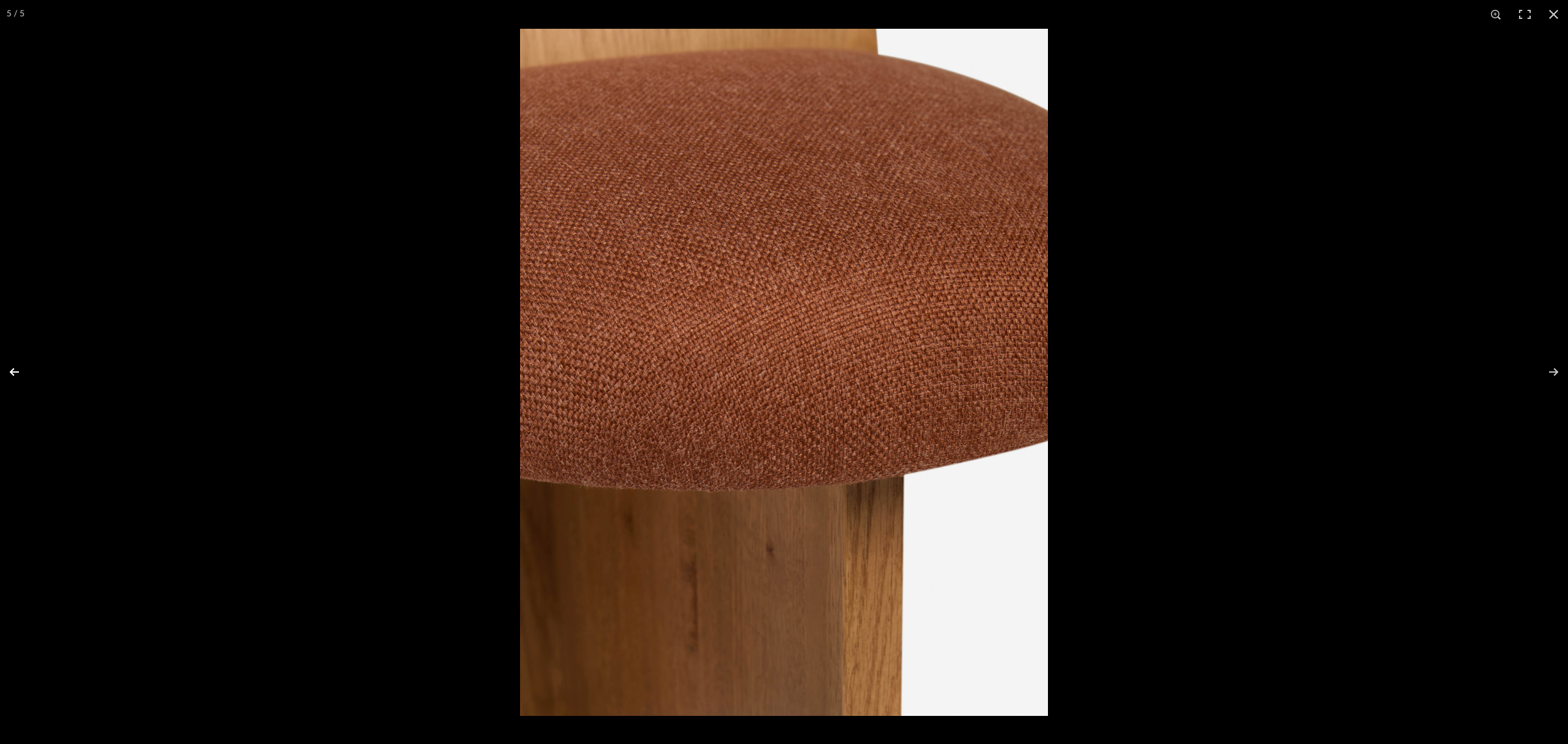
click at [12, 373] on button at bounding box center [23, 371] width 46 height 65
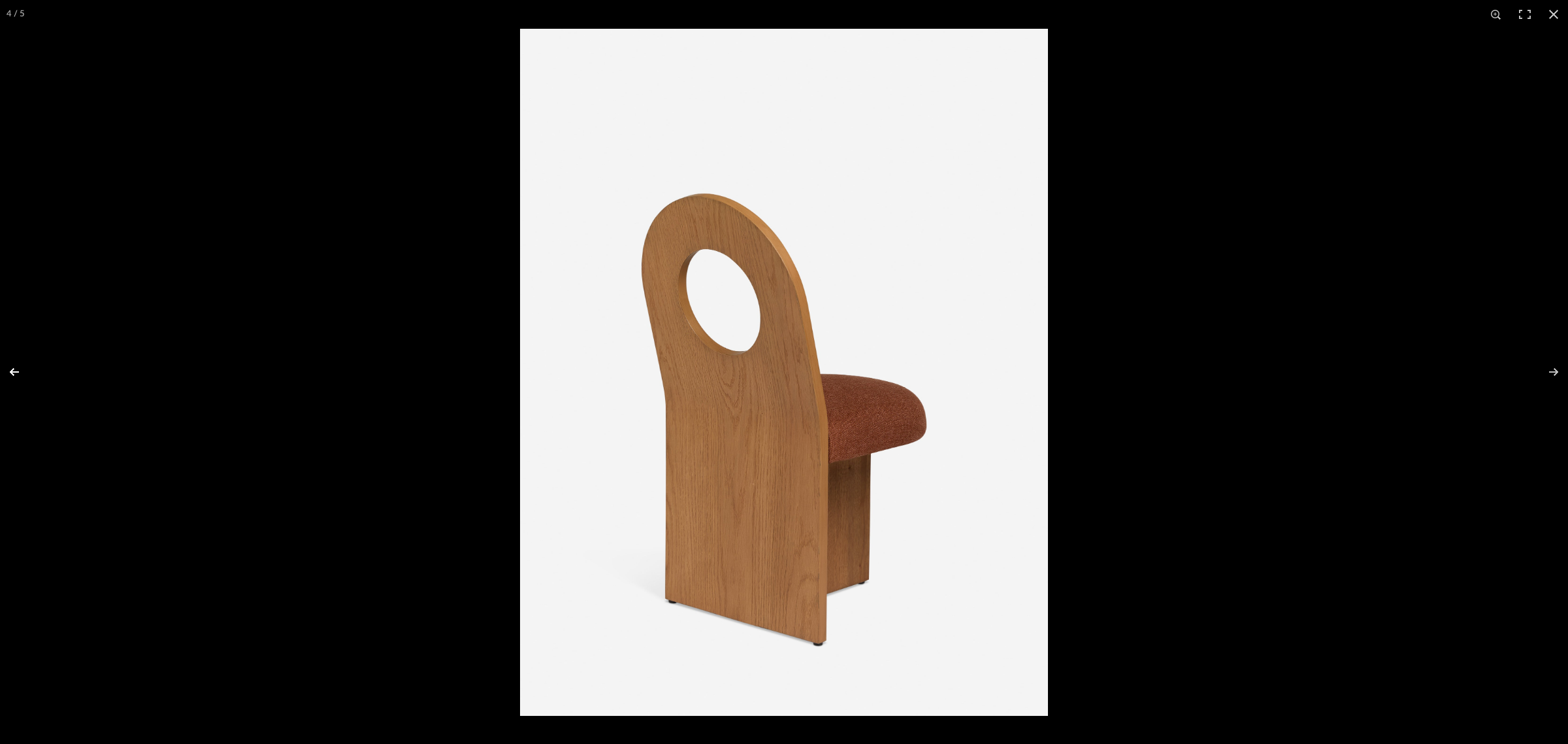
click at [12, 373] on button at bounding box center [23, 371] width 46 height 65
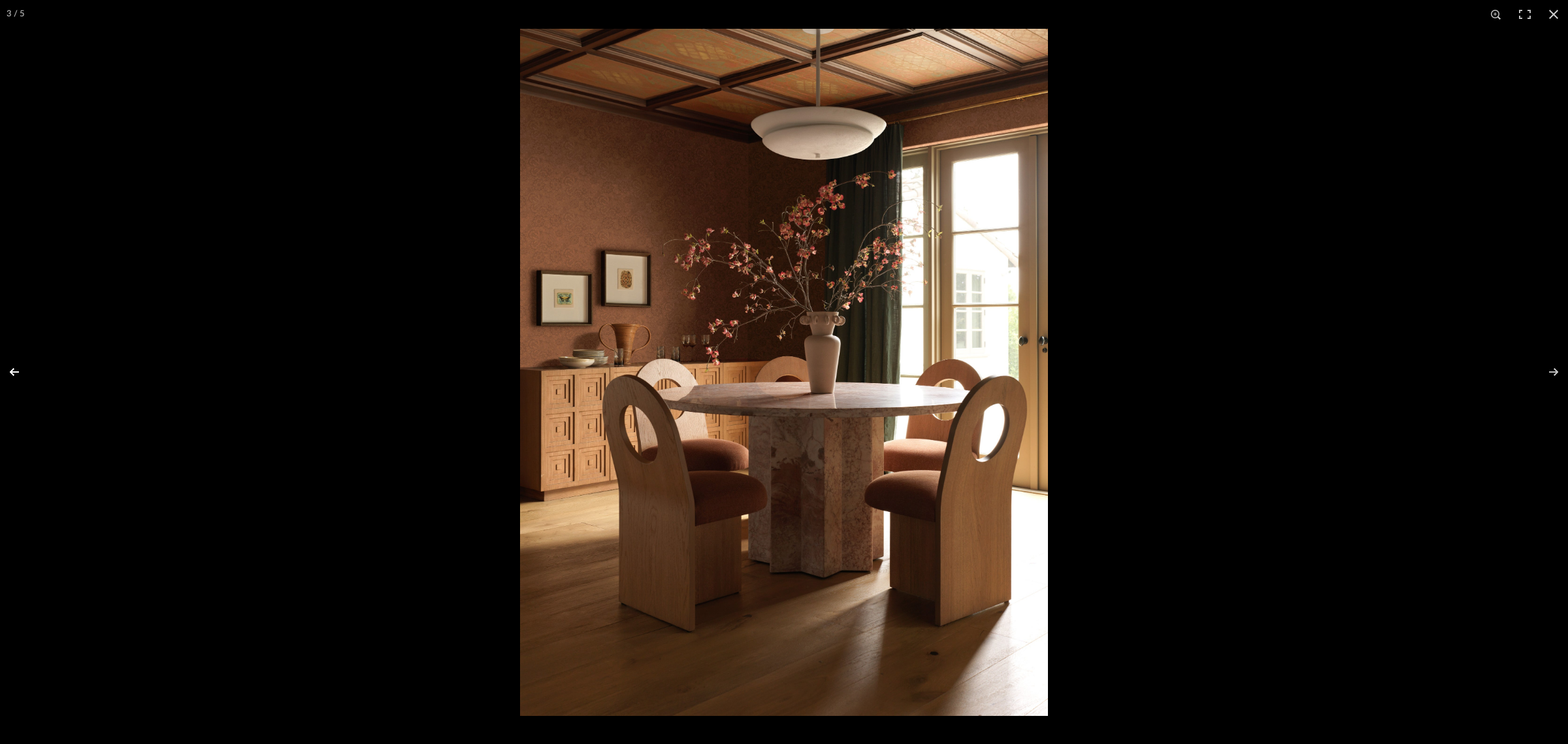
click at [11, 374] on button at bounding box center [23, 371] width 46 height 65
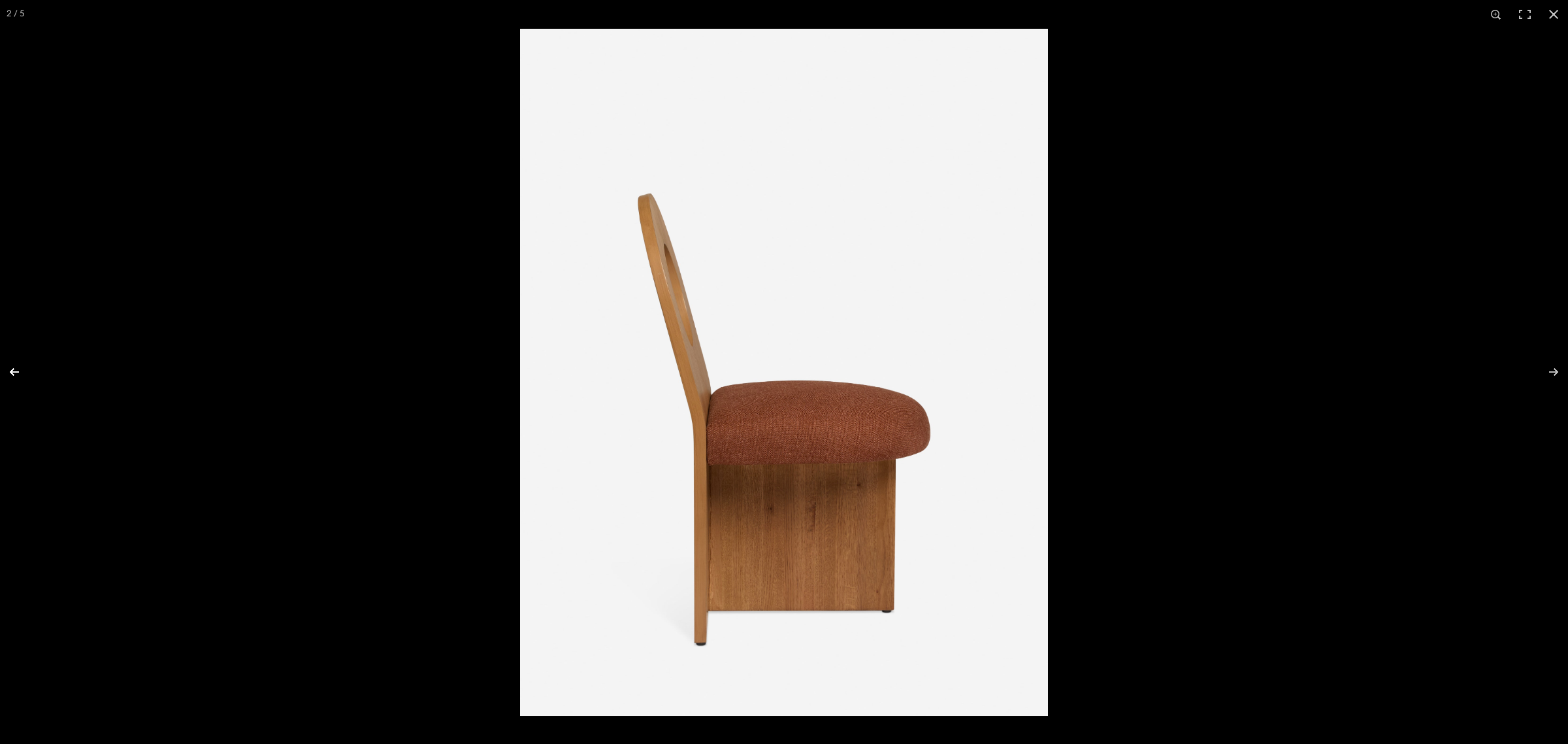
click at [11, 374] on button at bounding box center [23, 371] width 46 height 65
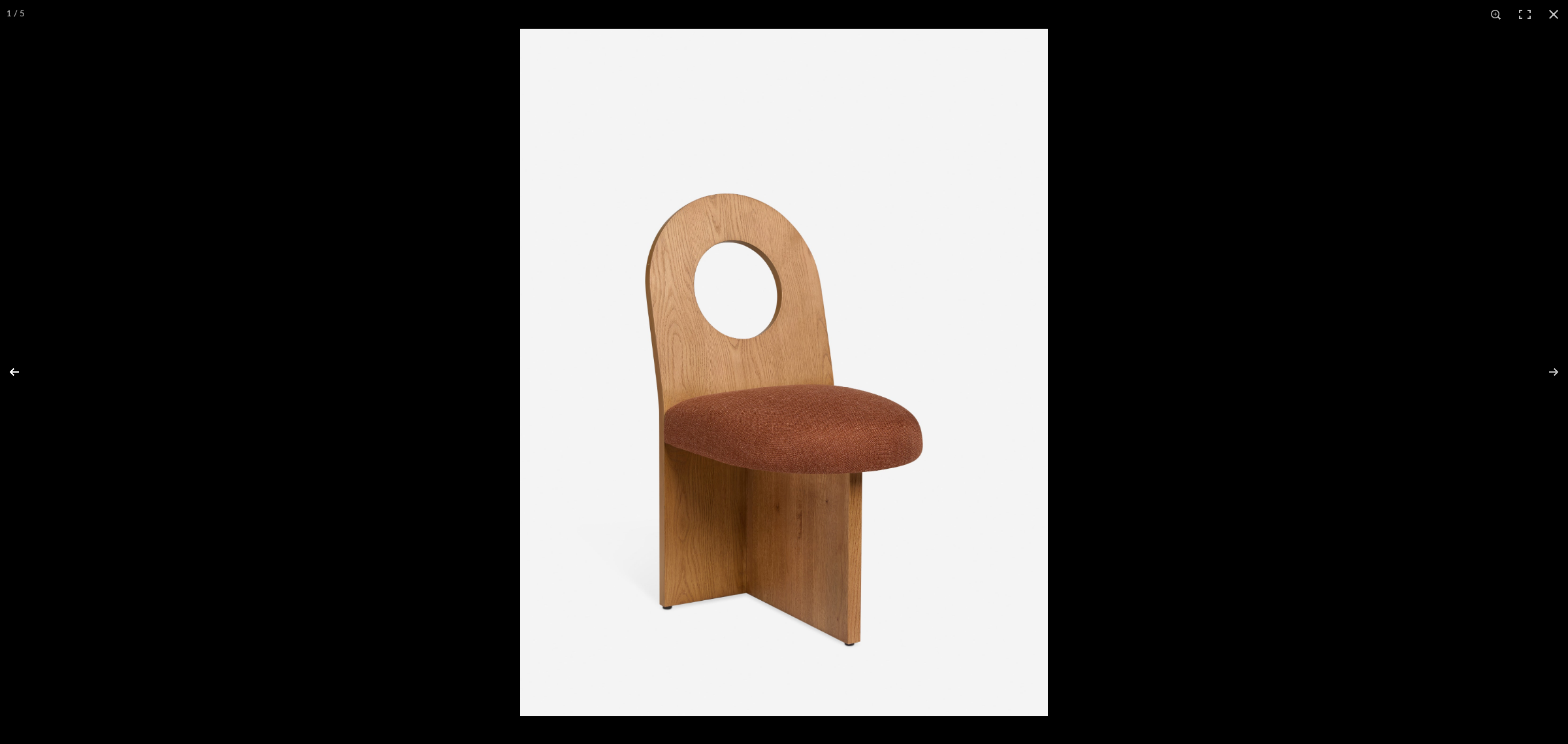
click at [11, 374] on button at bounding box center [23, 371] width 46 height 65
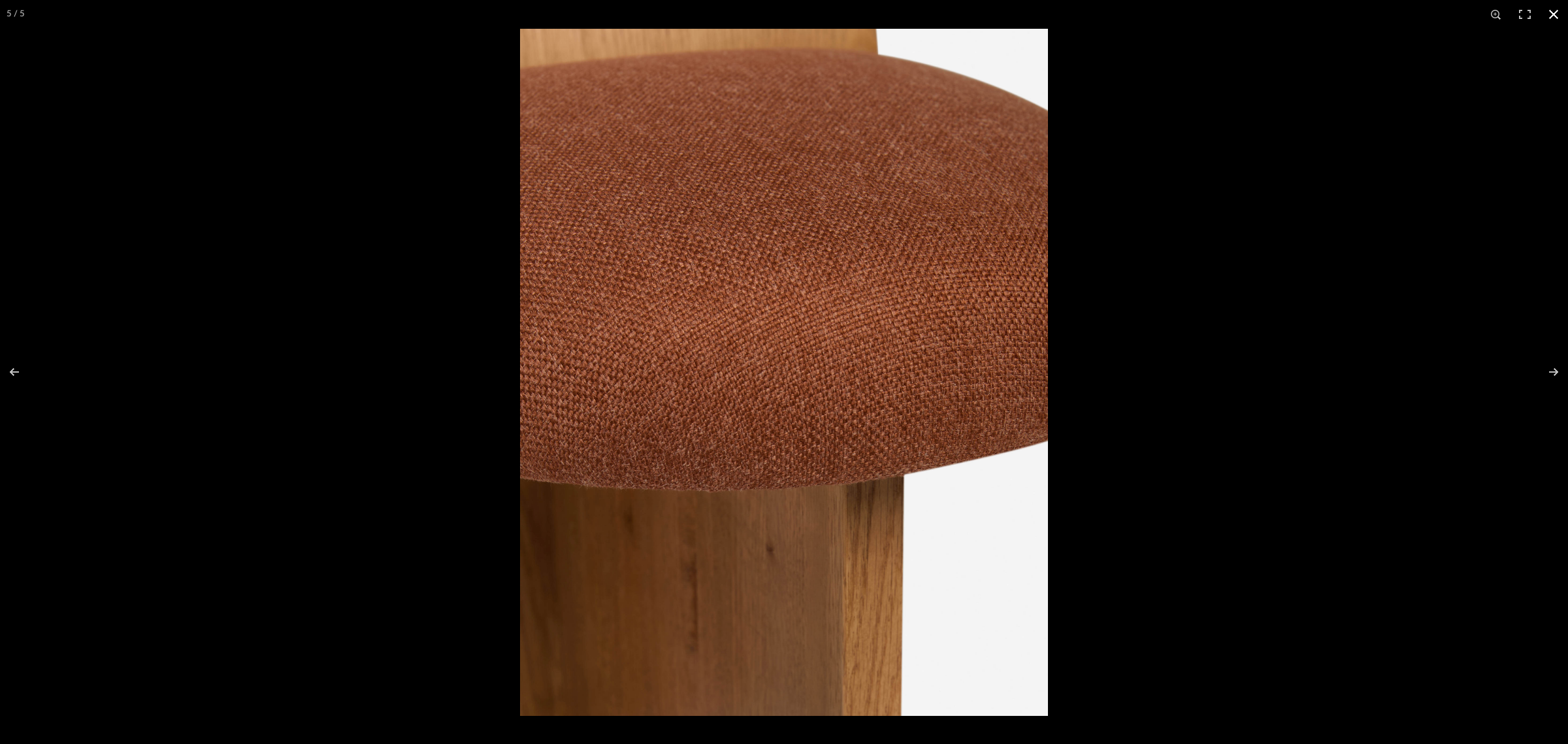
click at [1555, 11] on button at bounding box center [1553, 14] width 29 height 29
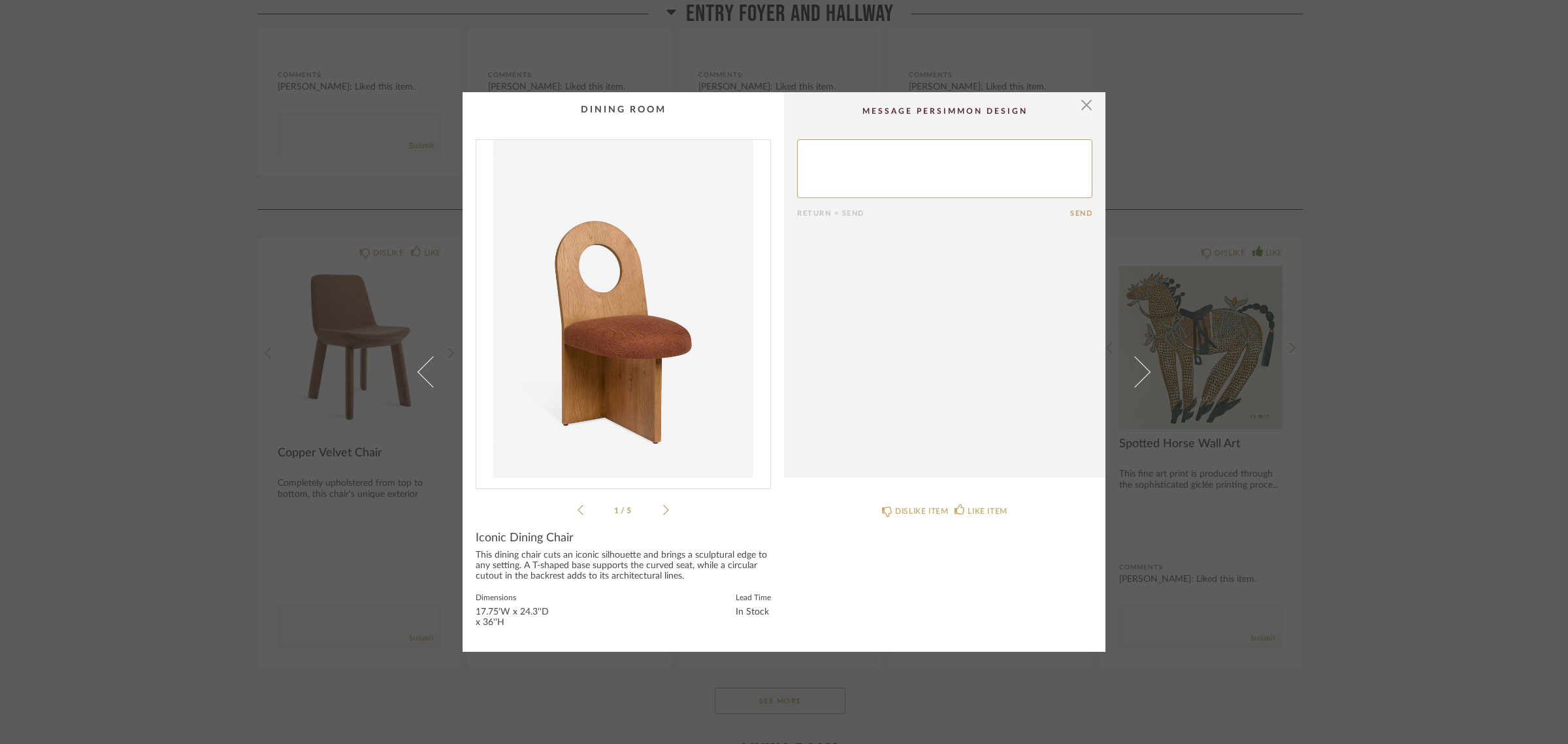
click at [1447, 498] on div "× 1 / 5 Return = Send Send Iconic Dining Chair This dining chair cuts an iconic…" at bounding box center [784, 372] width 1568 height 744
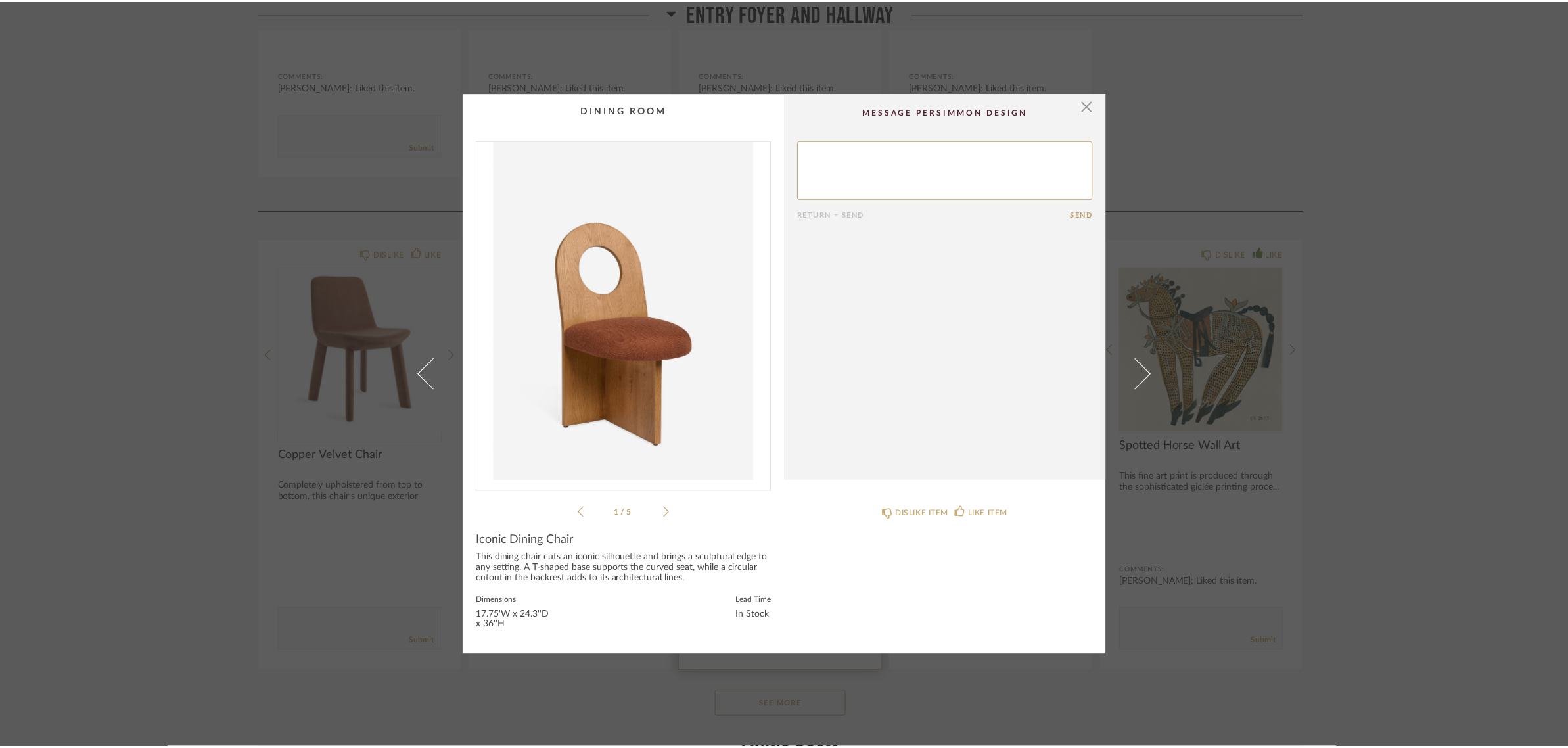
scroll to position [3203, 0]
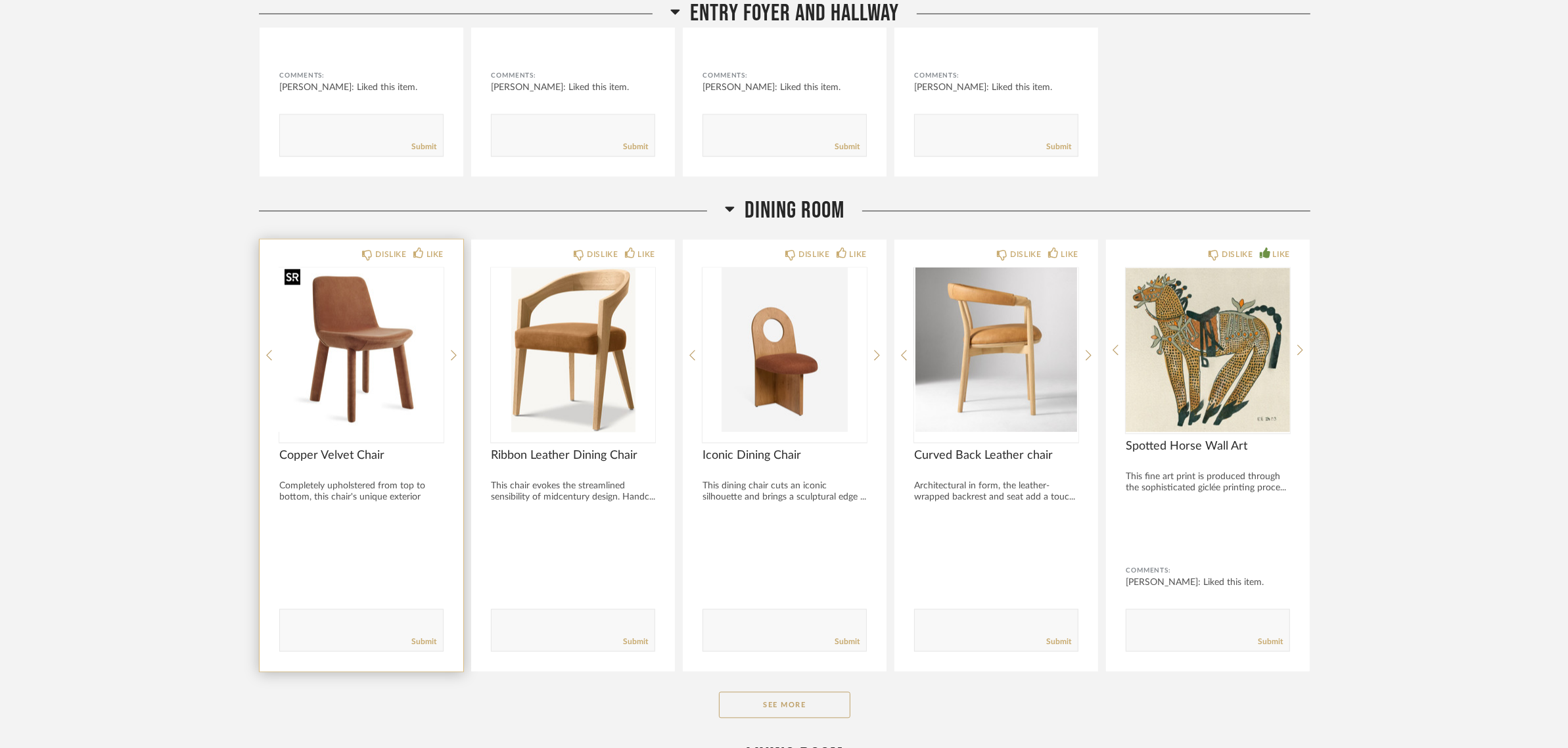
click at [376, 327] on img "0" at bounding box center [361, 349] width 165 height 165
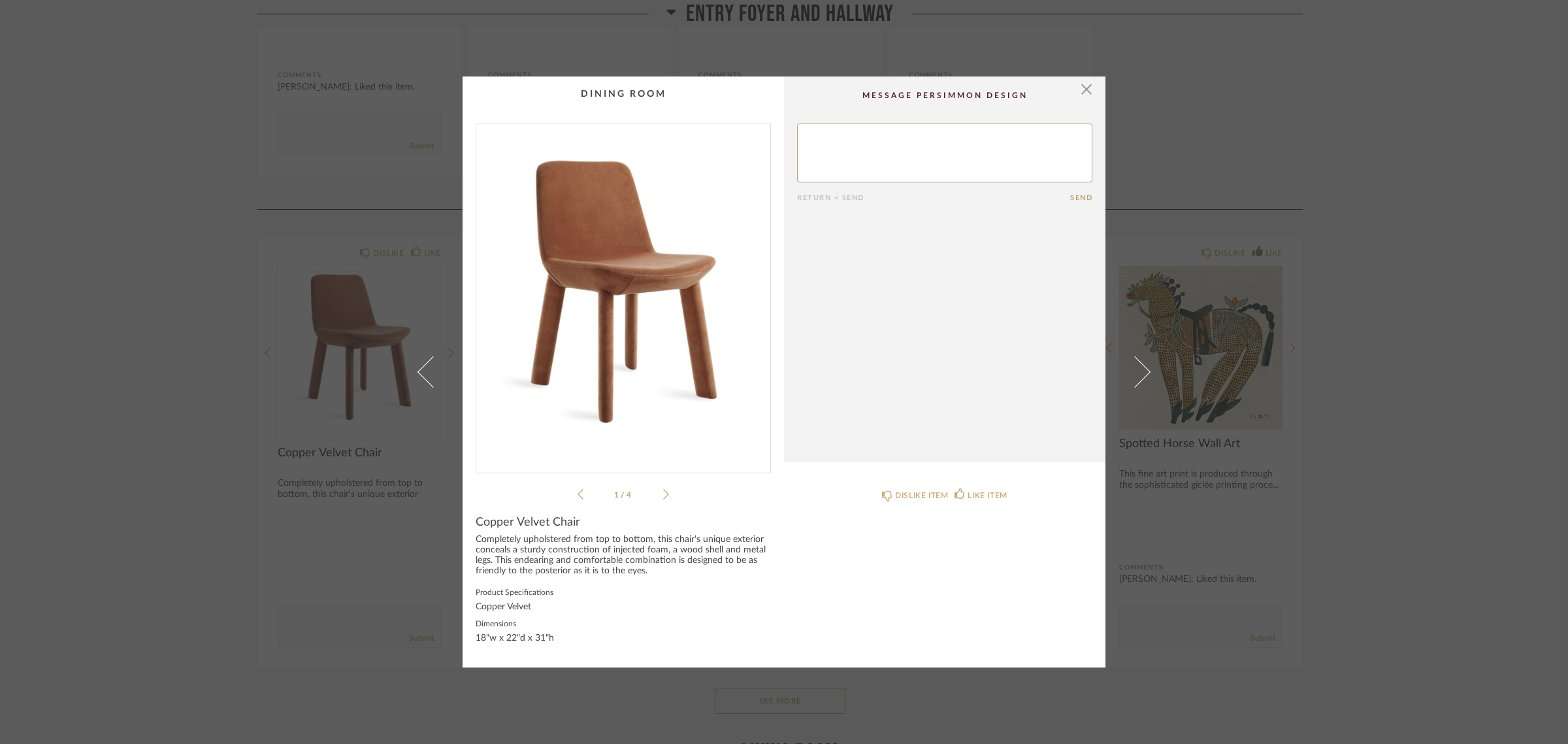
click at [619, 309] on img "0" at bounding box center [623, 293] width 294 height 338
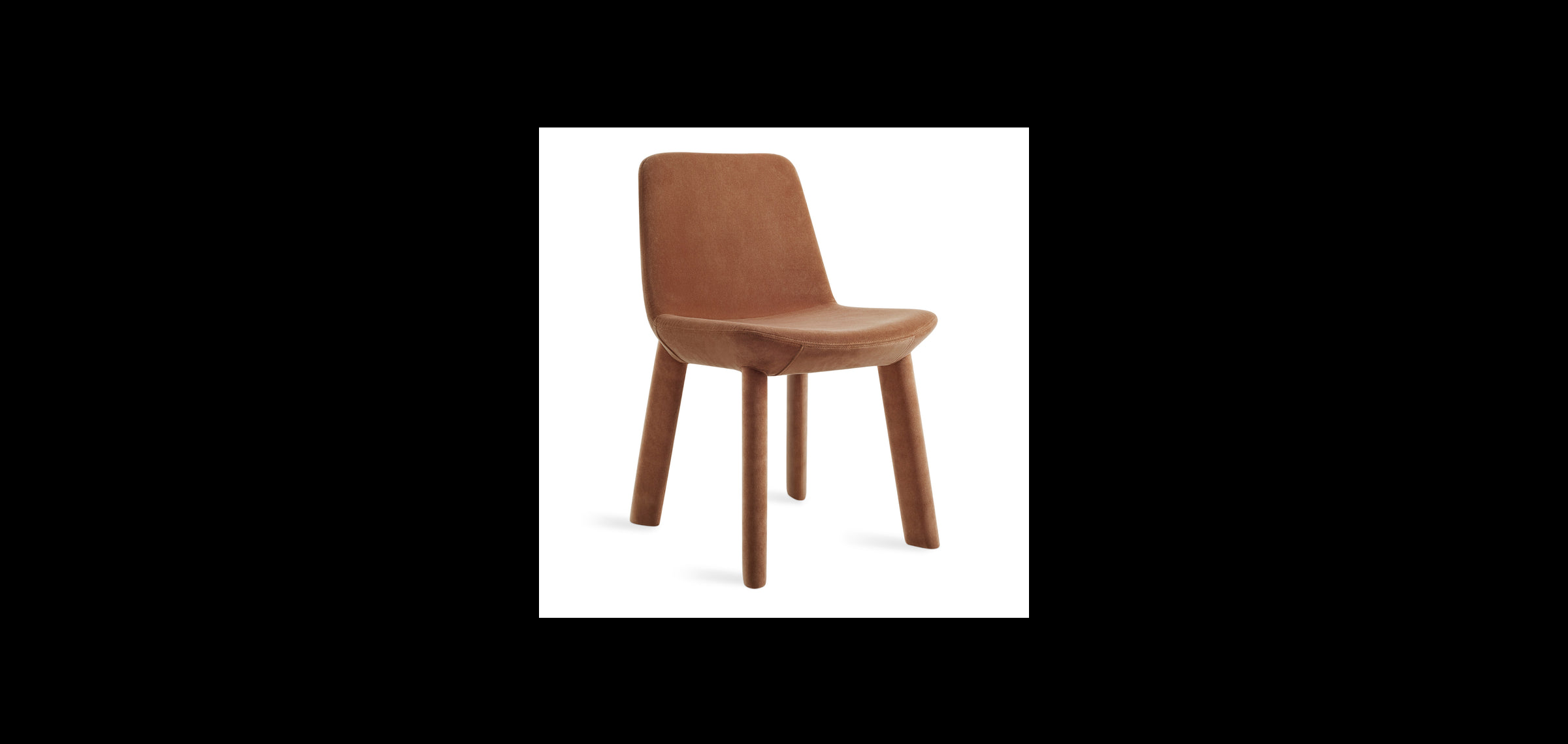
click at [1555, 370] on button at bounding box center [1544, 371] width 46 height 65
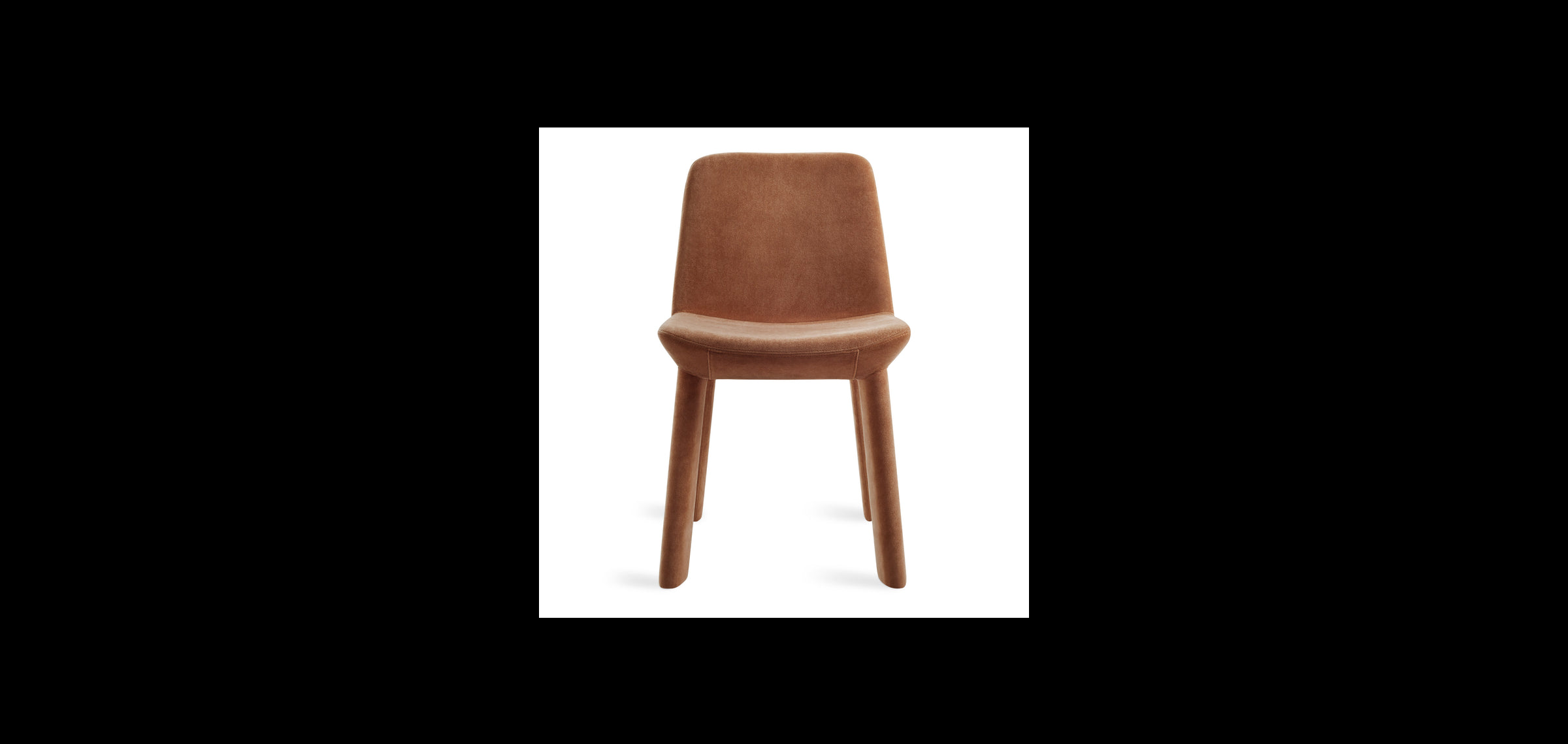
click at [1555, 370] on button at bounding box center [1544, 371] width 46 height 65
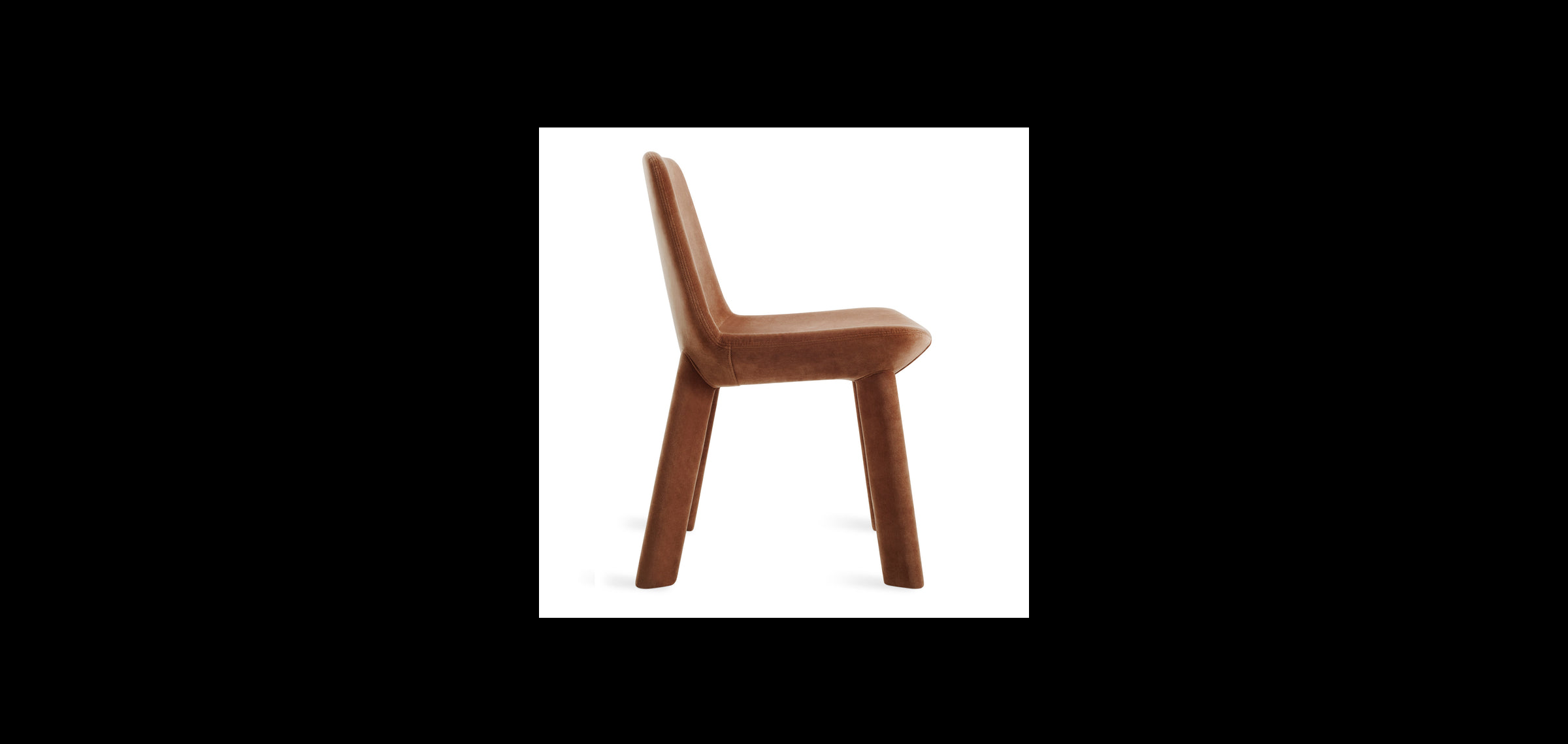
click at [1555, 370] on button at bounding box center [1544, 371] width 46 height 65
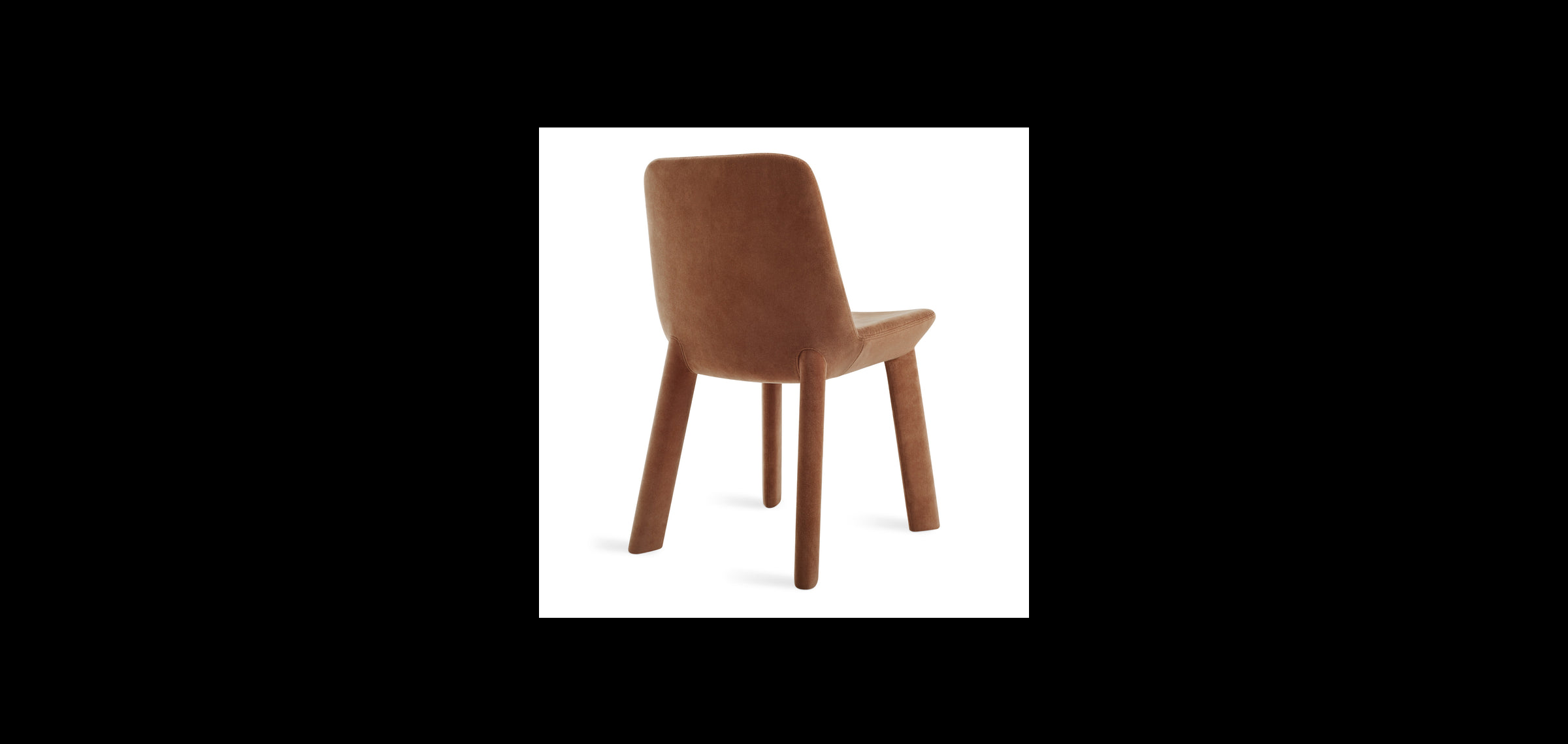
click at [1555, 370] on button at bounding box center [1544, 371] width 46 height 65
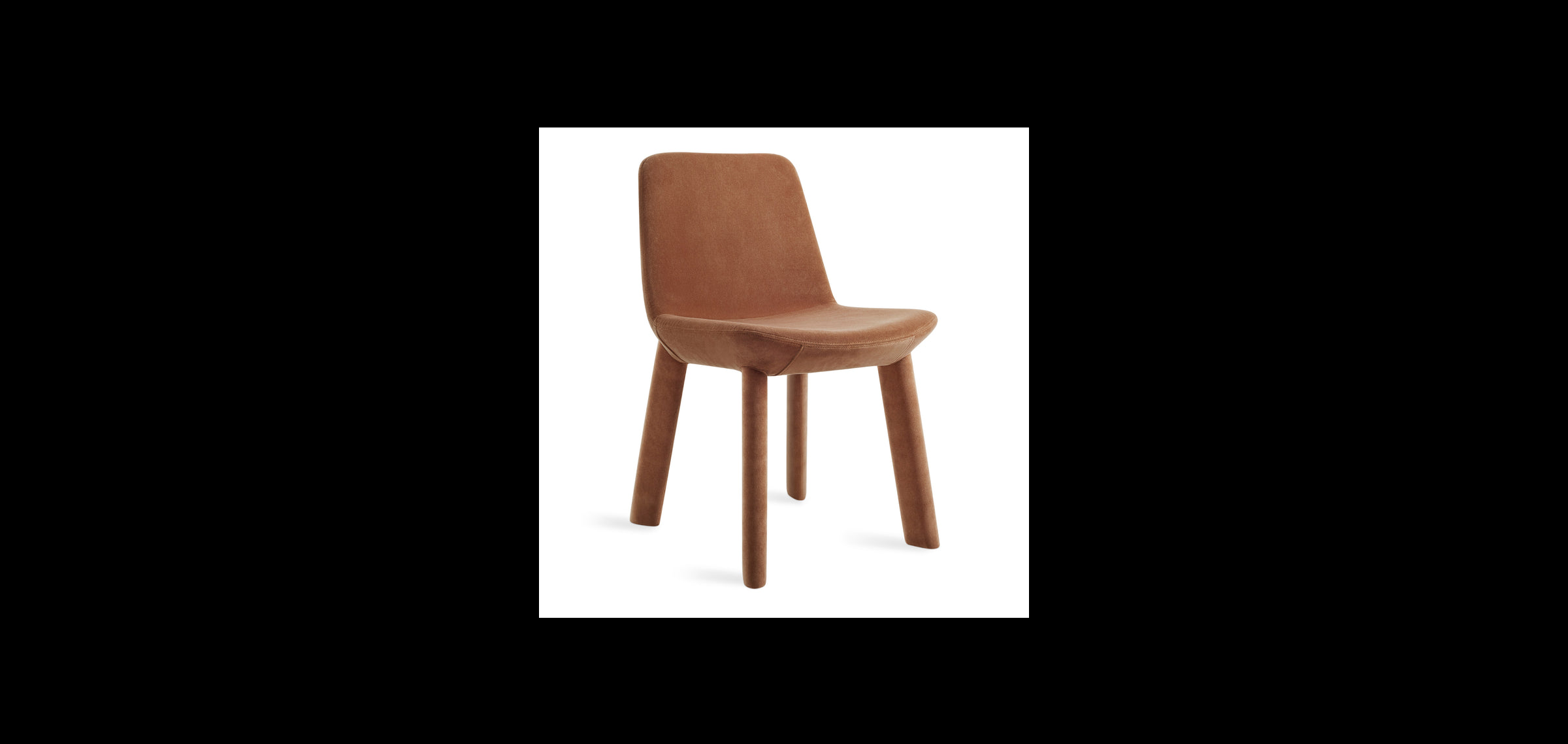
click at [1555, 370] on button at bounding box center [1544, 371] width 46 height 65
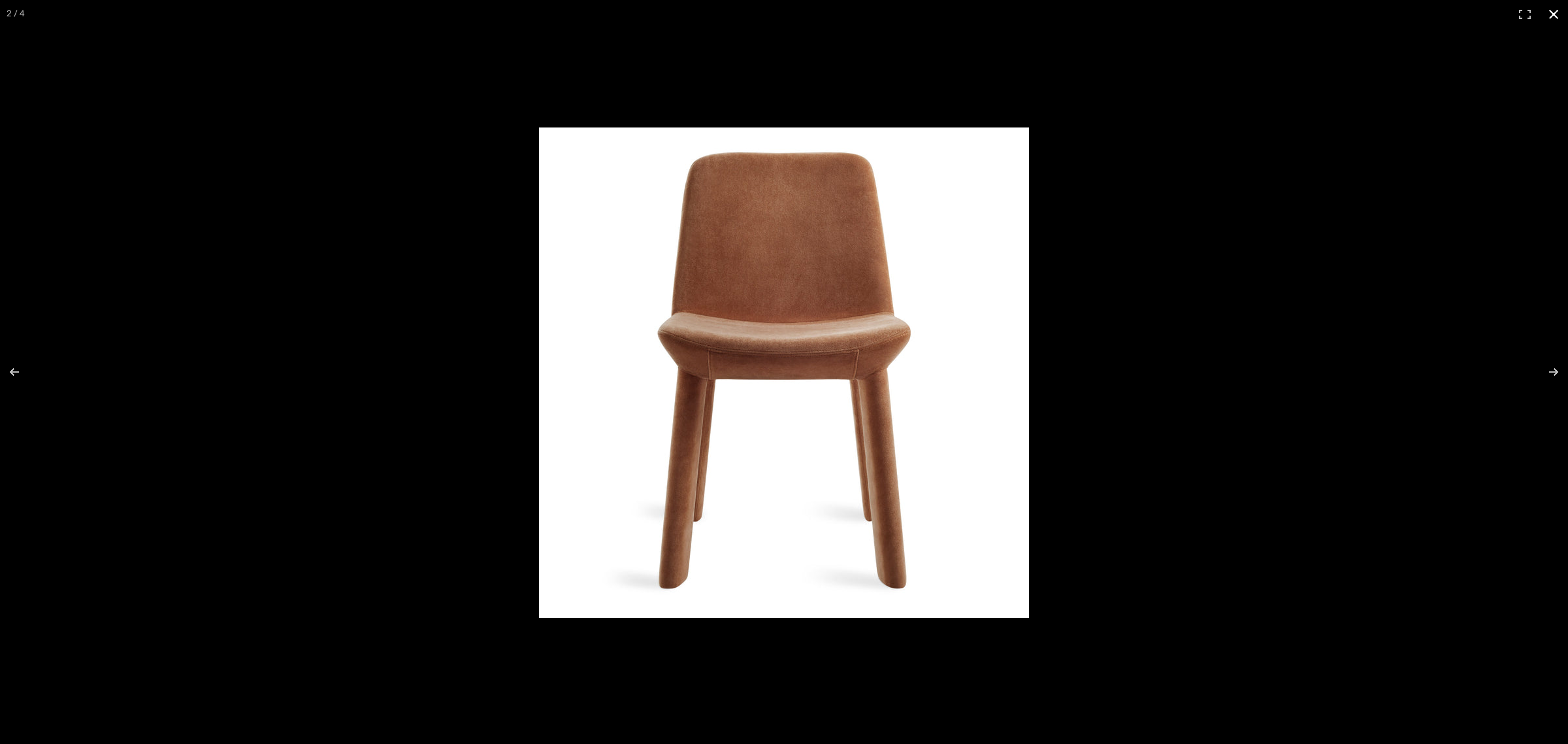
click at [1553, 19] on button at bounding box center [1553, 14] width 29 height 29
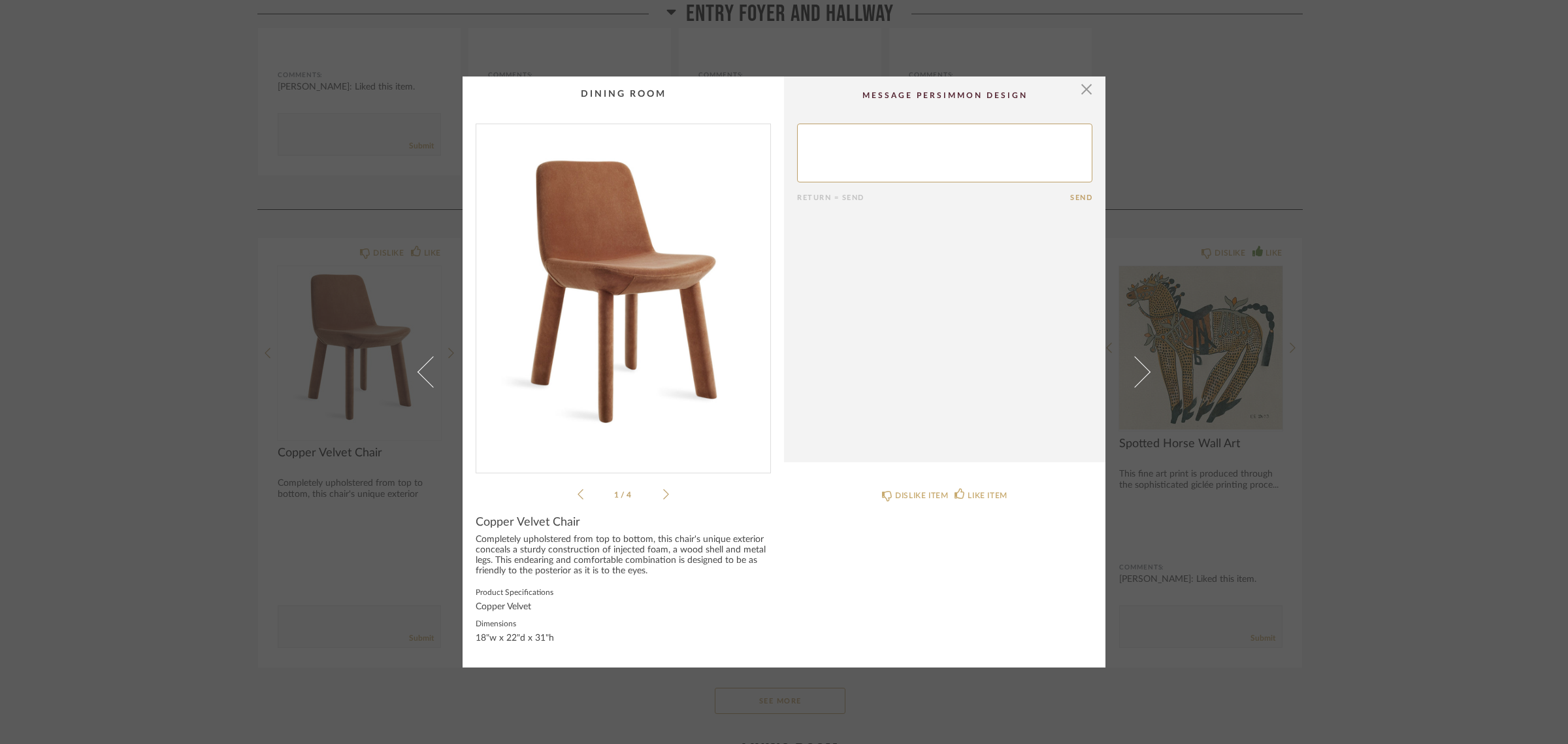
click at [1425, 484] on div "× 1 / 4 Return = Send Send Copper Velvet Chair Completely upholstered from top …" at bounding box center [784, 372] width 1568 height 744
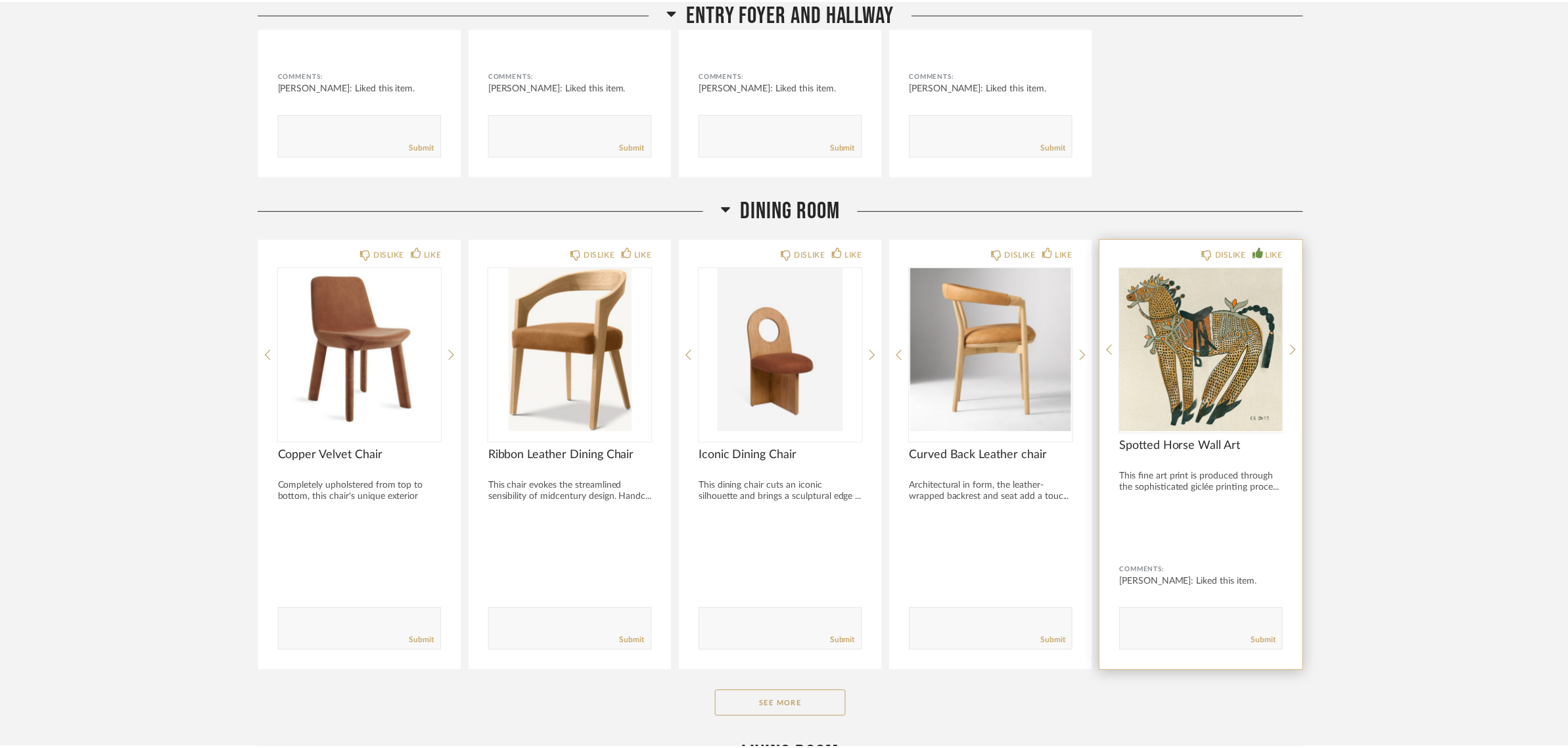
scroll to position [3203, 0]
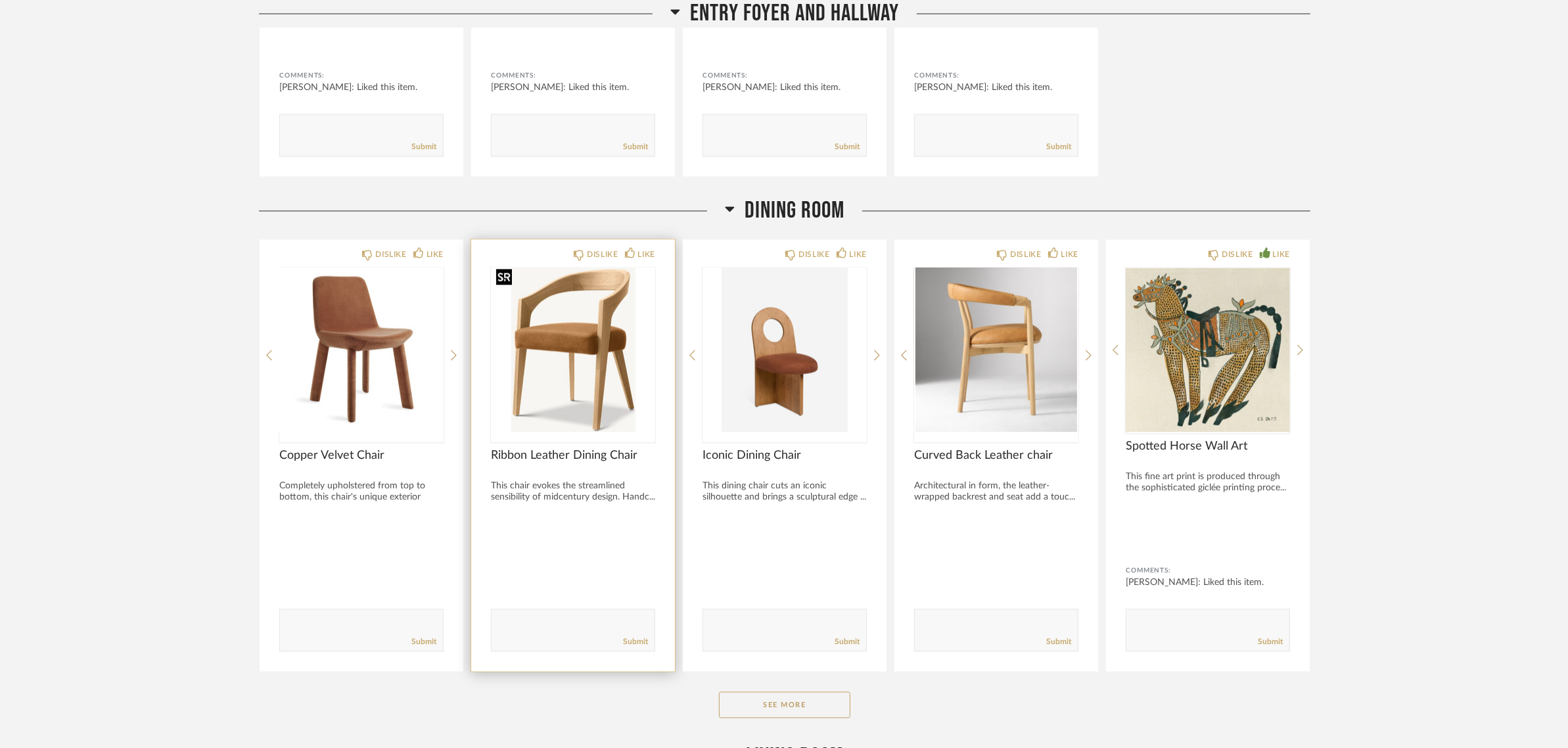
click at [560, 323] on img "0" at bounding box center [573, 349] width 165 height 165
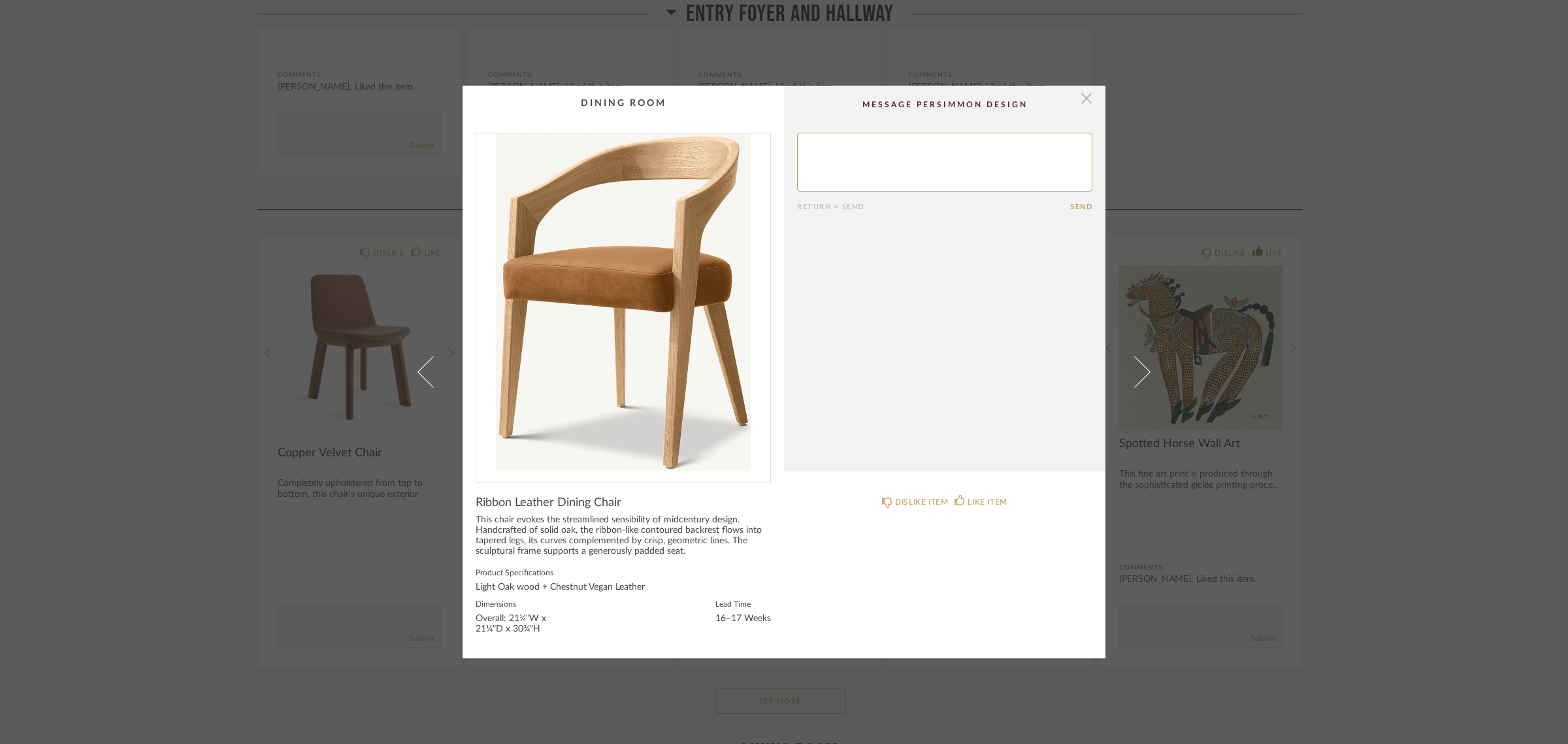
click at [1086, 91] on span "button" at bounding box center [1086, 98] width 26 height 26
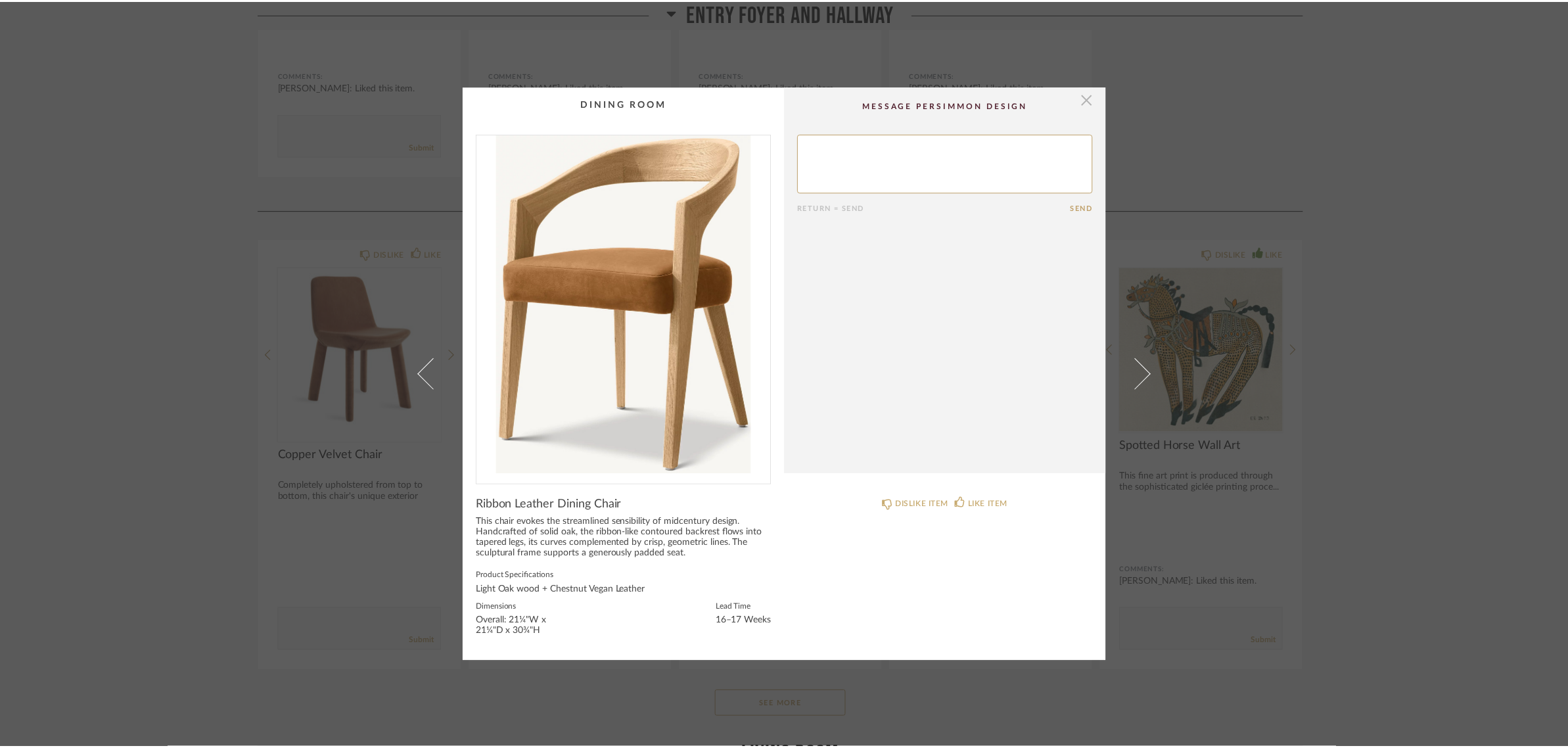
scroll to position [3203, 0]
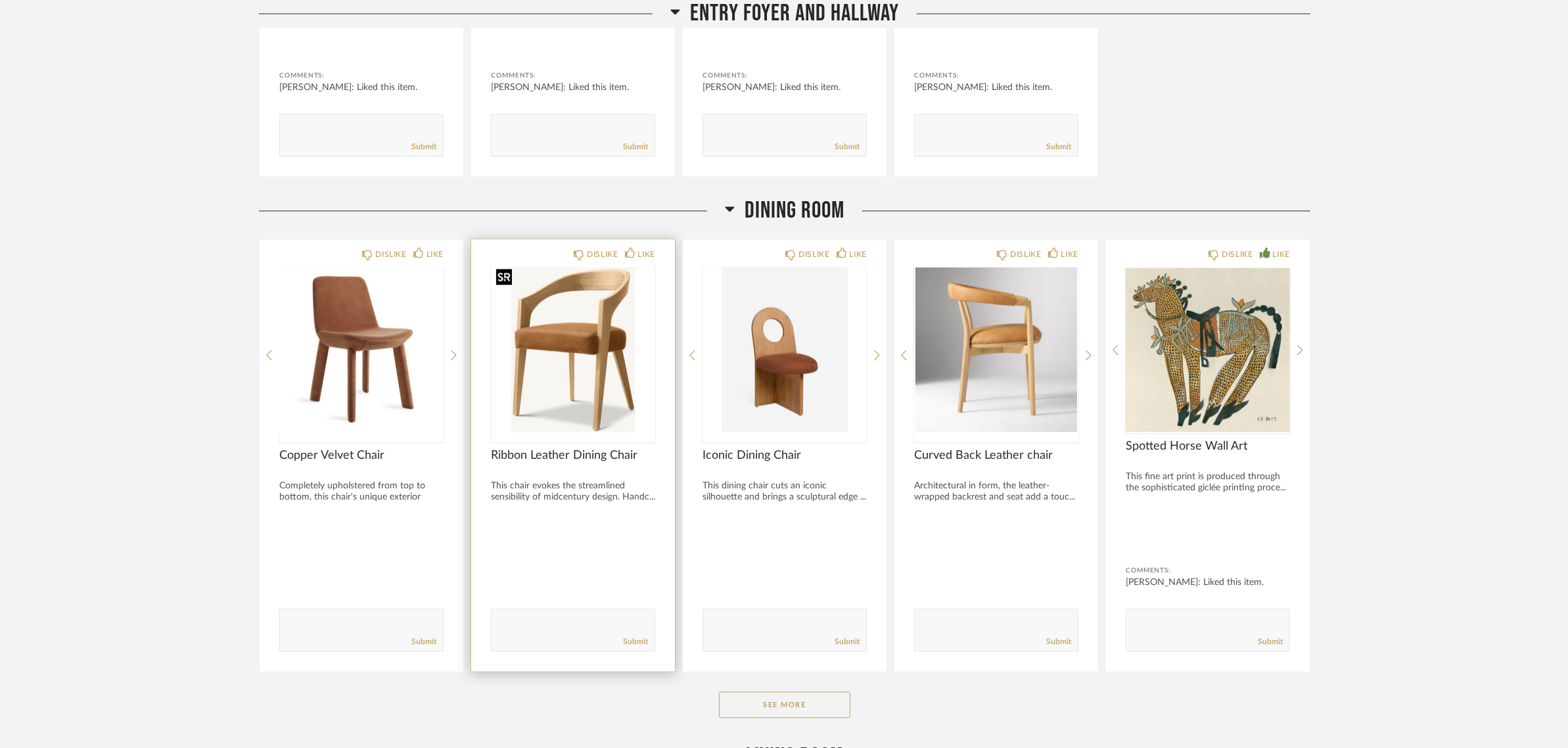
click at [542, 315] on img "0" at bounding box center [573, 349] width 165 height 165
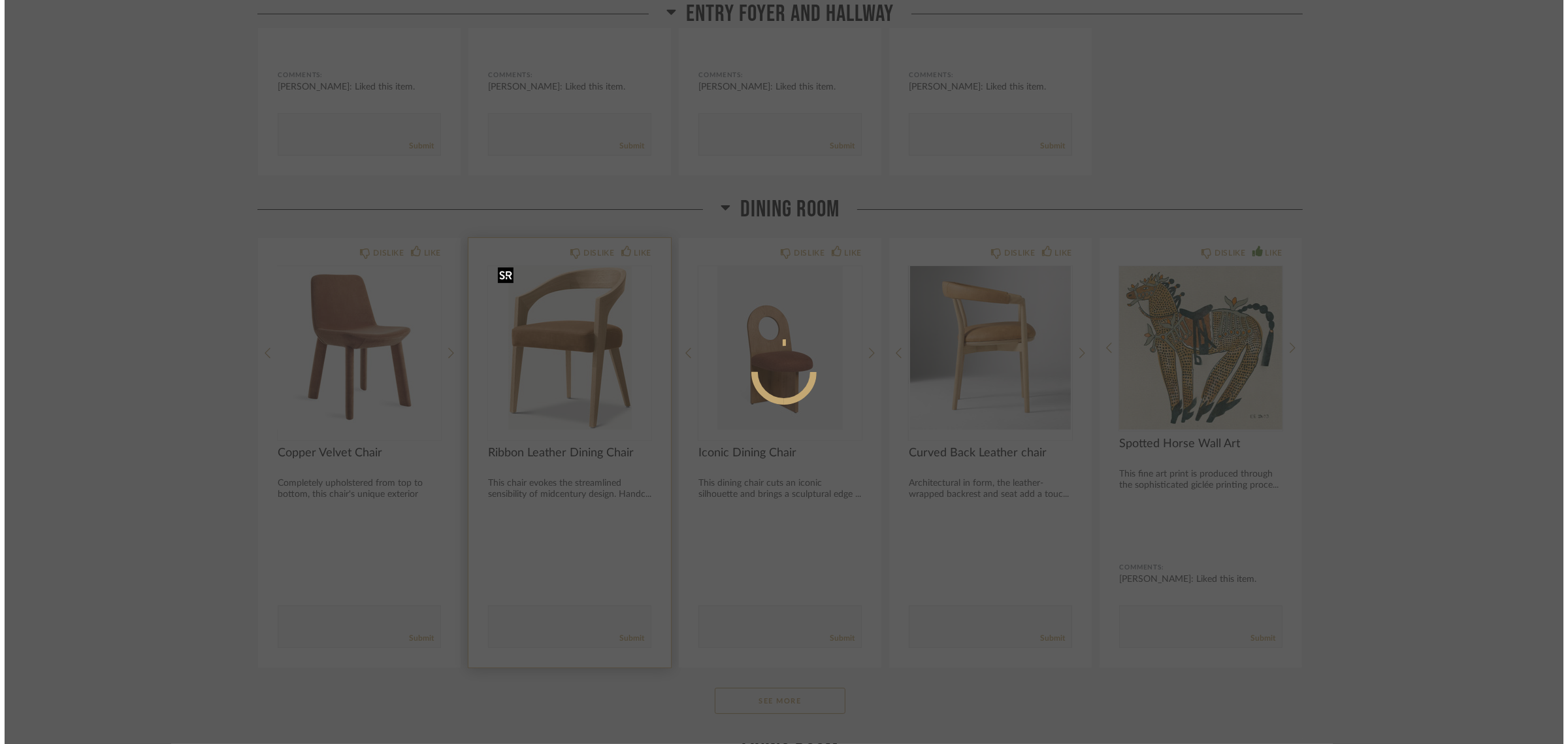
scroll to position [0, 0]
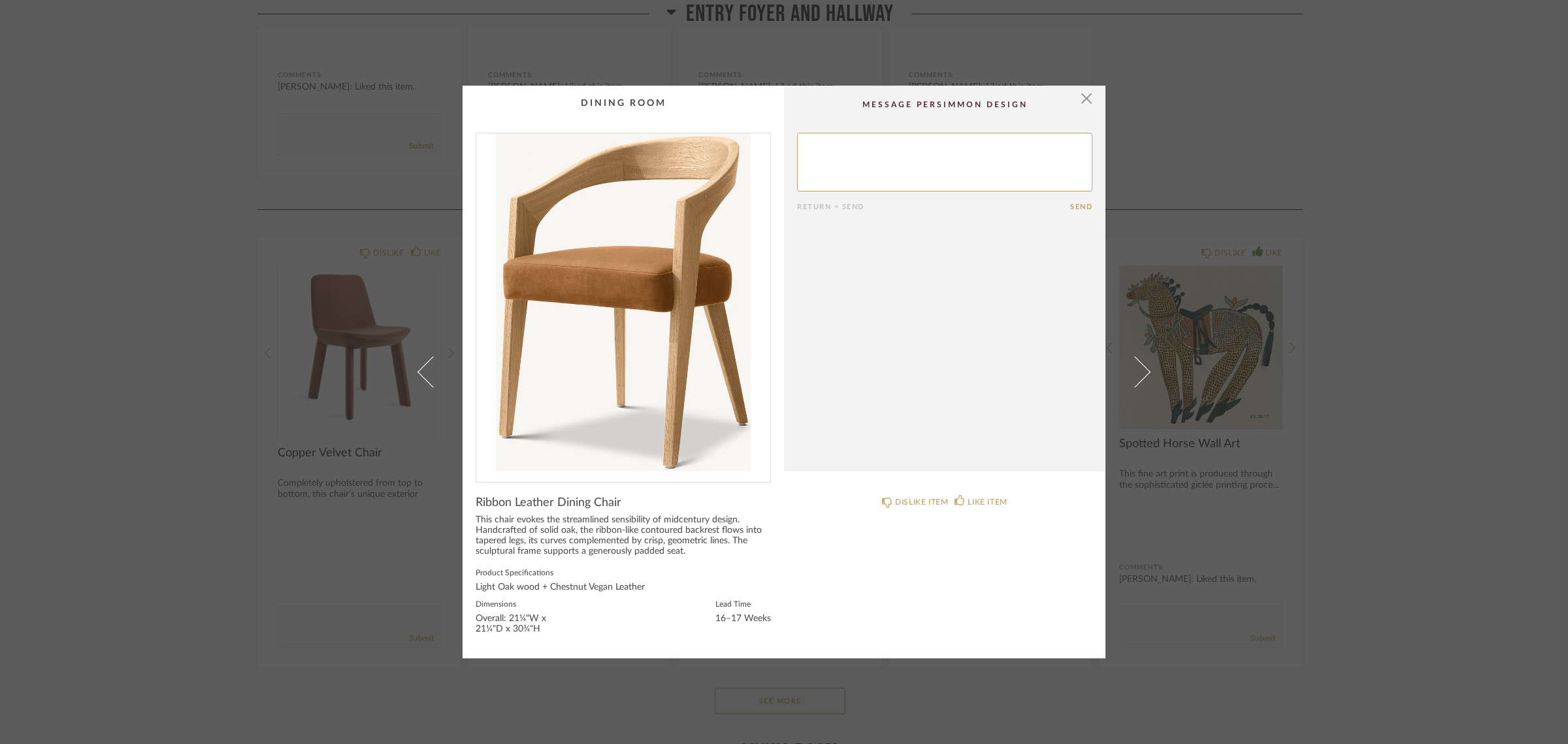
click at [625, 292] on img "0" at bounding box center [623, 302] width 294 height 338
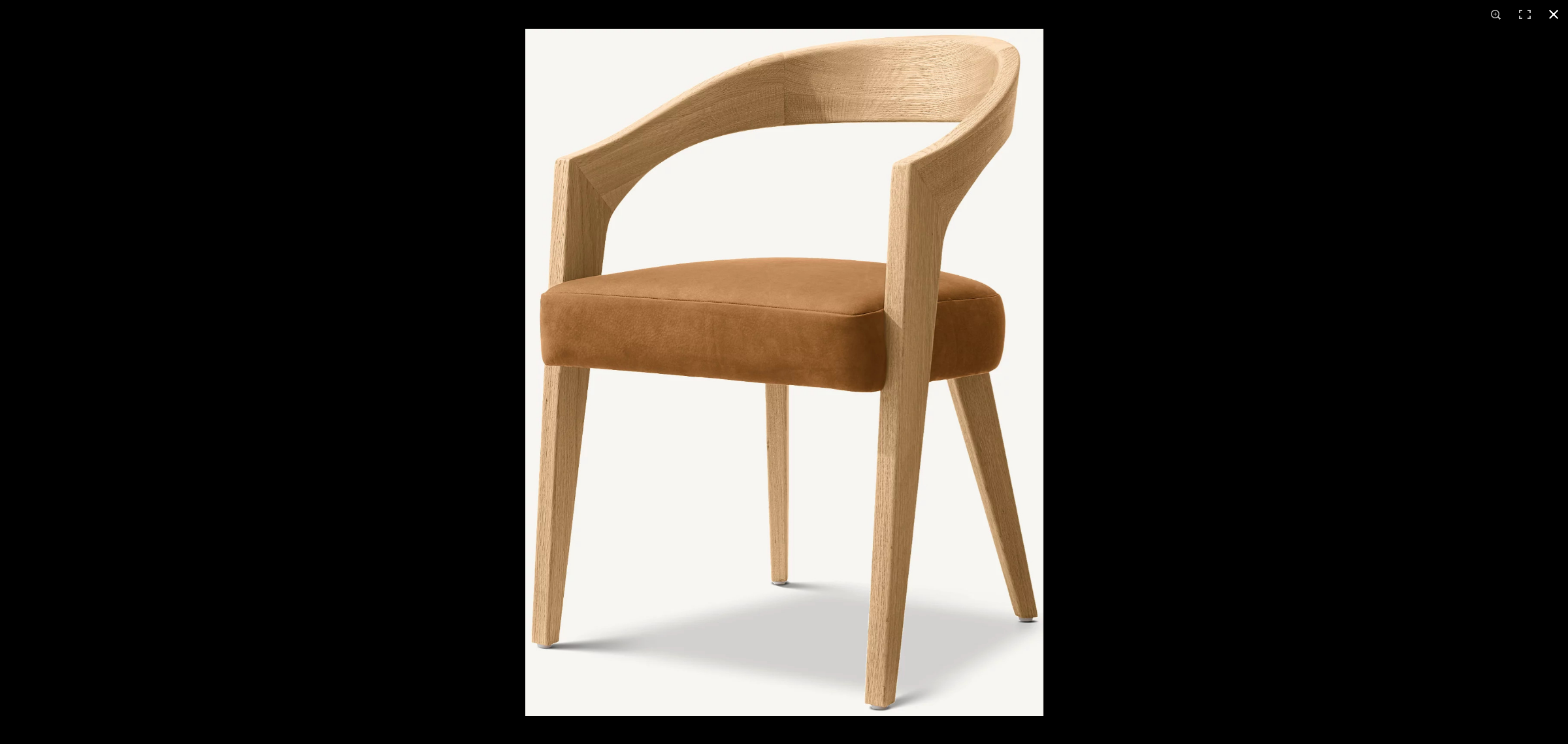
click at [1555, 11] on button at bounding box center [1553, 14] width 29 height 29
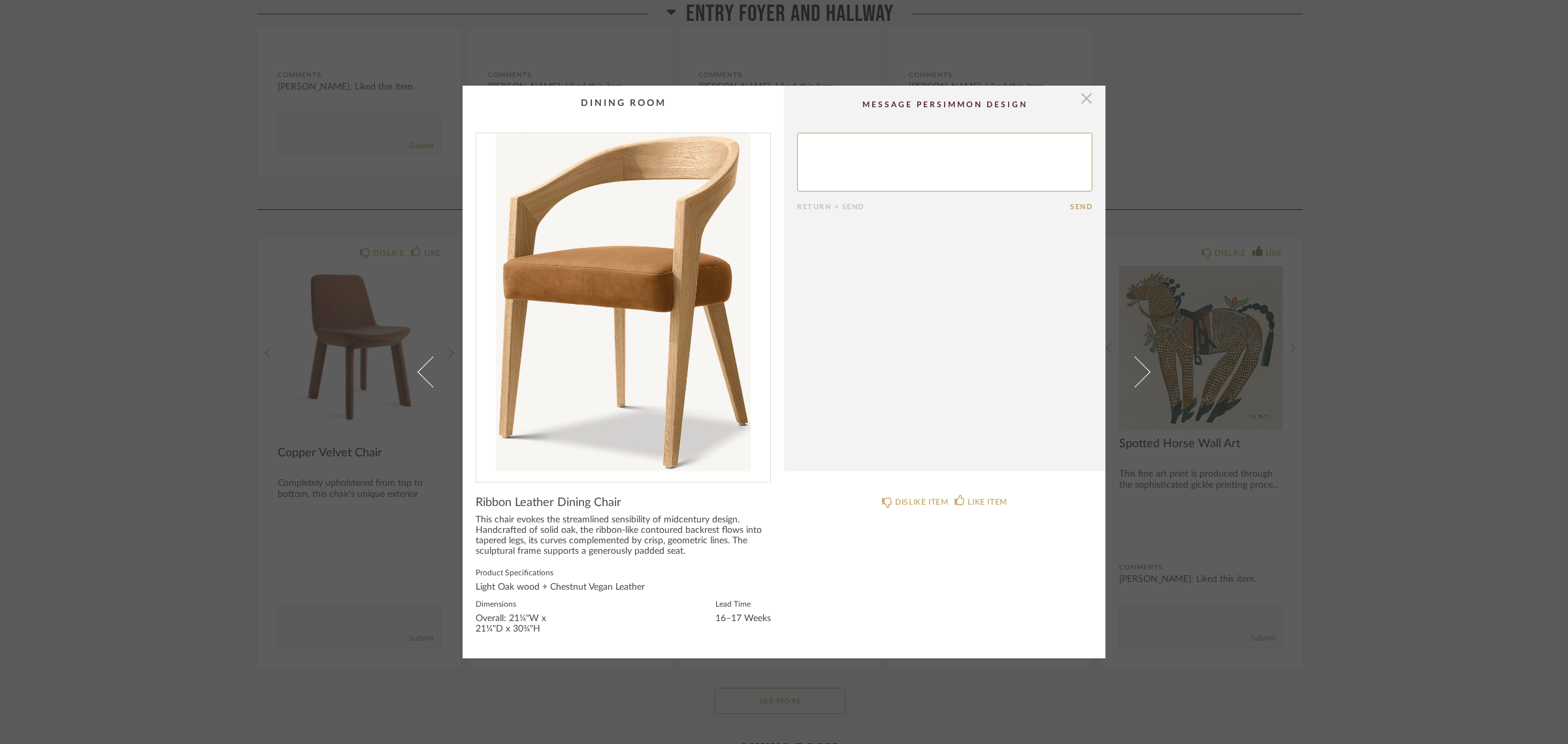
click at [1080, 94] on span "button" at bounding box center [1086, 98] width 26 height 26
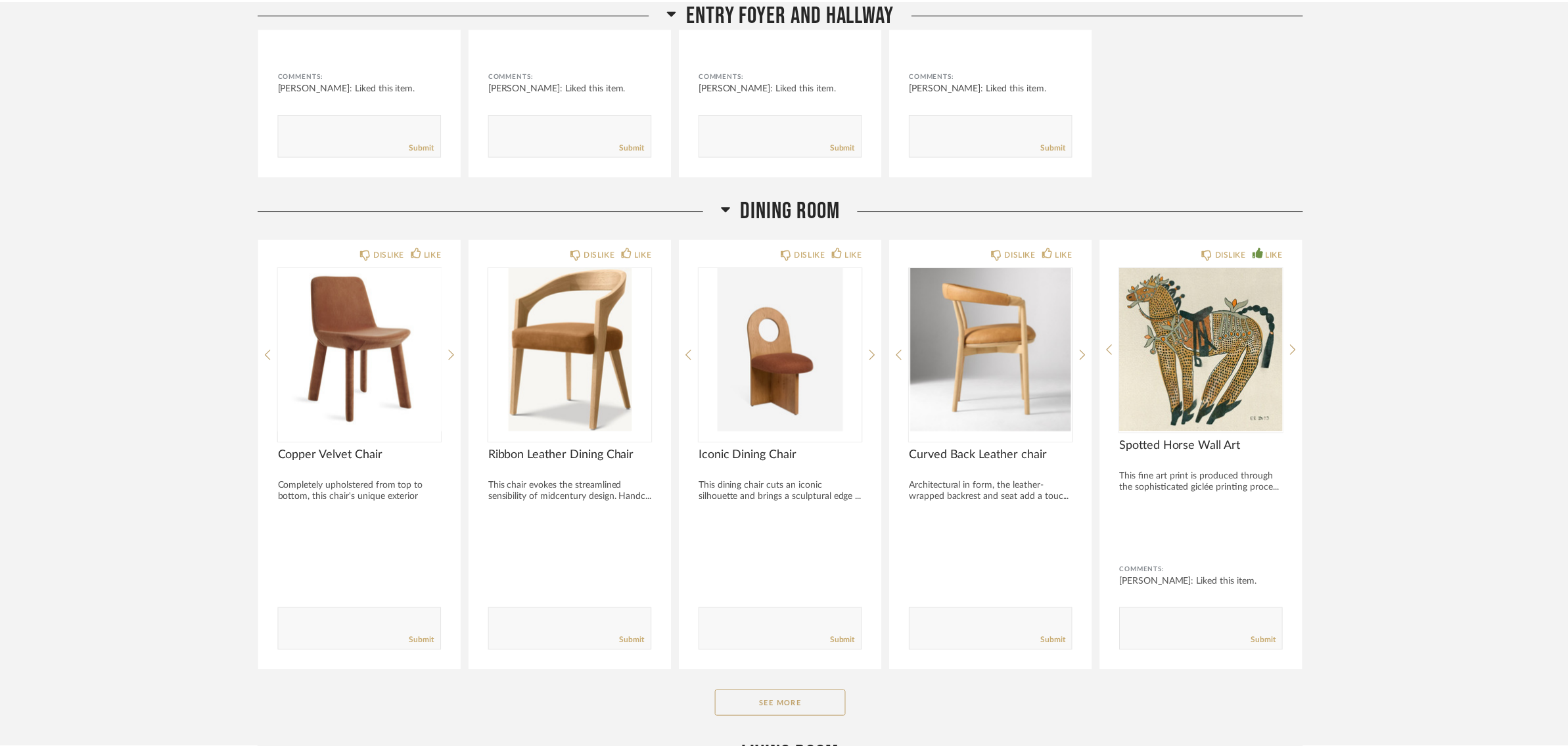
scroll to position [3203, 0]
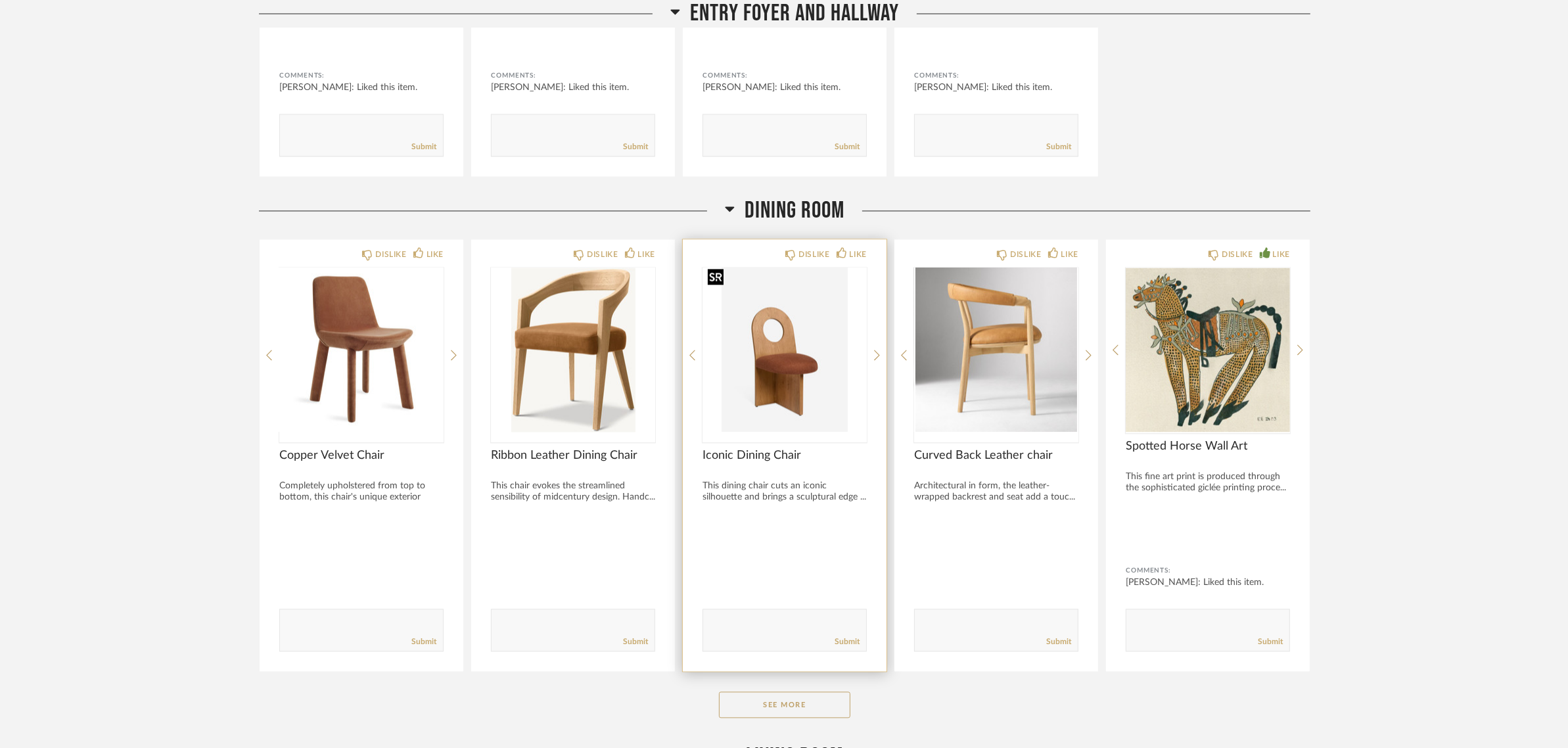
click at [782, 340] on img "0" at bounding box center [784, 349] width 165 height 165
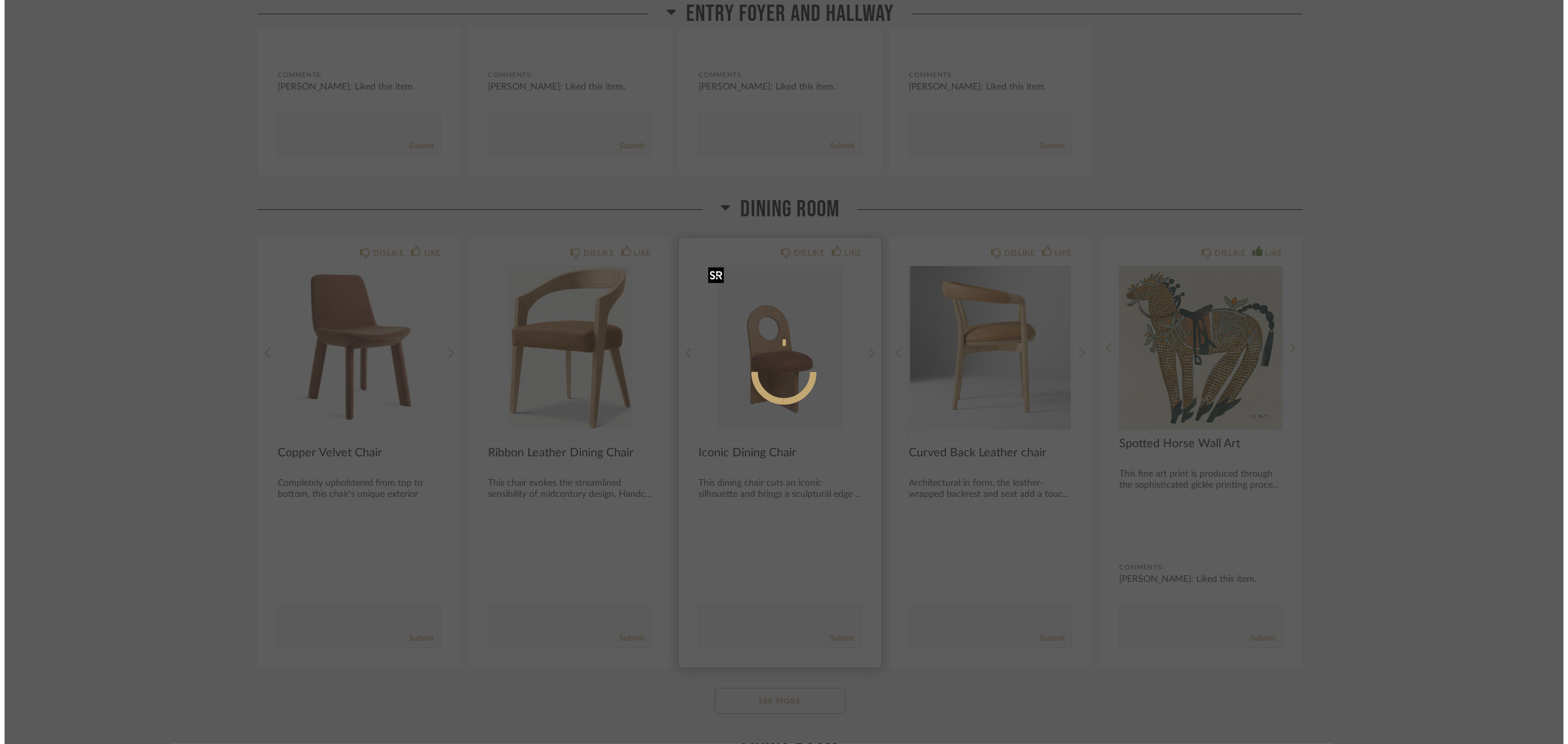
scroll to position [0, 0]
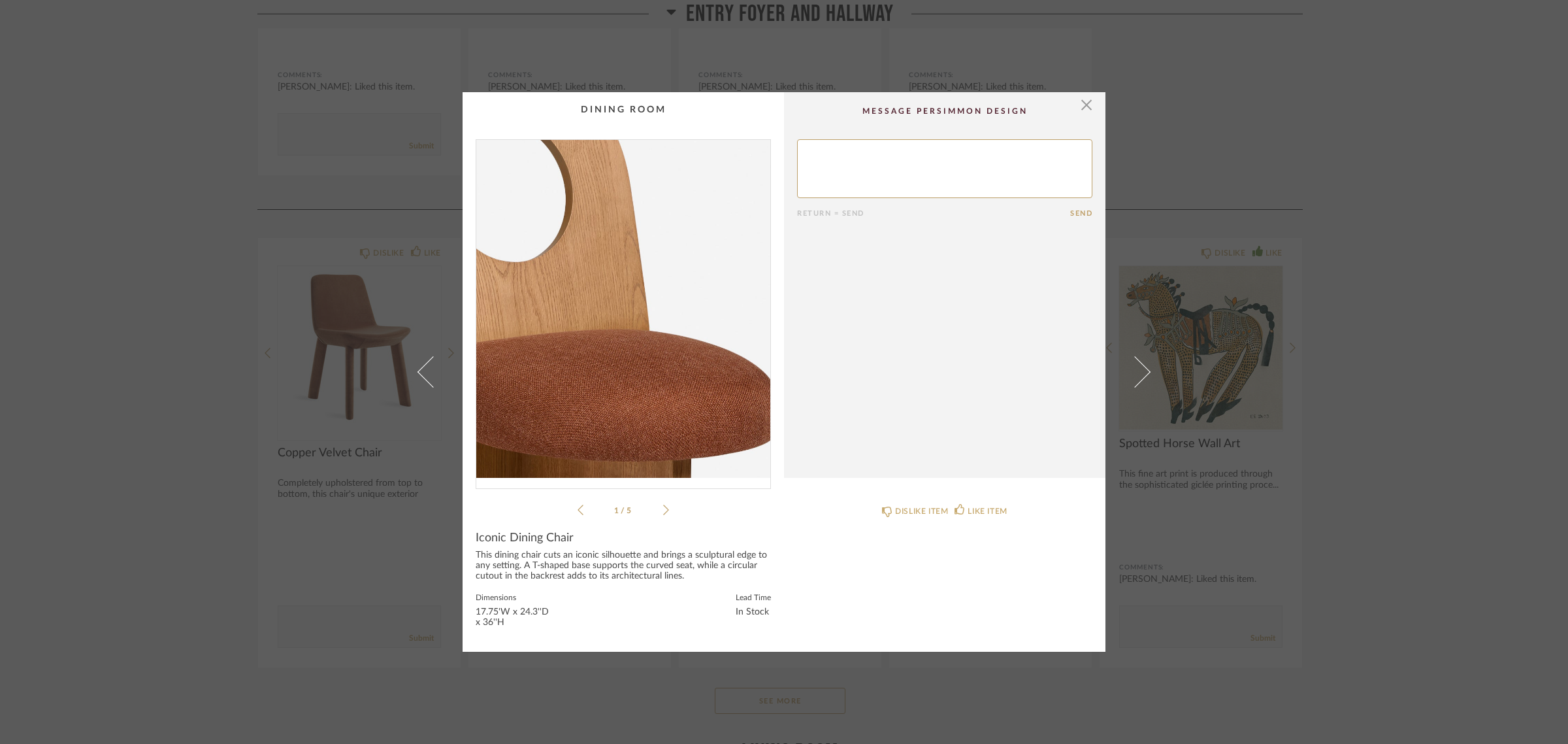
click at [634, 308] on img "0" at bounding box center [623, 309] width 294 height 338
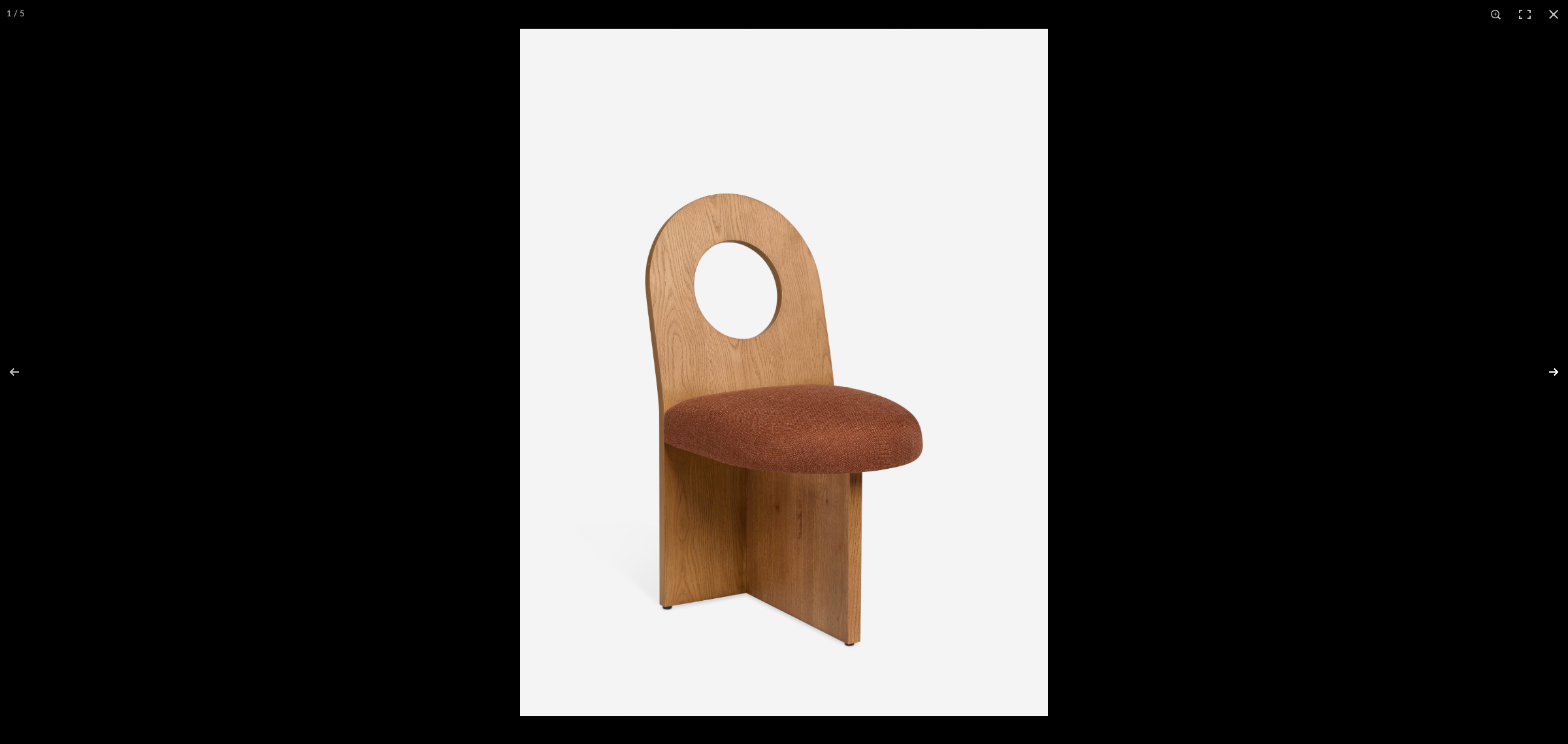
click at [1550, 373] on button at bounding box center [1544, 371] width 46 height 65
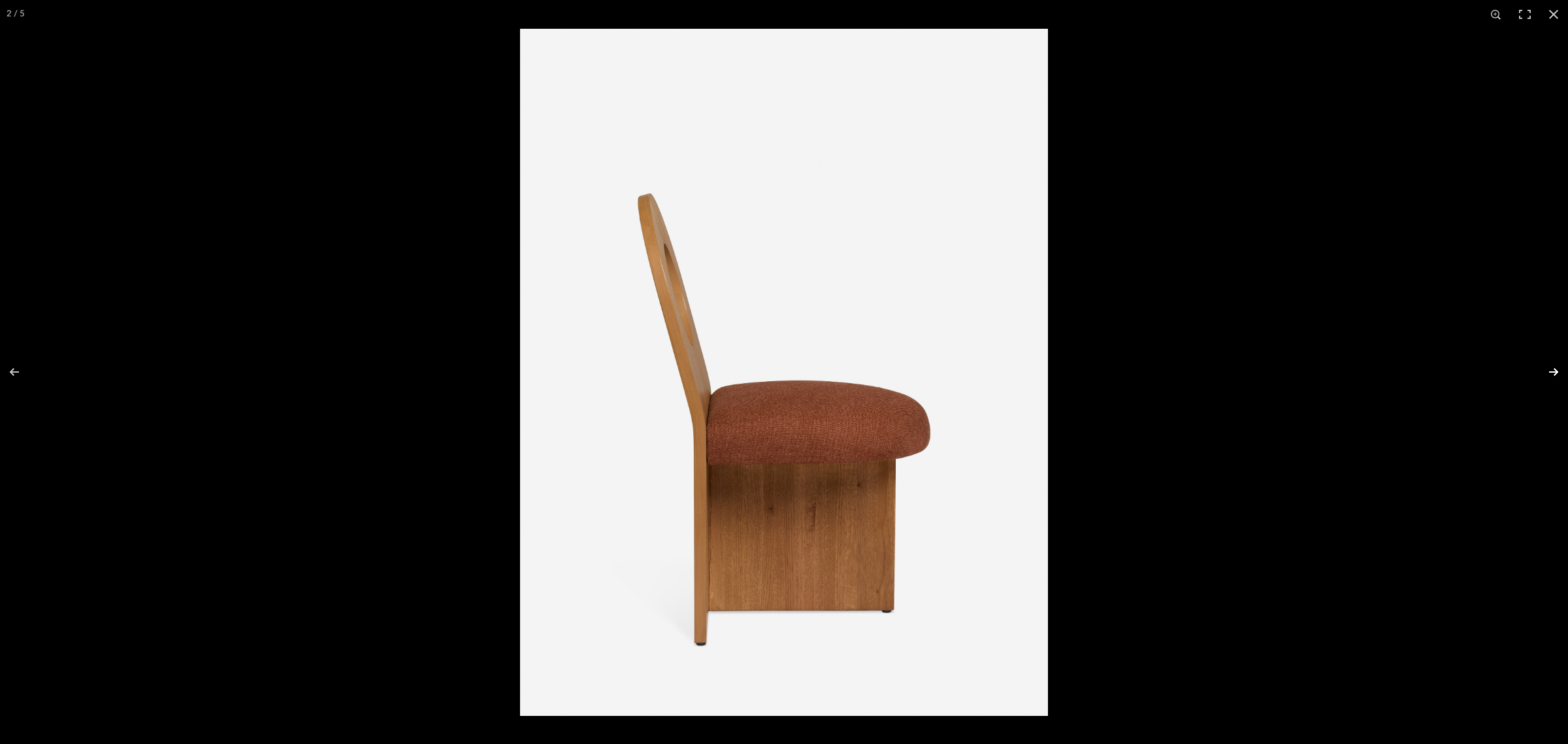
click at [1550, 373] on button at bounding box center [1544, 371] width 46 height 65
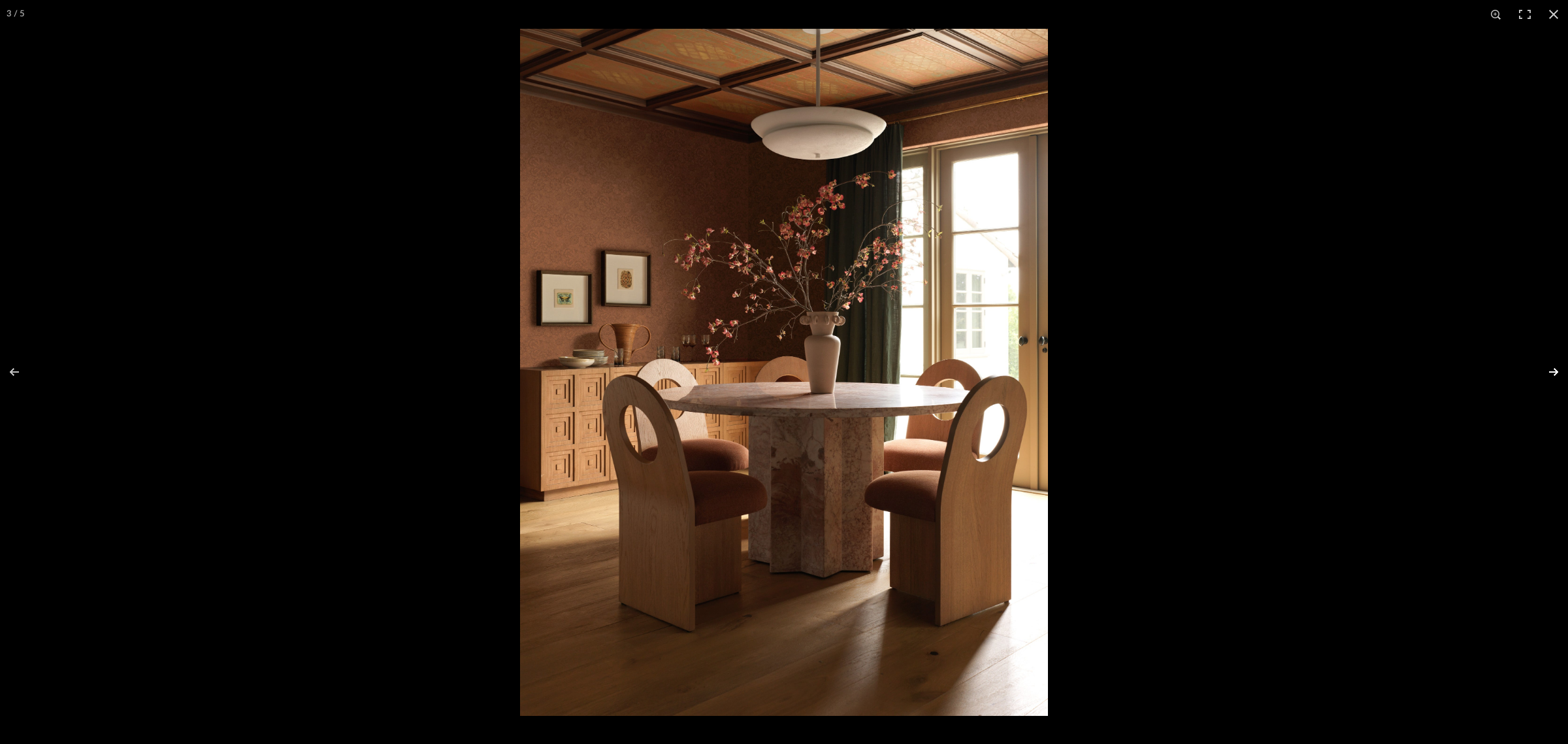
click at [1550, 373] on button at bounding box center [1544, 371] width 46 height 65
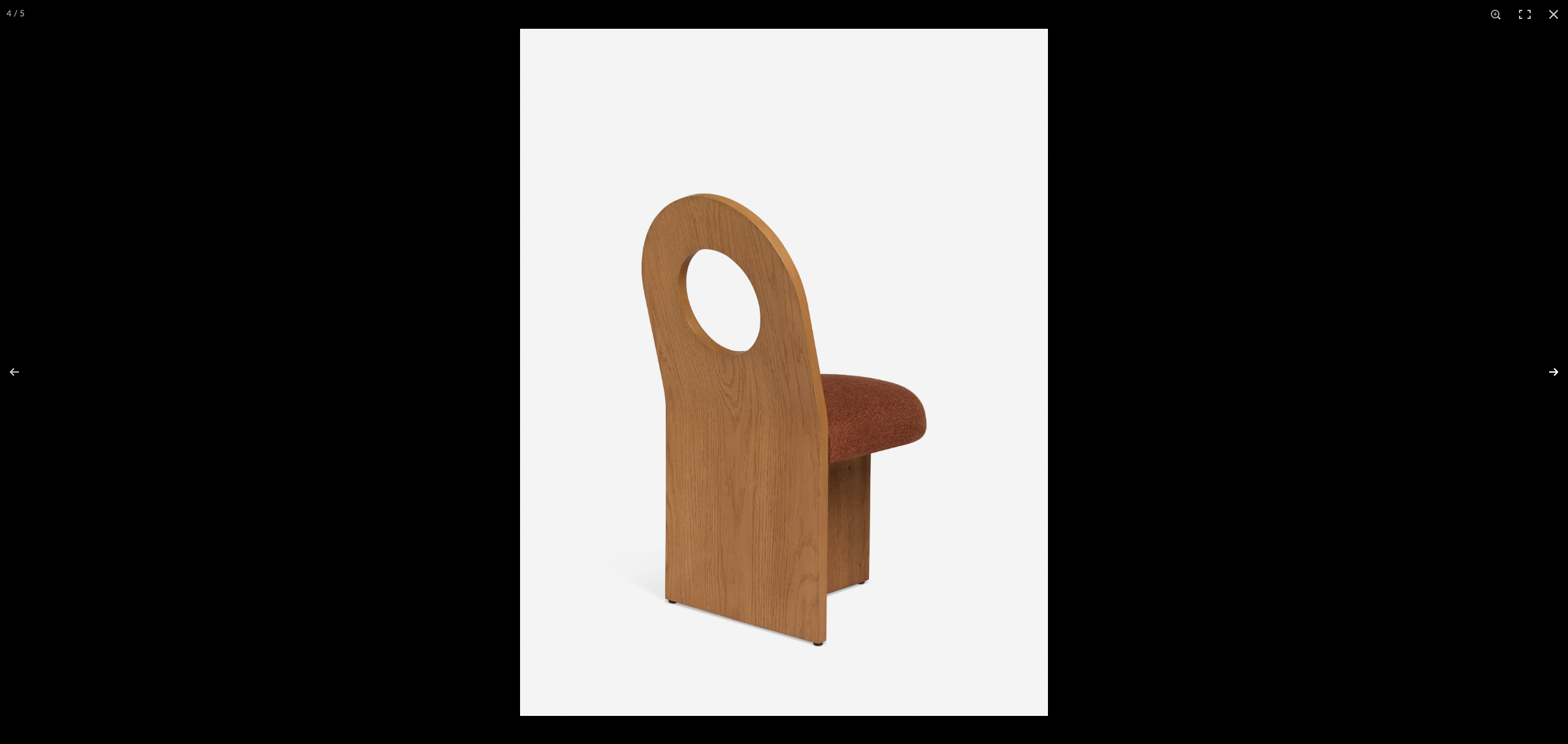
click at [1550, 373] on button at bounding box center [1544, 371] width 46 height 65
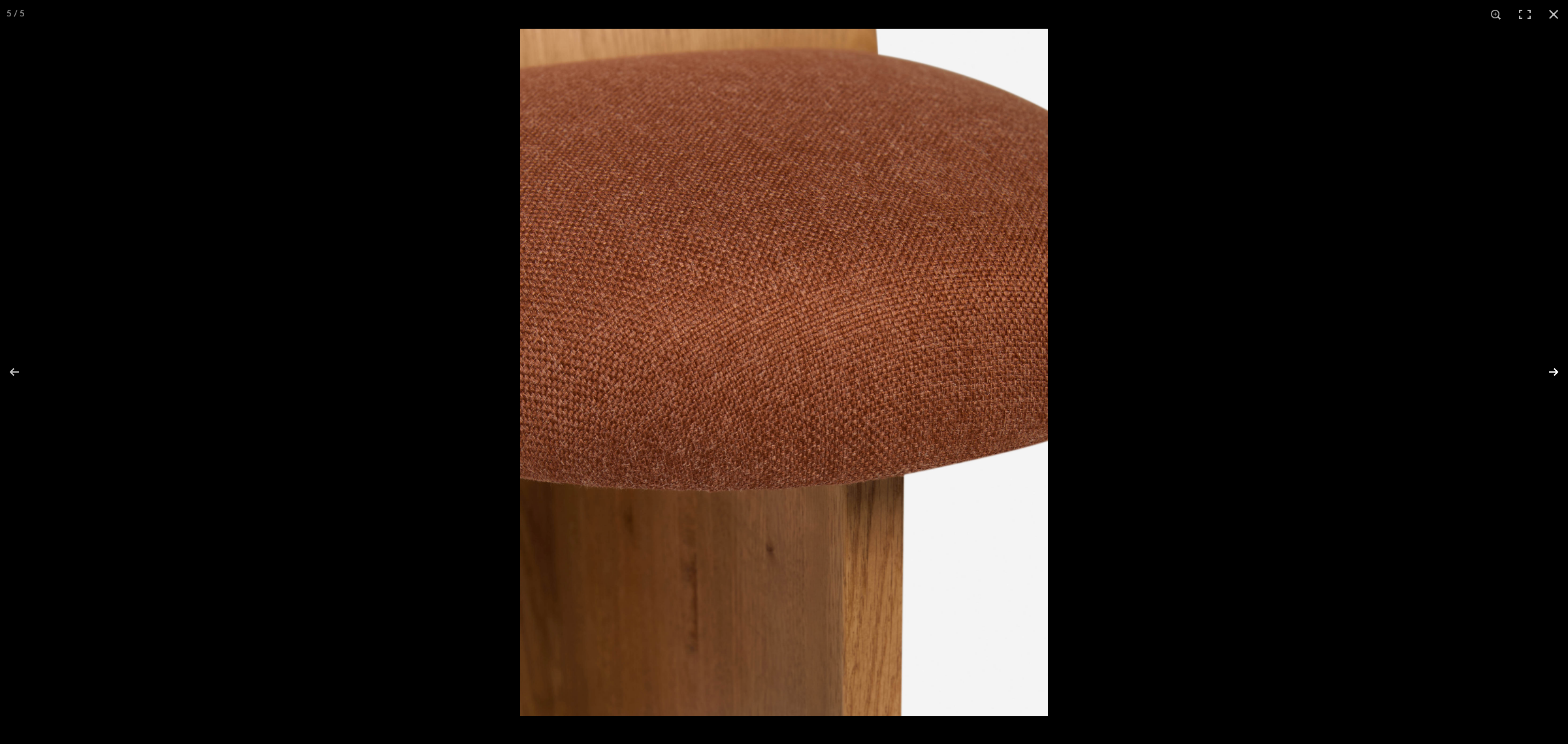
click at [1550, 373] on button at bounding box center [1544, 371] width 46 height 65
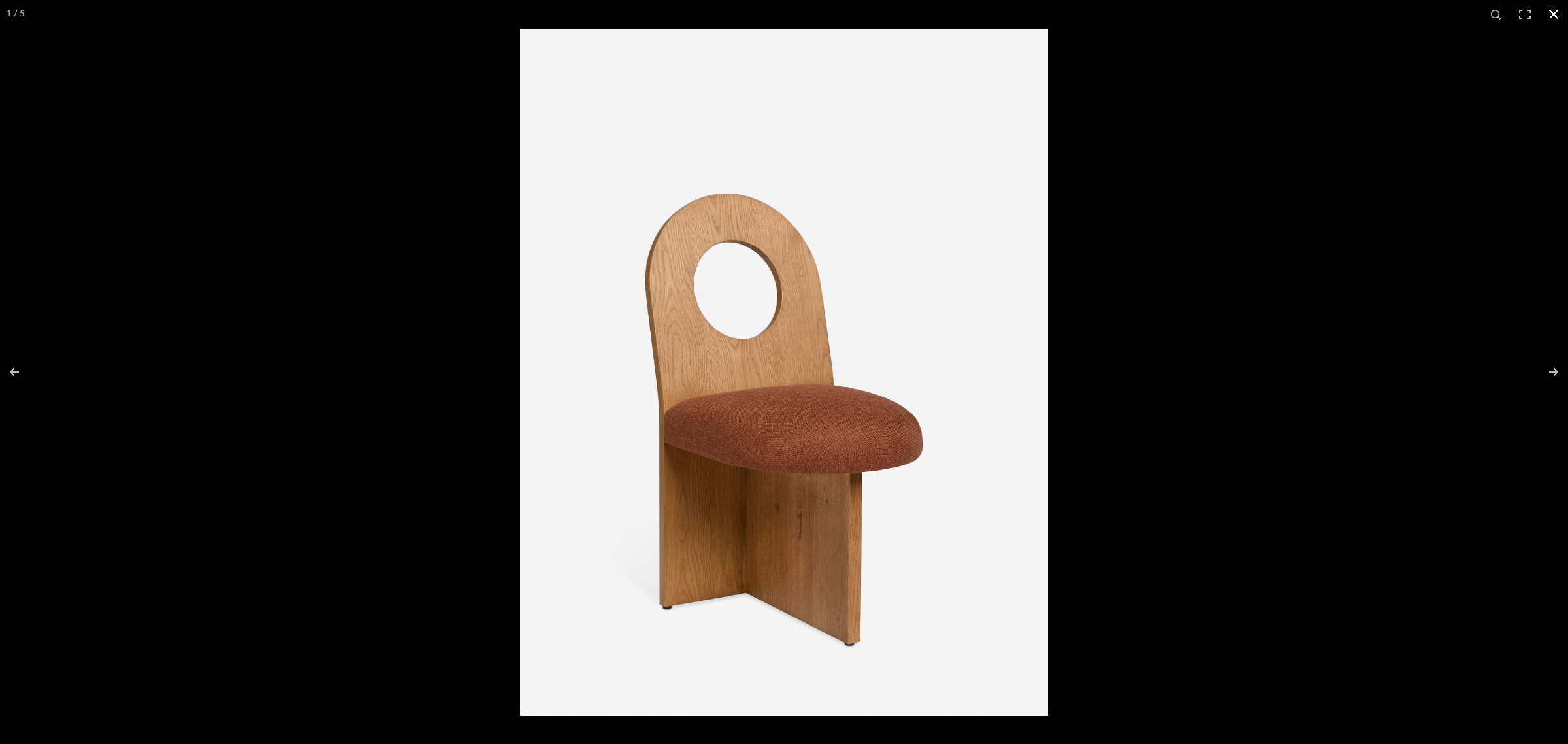
click at [1555, 18] on button at bounding box center [1553, 14] width 29 height 29
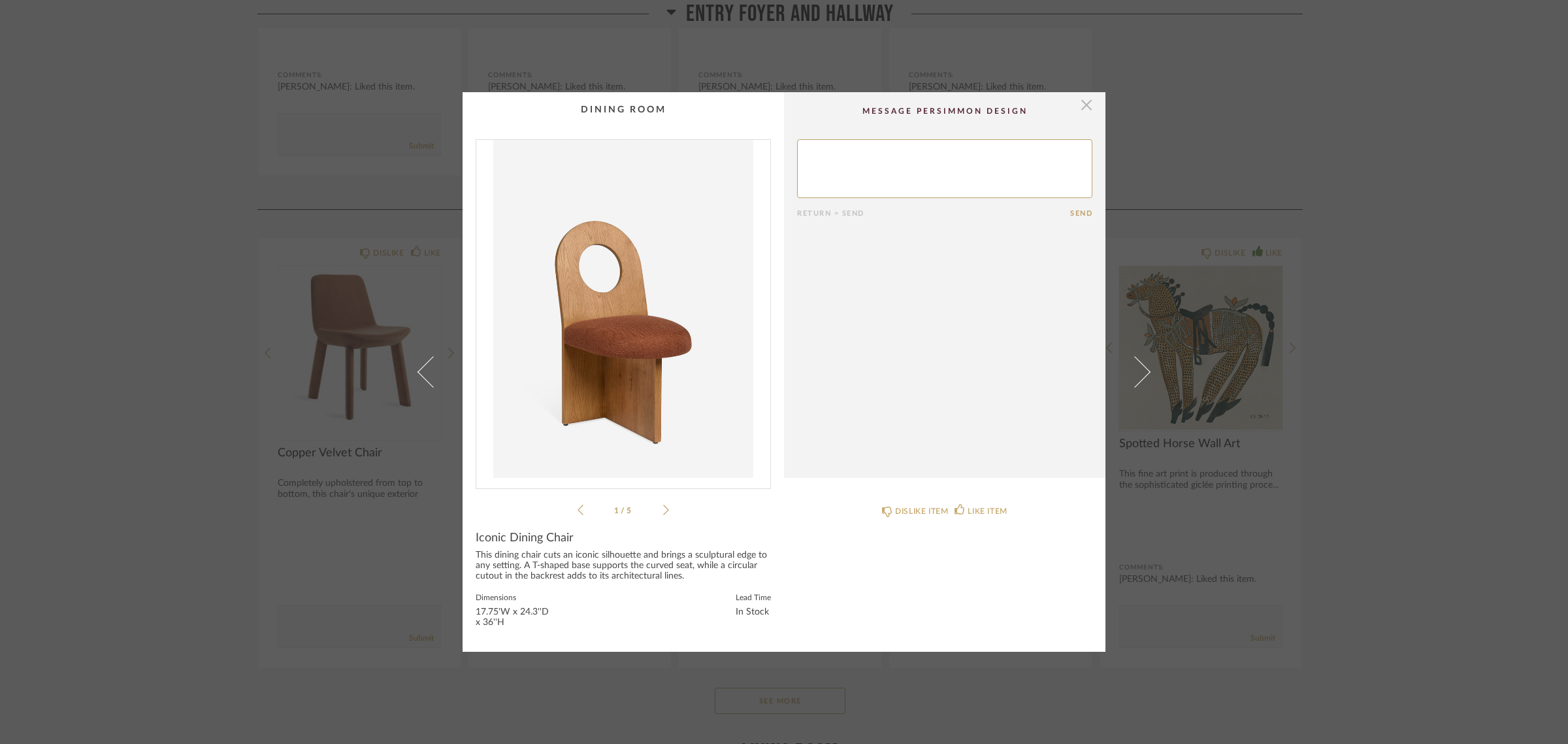
click at [1078, 102] on span "button" at bounding box center [1086, 105] width 26 height 26
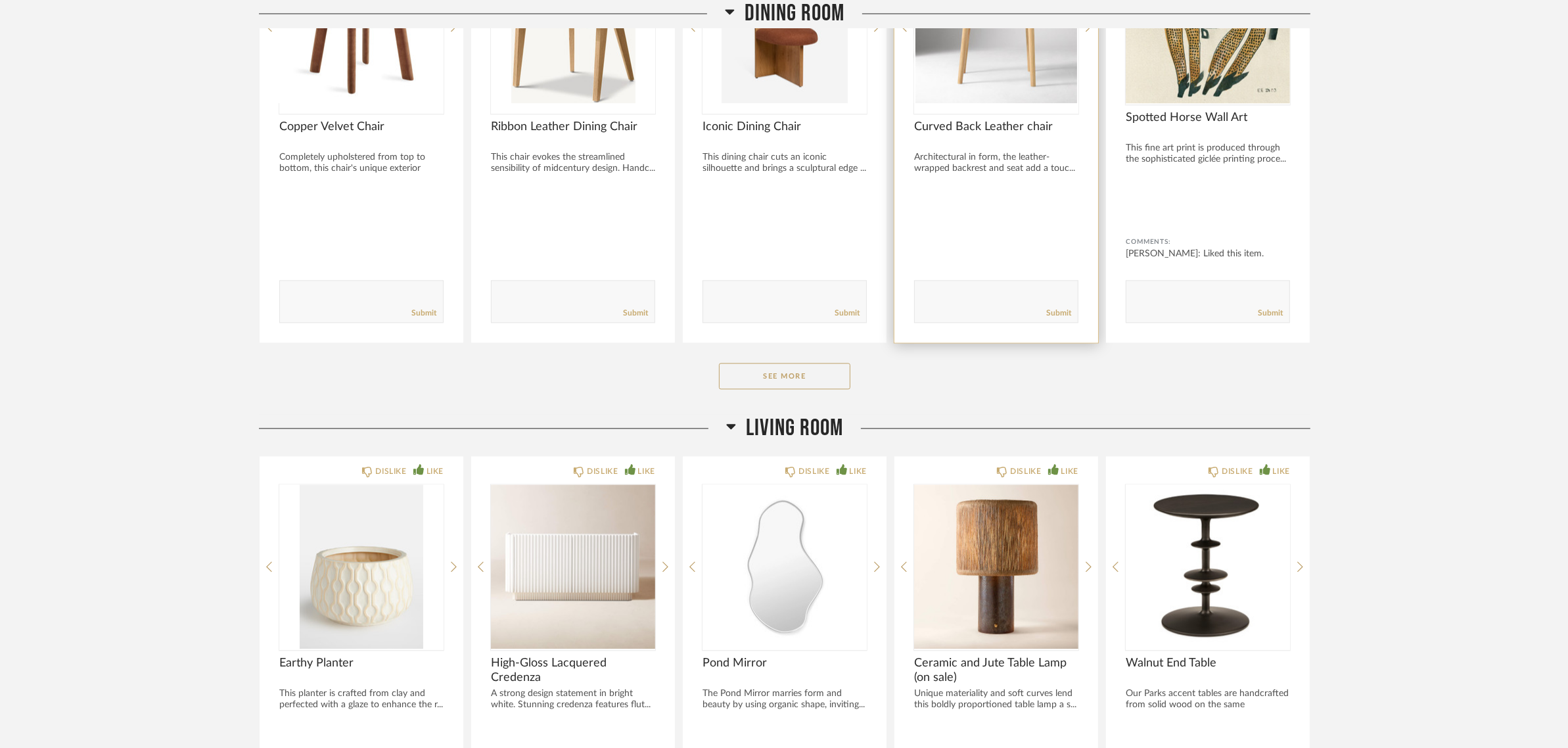
scroll to position [3203, 0]
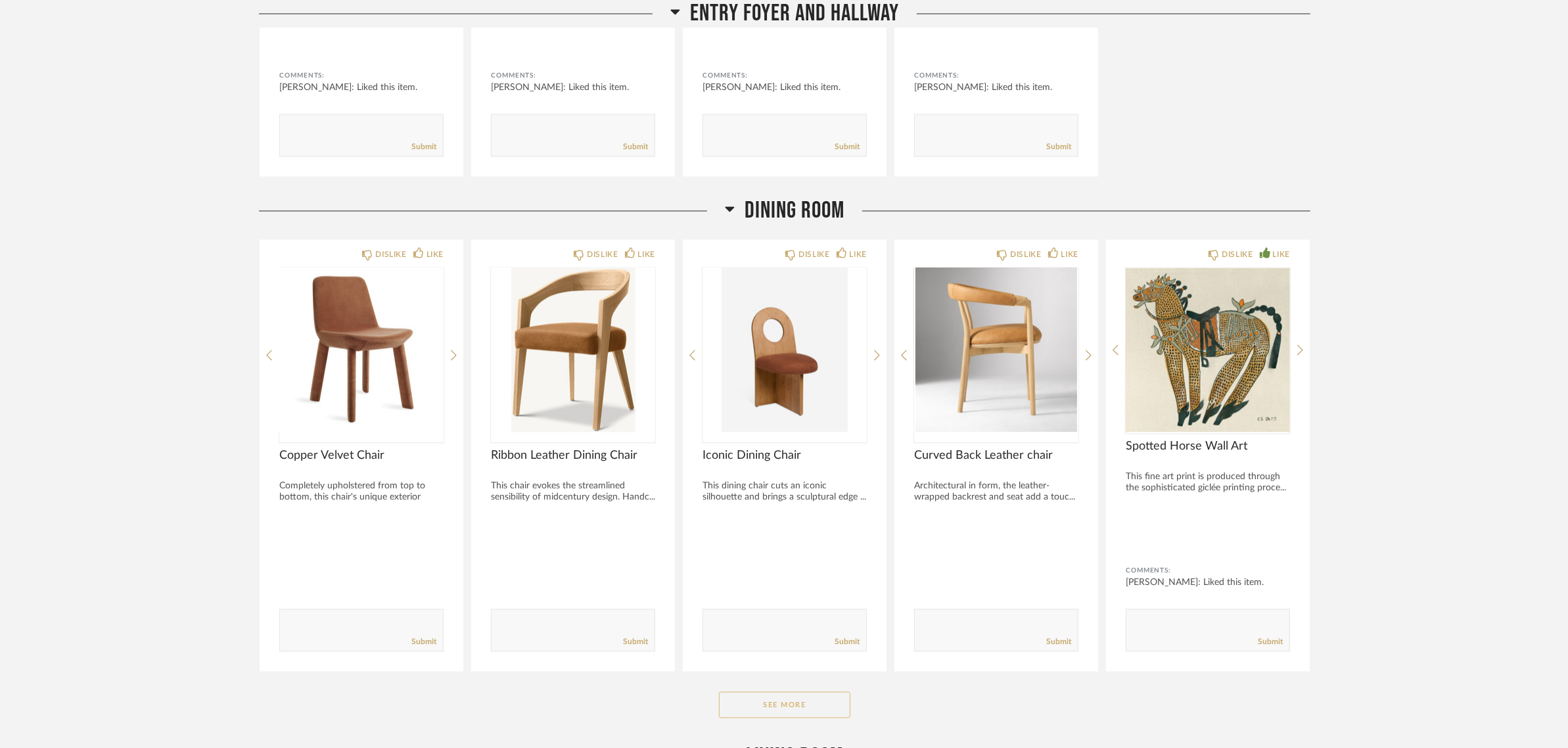
click at [780, 691] on button "See More" at bounding box center [784, 704] width 131 height 26
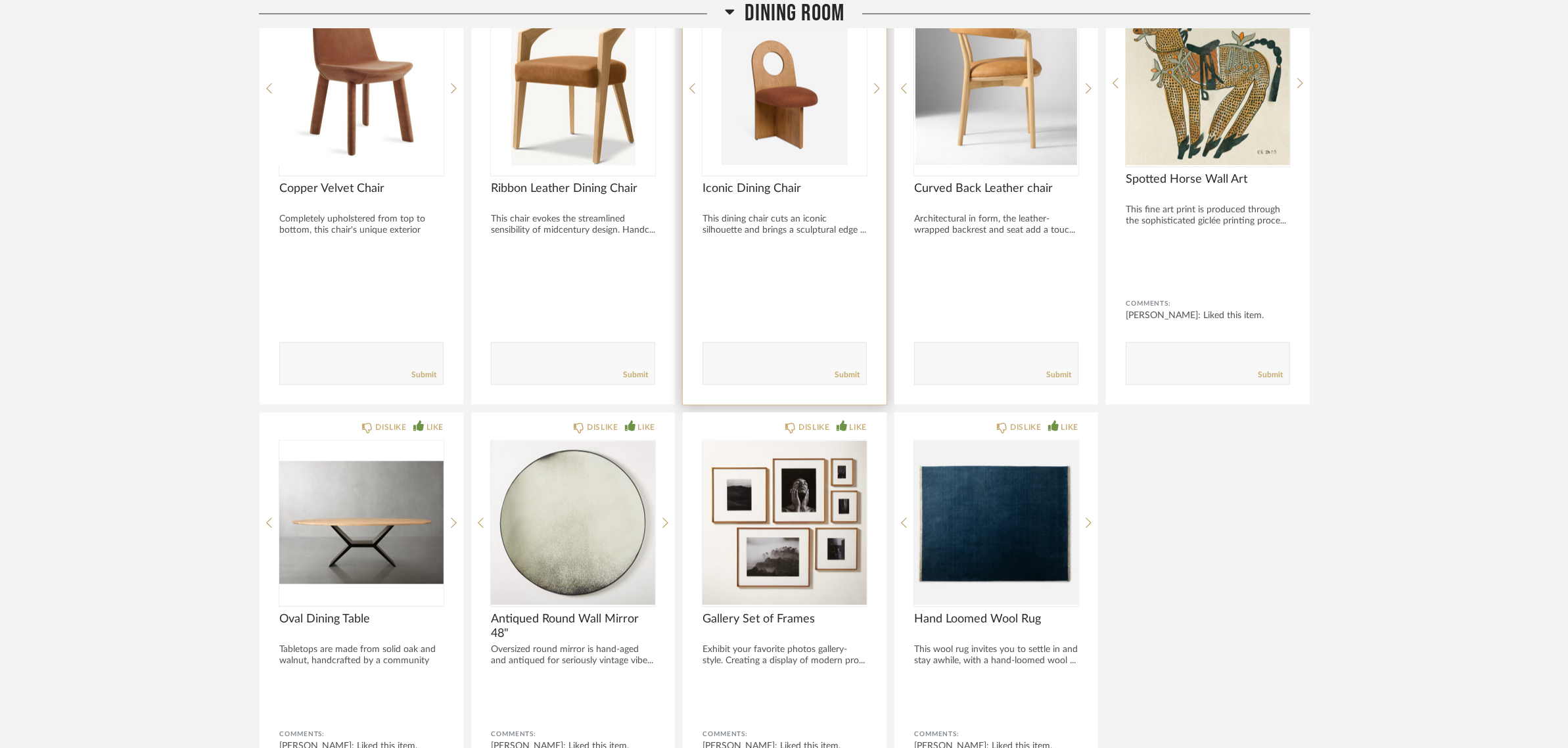
scroll to position [3368, 0]
